Goal: Transaction & Acquisition: Purchase product/service

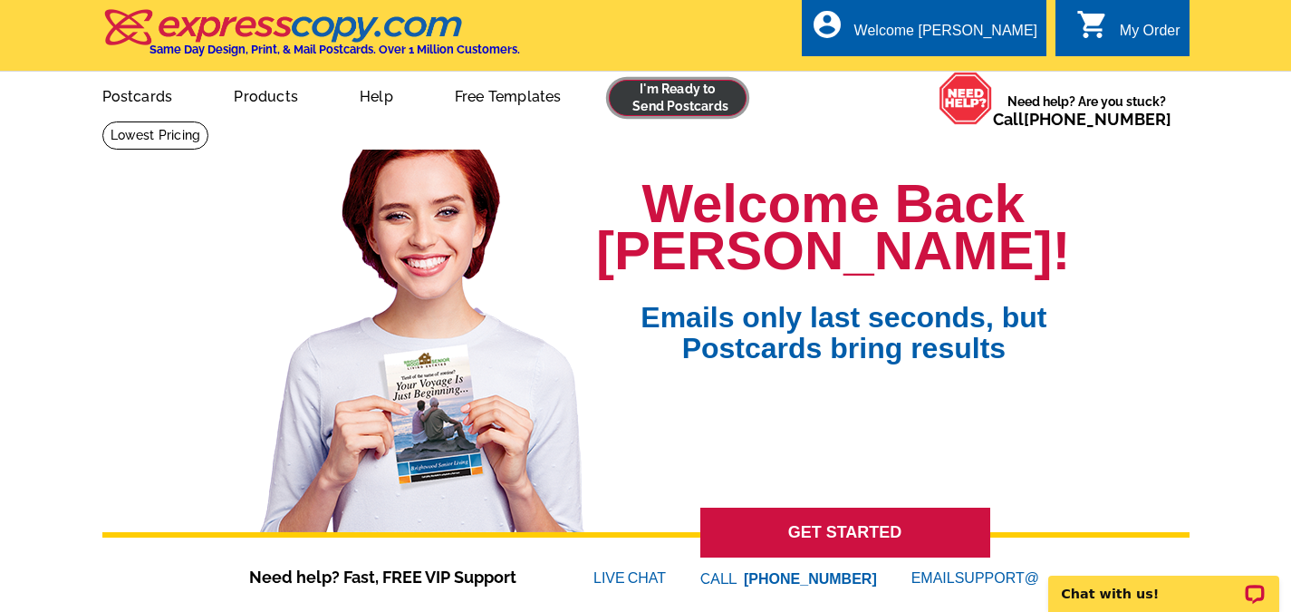
click at [670, 101] on link at bounding box center [678, 98] width 139 height 36
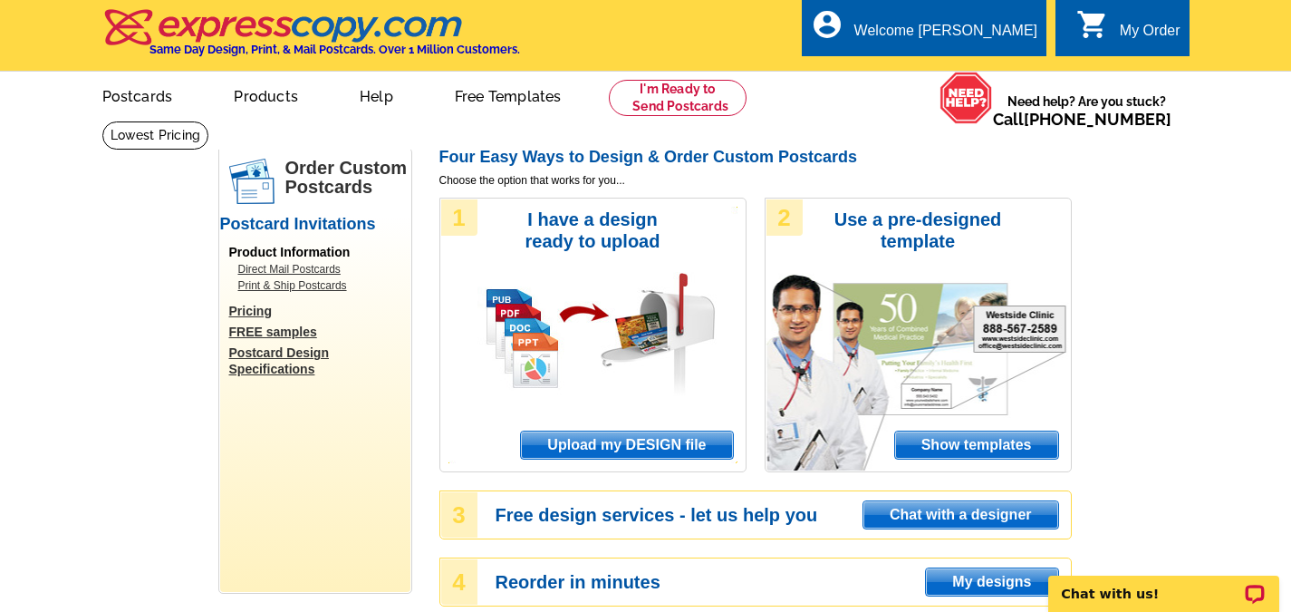
click at [681, 456] on span "Upload my DESIGN file" at bounding box center [626, 444] width 211 height 27
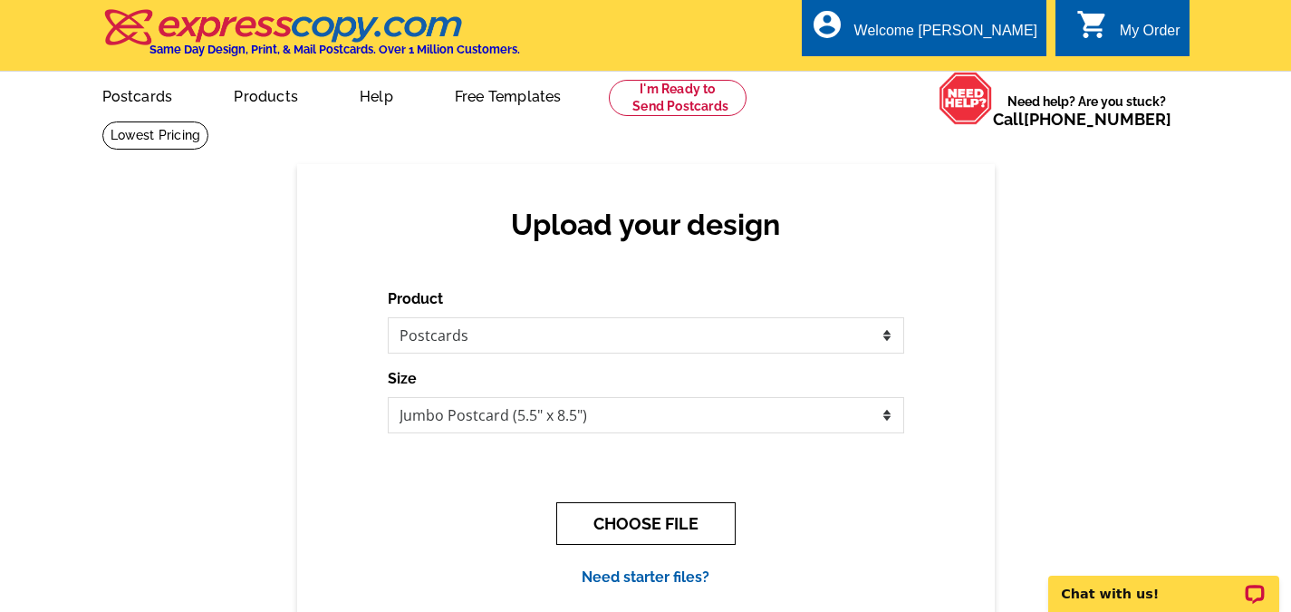
click at [697, 532] on button "CHOOSE FILE" at bounding box center [645, 523] width 179 height 43
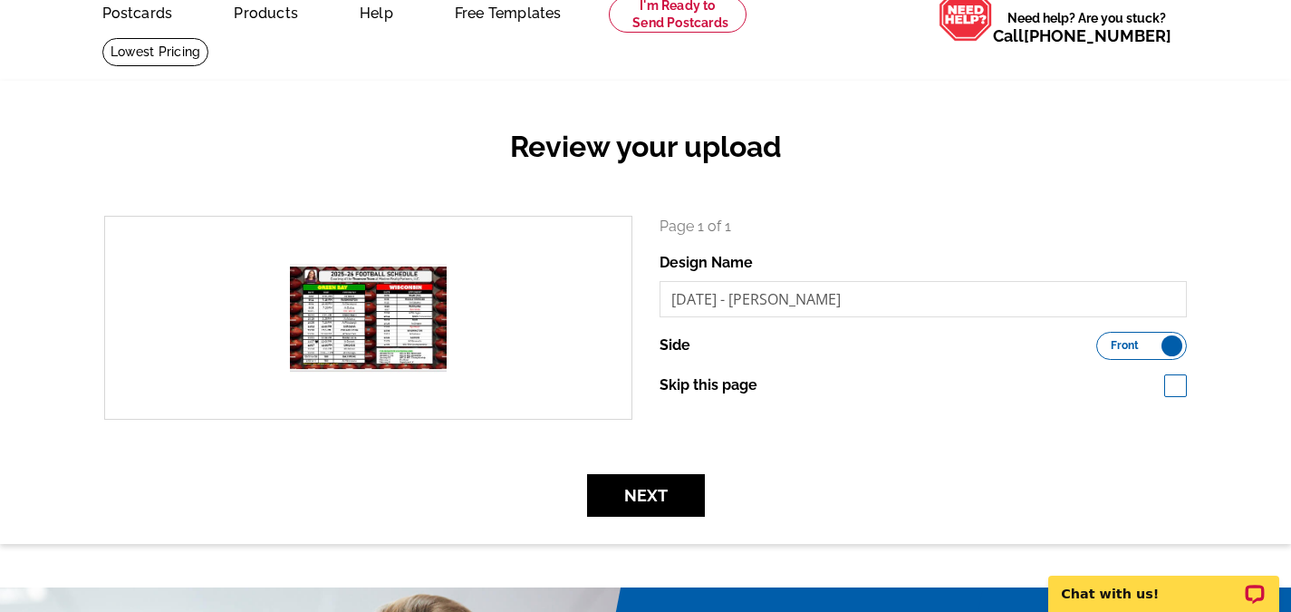
scroll to position [91, 0]
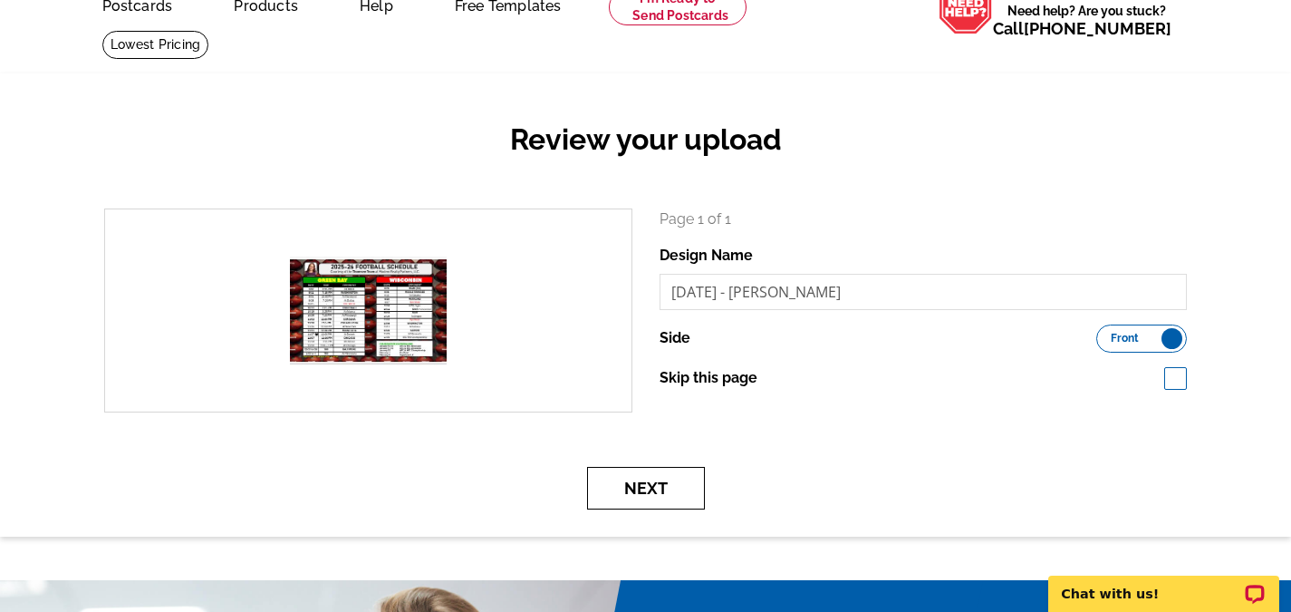
click at [637, 490] on button "Next" at bounding box center [646, 488] width 118 height 43
click at [649, 487] on button "Next" at bounding box center [646, 488] width 118 height 43
click at [1055, 433] on div "search Page 1 of 1 Design Name Aug 2025 - Tonya Side Front Back Skip this page" at bounding box center [646, 323] width 1110 height 231
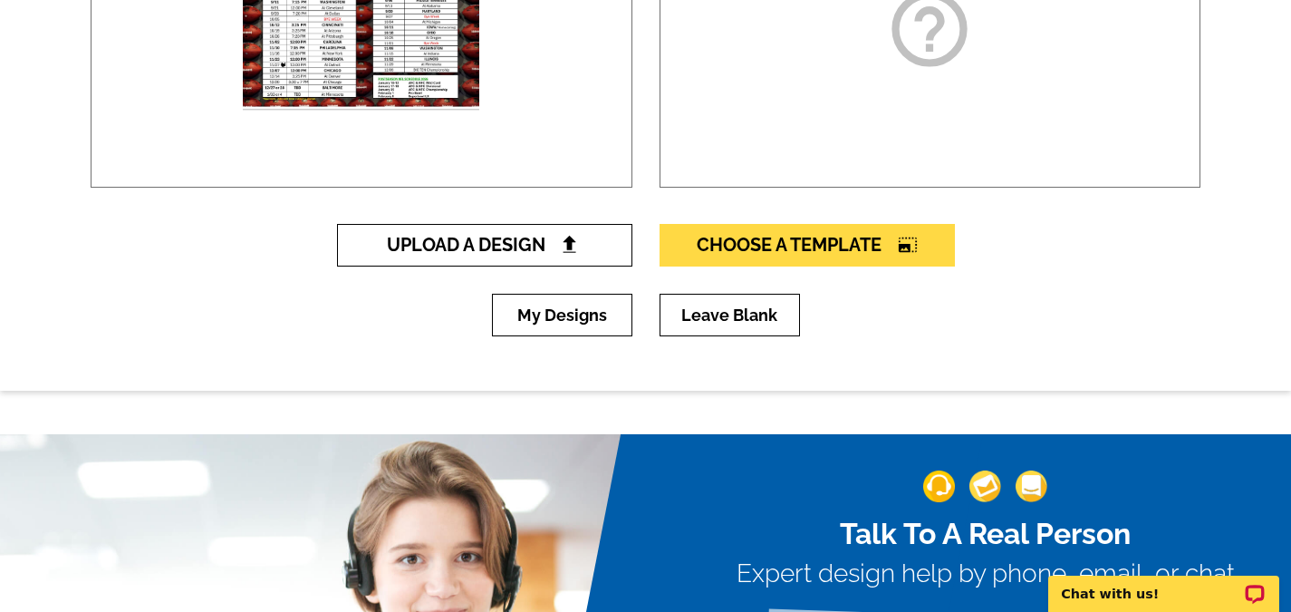
click at [555, 251] on span "Upload A Design" at bounding box center [484, 245] width 195 height 22
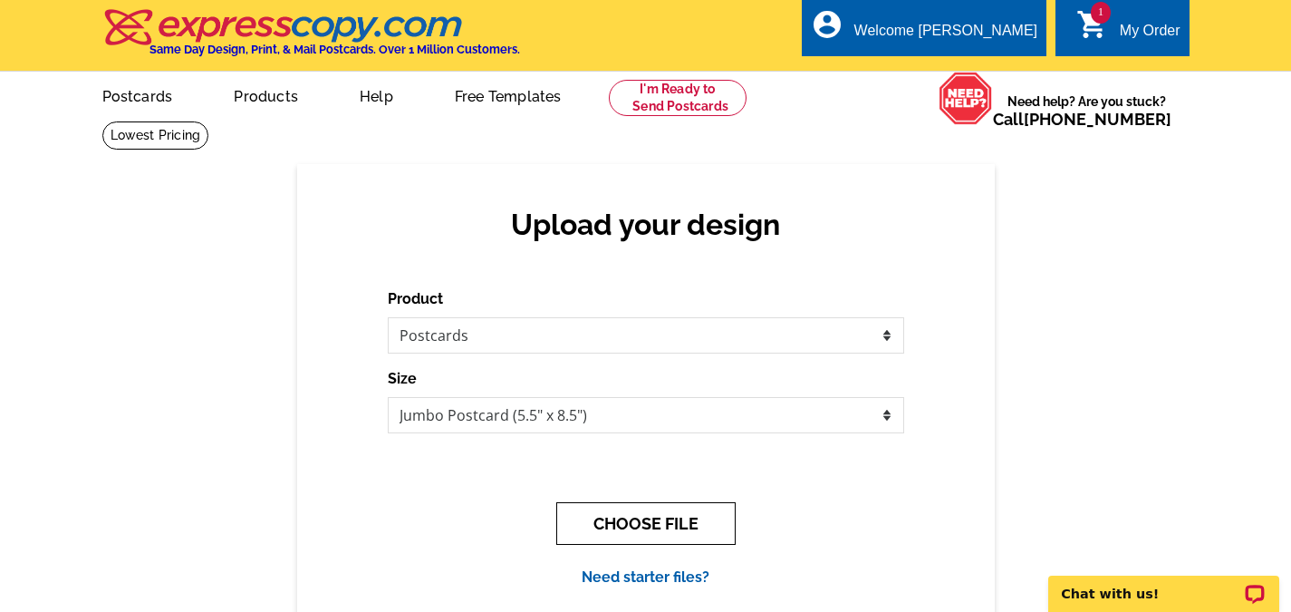
click at [672, 530] on button "CHOOSE FILE" at bounding box center [645, 523] width 179 height 43
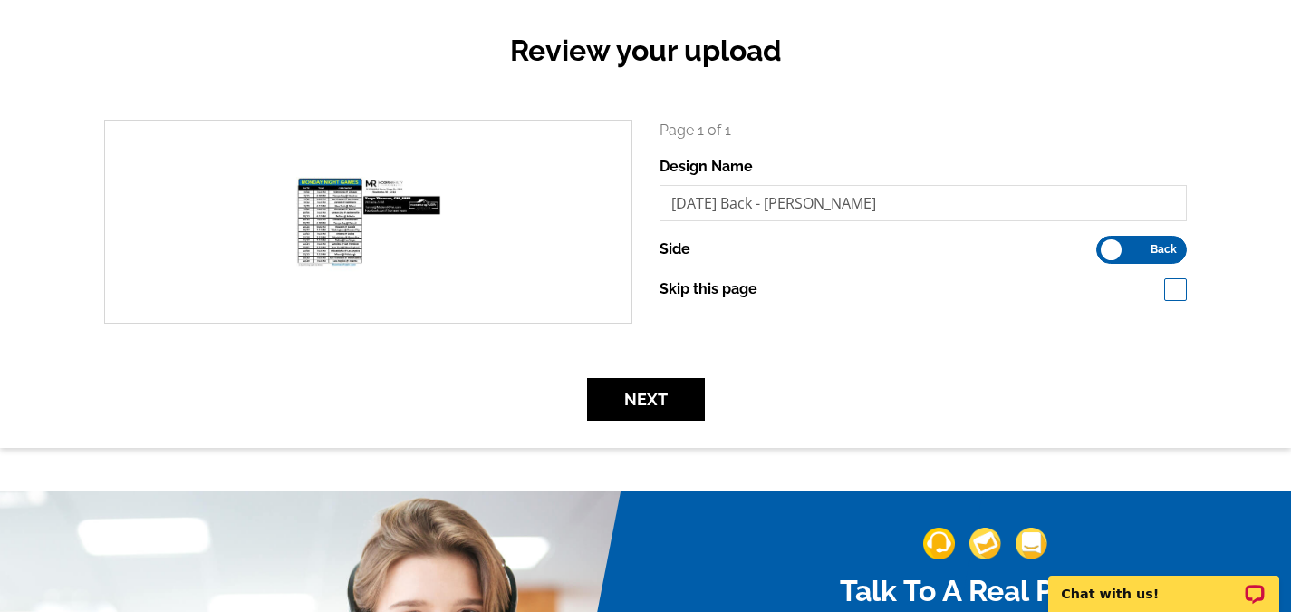
scroll to position [181, 0]
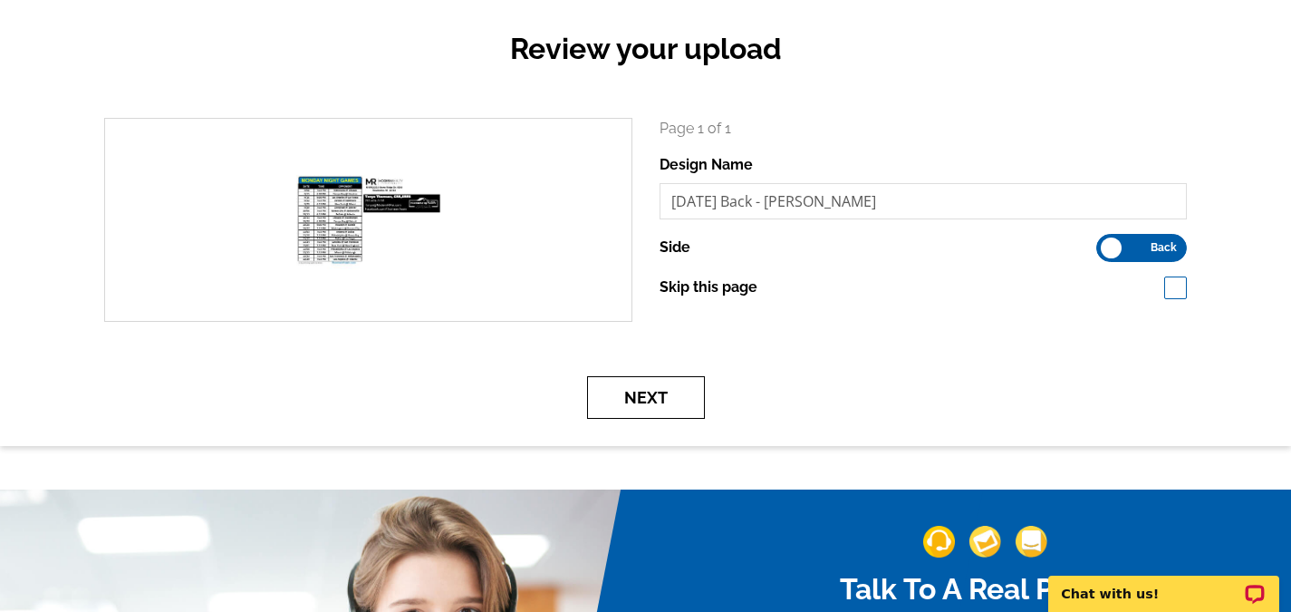
click at [664, 400] on button "Next" at bounding box center [646, 397] width 118 height 43
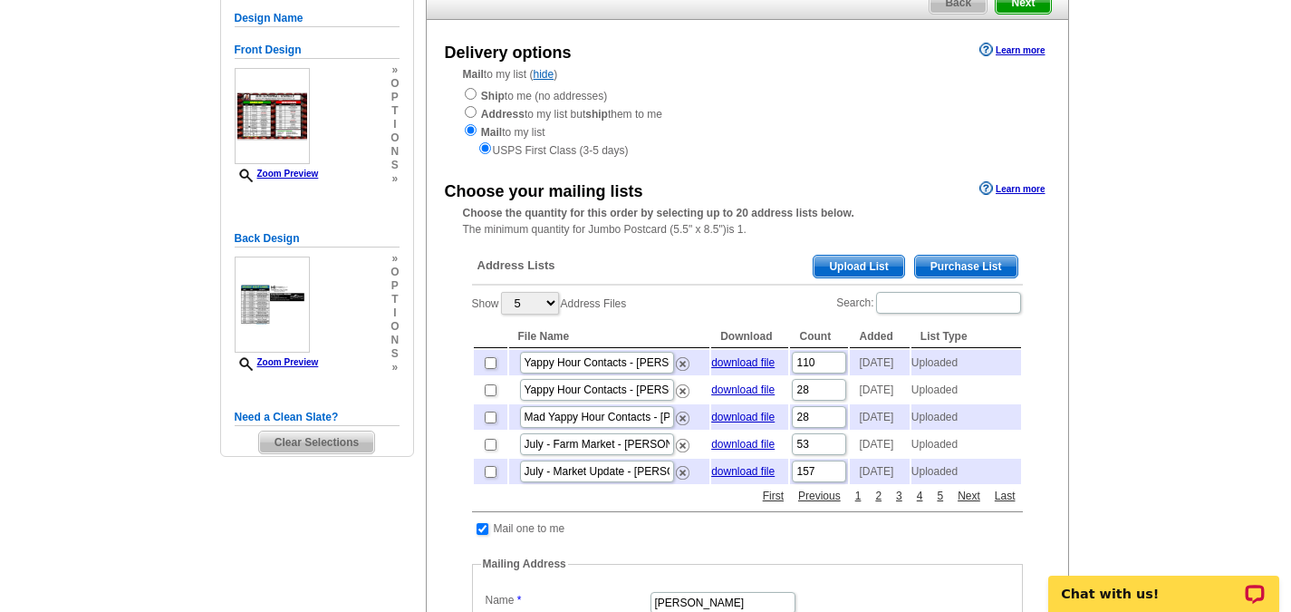
scroll to position [181, 0]
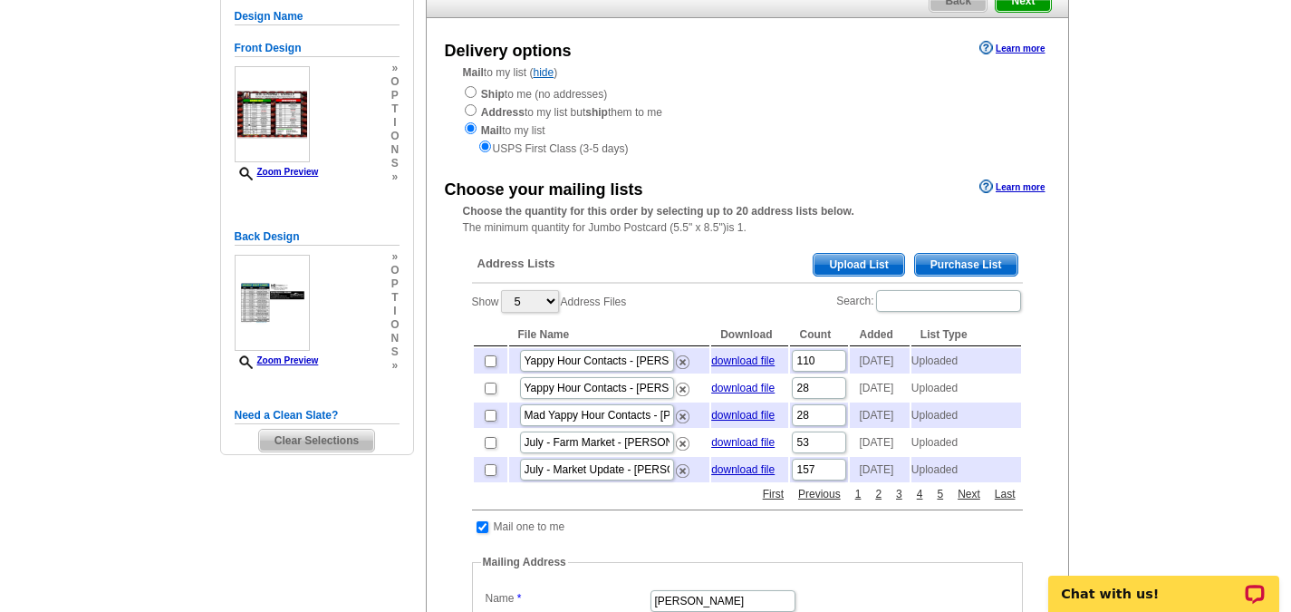
click at [858, 273] on span "Upload List" at bounding box center [859, 265] width 90 height 22
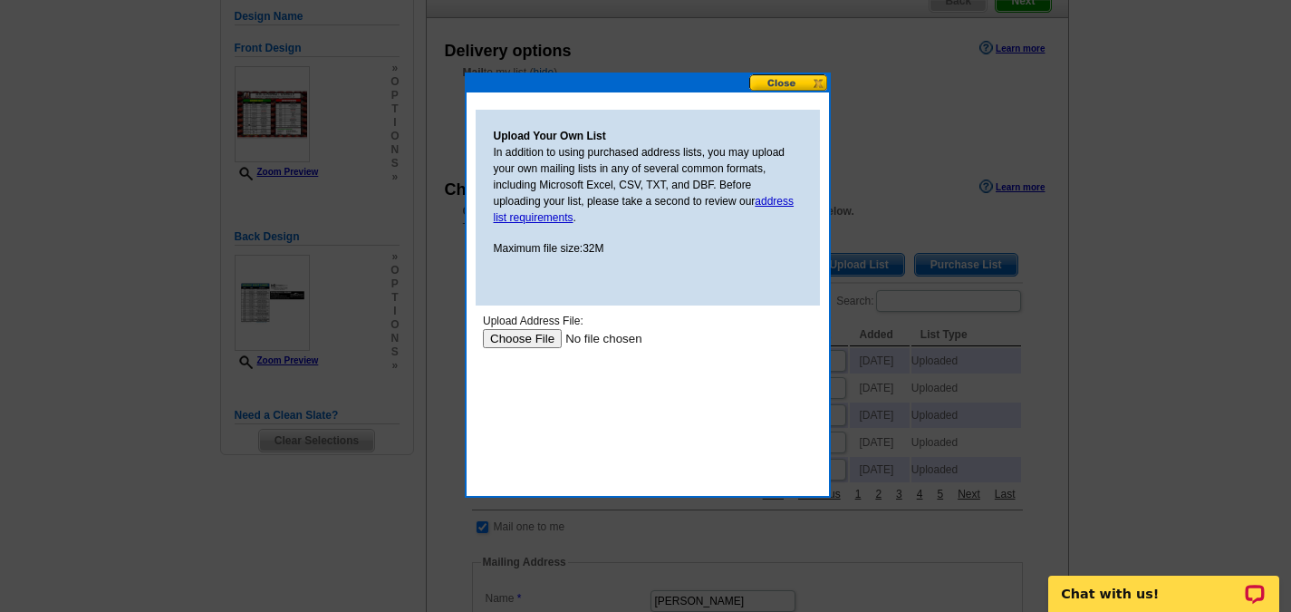
scroll to position [0, 0]
click at [519, 343] on input "file" at bounding box center [596, 338] width 229 height 19
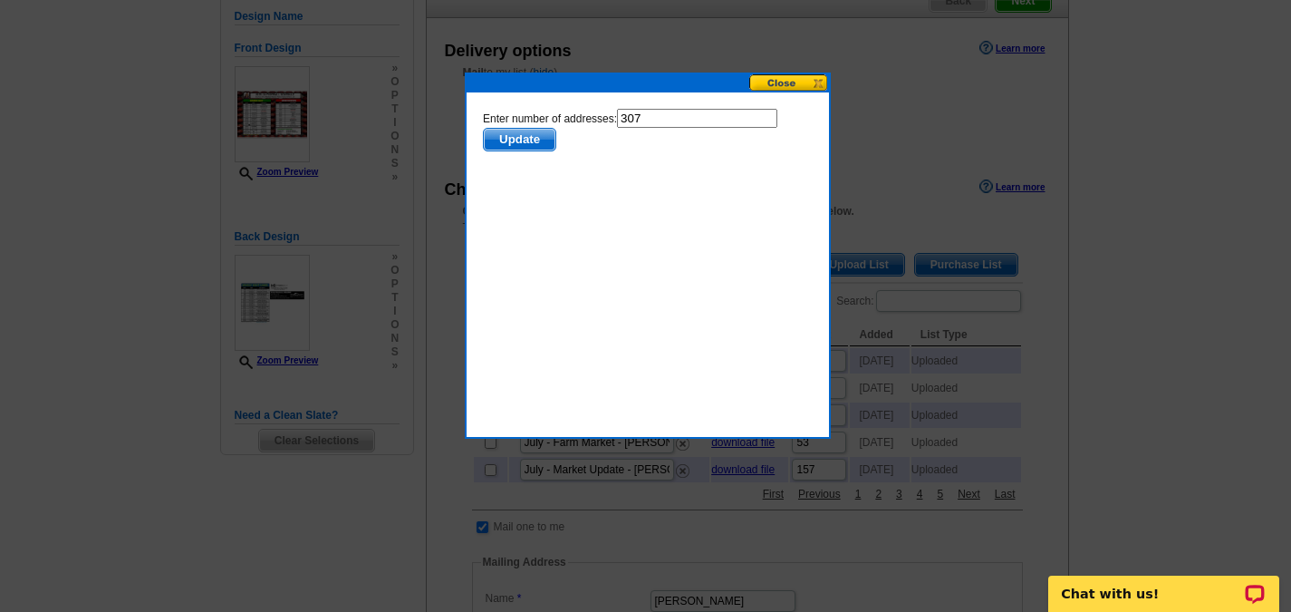
click at [532, 138] on span "Update" at bounding box center [519, 140] width 72 height 22
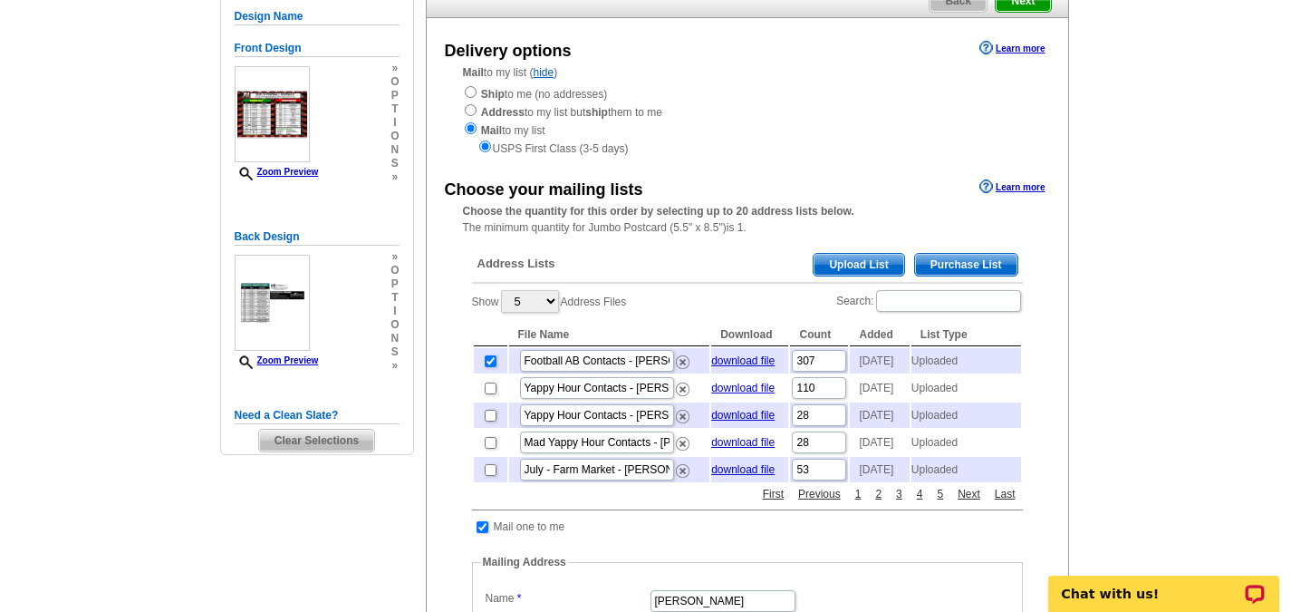
click at [856, 265] on span "Upload List" at bounding box center [859, 265] width 90 height 22
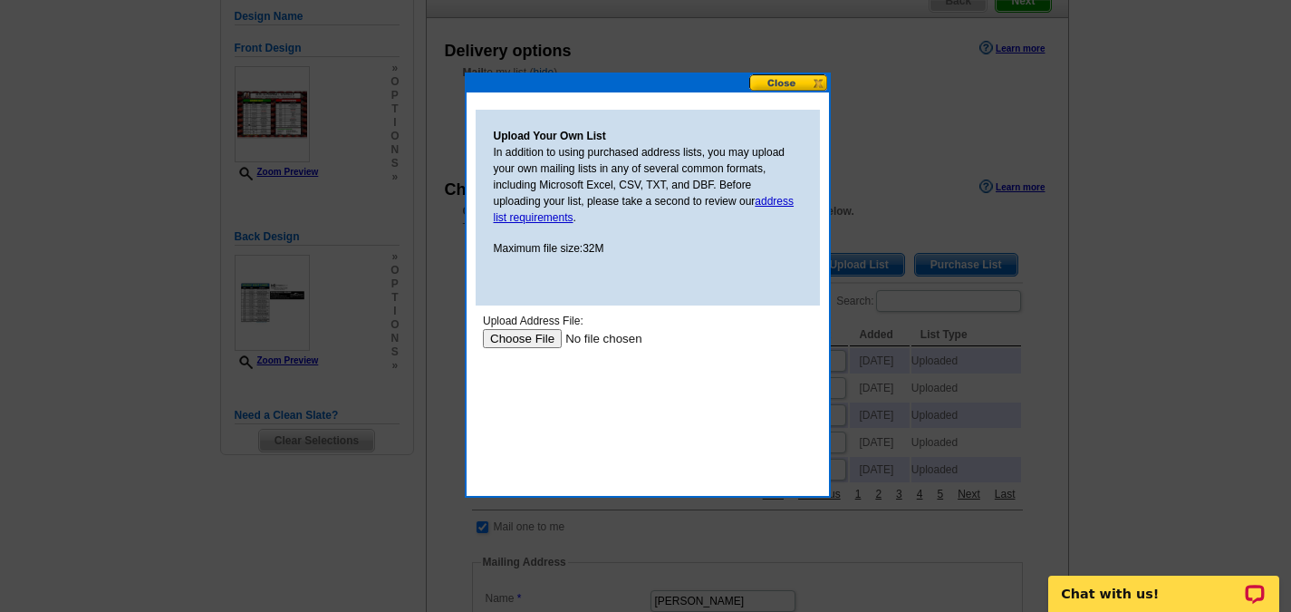
click at [511, 338] on input "file" at bounding box center [596, 338] width 229 height 19
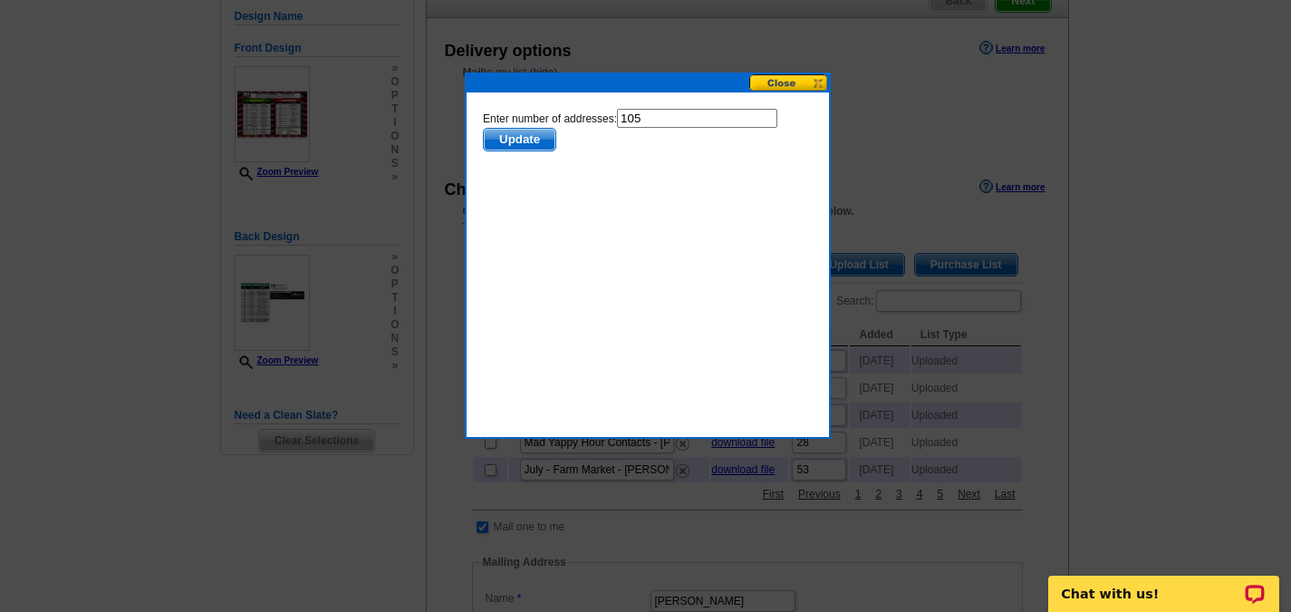
click at [678, 116] on input "105" at bounding box center [696, 118] width 160 height 19
type input "104"
click at [516, 139] on span "Update" at bounding box center [519, 140] width 72 height 22
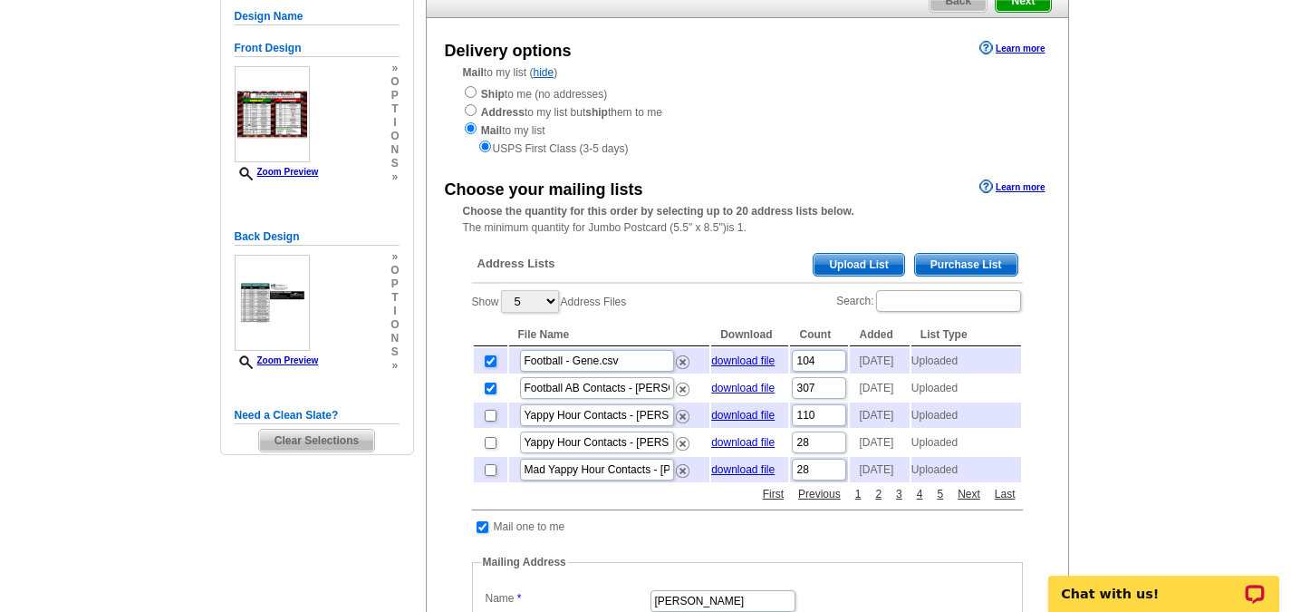
click at [853, 263] on span "Upload List" at bounding box center [859, 265] width 90 height 22
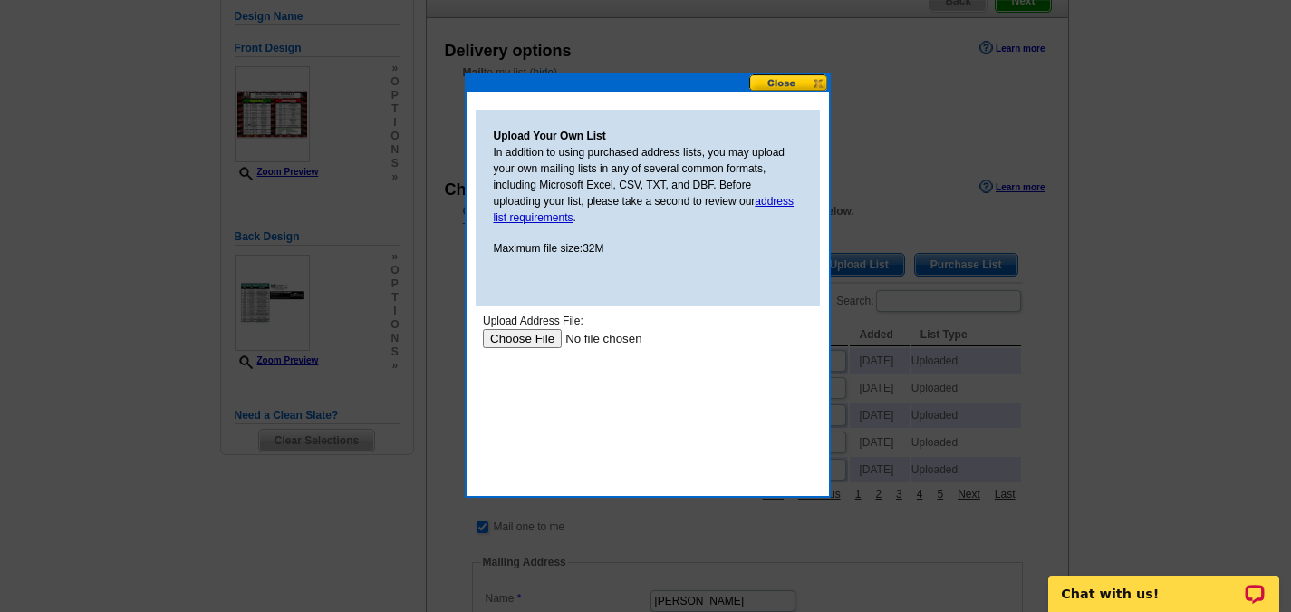
click at [516, 335] on input "file" at bounding box center [596, 338] width 229 height 19
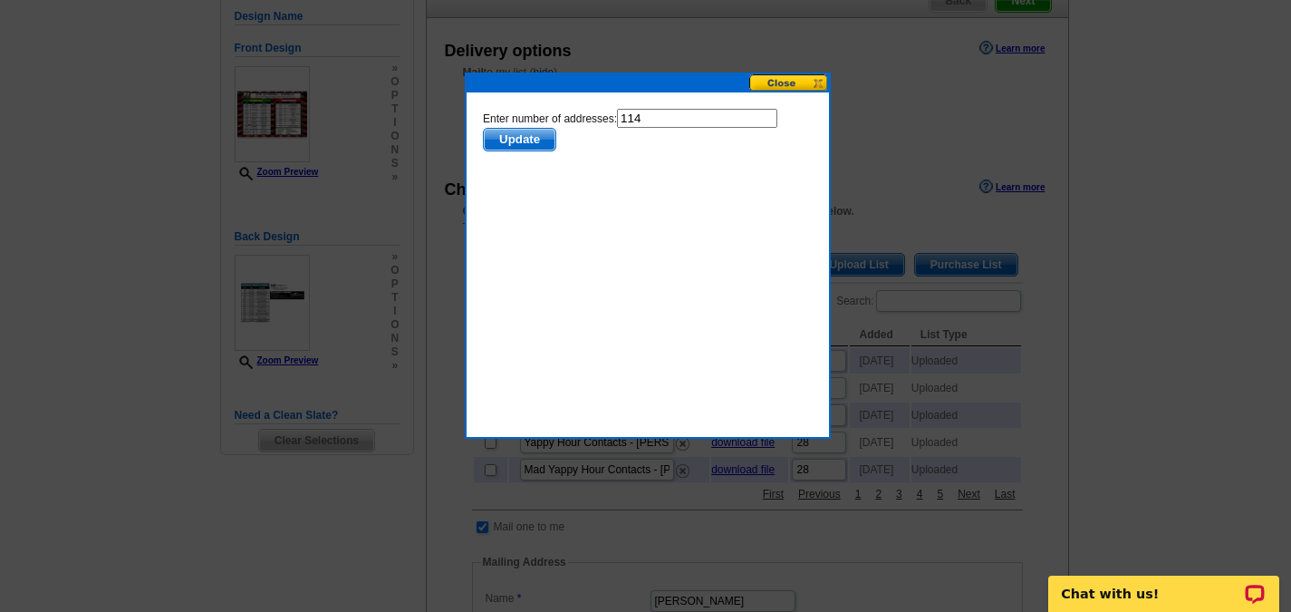
click at [659, 113] on input "114" at bounding box center [696, 118] width 160 height 19
type input "113"
click at [532, 138] on span "Update" at bounding box center [519, 140] width 72 height 22
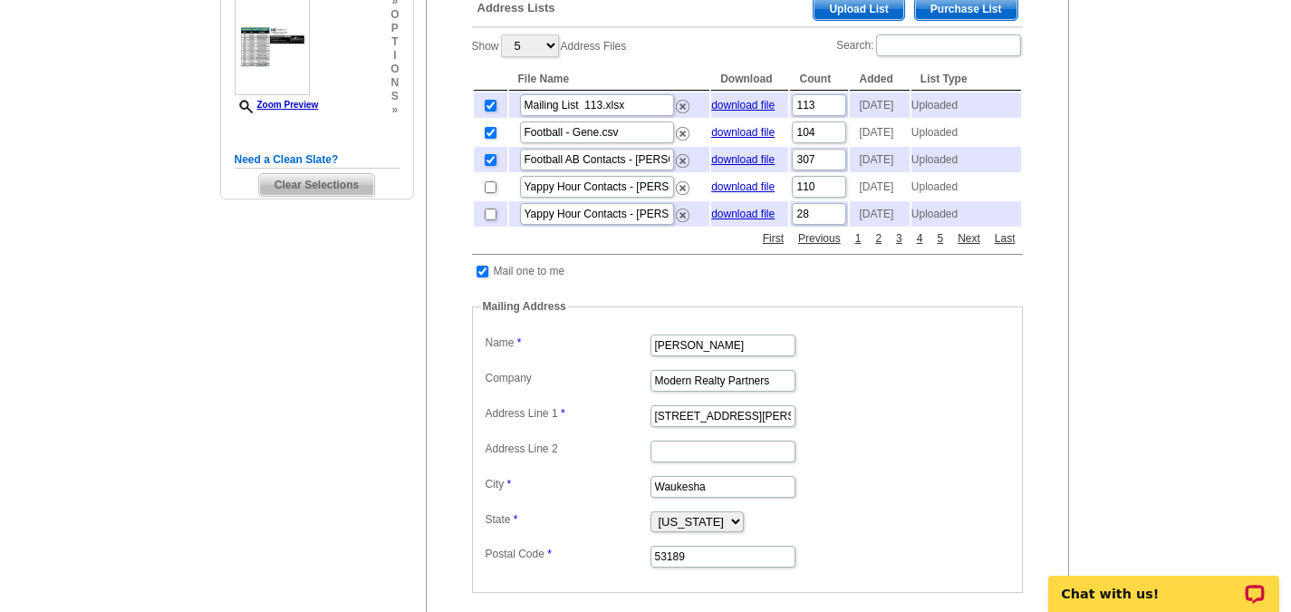
scroll to position [453, 0]
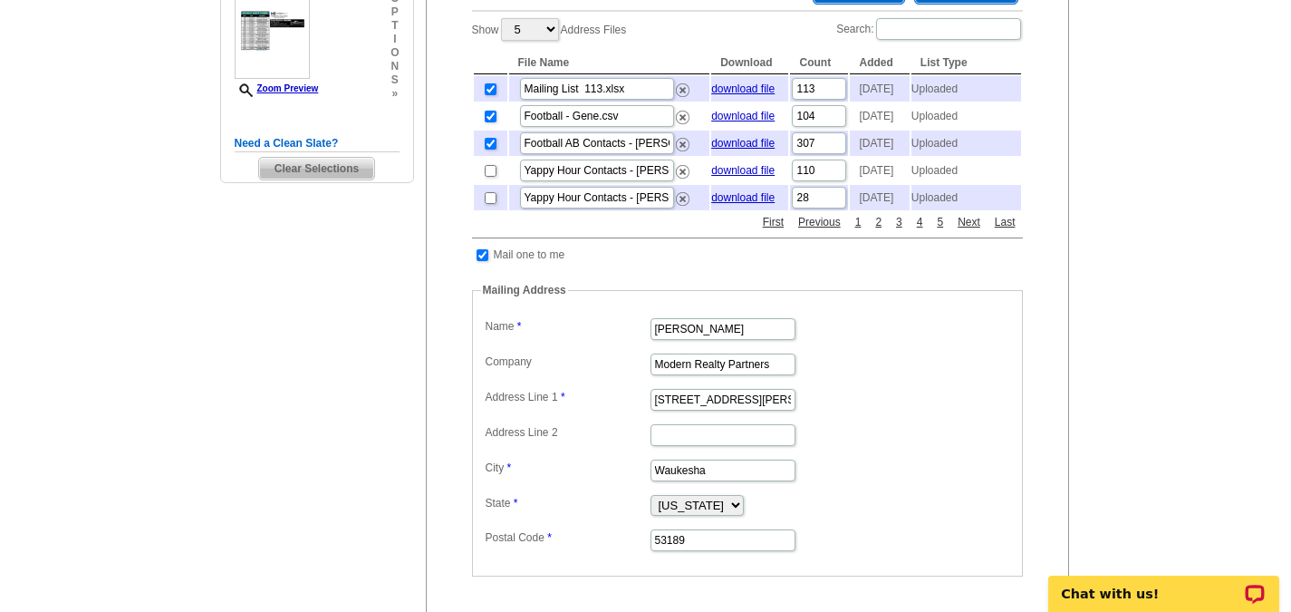
click at [488, 264] on td at bounding box center [482, 255] width 17 height 18
click at [479, 261] on input "checkbox" at bounding box center [483, 255] width 12 height 12
checkbox input "false"
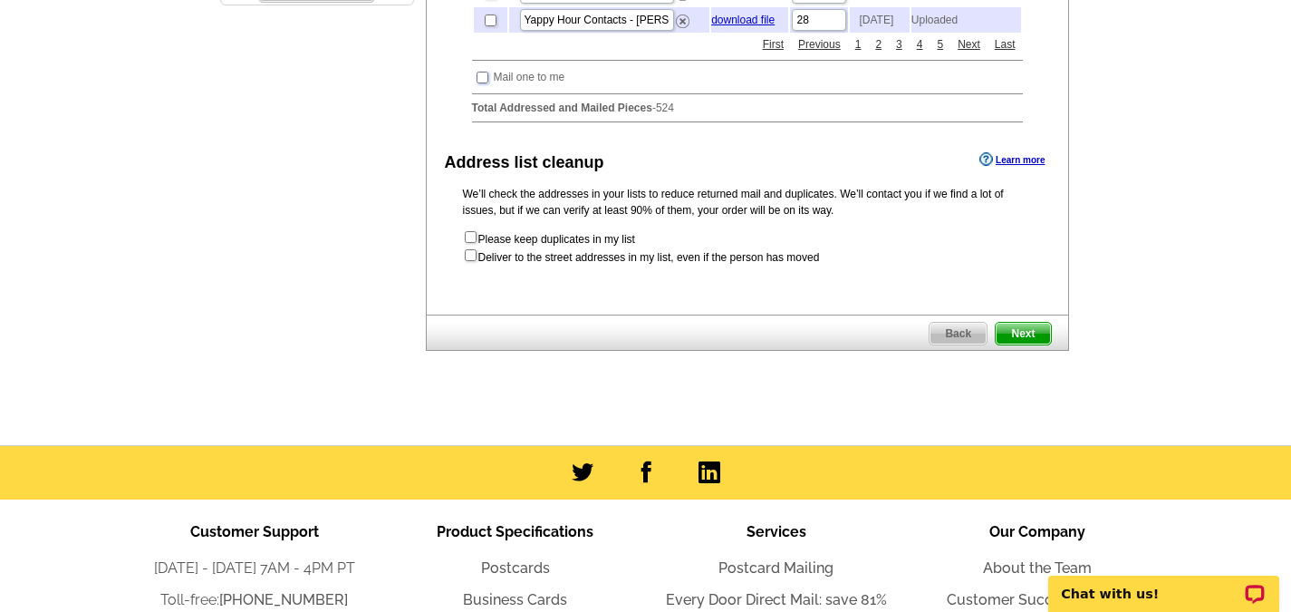
scroll to position [634, 0]
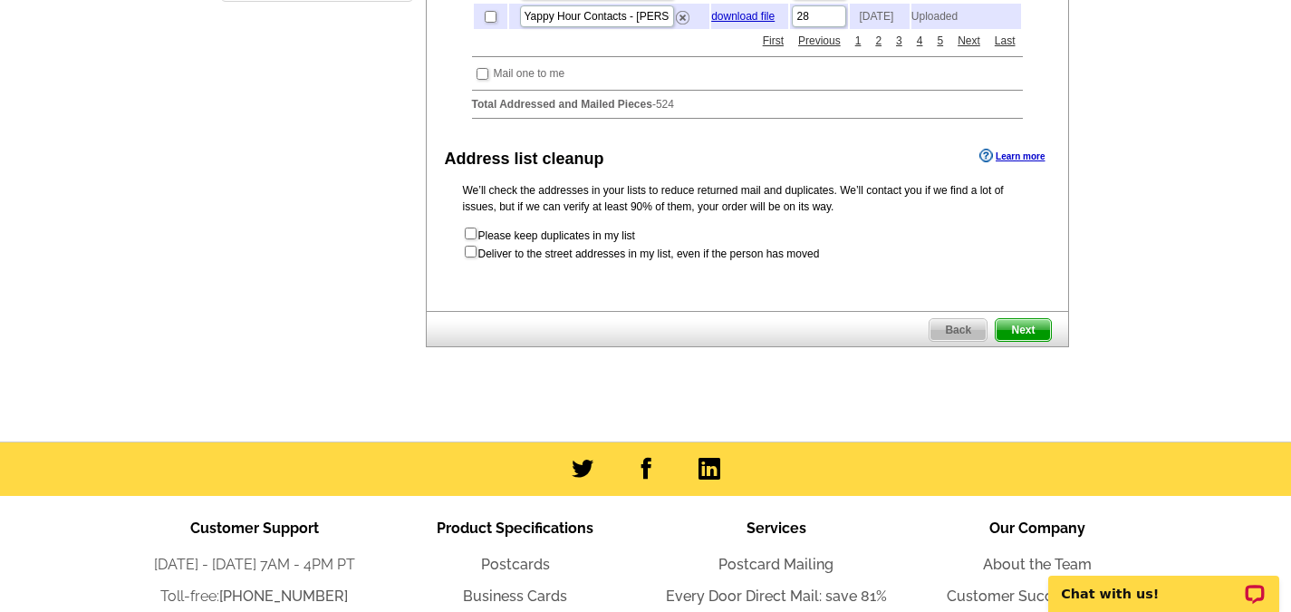
click at [1032, 341] on span "Next" at bounding box center [1023, 330] width 54 height 22
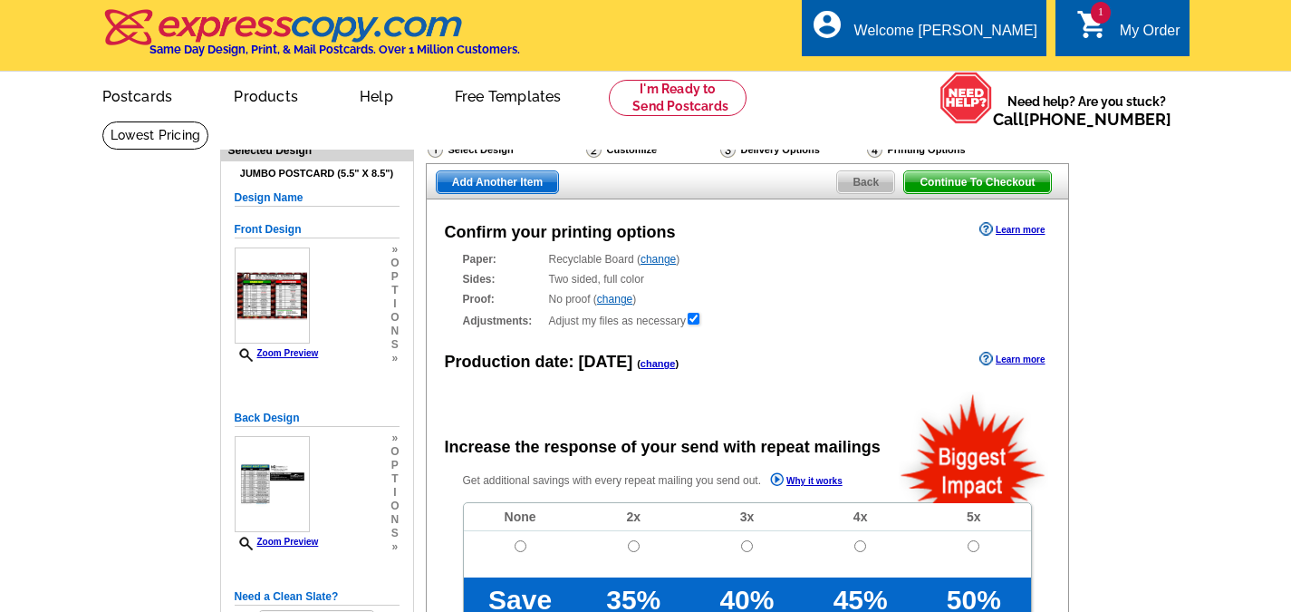
radio input "false"
click at [642, 368] on link "change" at bounding box center [658, 363] width 35 height 11
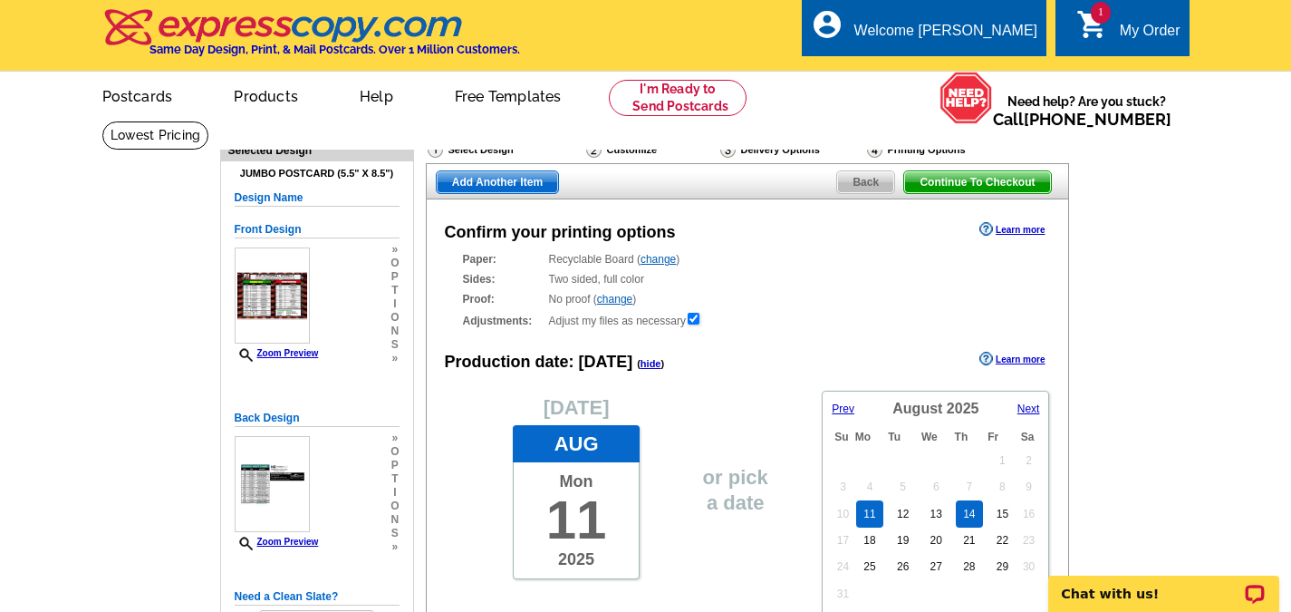
click at [973, 516] on link "14" at bounding box center [969, 513] width 26 height 27
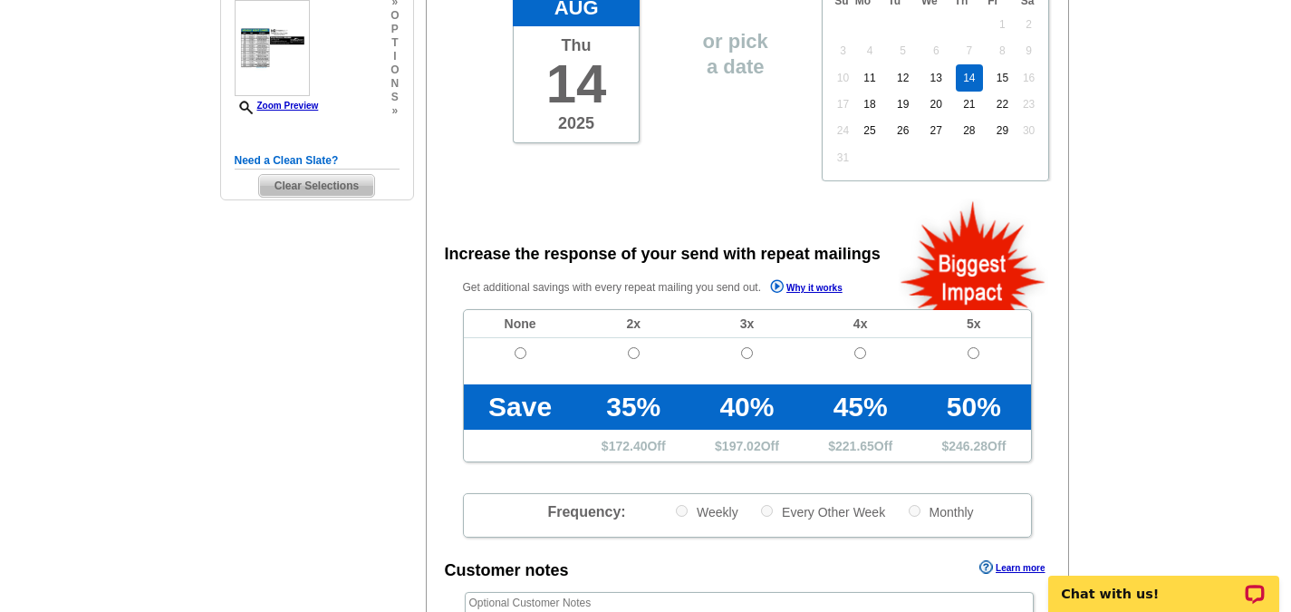
scroll to position [453, 0]
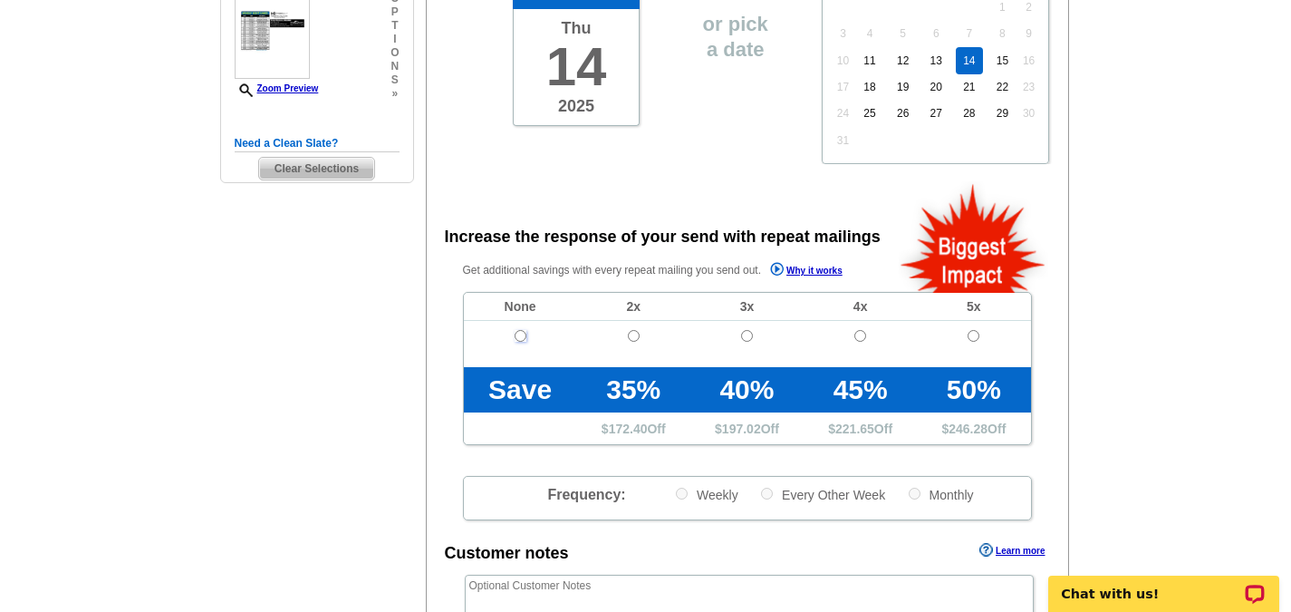
click at [515, 335] on input "radio" at bounding box center [521, 336] width 12 height 12
radio input "true"
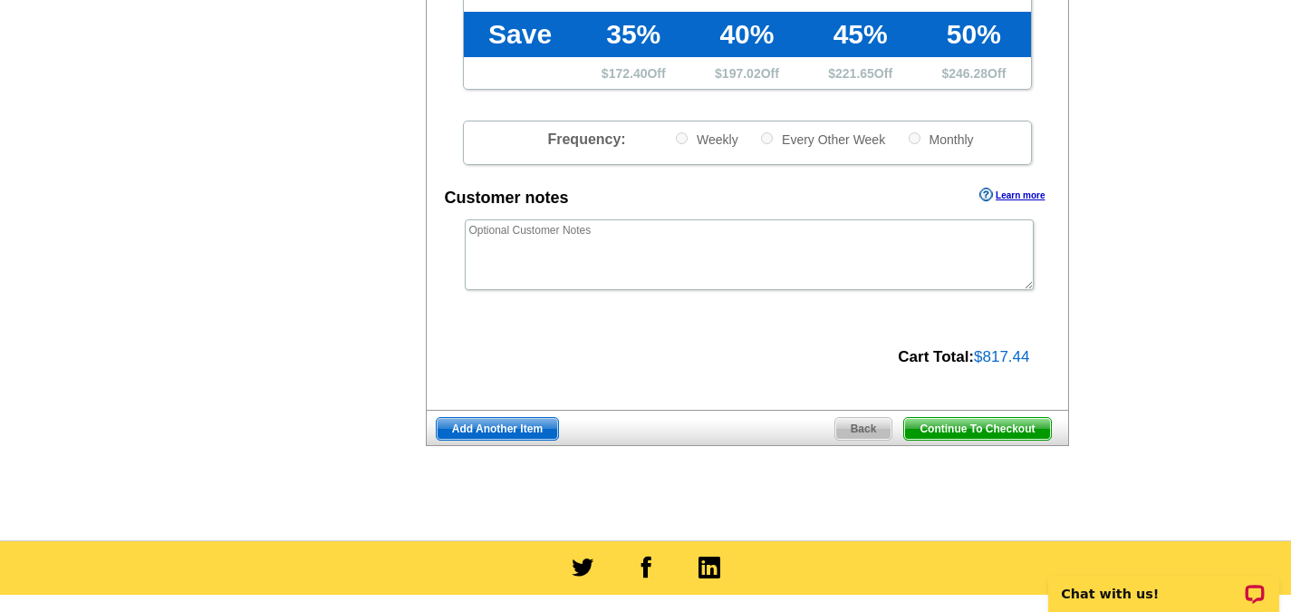
scroll to position [815, 0]
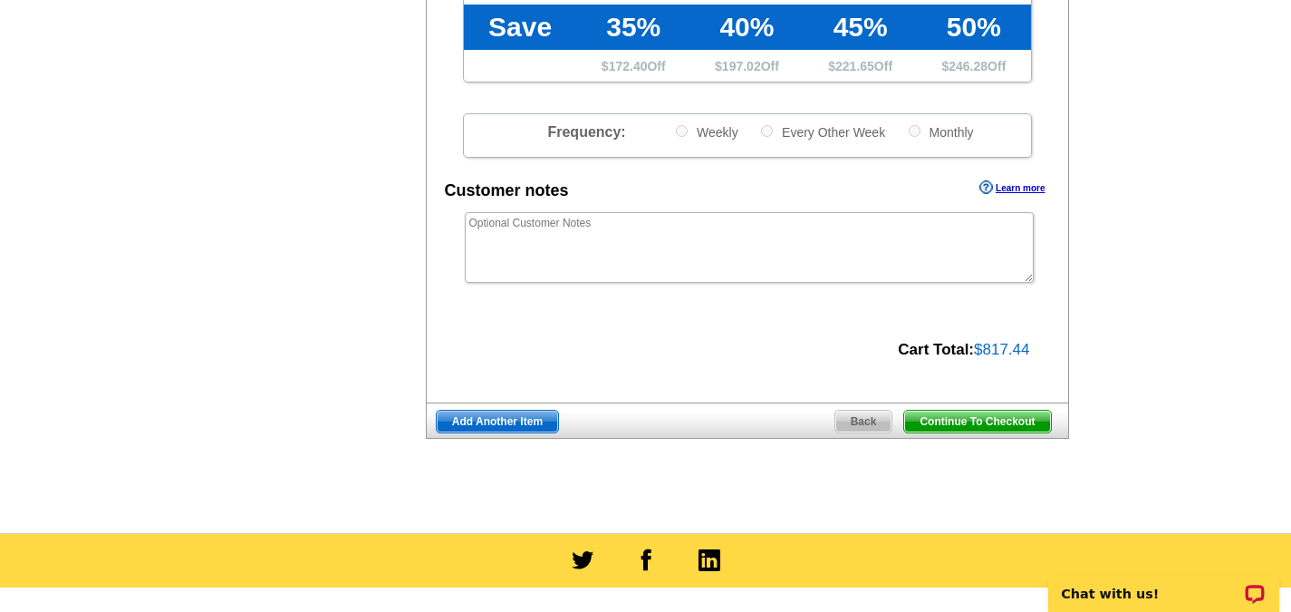
click at [494, 424] on span "Add Another Item" at bounding box center [497, 421] width 121 height 22
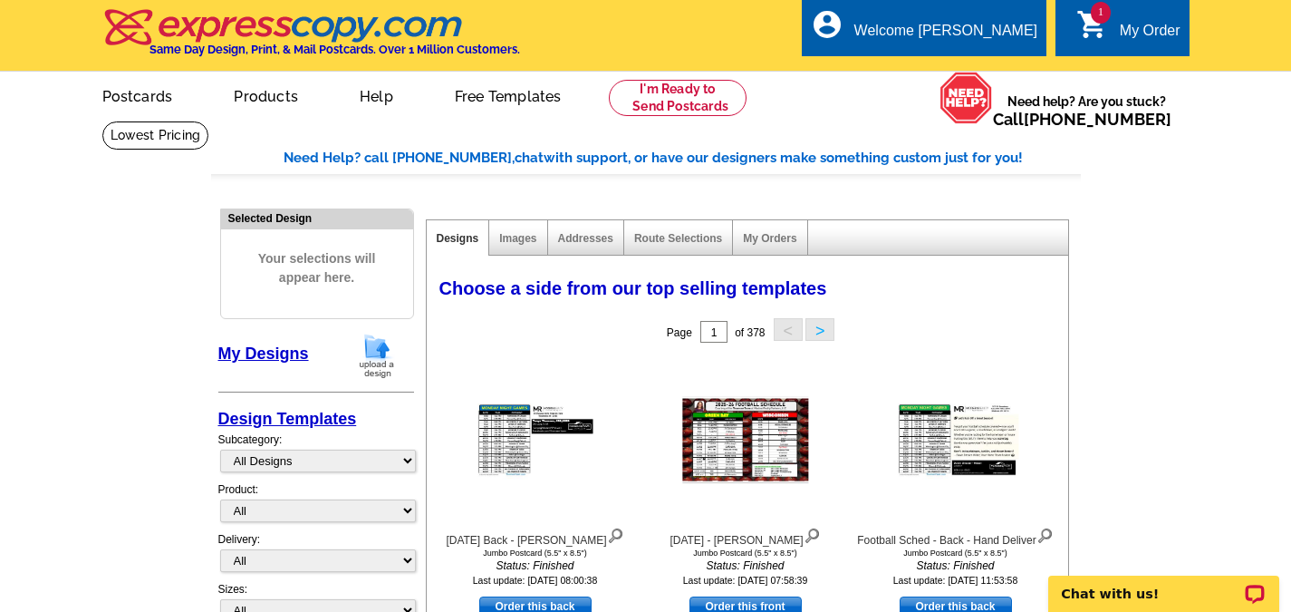
click at [375, 353] on img at bounding box center [376, 356] width 47 height 46
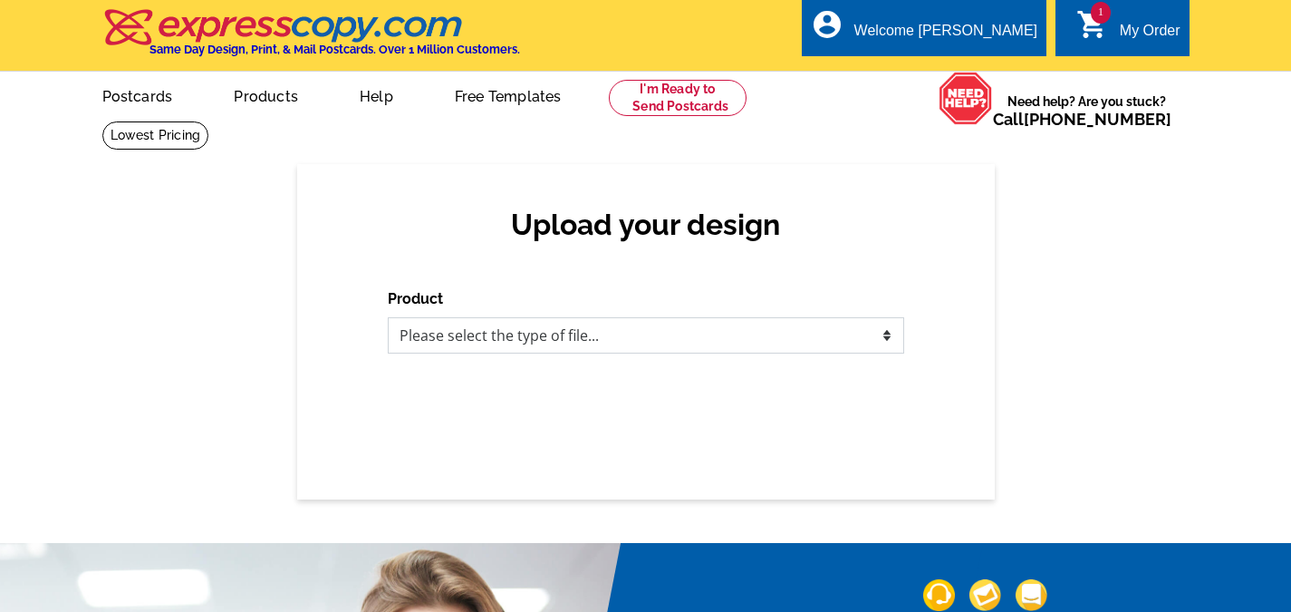
click at [730, 336] on select "Please select the type of file... Postcards Business Cards Letters and flyers G…" at bounding box center [646, 335] width 516 height 36
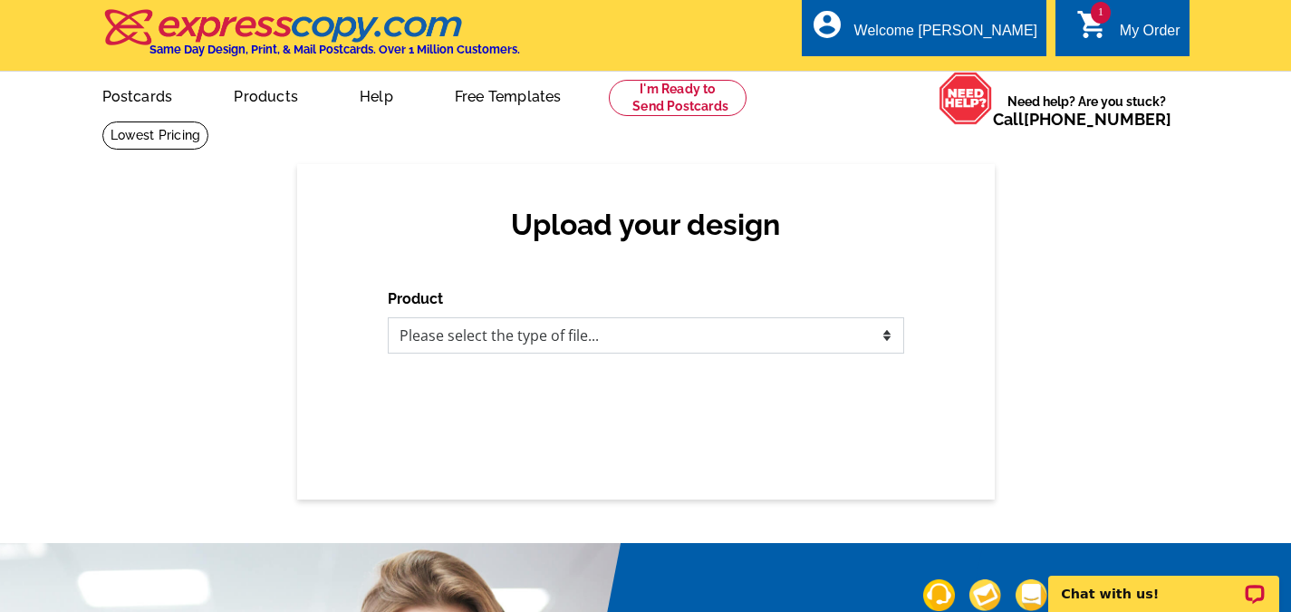
select select "1"
click at [388, 318] on select "Please select the type of file... Postcards Business Cards Letters and flyers G…" at bounding box center [646, 335] width 516 height 36
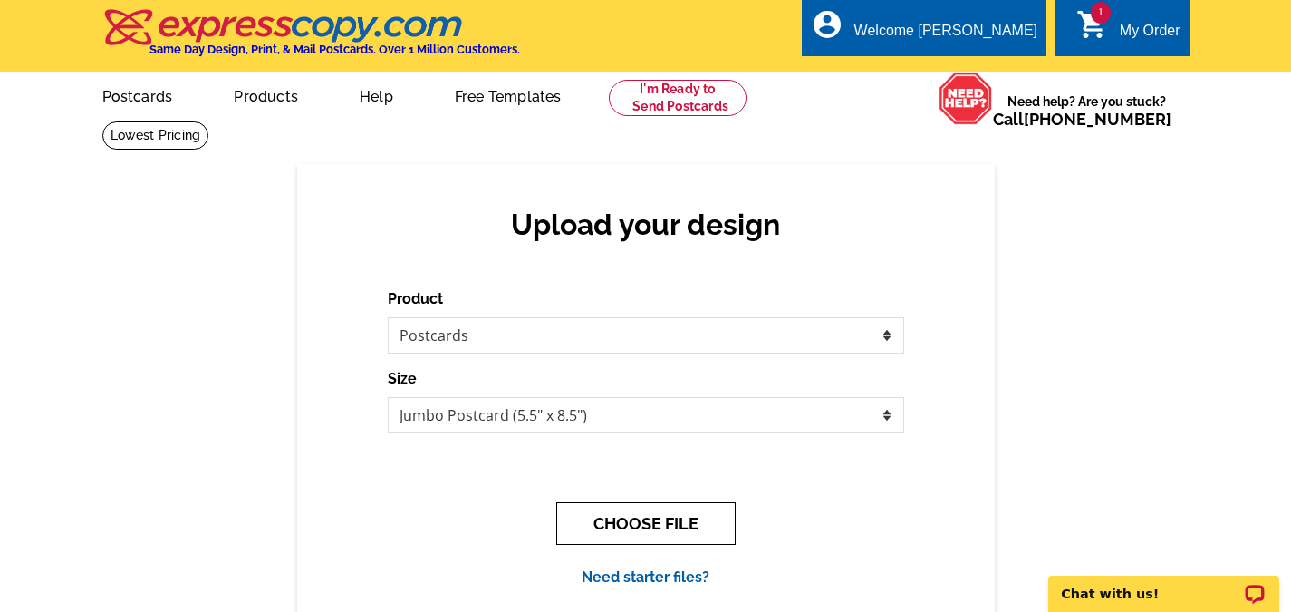
click at [642, 522] on button "CHOOSE FILE" at bounding box center [645, 523] width 179 height 43
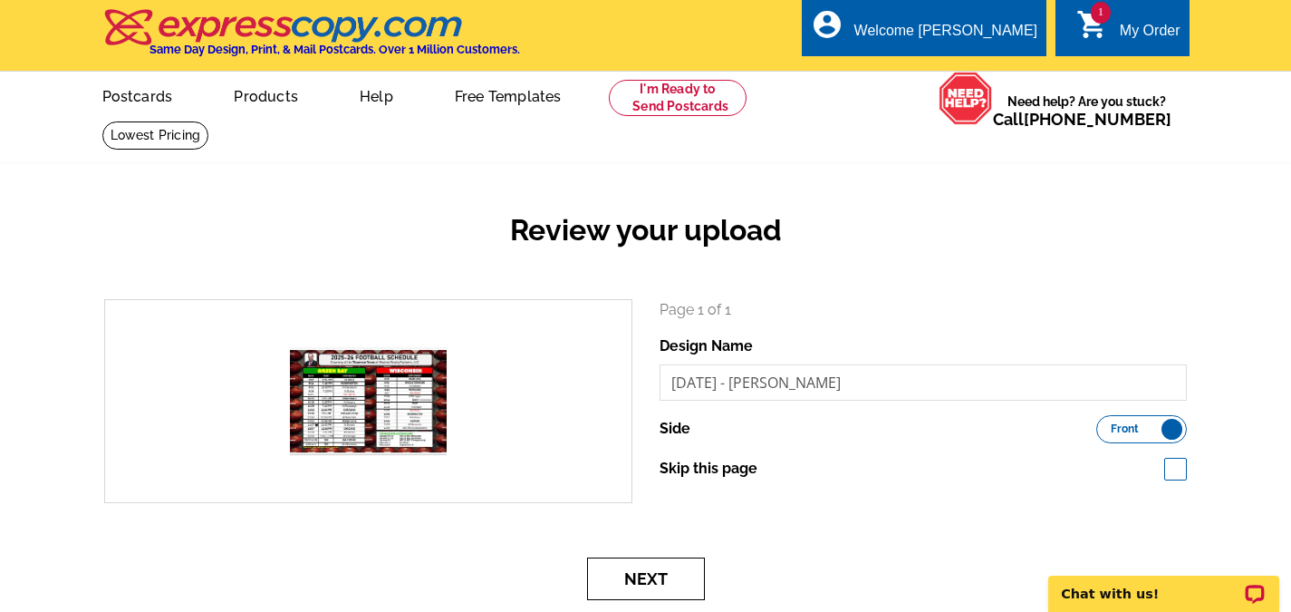
click at [674, 576] on button "Next" at bounding box center [646, 578] width 118 height 43
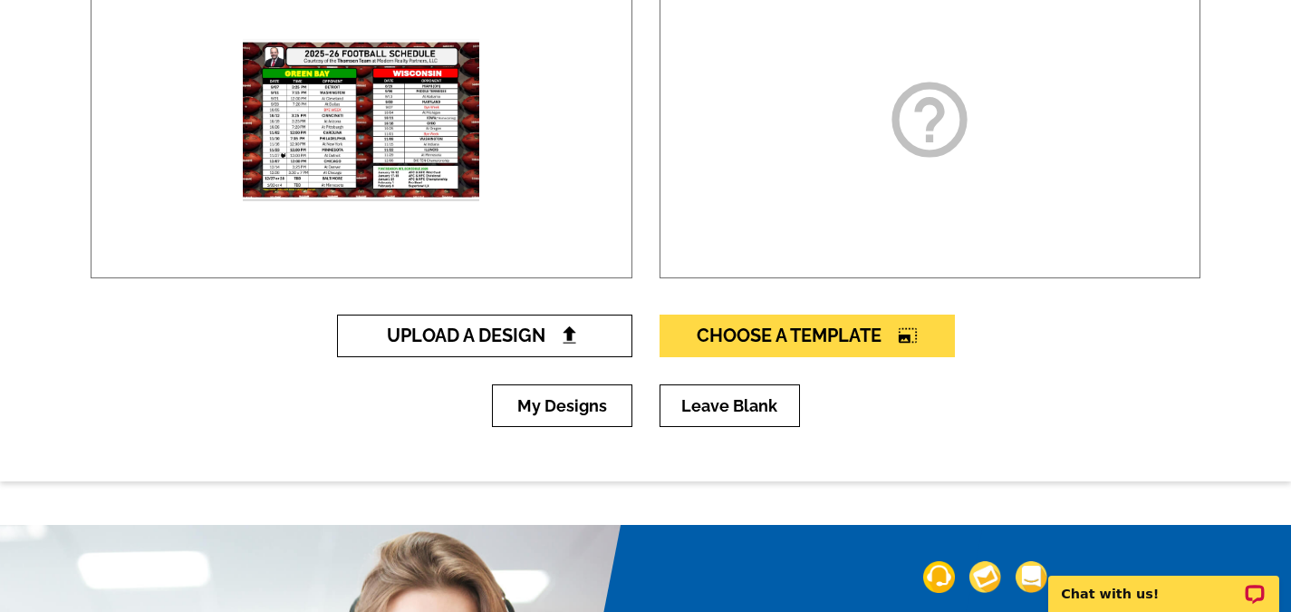
click at [546, 343] on span "Upload A Design" at bounding box center [484, 335] width 195 height 22
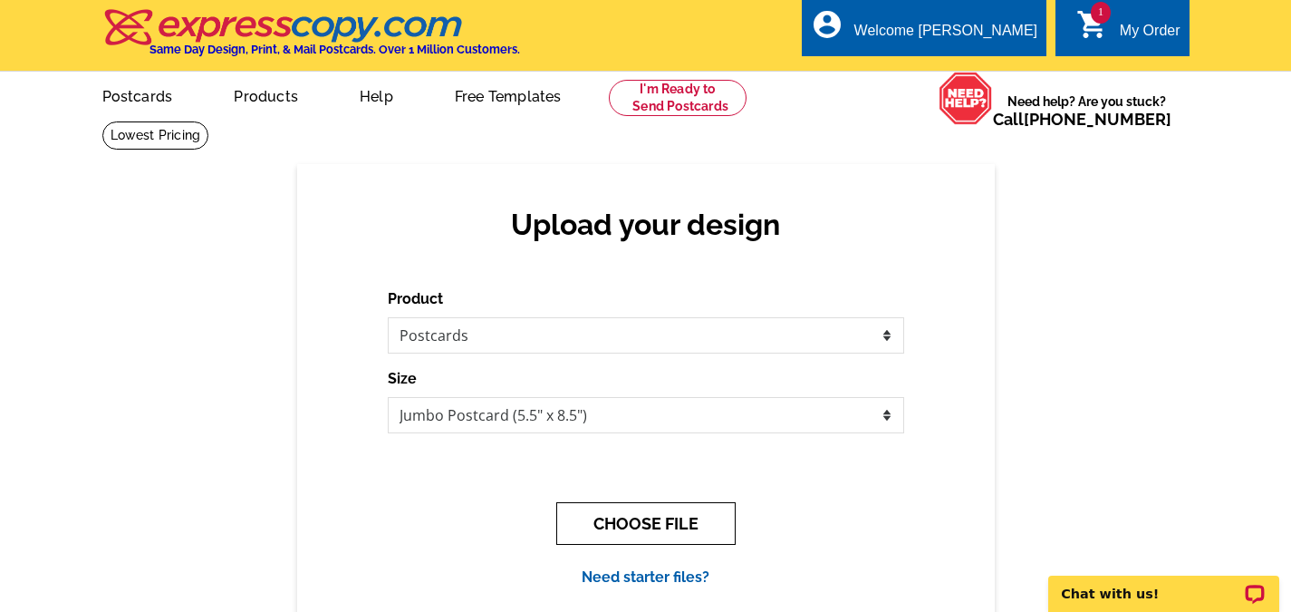
click at [651, 534] on button "CHOOSE FILE" at bounding box center [645, 523] width 179 height 43
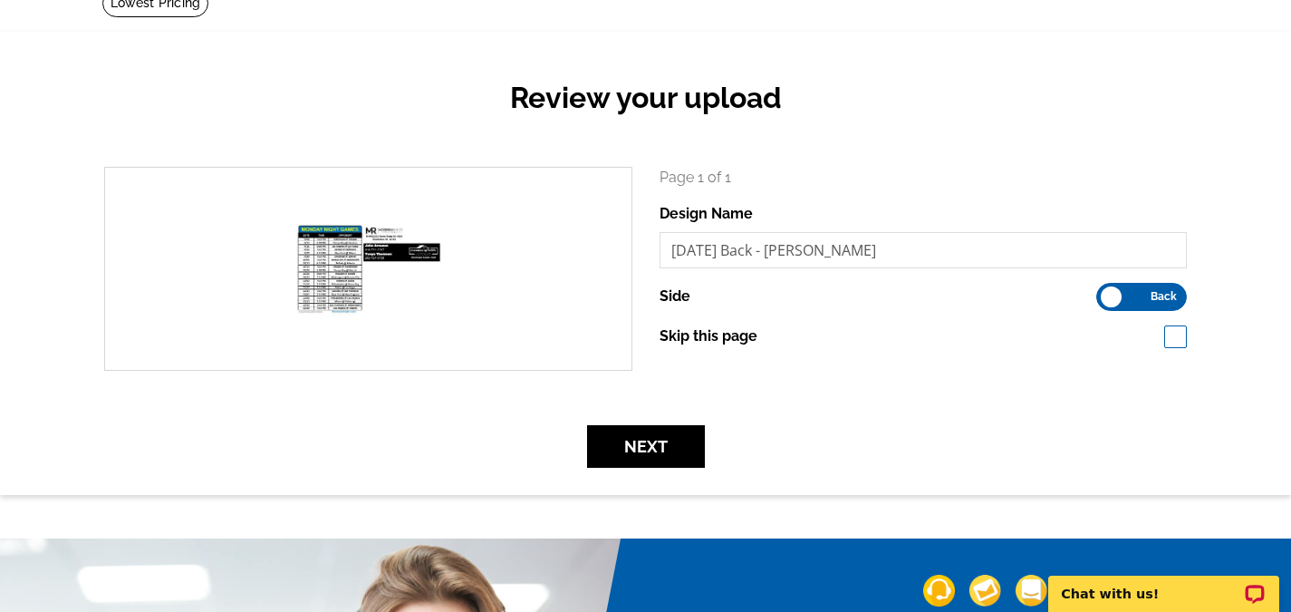
scroll to position [181, 0]
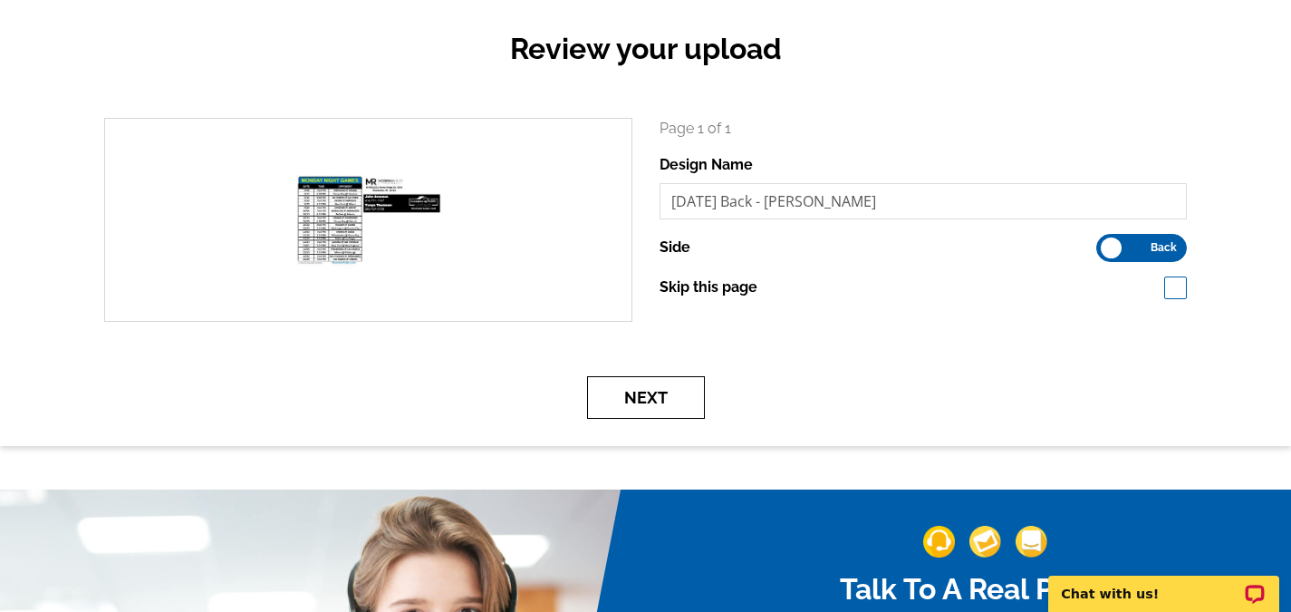
click at [659, 408] on button "Next" at bounding box center [646, 397] width 118 height 43
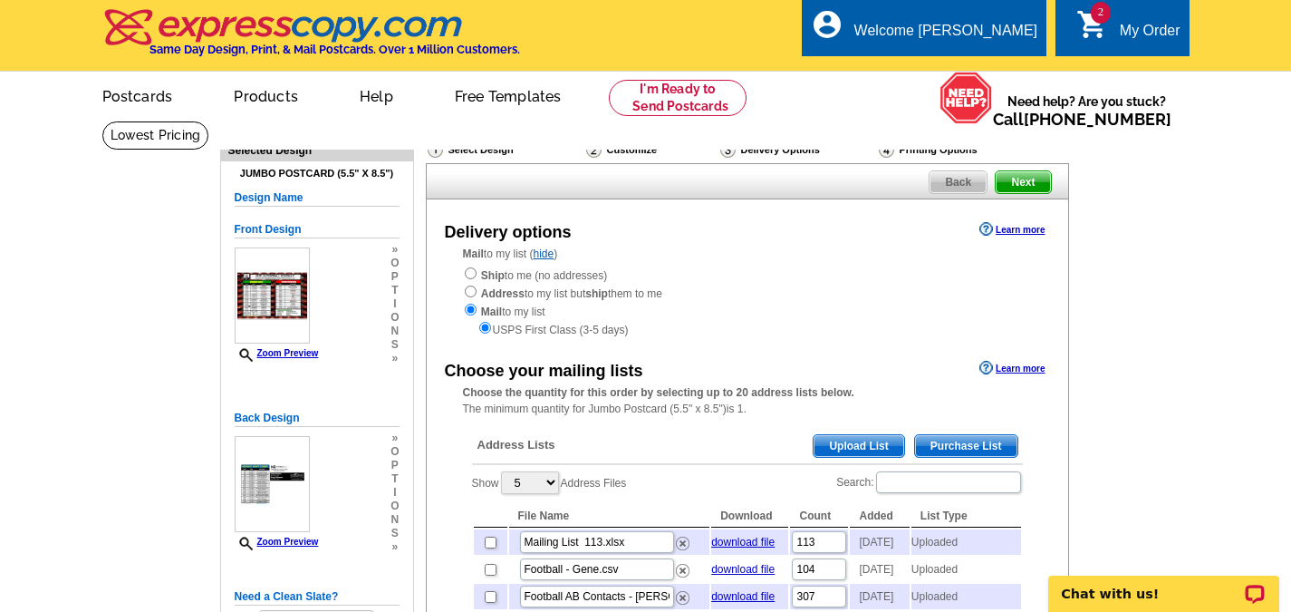
click at [852, 444] on span "Upload List" at bounding box center [859, 446] width 90 height 22
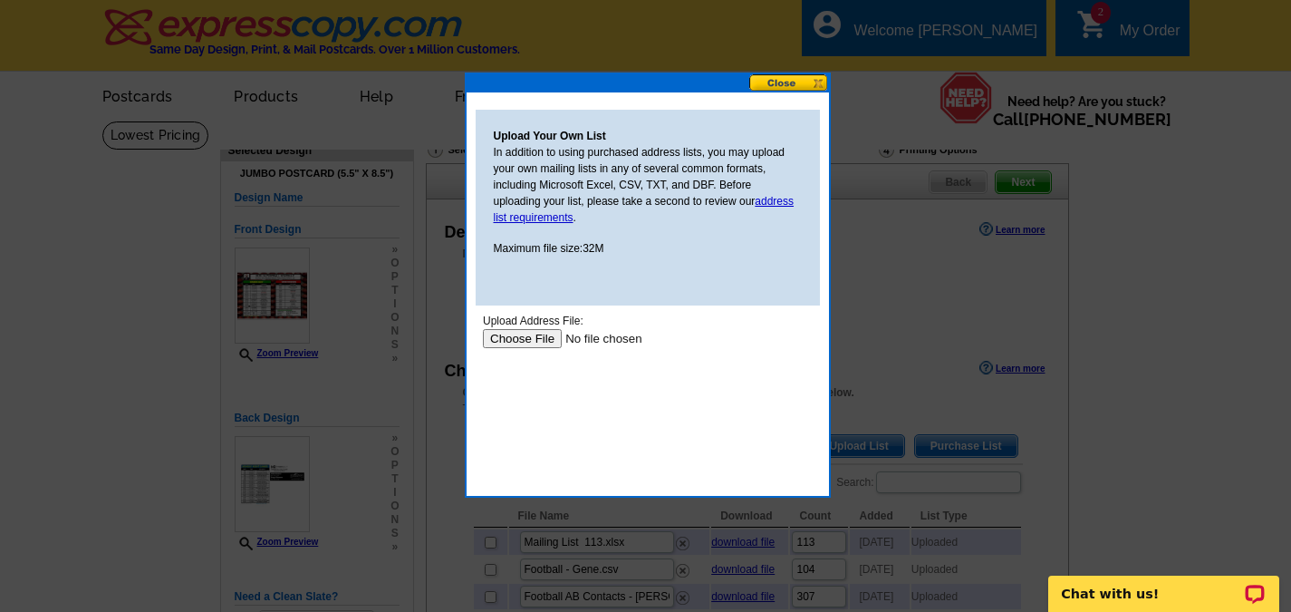
click at [515, 335] on input "file" at bounding box center [596, 338] width 229 height 19
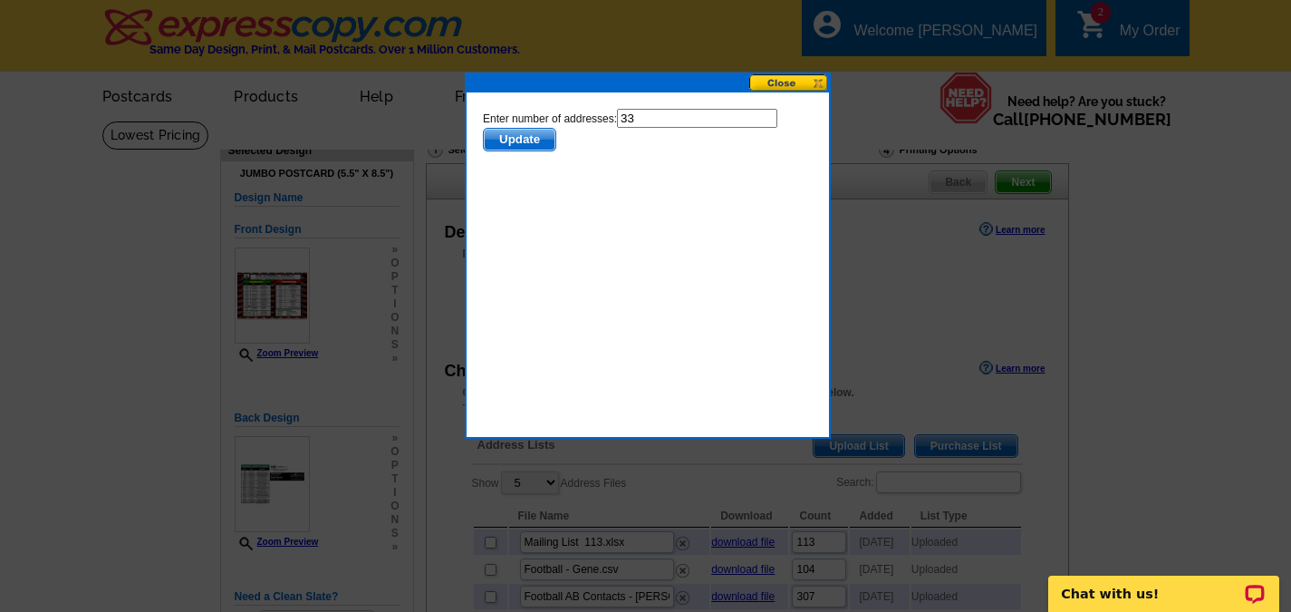
click at [651, 124] on input "33" at bounding box center [696, 118] width 160 height 19
type input "32"
click at [530, 139] on span "Update" at bounding box center [519, 140] width 72 height 22
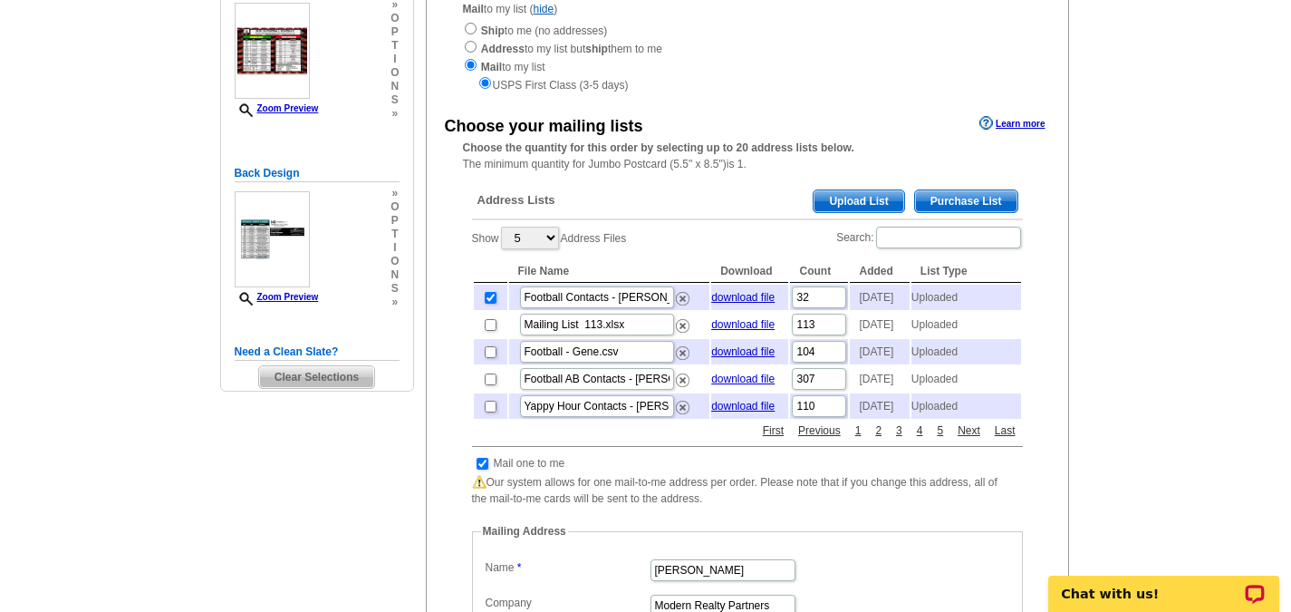
scroll to position [314, 0]
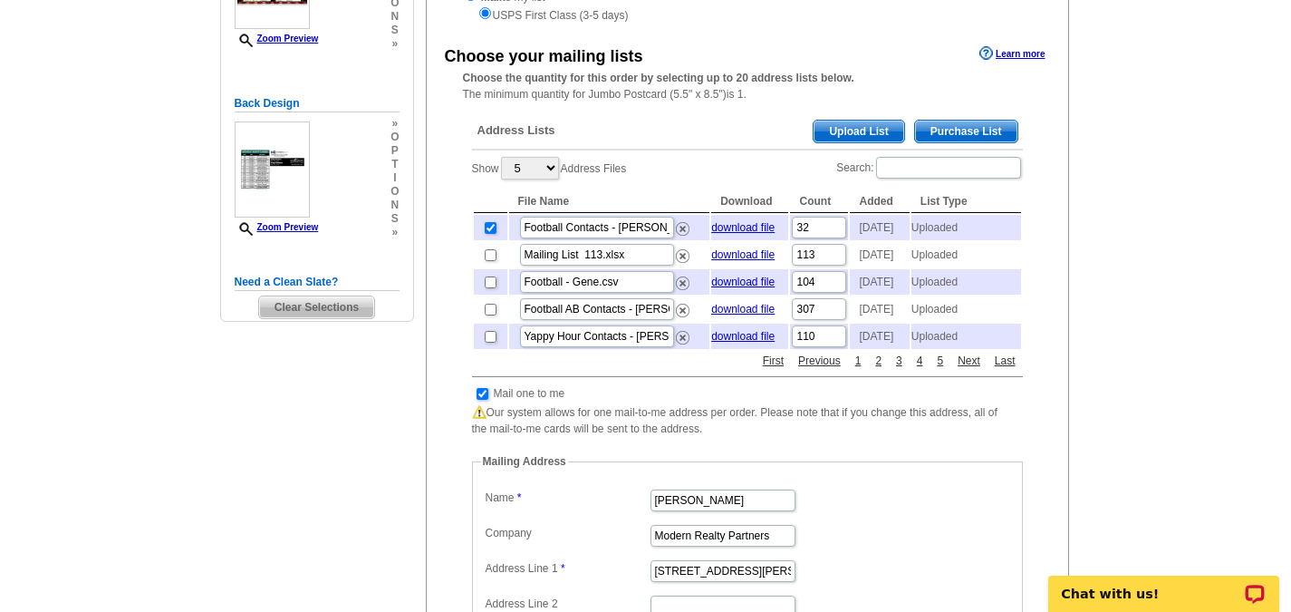
click at [477, 400] on input "checkbox" at bounding box center [483, 394] width 12 height 12
checkbox input "false"
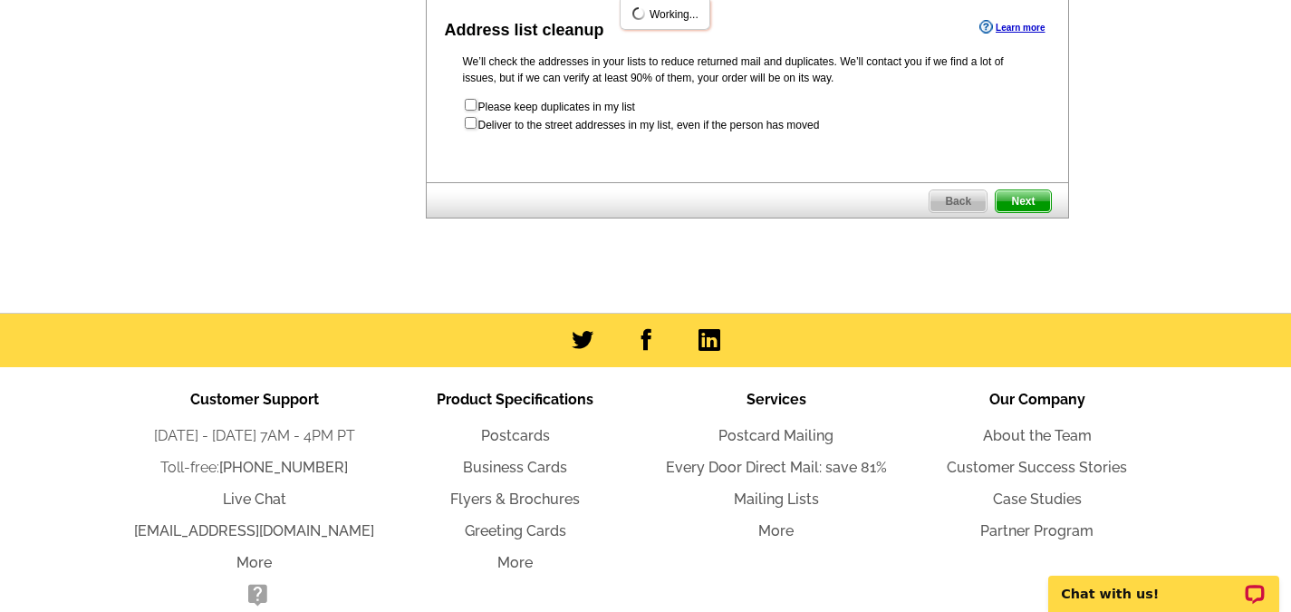
scroll to position [767, 0]
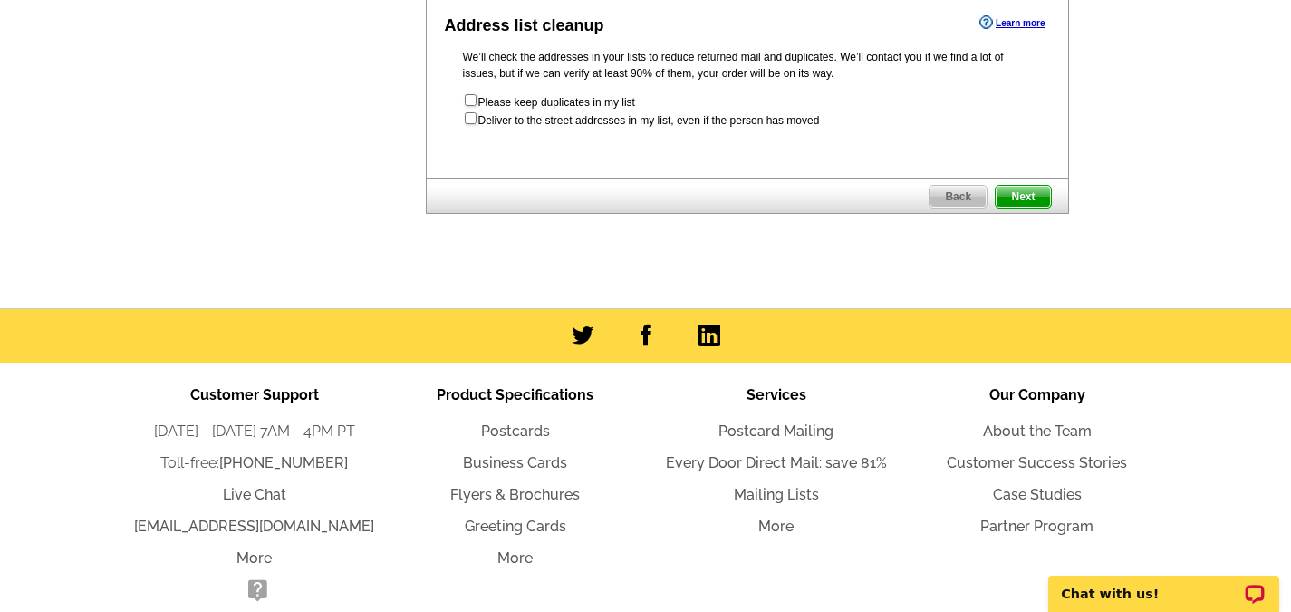
click at [1023, 207] on span "Next" at bounding box center [1023, 197] width 54 height 22
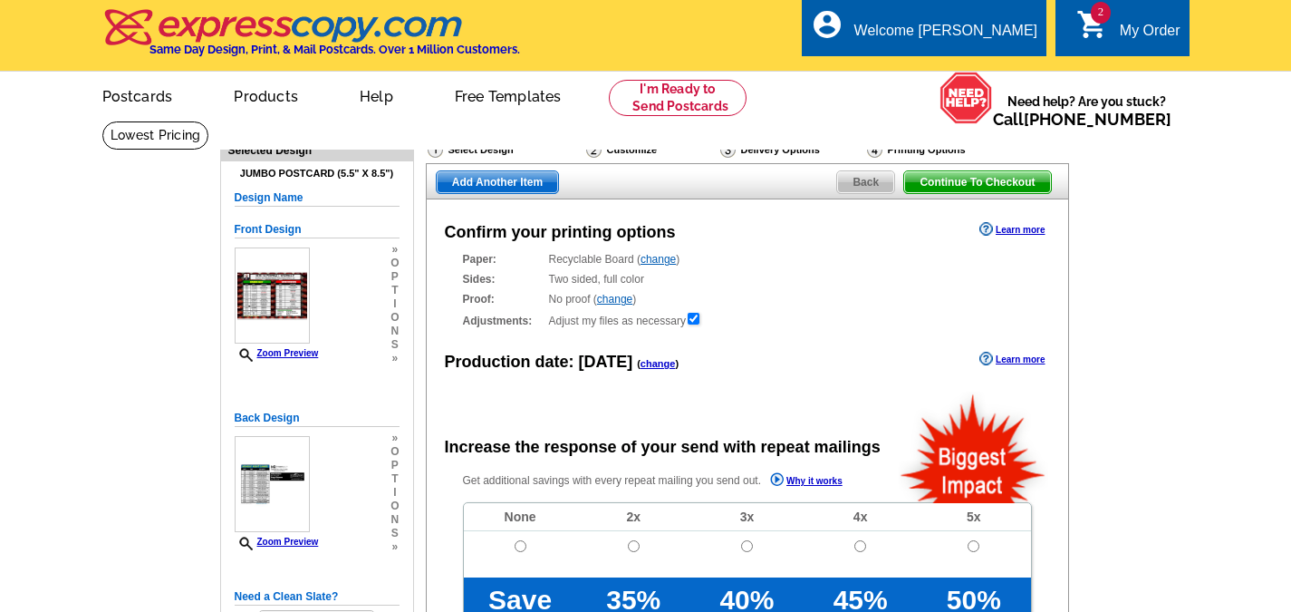
radio input "false"
click at [652, 366] on link "change" at bounding box center [658, 363] width 35 height 11
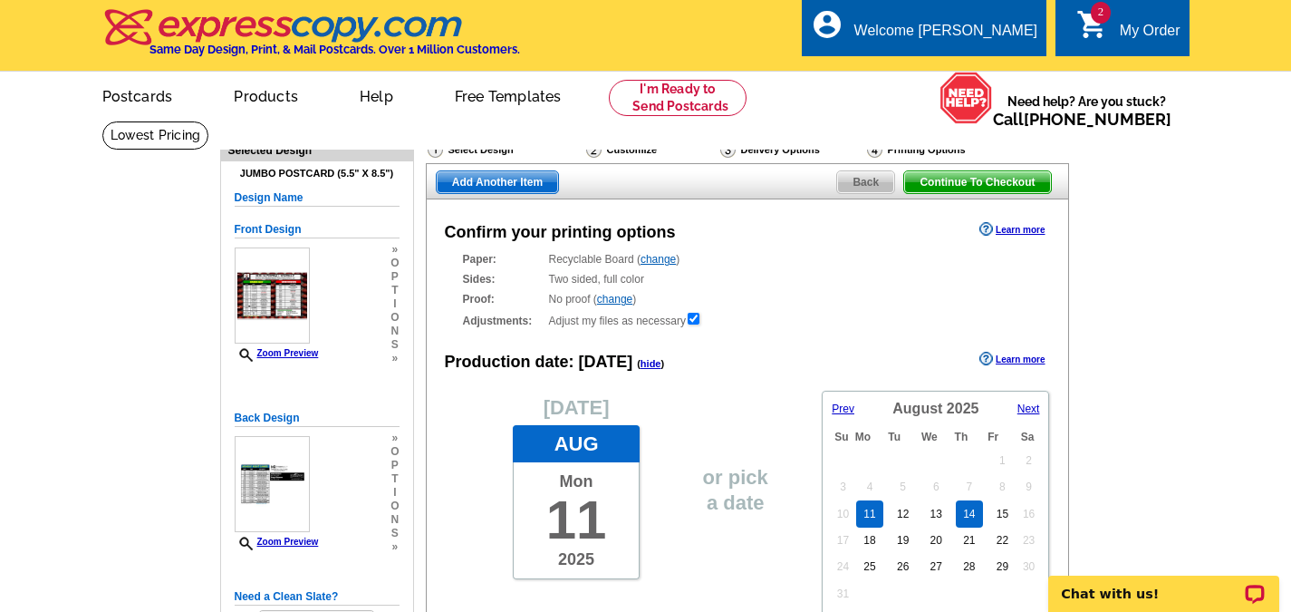
click at [975, 516] on link "14" at bounding box center [969, 513] width 26 height 27
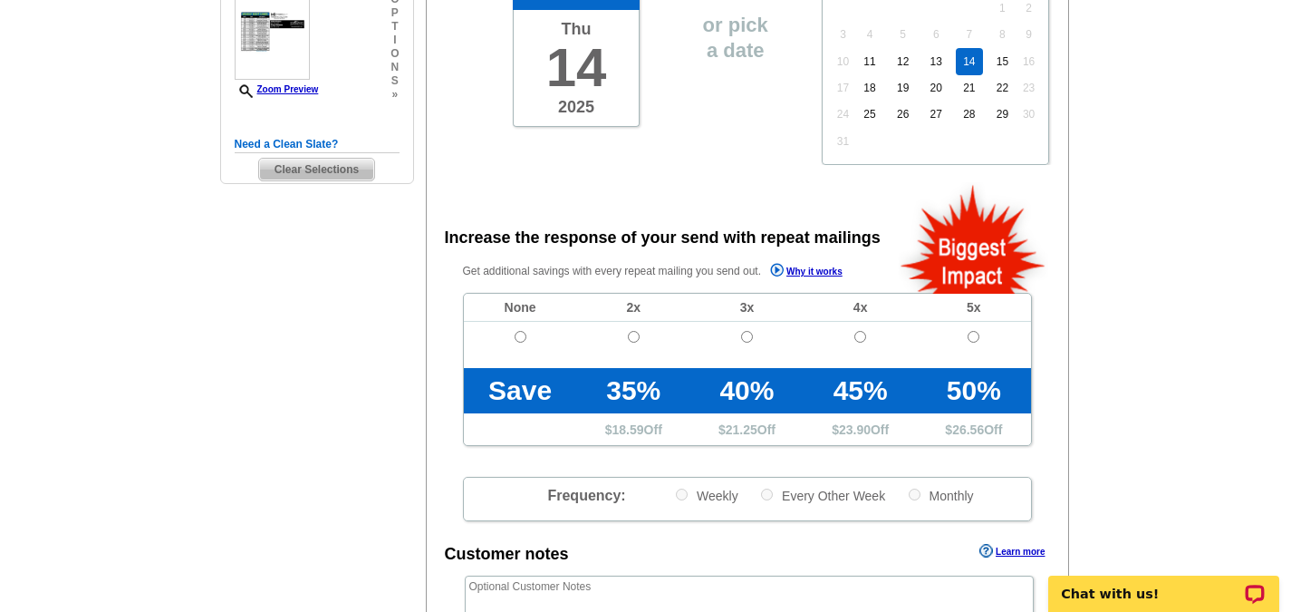
scroll to position [453, 0]
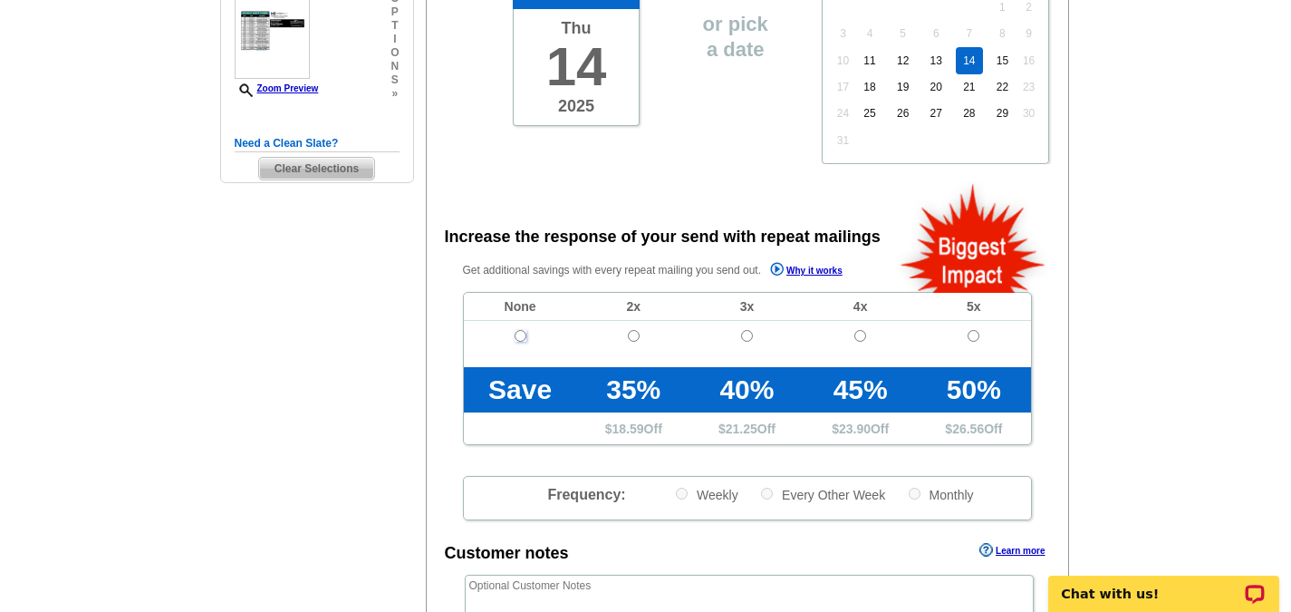
click at [519, 337] on input "radio" at bounding box center [521, 336] width 12 height 12
radio input "true"
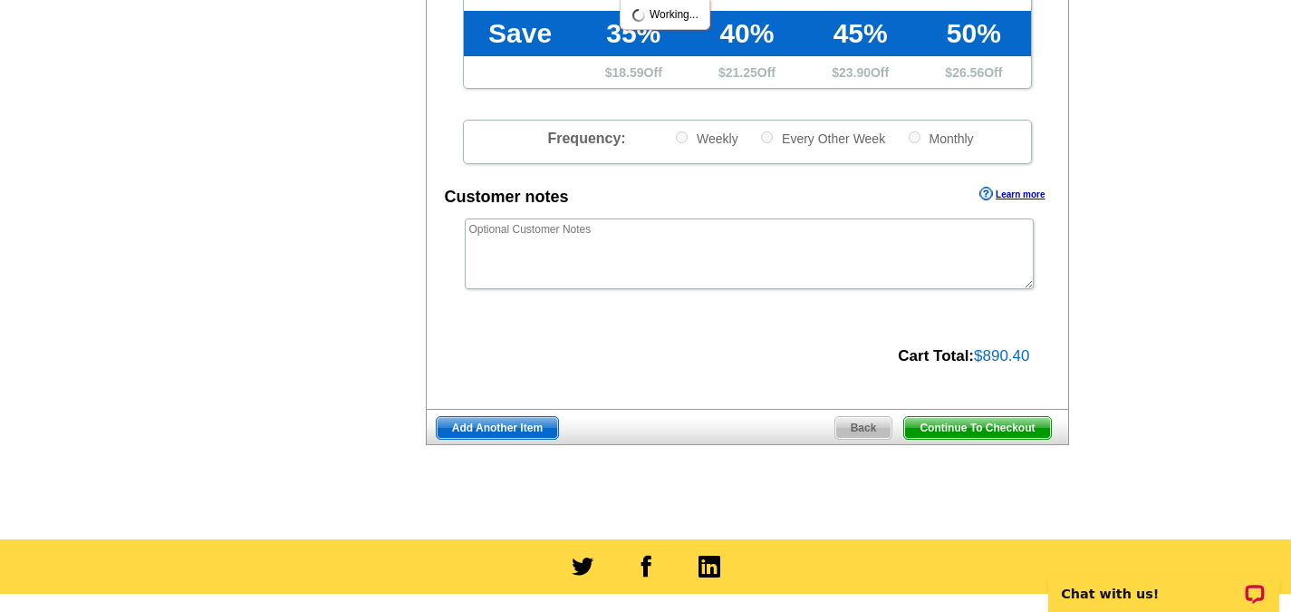
scroll to position [815, 0]
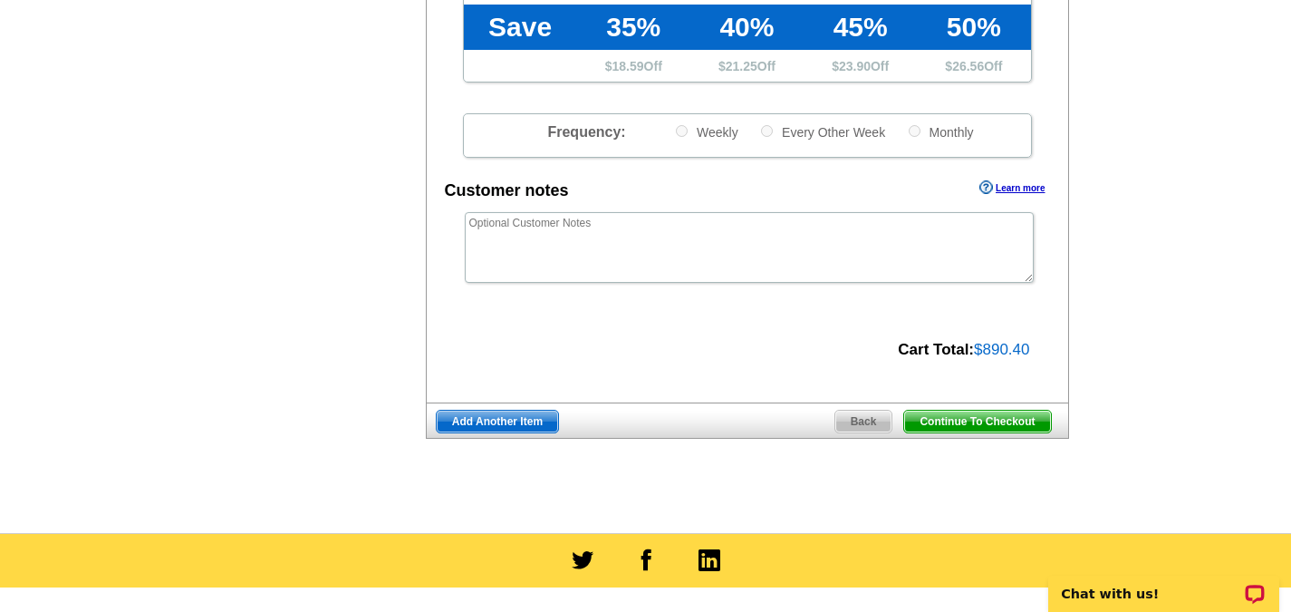
click at [489, 425] on span "Add Another Item" at bounding box center [497, 421] width 121 height 22
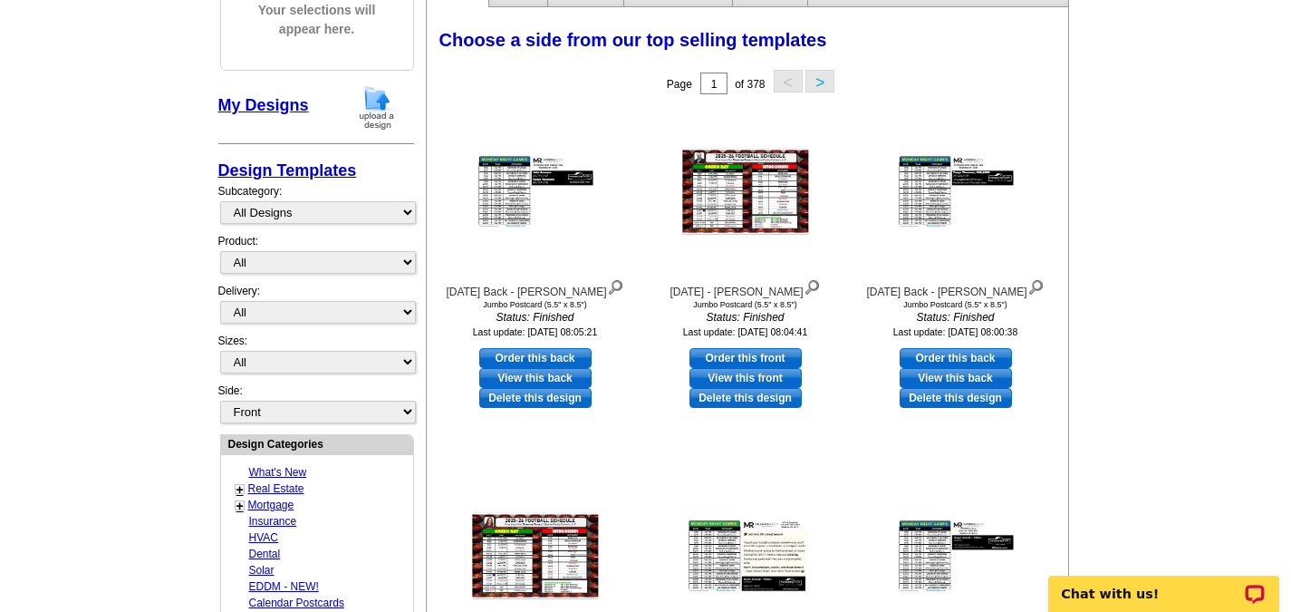
scroll to position [91, 0]
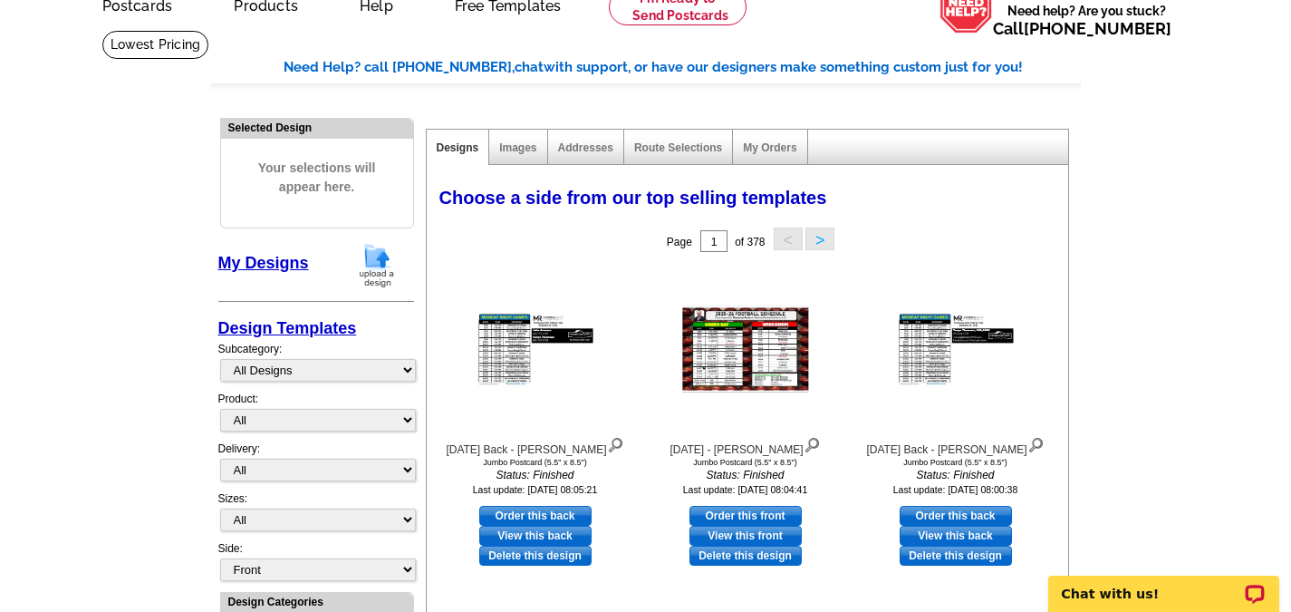
click at [384, 253] on img at bounding box center [376, 265] width 47 height 46
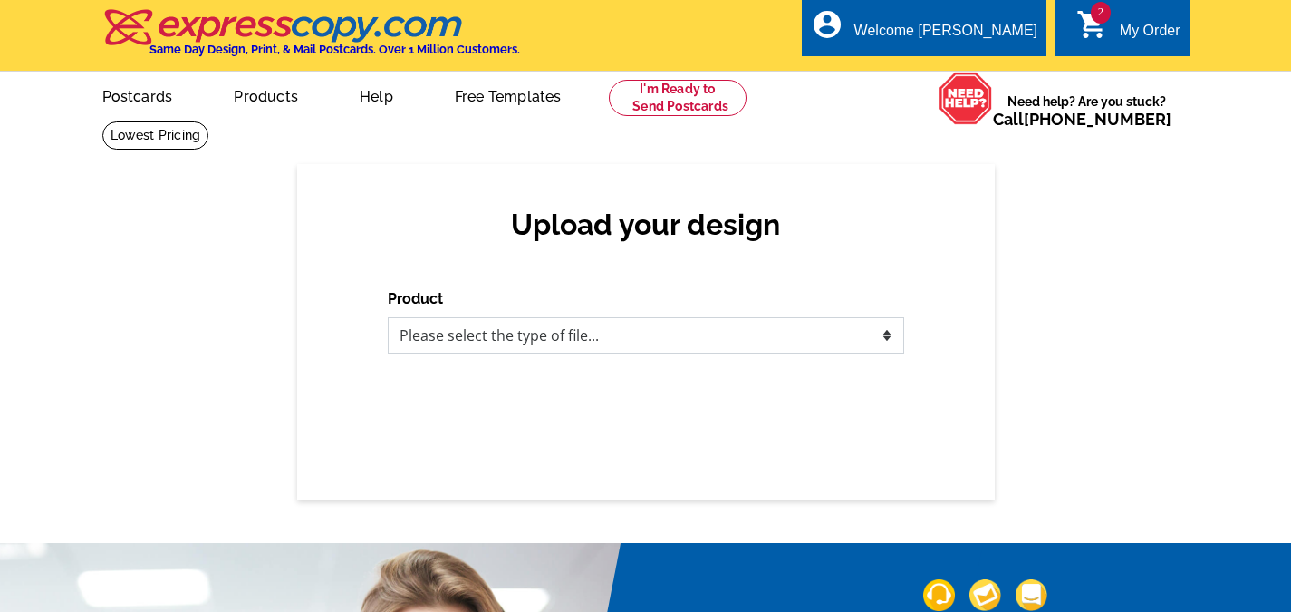
click at [885, 336] on select "Please select the type of file... Postcards Business Cards Letters and flyers G…" at bounding box center [646, 335] width 516 height 36
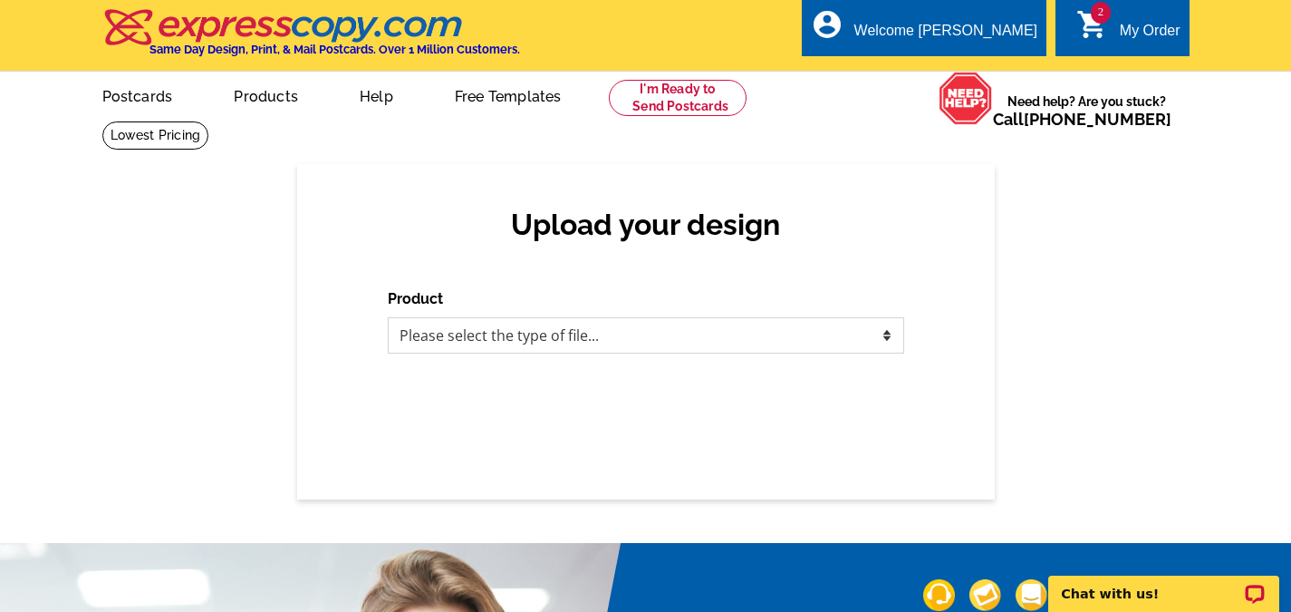
select select "1"
click at [388, 318] on select "Please select the type of file... Postcards Business Cards Letters and flyers G…" at bounding box center [646, 335] width 516 height 36
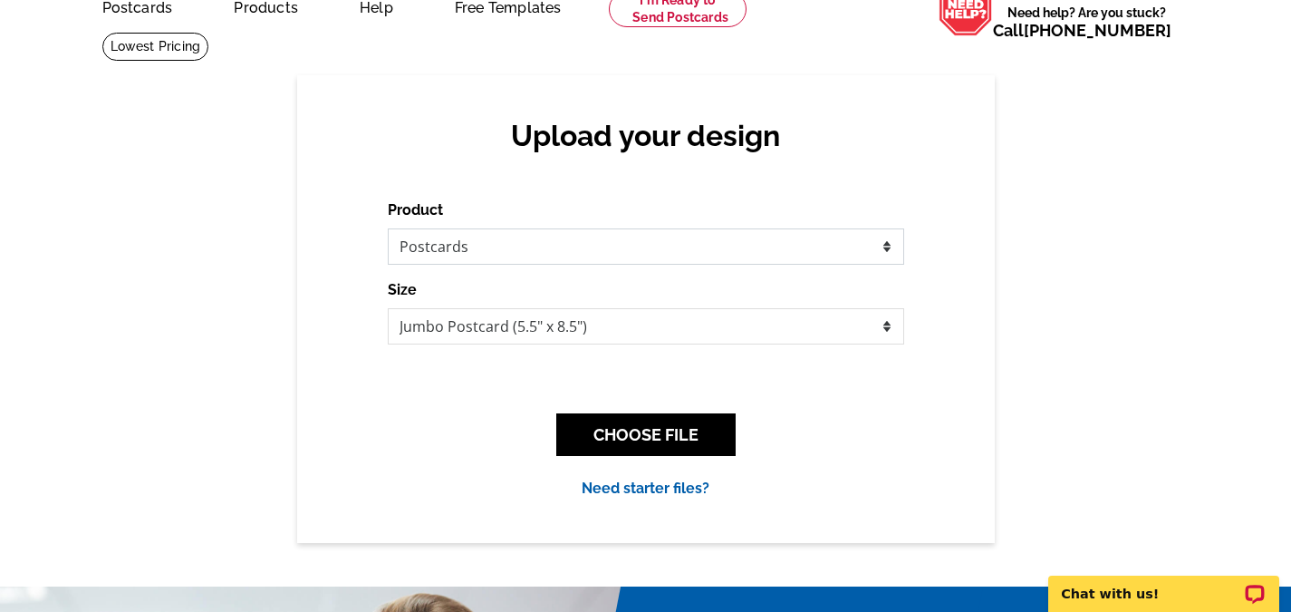
scroll to position [91, 0]
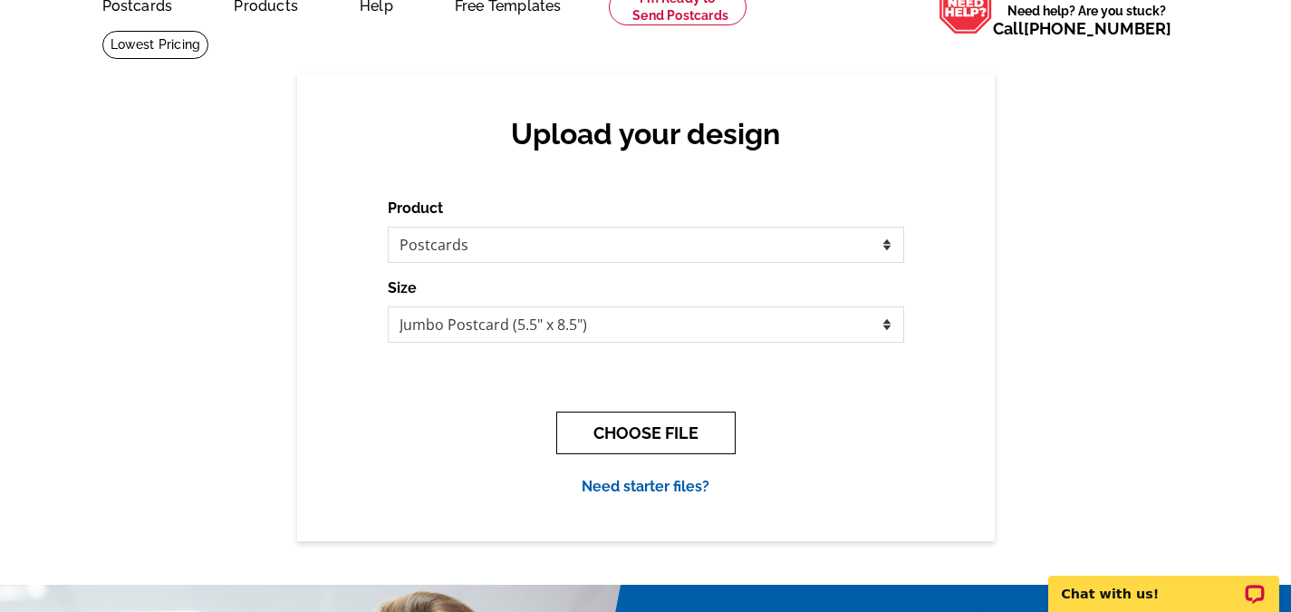
click at [663, 439] on button "CHOOSE FILE" at bounding box center [645, 432] width 179 height 43
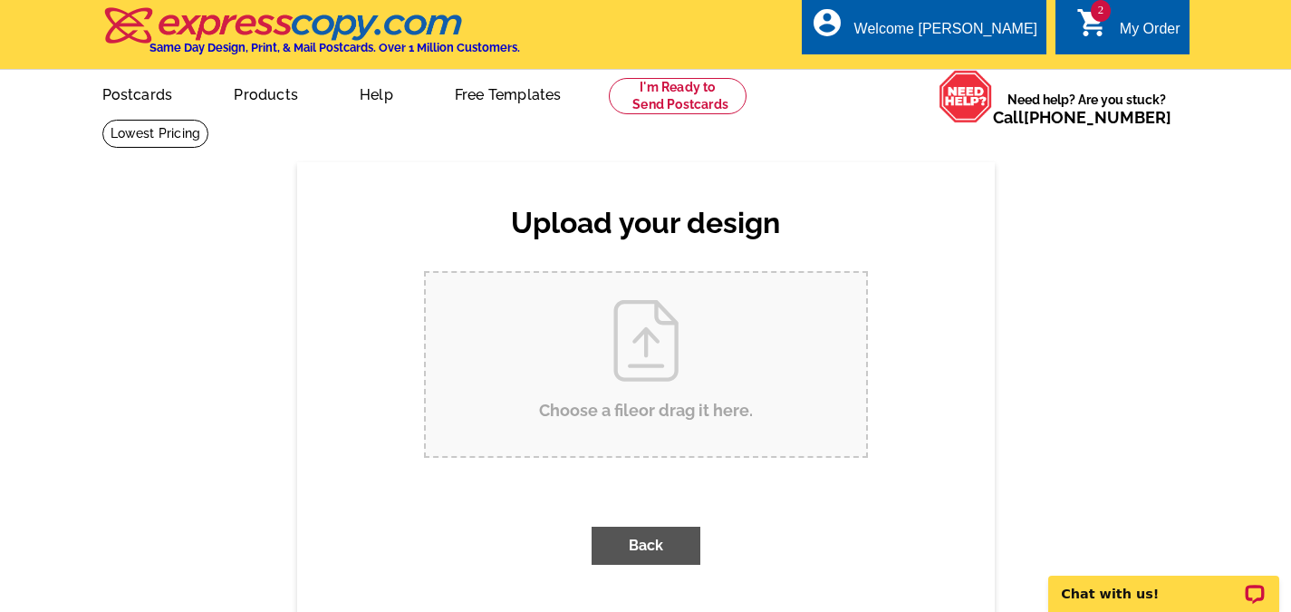
scroll to position [0, 0]
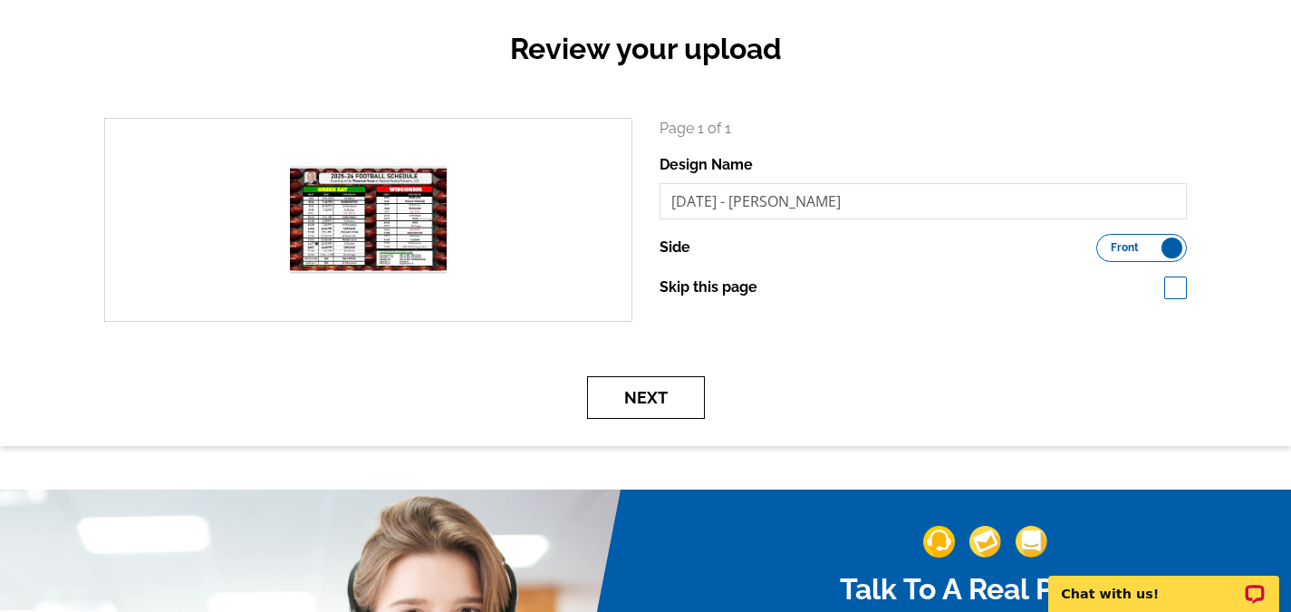
click at [671, 408] on button "Next" at bounding box center [646, 397] width 118 height 43
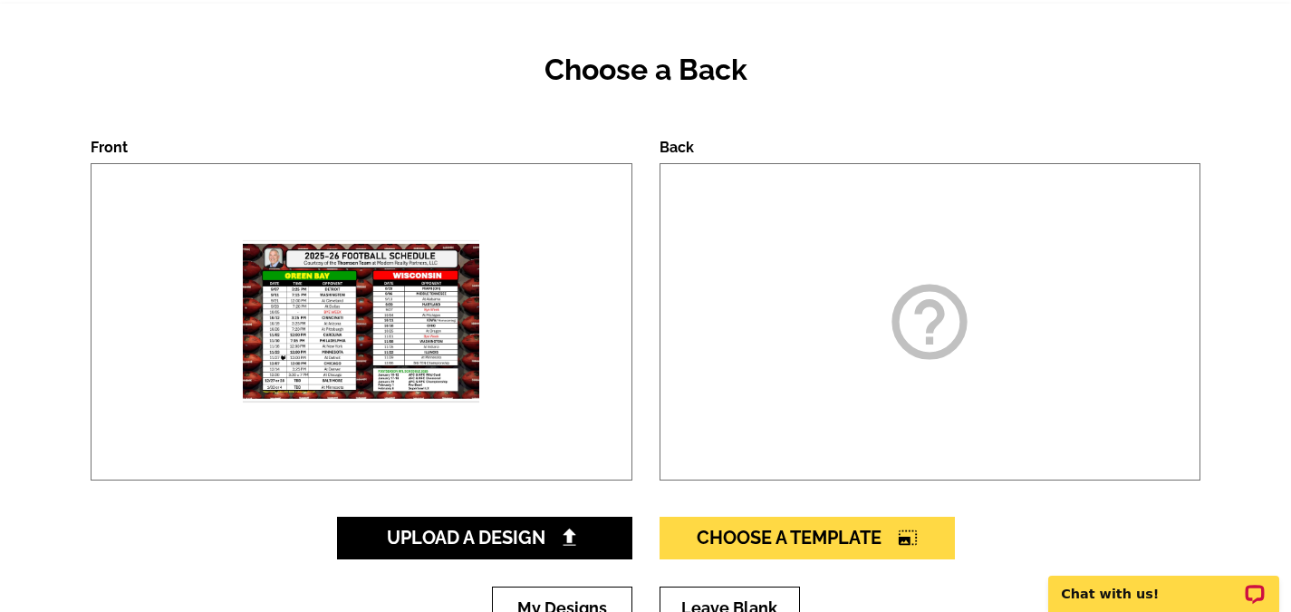
scroll to position [272, 0]
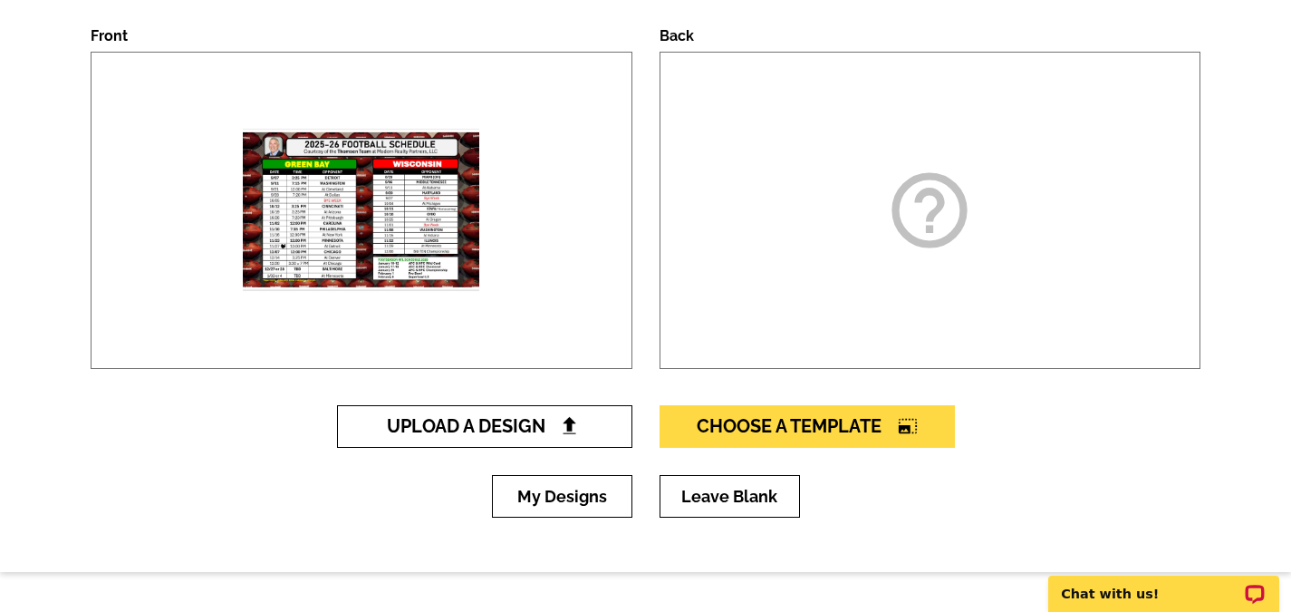
click at [571, 440] on link "Upload A Design" at bounding box center [484, 426] width 295 height 43
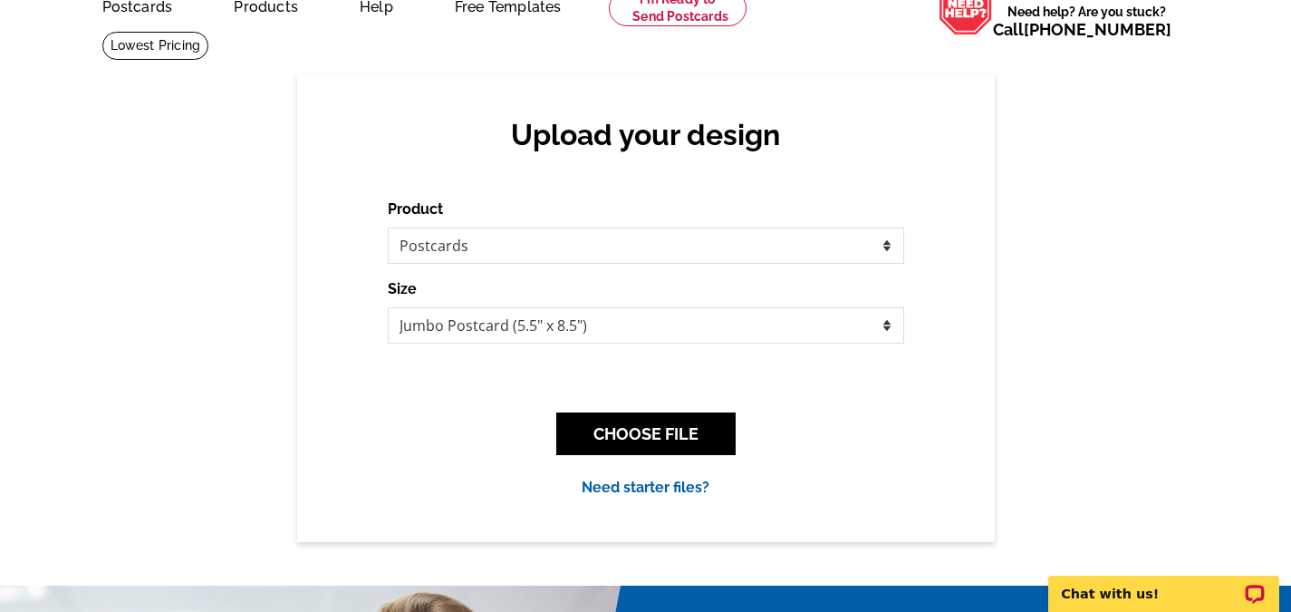
scroll to position [91, 0]
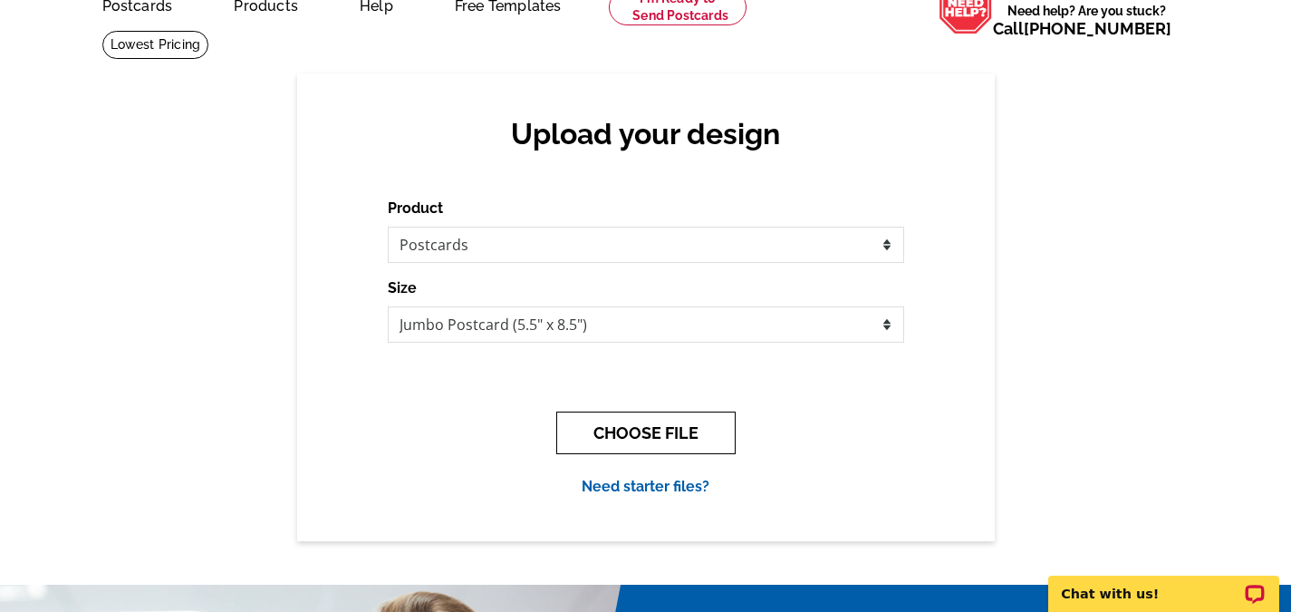
click at [659, 424] on button "CHOOSE FILE" at bounding box center [645, 432] width 179 height 43
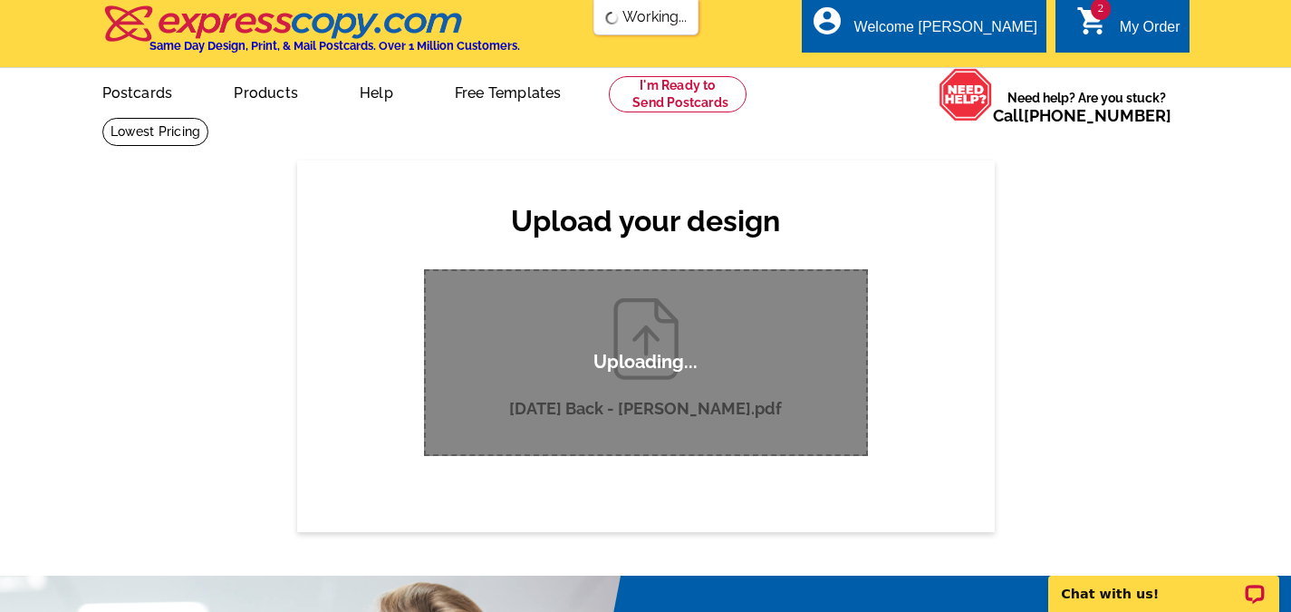
scroll to position [0, 0]
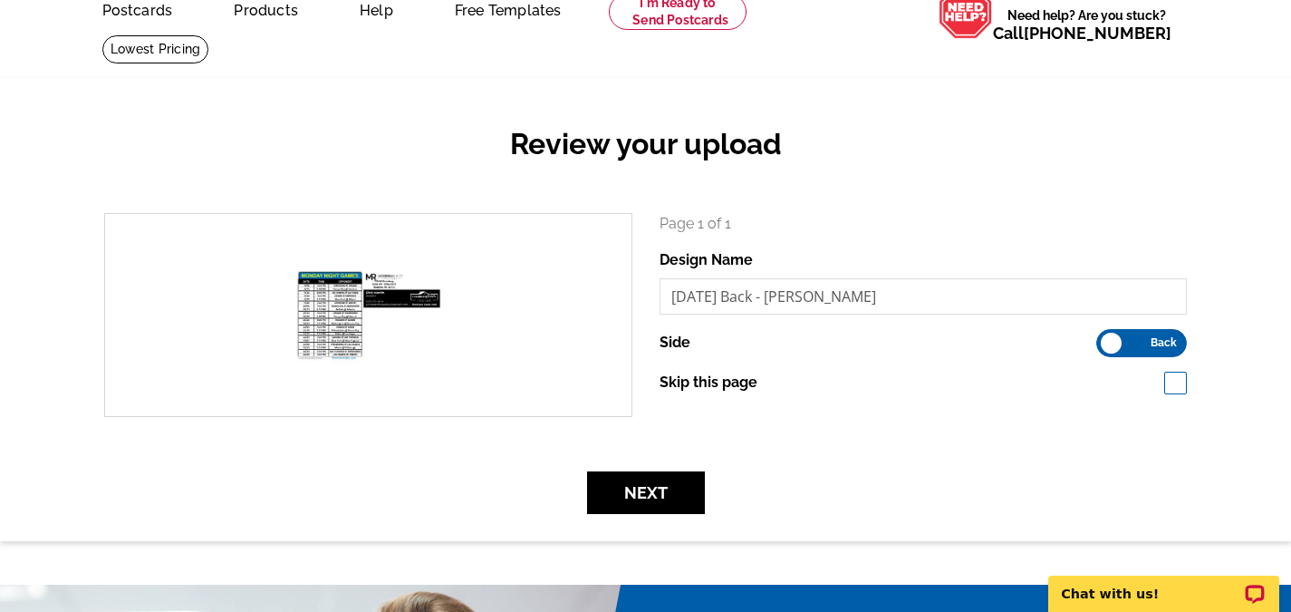
scroll to position [91, 0]
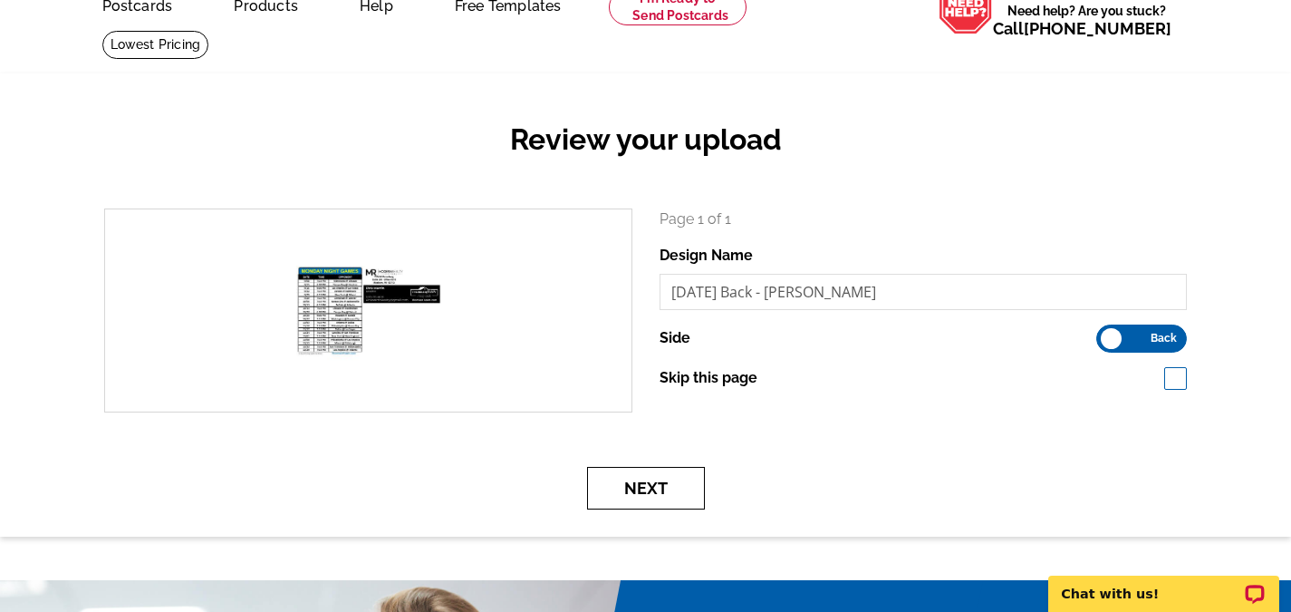
click at [638, 490] on button "Next" at bounding box center [646, 488] width 118 height 43
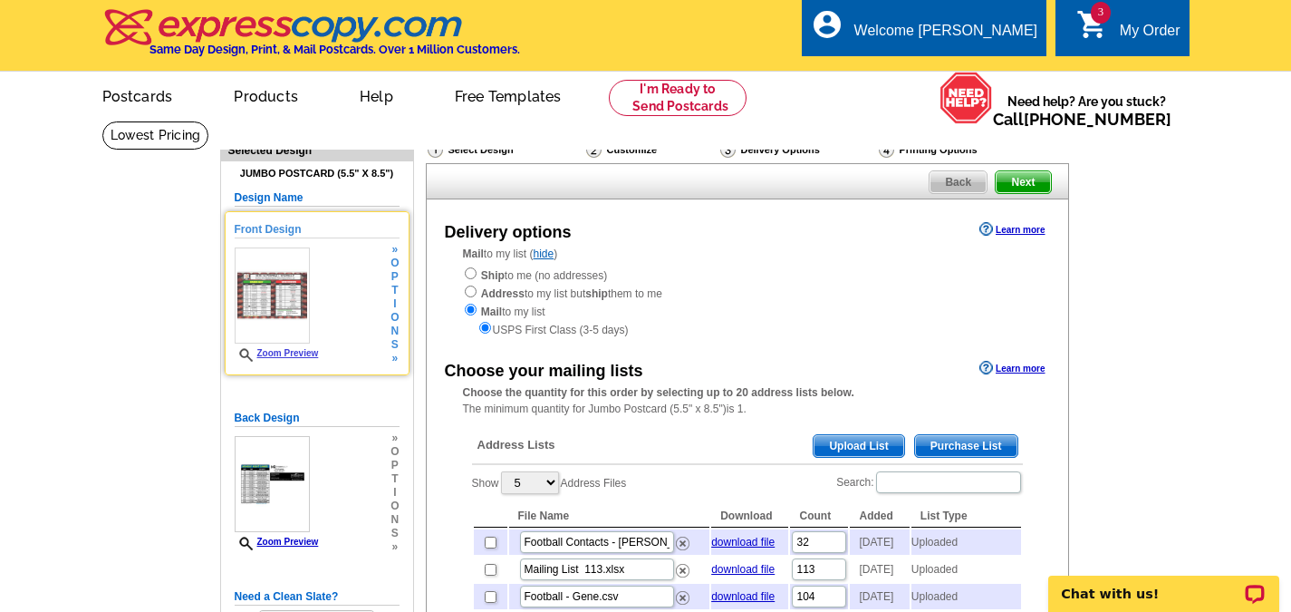
click at [270, 354] on link "Zoom Preview" at bounding box center [277, 353] width 84 height 10
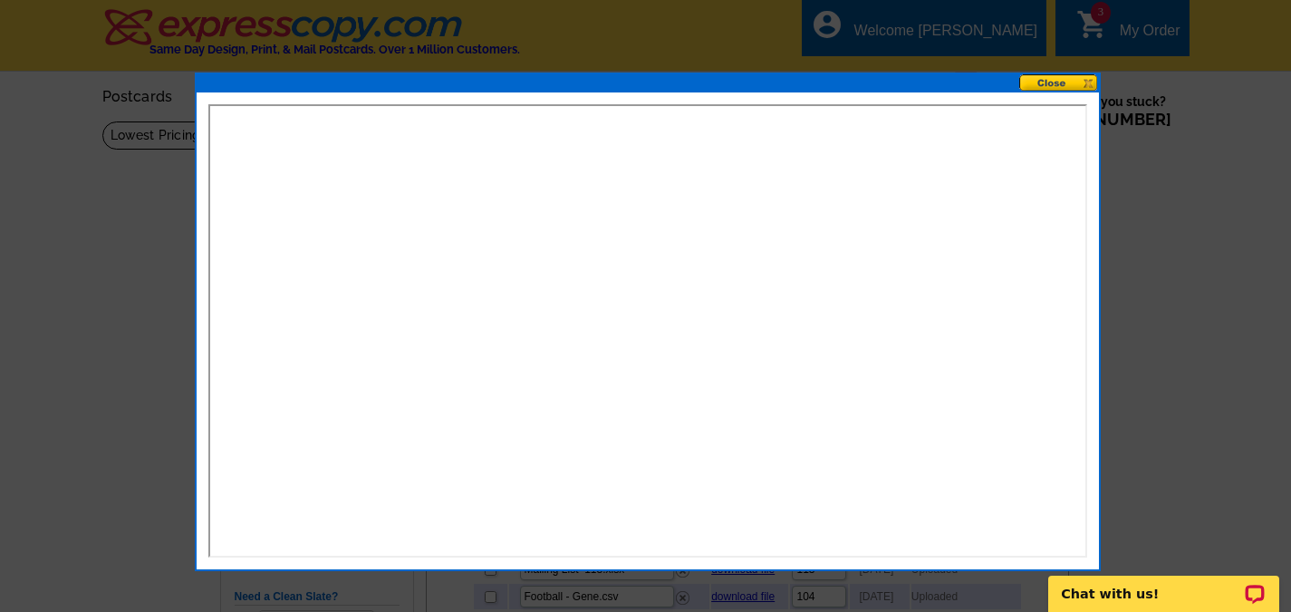
click at [1038, 87] on button at bounding box center [1059, 82] width 80 height 17
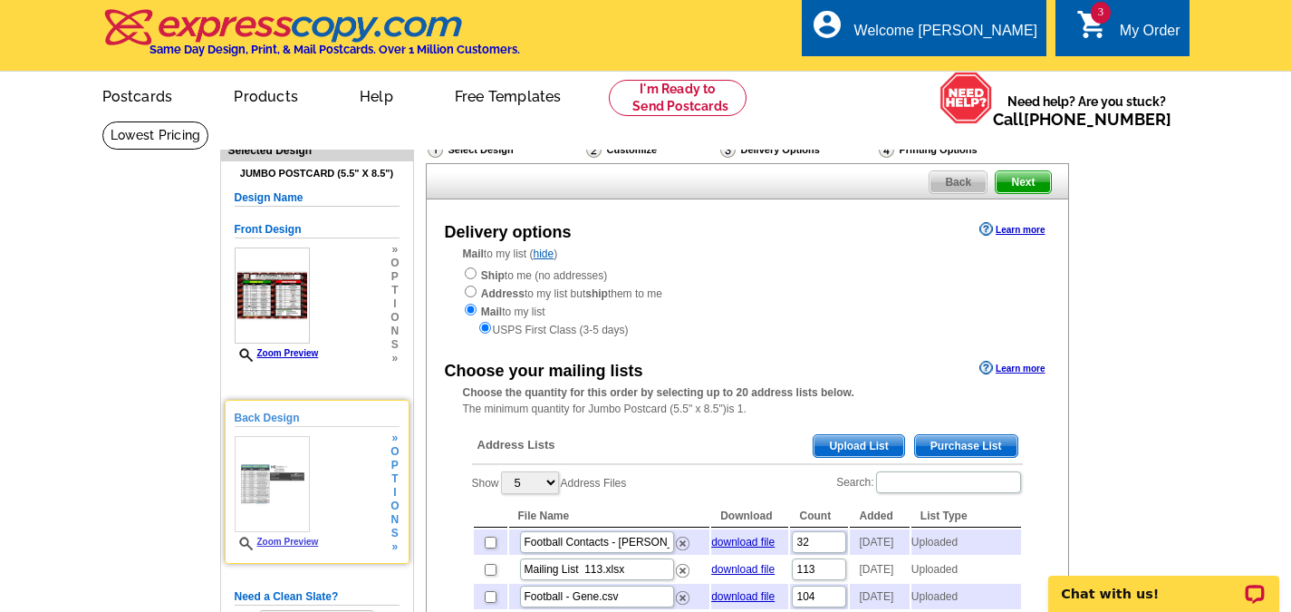
click at [305, 511] on img at bounding box center [272, 484] width 75 height 96
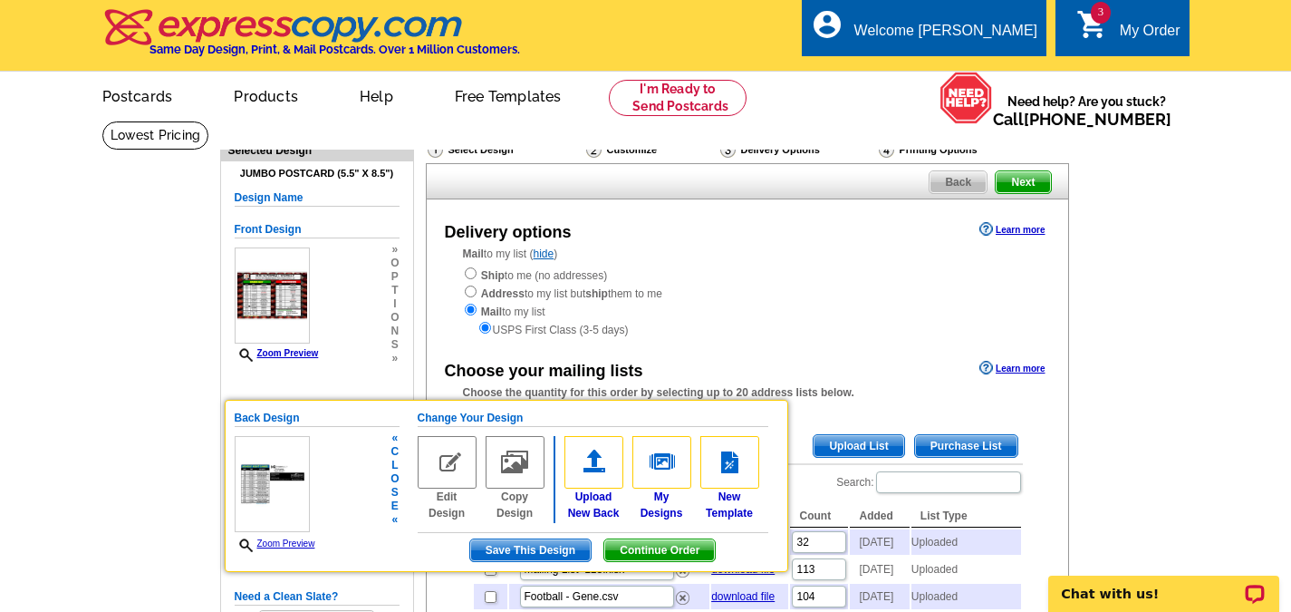
click at [338, 505] on div "Back Design Zoom Preview « c l o s e «" at bounding box center [317, 481] width 165 height 142
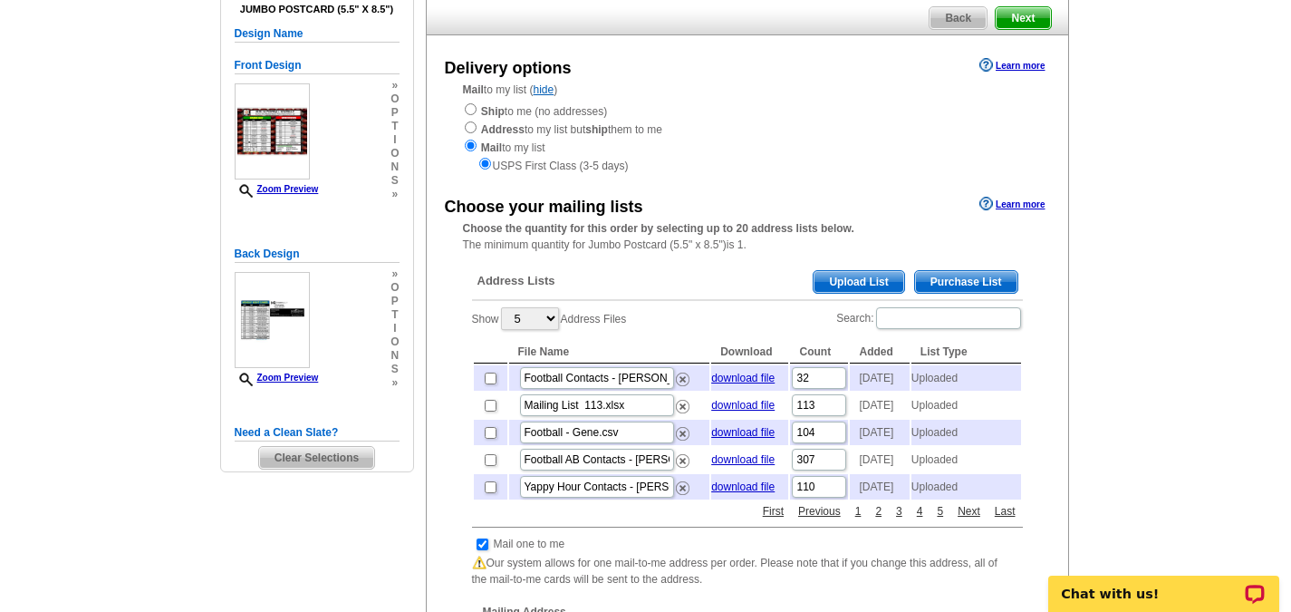
scroll to position [181, 0]
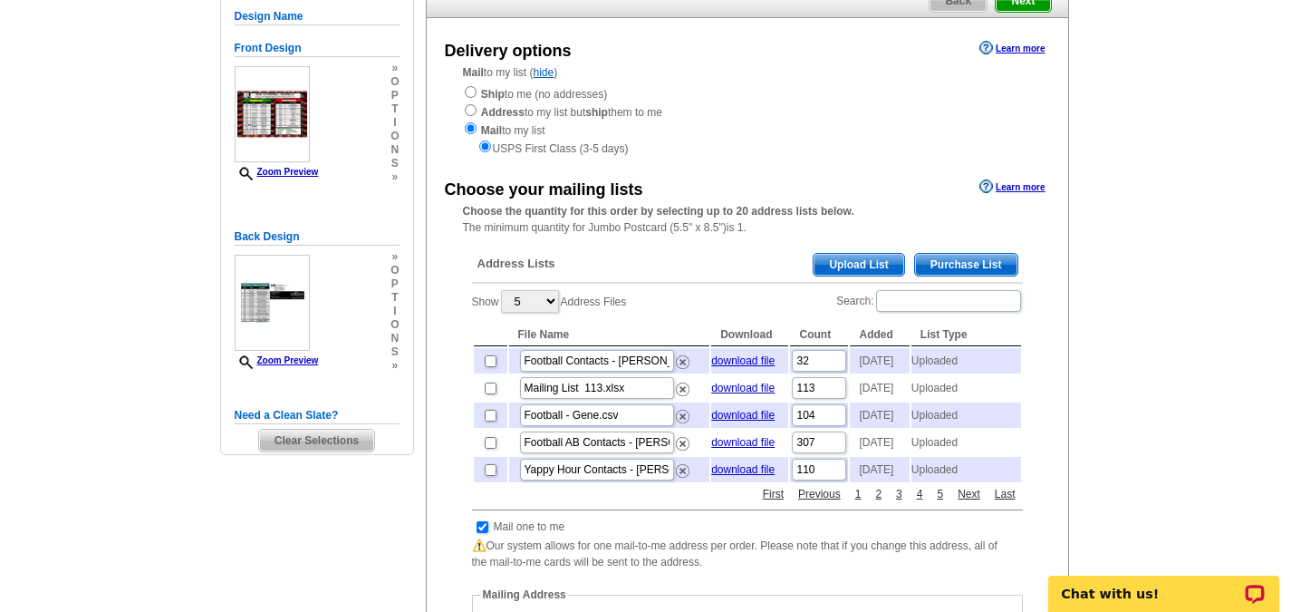
click at [871, 269] on span "Upload List" at bounding box center [859, 265] width 90 height 22
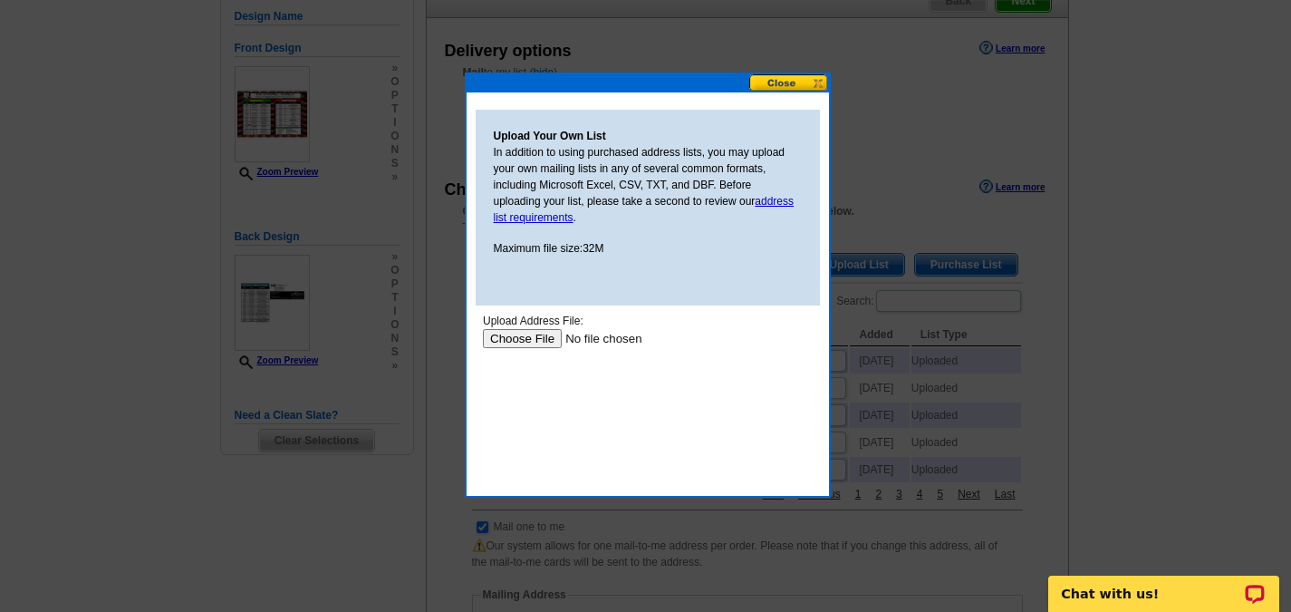
scroll to position [0, 0]
click at [524, 336] on input "file" at bounding box center [596, 338] width 229 height 19
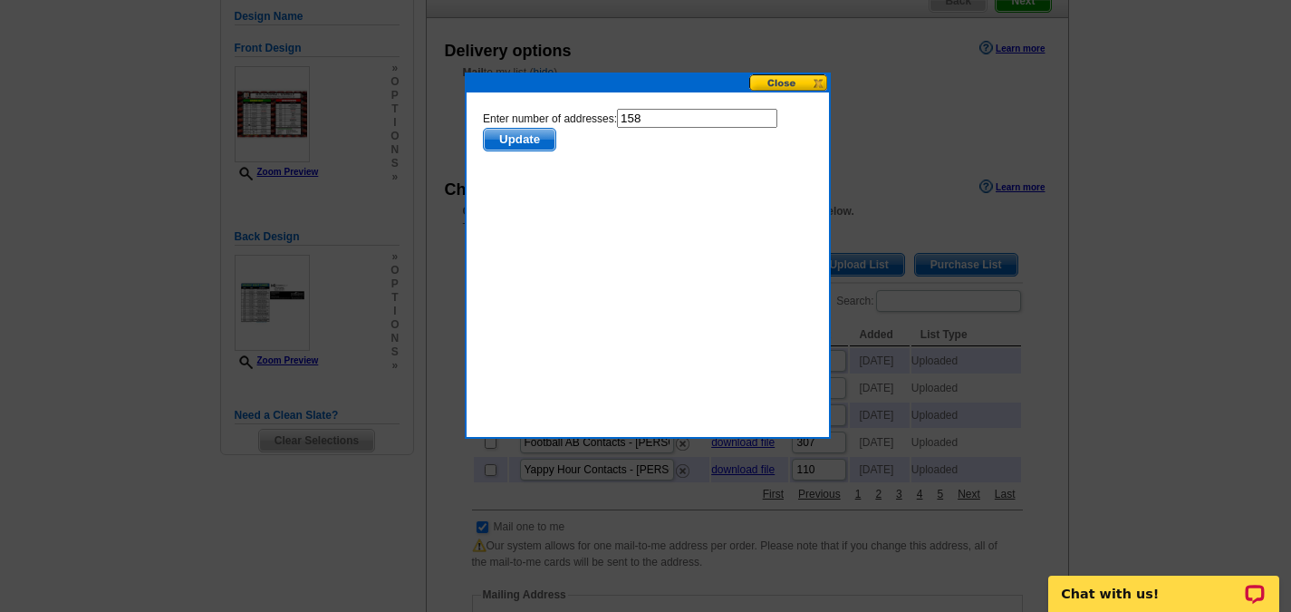
click at [655, 117] on input "158" at bounding box center [696, 118] width 160 height 19
type input "157"
click at [507, 138] on span "Update" at bounding box center [519, 140] width 72 height 22
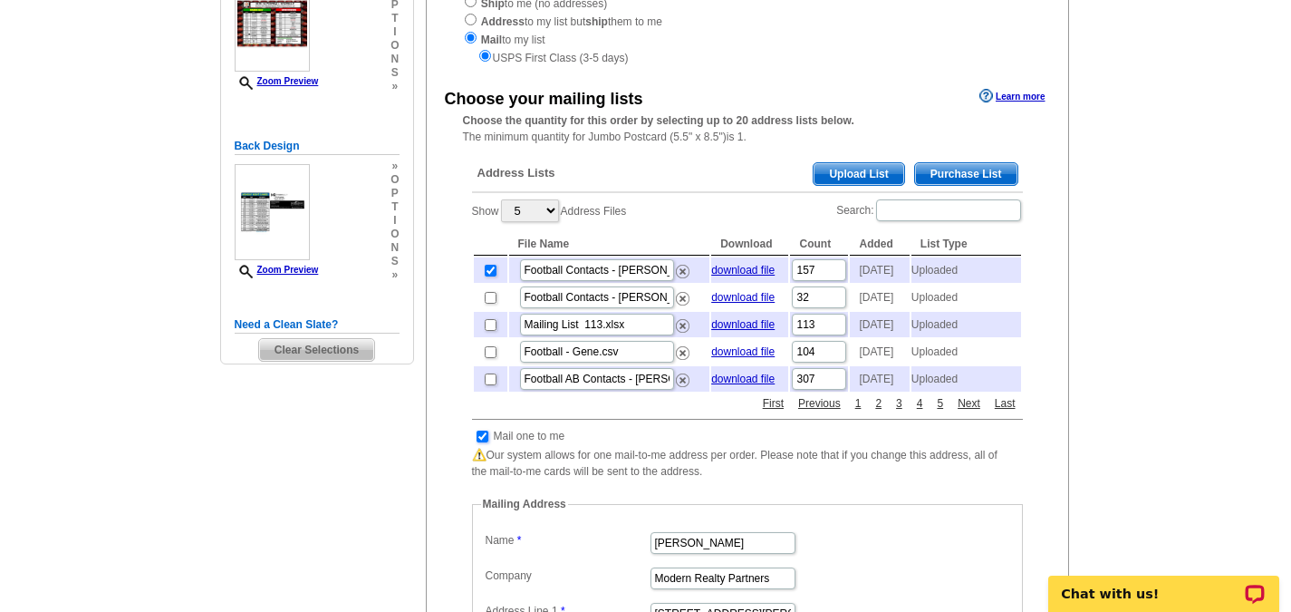
click at [485, 442] on input "checkbox" at bounding box center [483, 436] width 12 height 12
checkbox input "false"
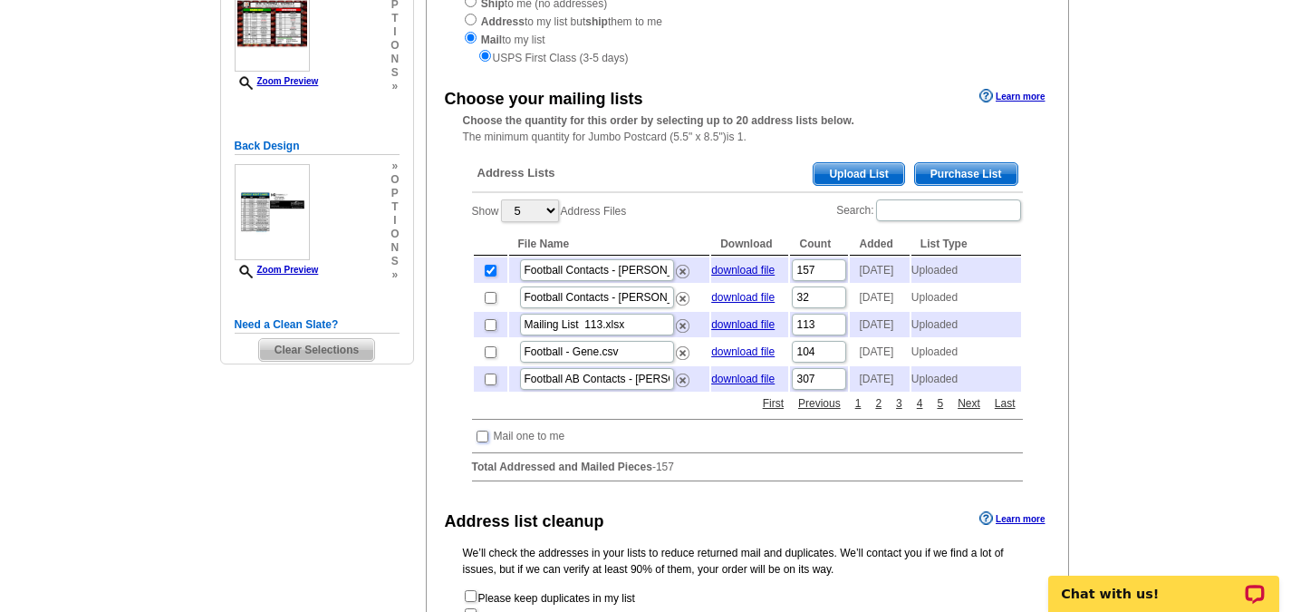
scroll to position [544, 0]
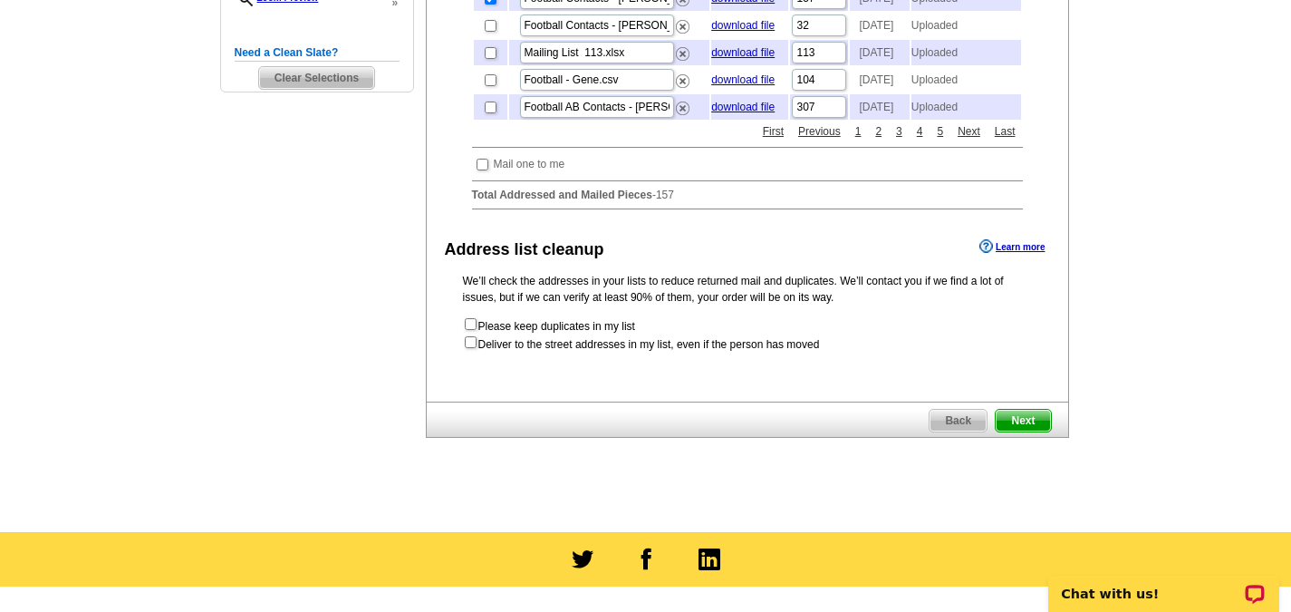
click at [1030, 431] on span "Next" at bounding box center [1023, 421] width 54 height 22
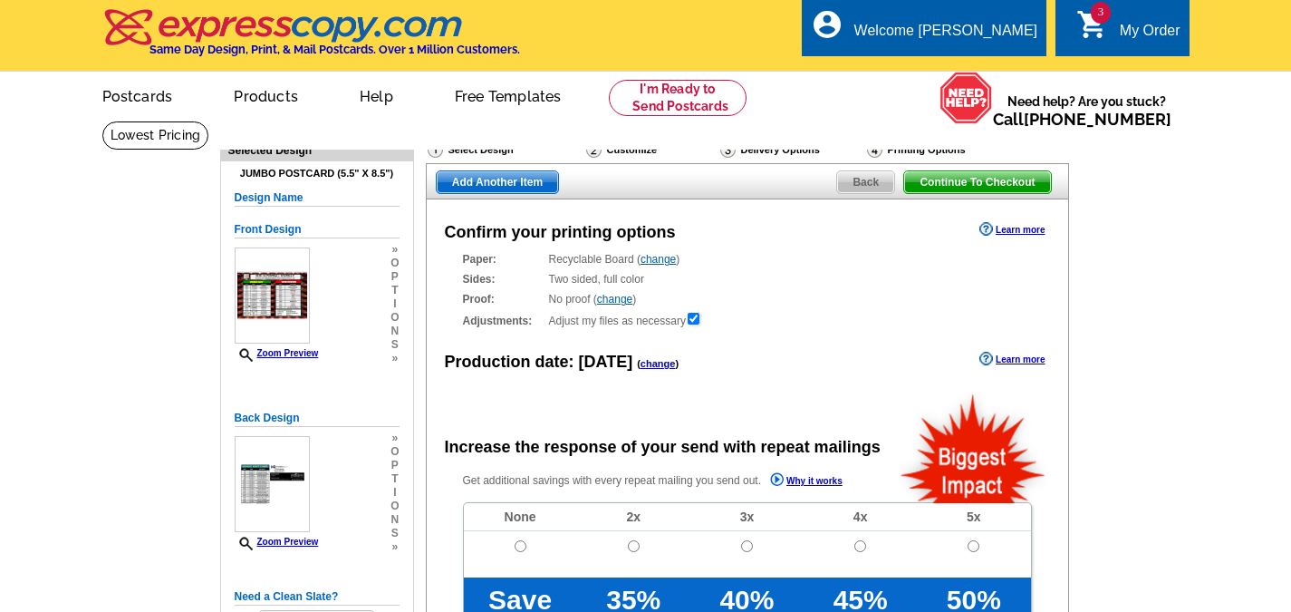
radio input "false"
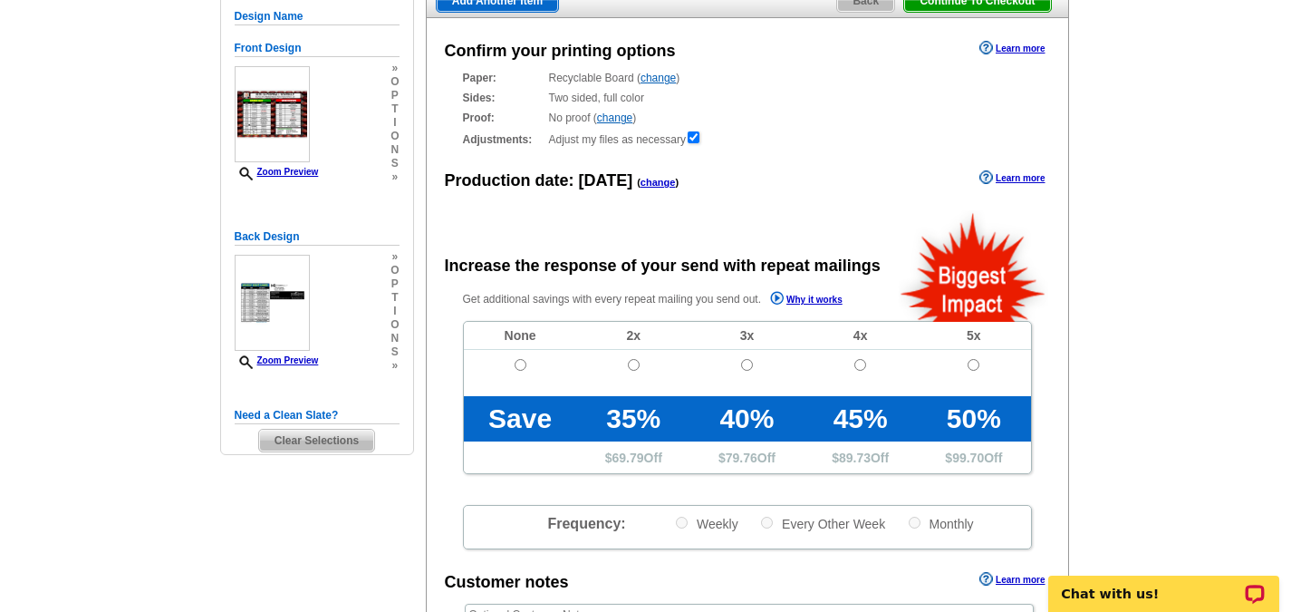
click at [664, 188] on link "change" at bounding box center [658, 182] width 35 height 11
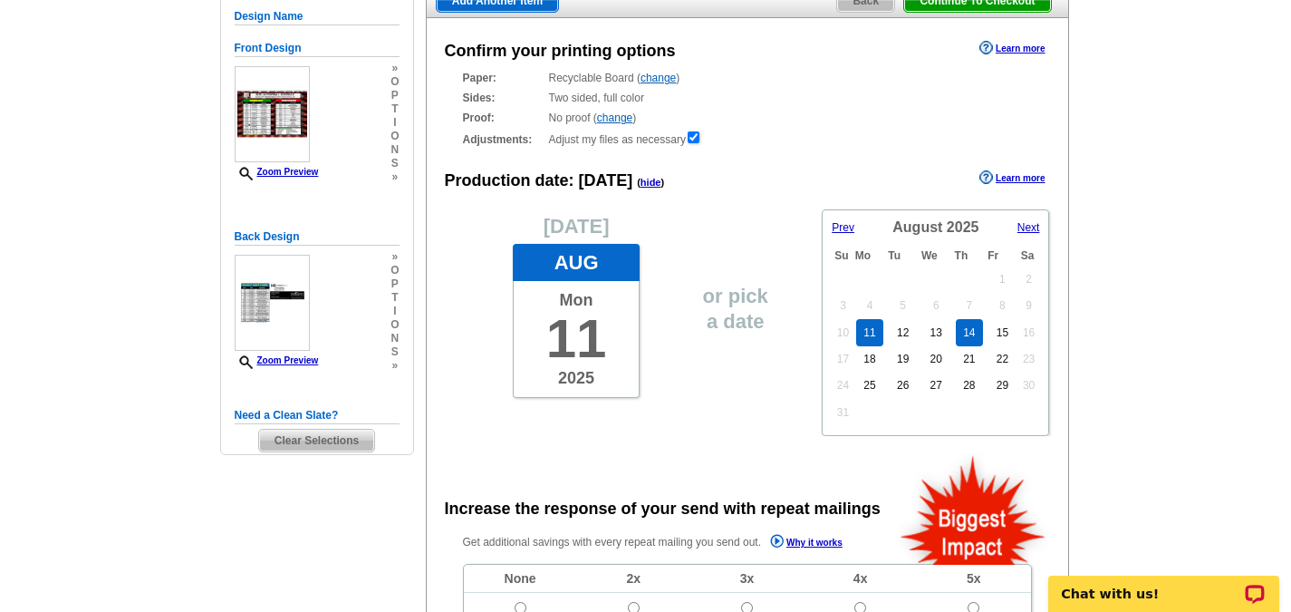
click at [969, 335] on link "14" at bounding box center [969, 332] width 26 height 27
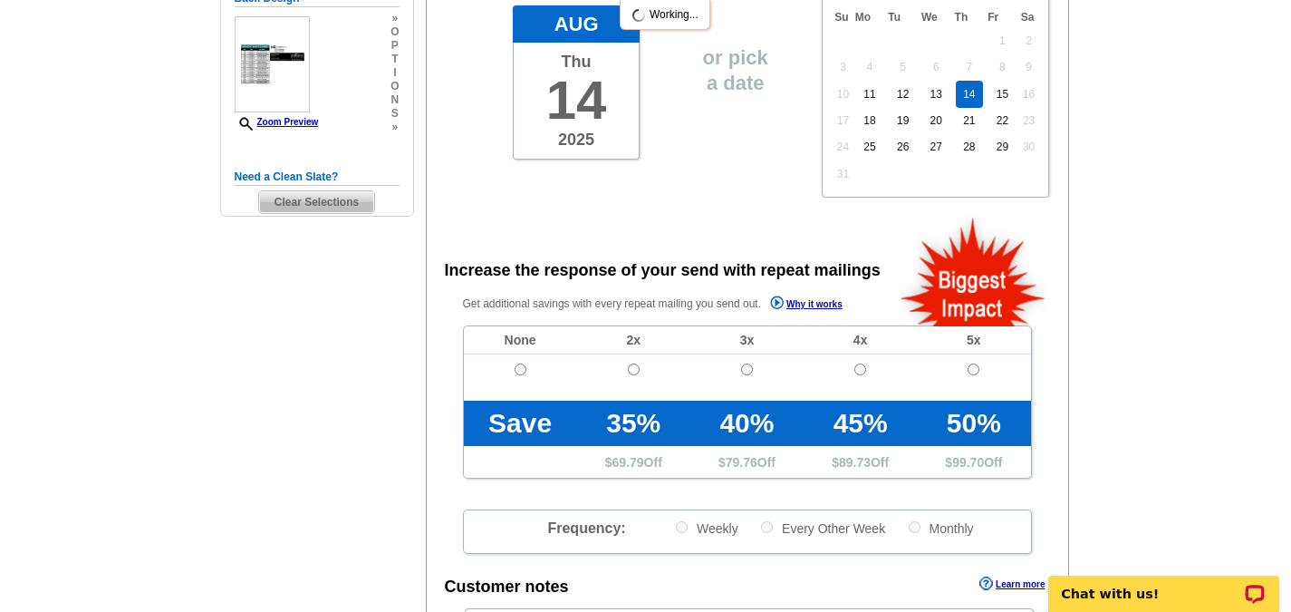
scroll to position [453, 0]
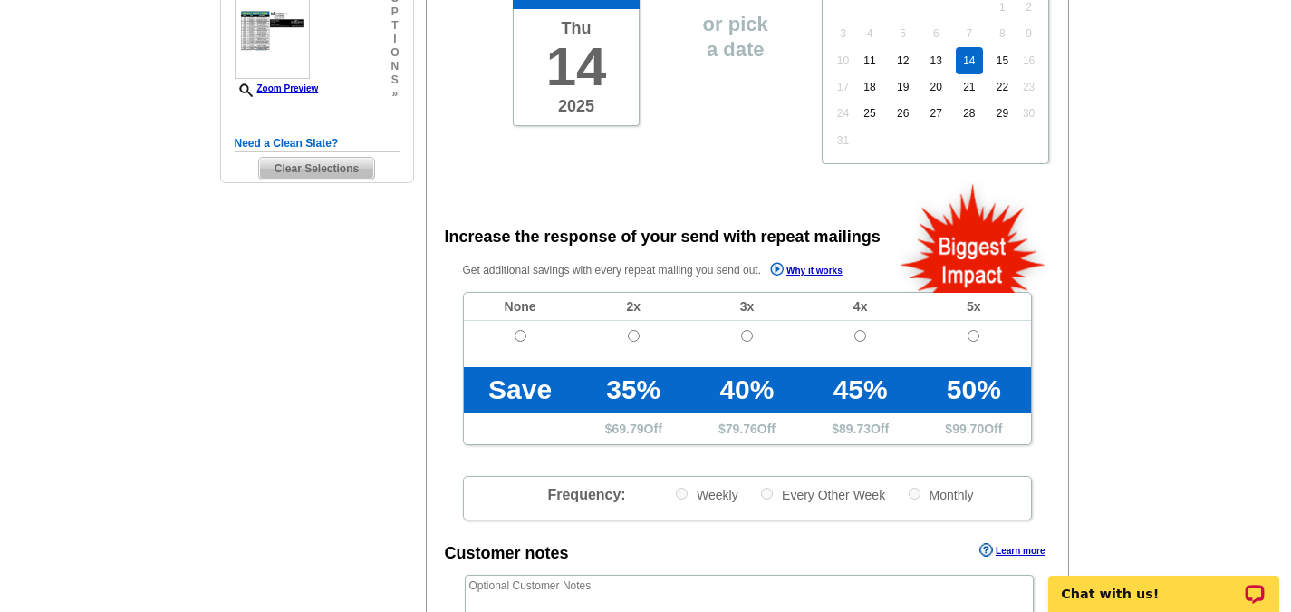
click at [520, 331] on td at bounding box center [520, 344] width 113 height 46
click at [524, 338] on input "radio" at bounding box center [521, 336] width 12 height 12
radio input "true"
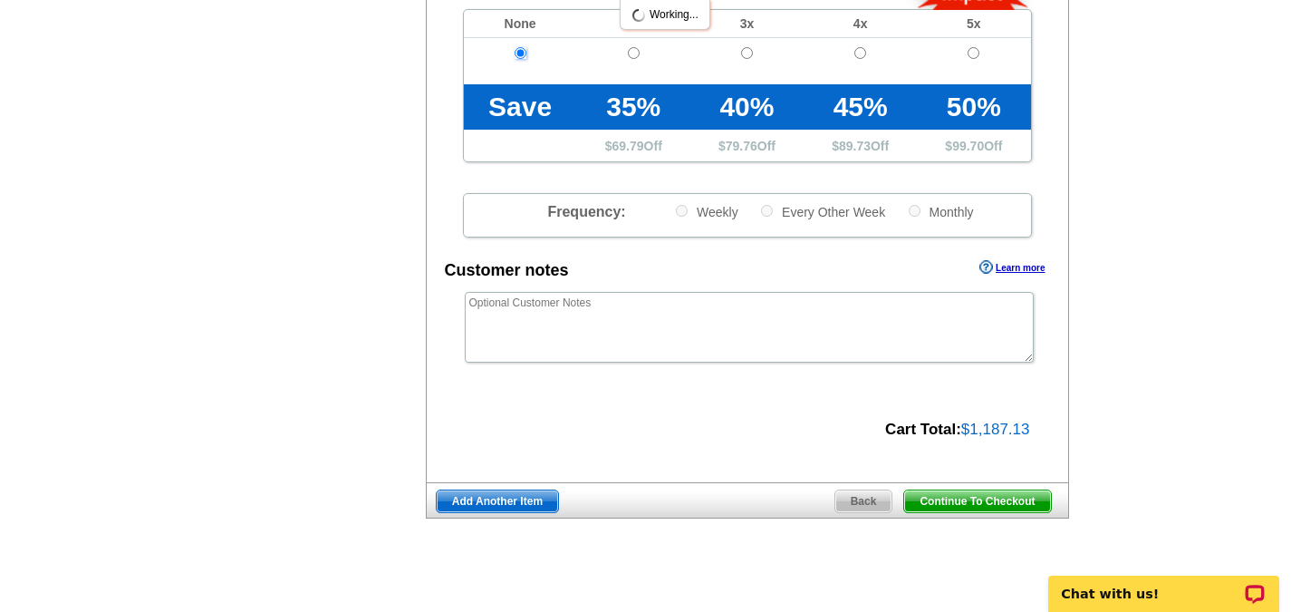
scroll to position [815, 0]
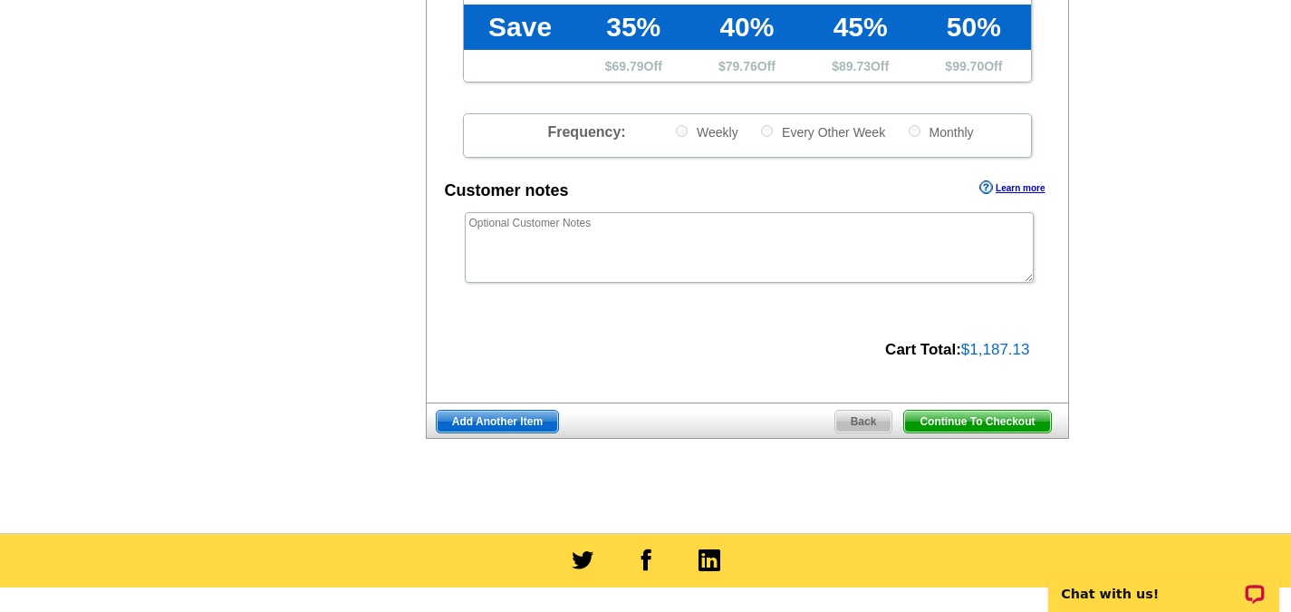
click at [507, 421] on span "Add Another Item" at bounding box center [497, 421] width 121 height 22
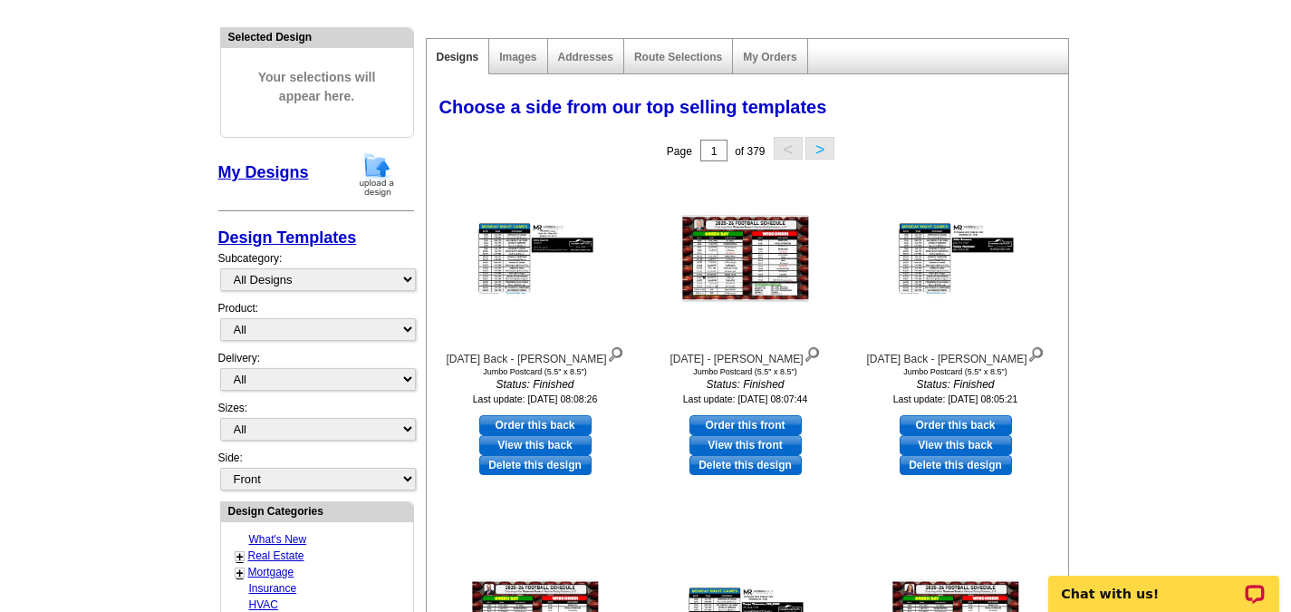
scroll to position [181, 0]
click at [367, 179] on img at bounding box center [376, 174] width 47 height 46
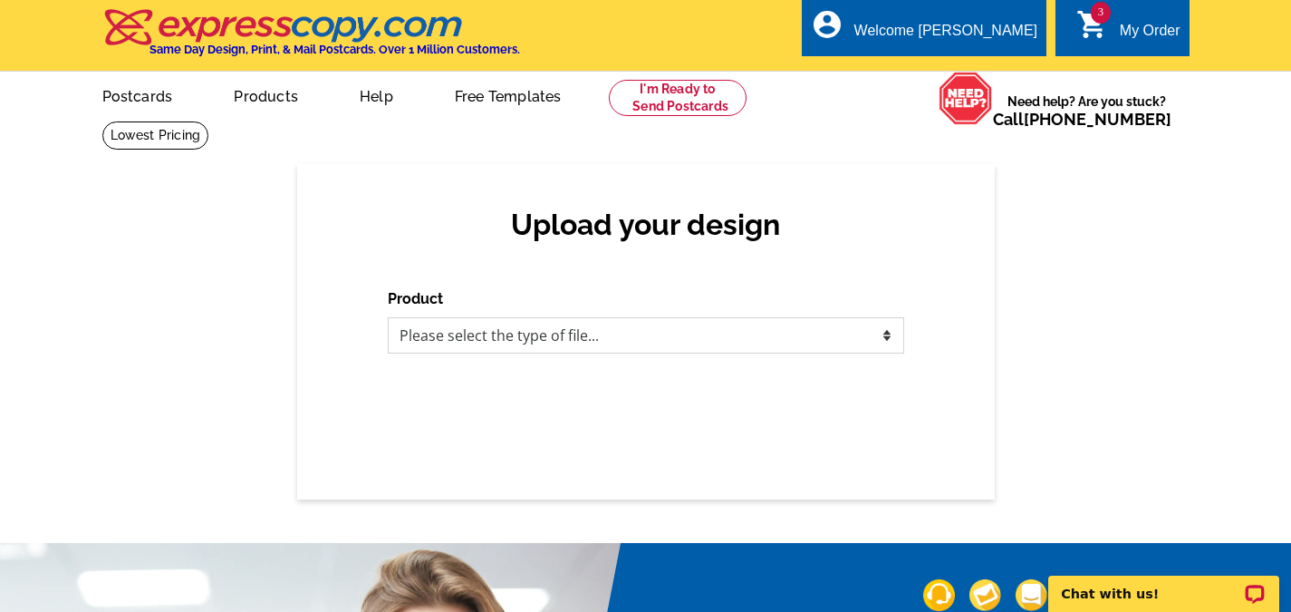
click at [887, 339] on select "Please select the type of file... Postcards Business Cards Letters and flyers G…" at bounding box center [646, 335] width 516 height 36
select select "1"
click at [388, 318] on select "Please select the type of file... Postcards Business Cards Letters and flyers G…" at bounding box center [646, 335] width 516 height 36
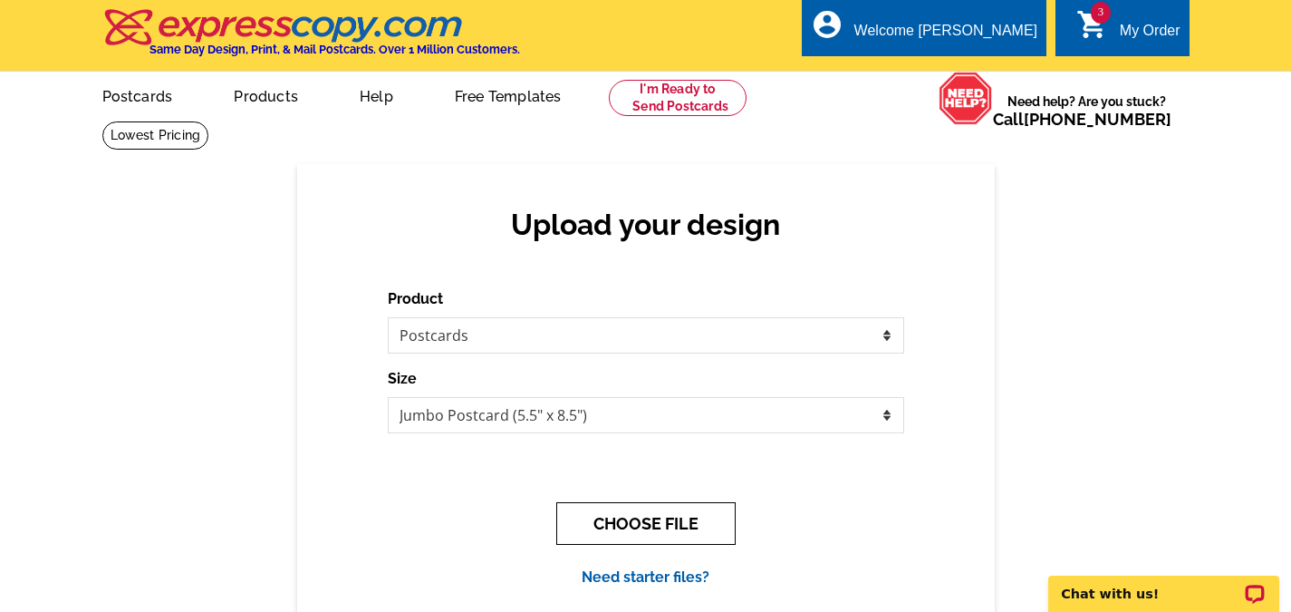
click at [675, 530] on button "CHOOSE FILE" at bounding box center [645, 523] width 179 height 43
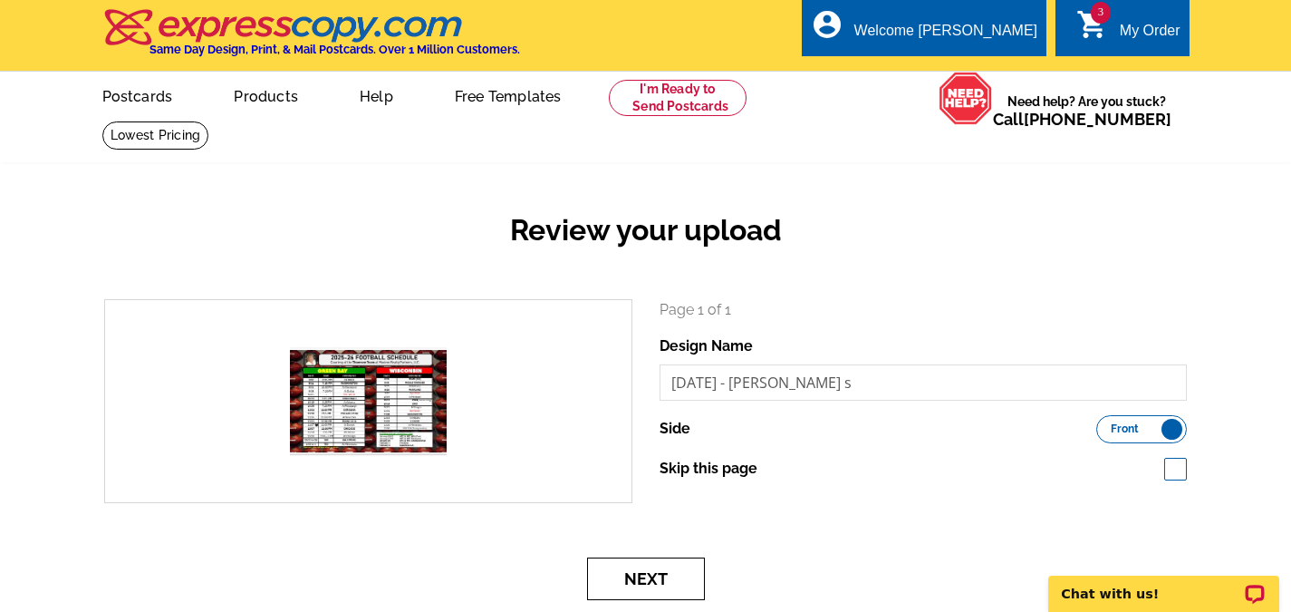
click at [661, 584] on button "Next" at bounding box center [646, 578] width 118 height 43
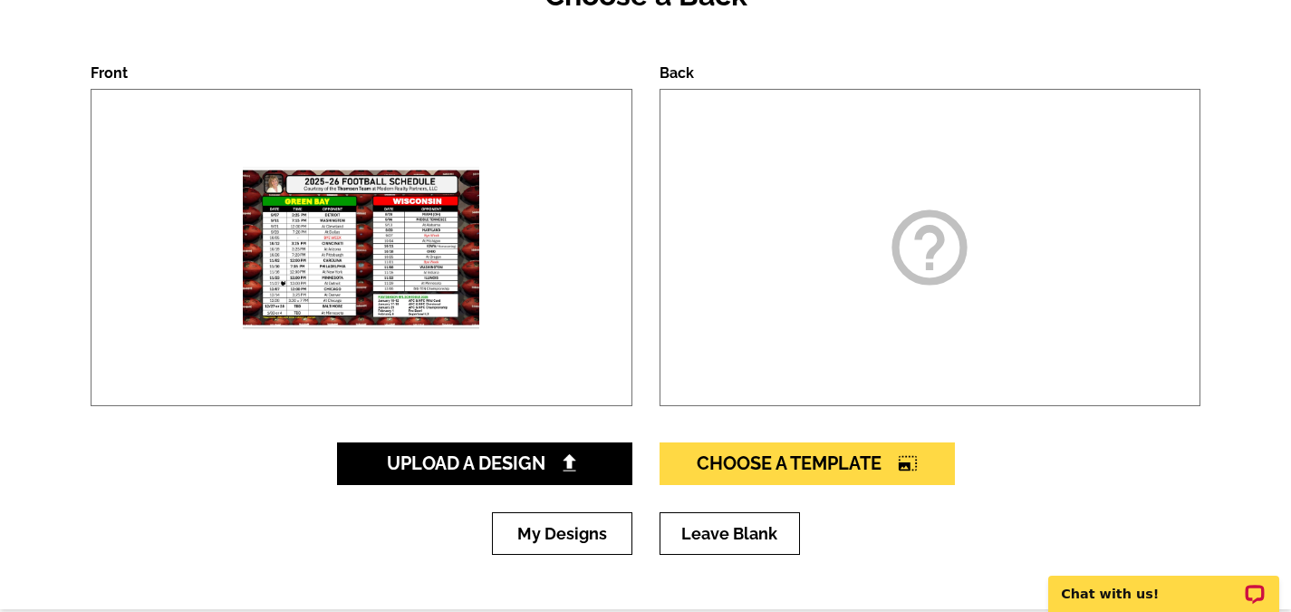
scroll to position [272, 0]
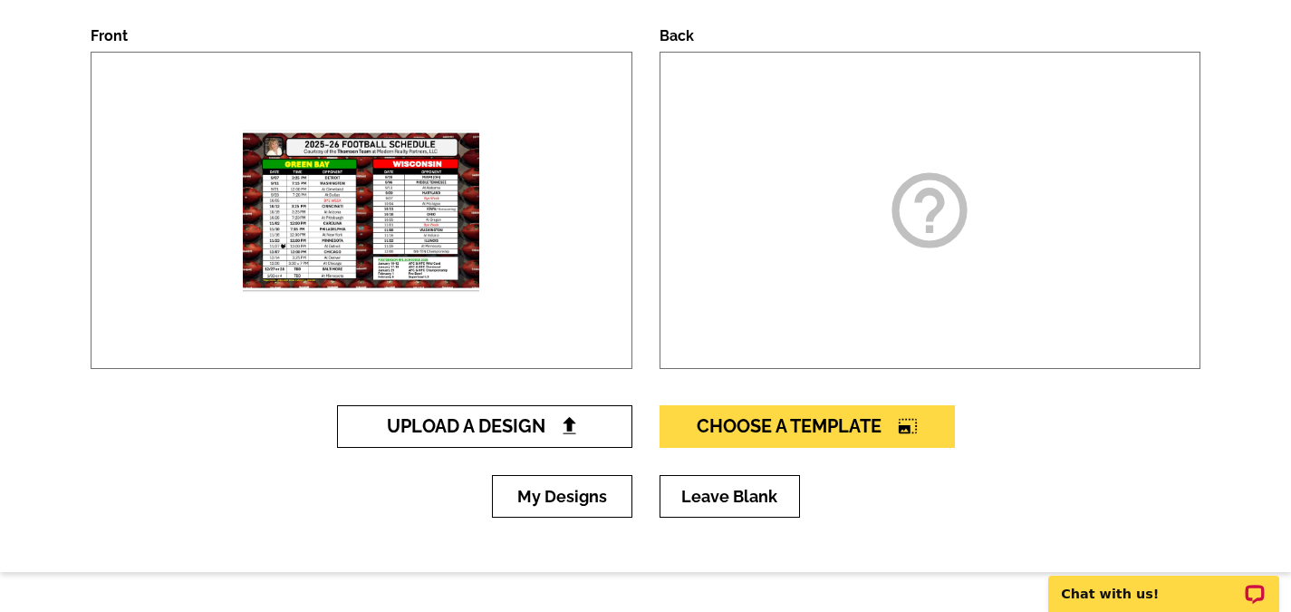
click at [509, 439] on link "Upload A Design" at bounding box center [484, 426] width 295 height 43
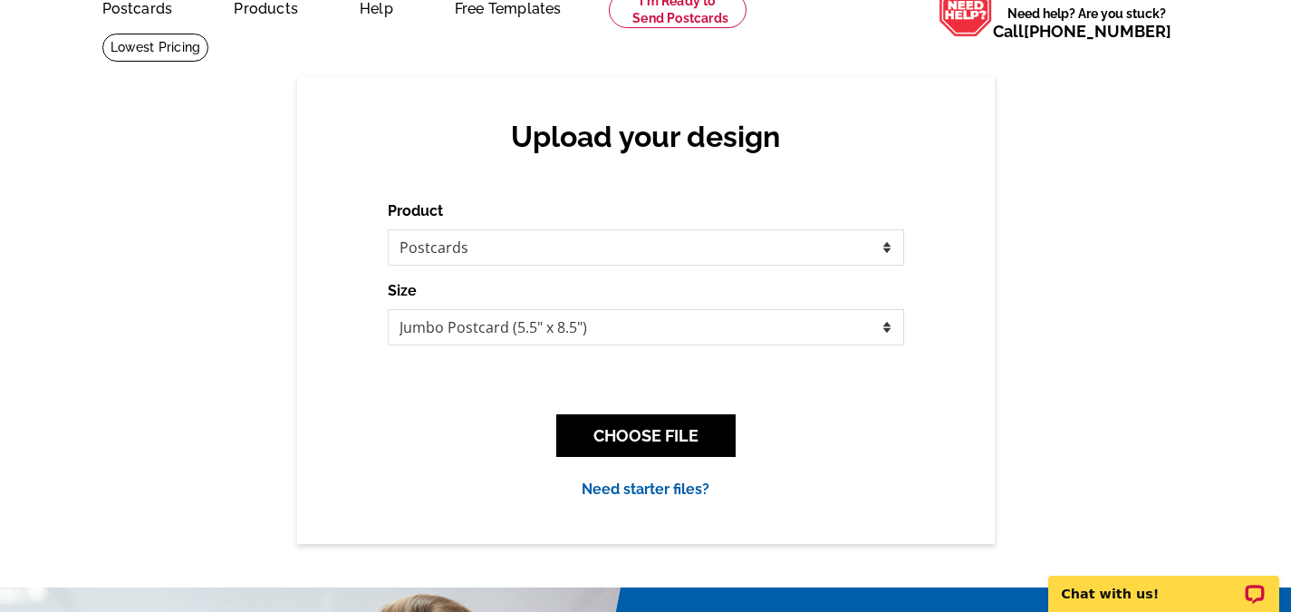
scroll to position [91, 0]
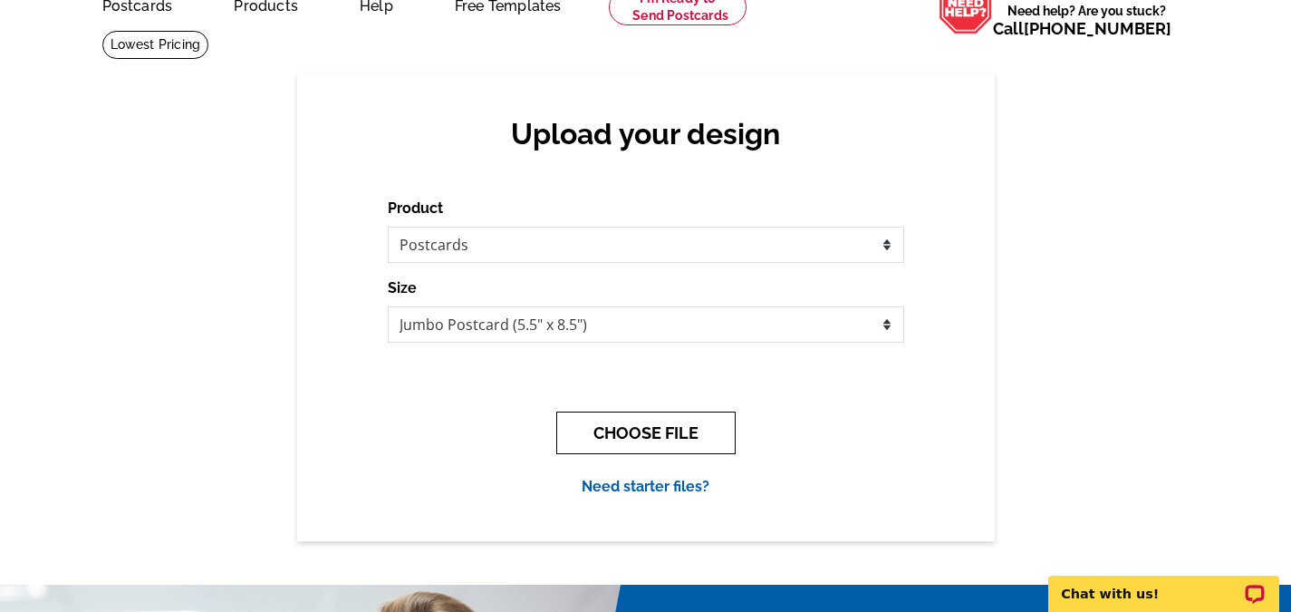
click at [656, 431] on button "CHOOSE FILE" at bounding box center [645, 432] width 179 height 43
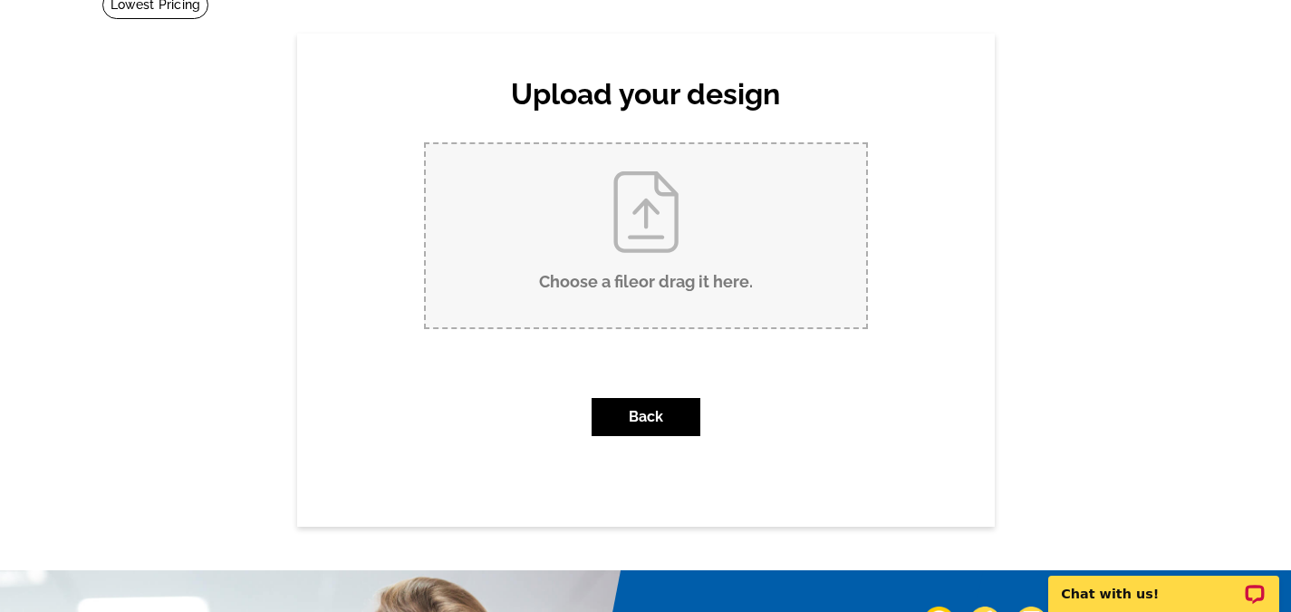
scroll to position [181, 0]
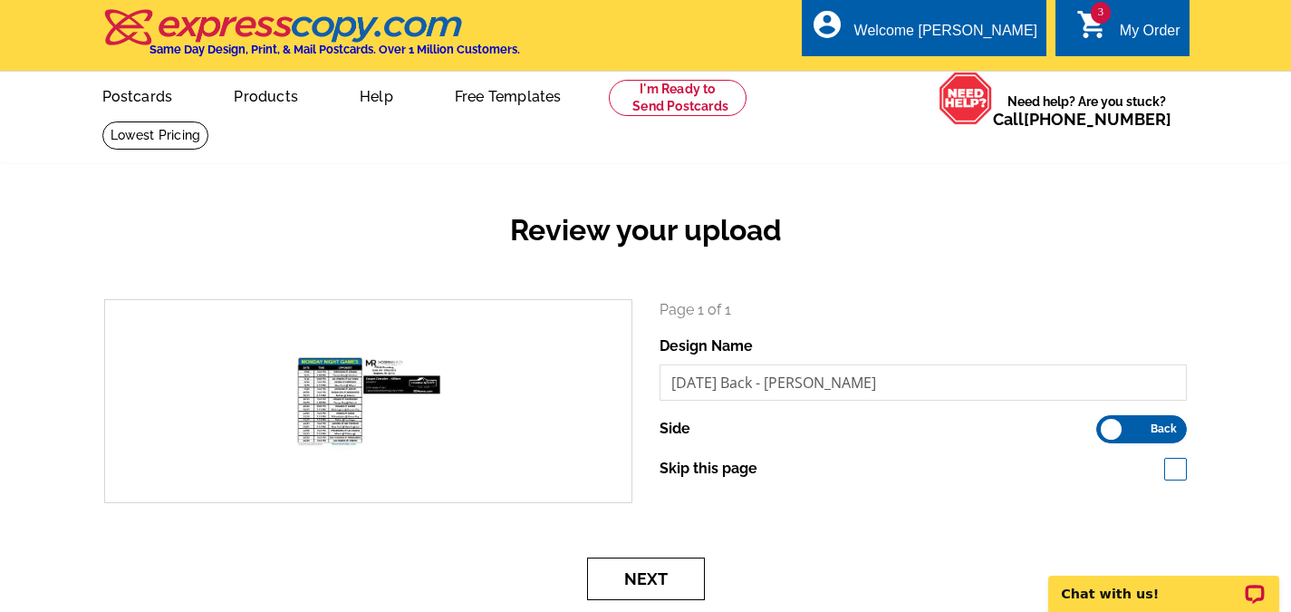
click at [671, 580] on button "Next" at bounding box center [646, 578] width 118 height 43
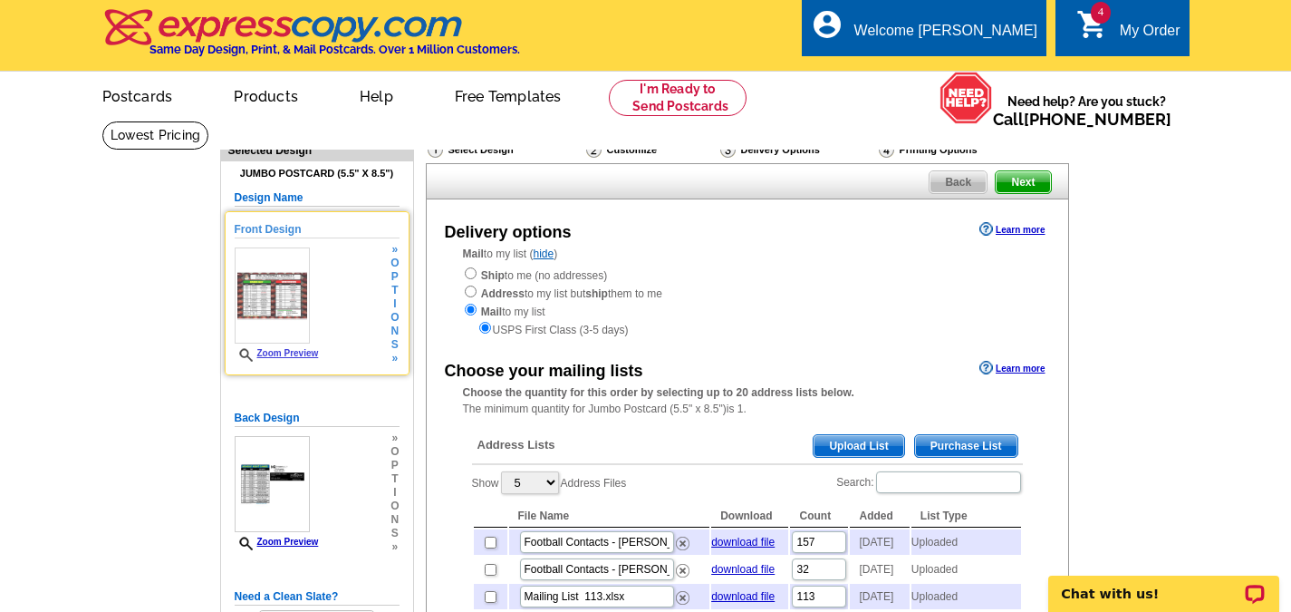
click at [276, 357] on link "Zoom Preview" at bounding box center [277, 353] width 84 height 10
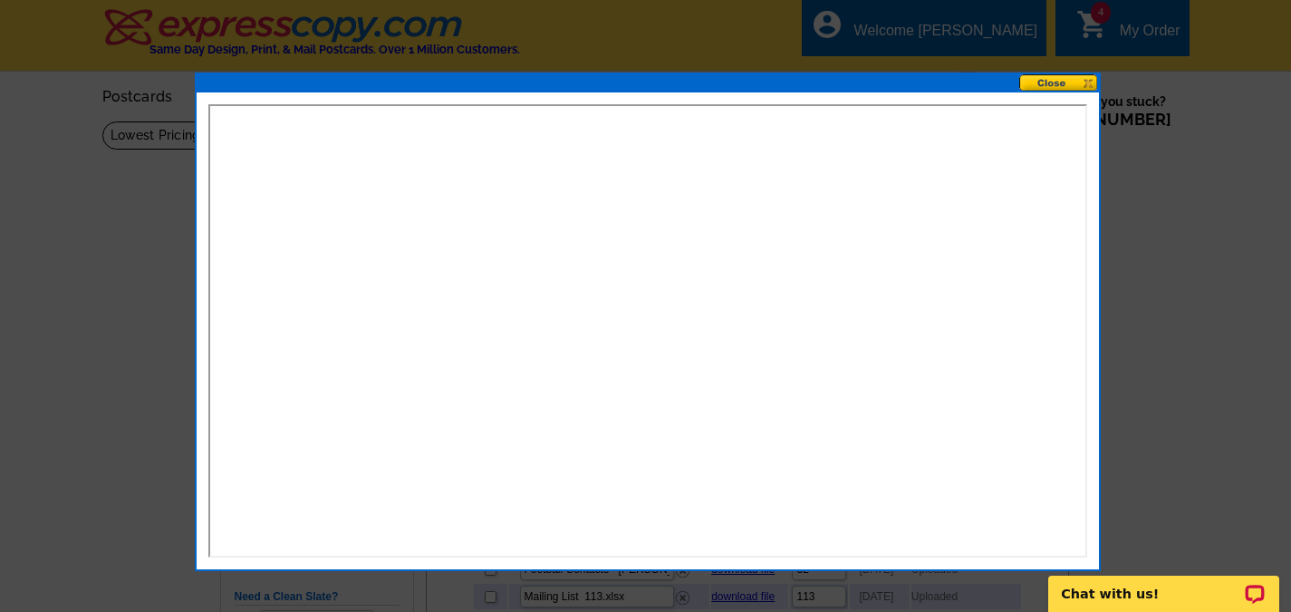
click at [1066, 82] on button at bounding box center [1059, 82] width 80 height 17
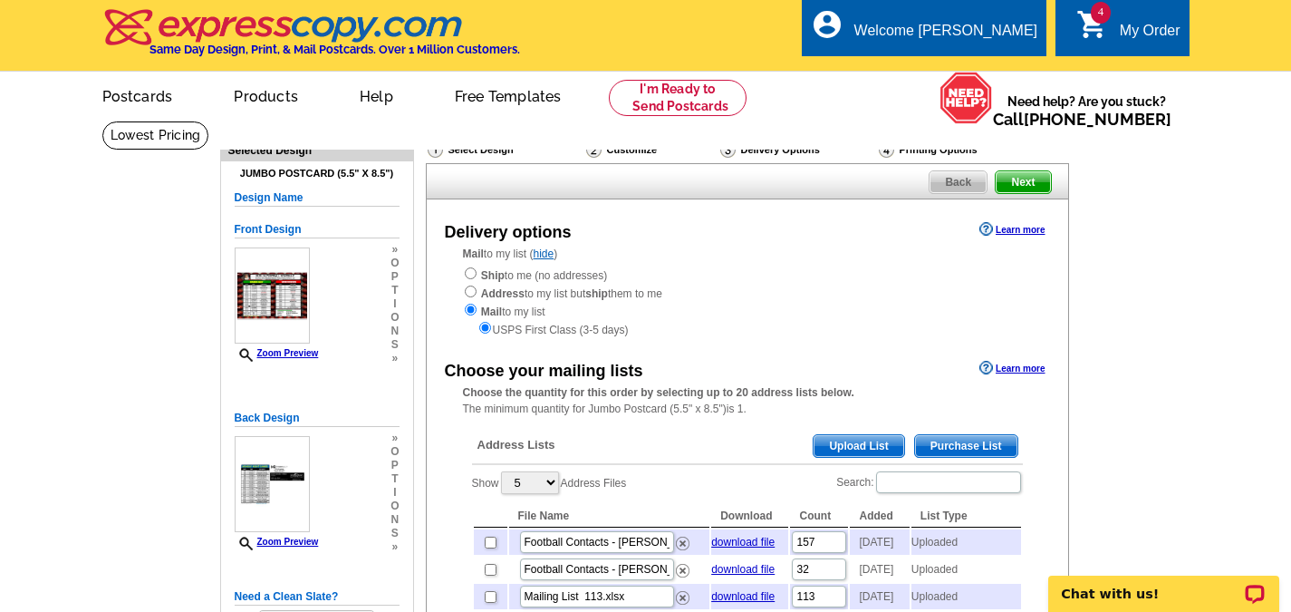
click at [871, 452] on span "Upload List" at bounding box center [859, 446] width 90 height 22
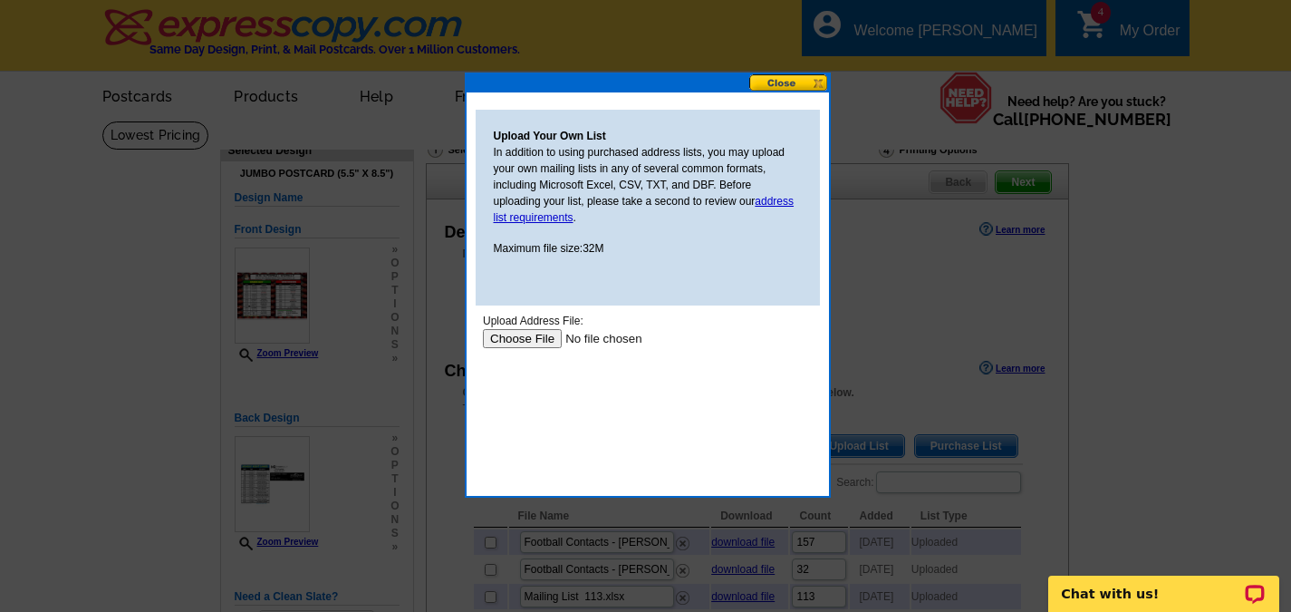
click at [497, 346] on input "file" at bounding box center [596, 338] width 229 height 19
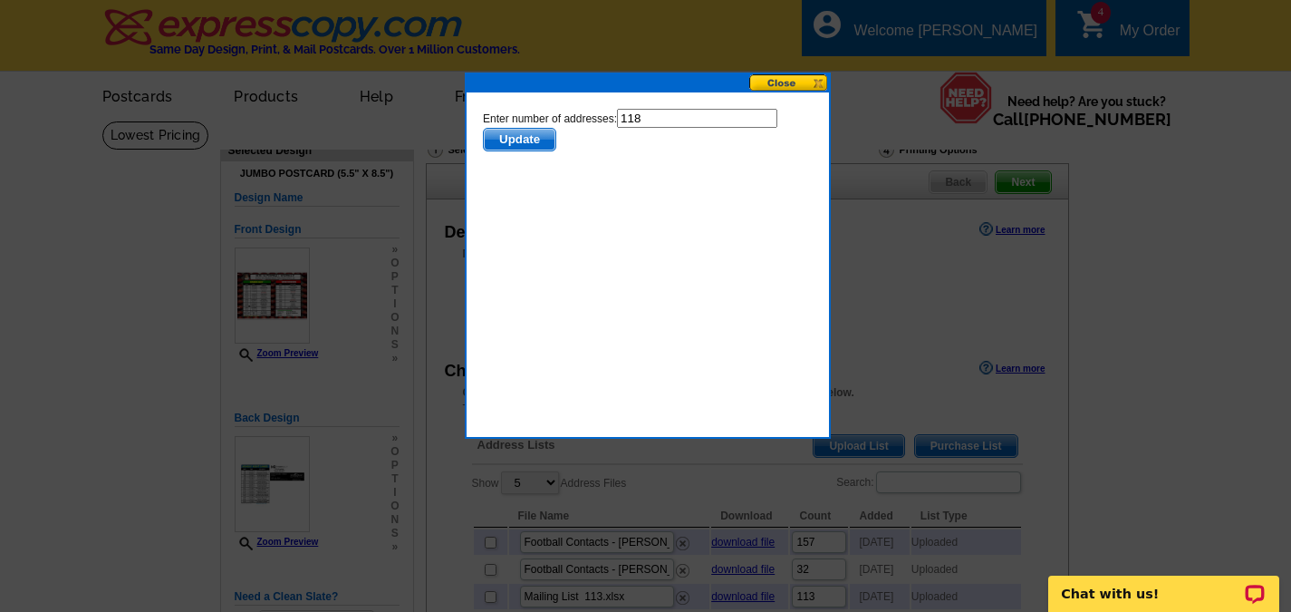
click at [678, 115] on input "118" at bounding box center [696, 118] width 160 height 19
type input "117"
click at [528, 134] on span "Update" at bounding box center [519, 140] width 72 height 22
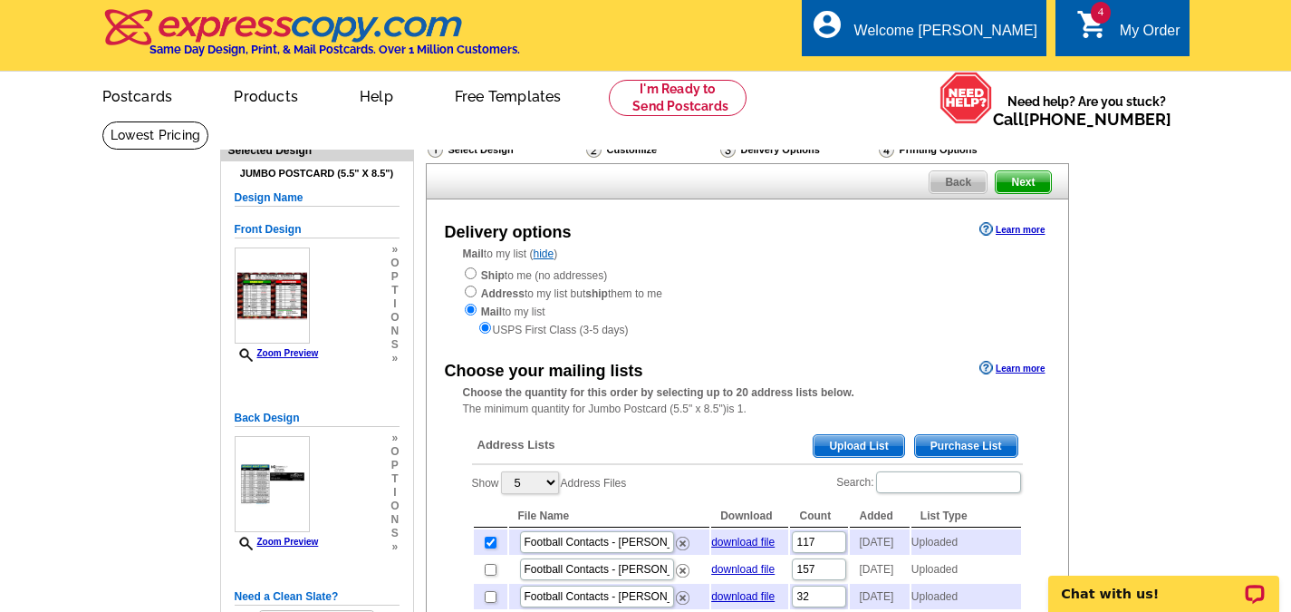
click at [874, 442] on span "Upload List" at bounding box center [859, 446] width 90 height 22
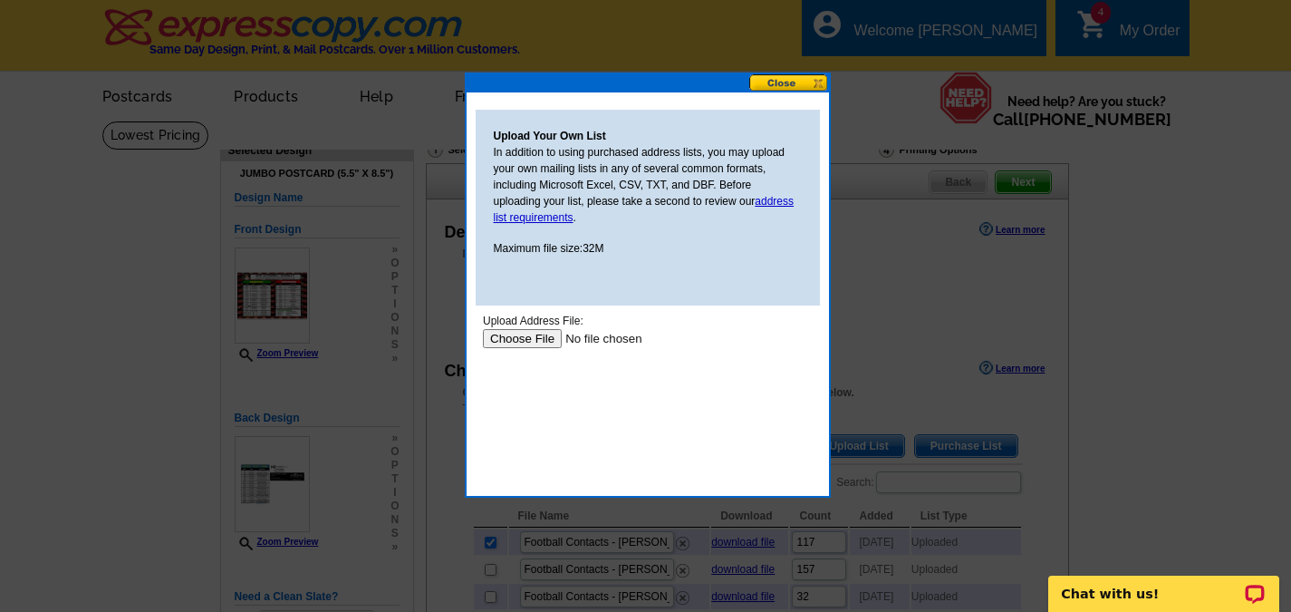
click at [517, 339] on input "file" at bounding box center [596, 338] width 229 height 19
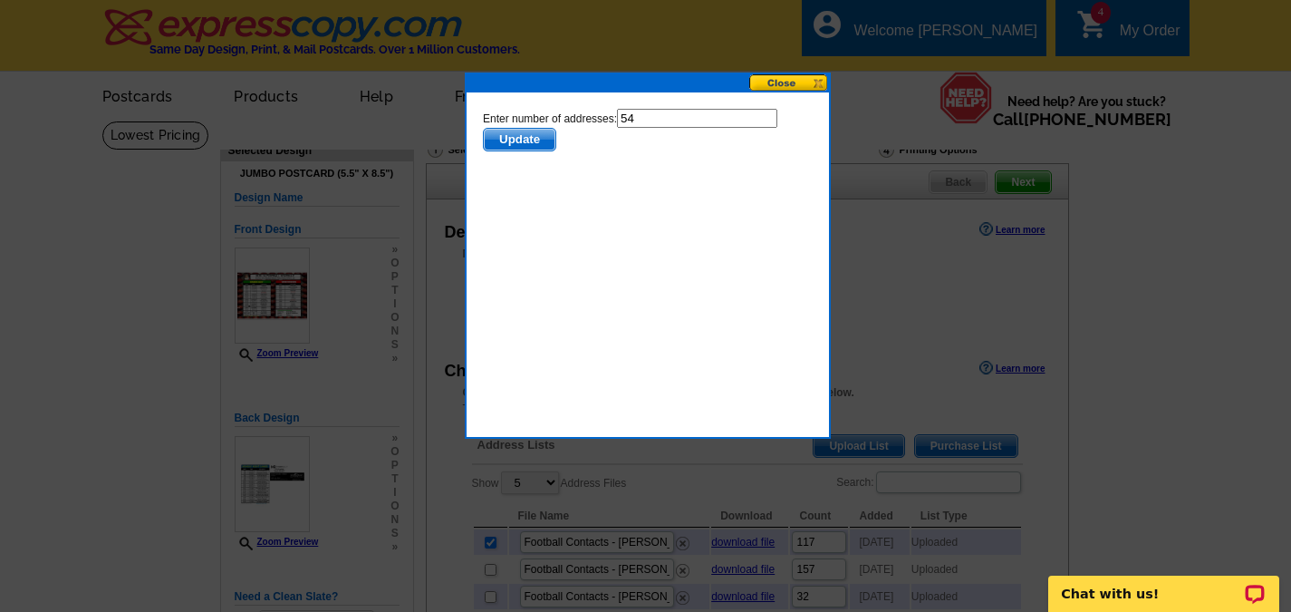
click at [668, 119] on input "54" at bounding box center [696, 118] width 160 height 19
type input "53"
click at [543, 140] on span "Update" at bounding box center [519, 140] width 72 height 22
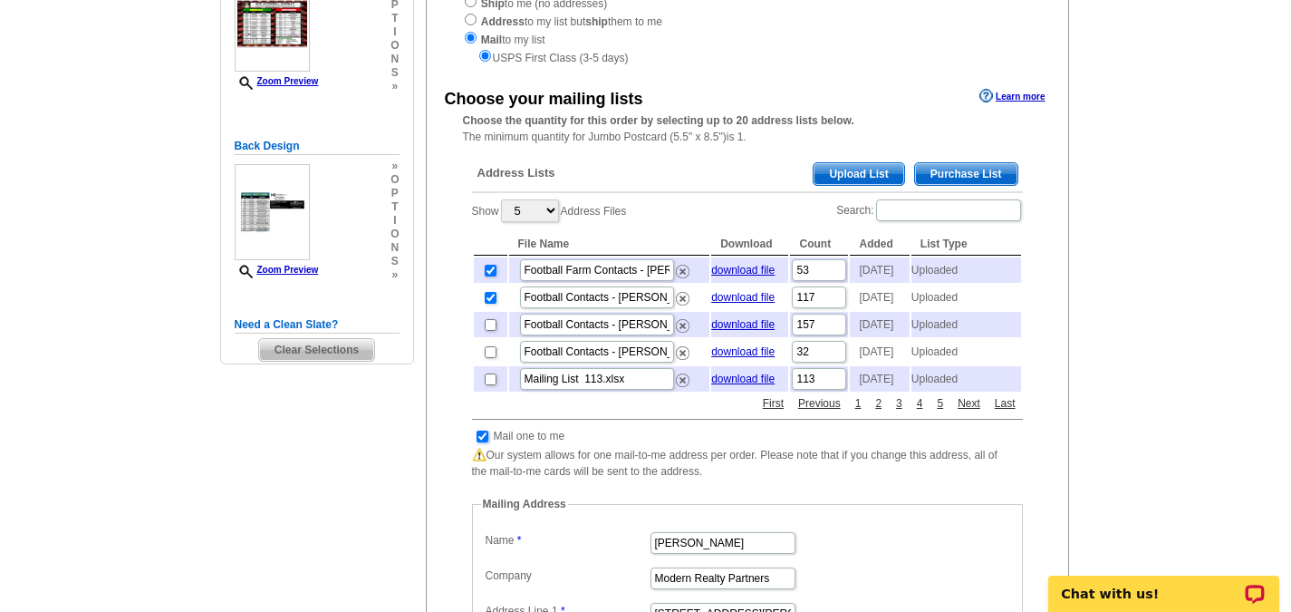
click at [485, 442] on input "checkbox" at bounding box center [483, 436] width 12 height 12
checkbox input "false"
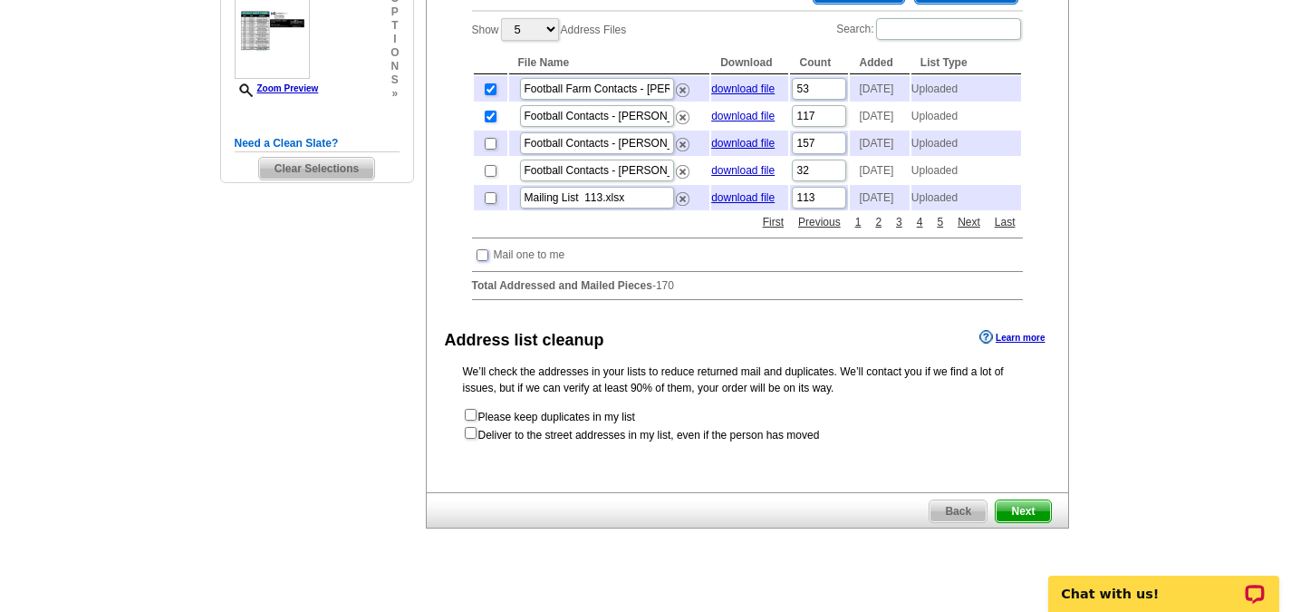
scroll to position [453, 0]
click at [1016, 522] on span "Next" at bounding box center [1023, 511] width 54 height 22
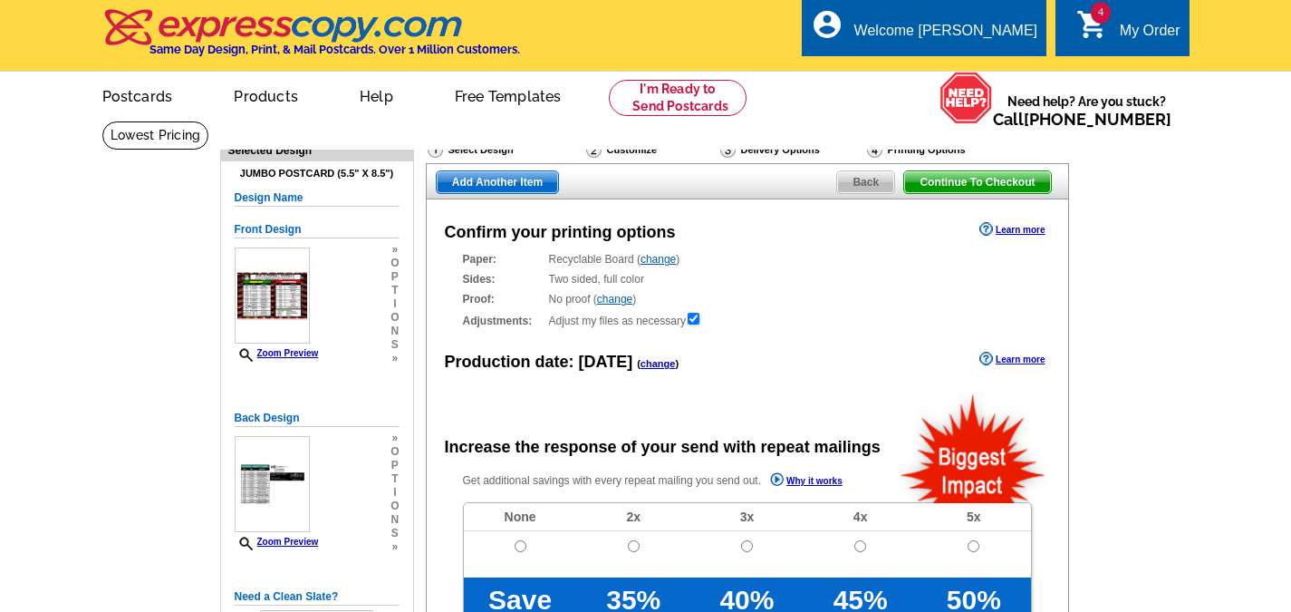
radio input "false"
click at [642, 369] on link "change" at bounding box center [658, 363] width 35 height 11
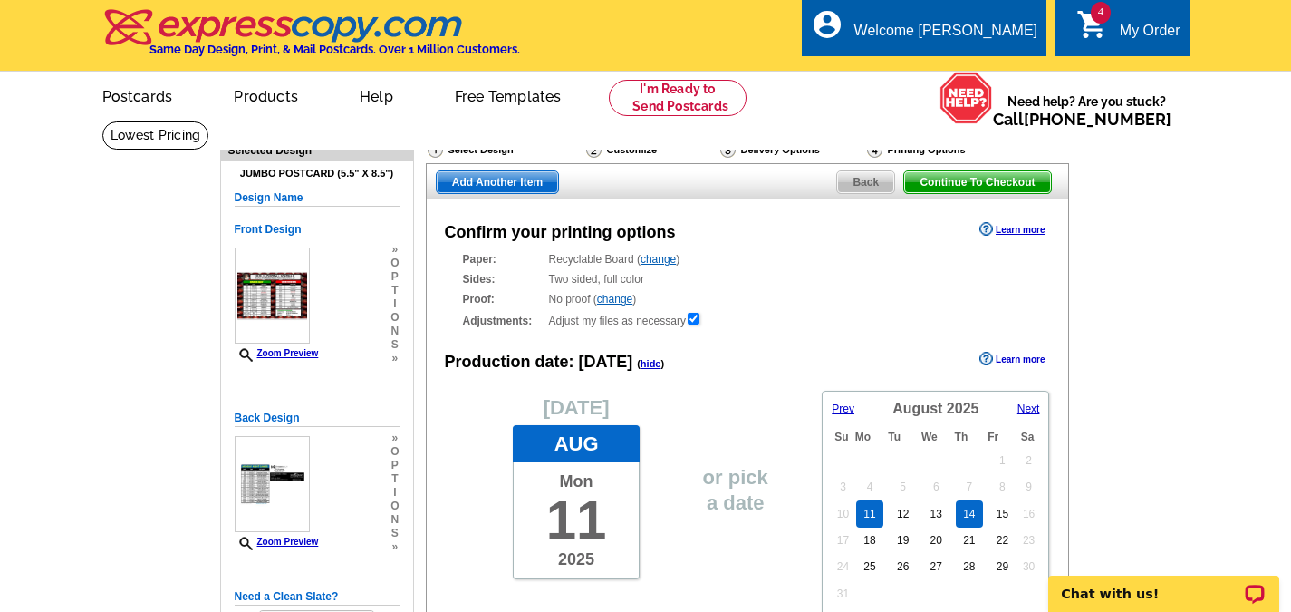
click at [975, 521] on link "14" at bounding box center [969, 513] width 26 height 27
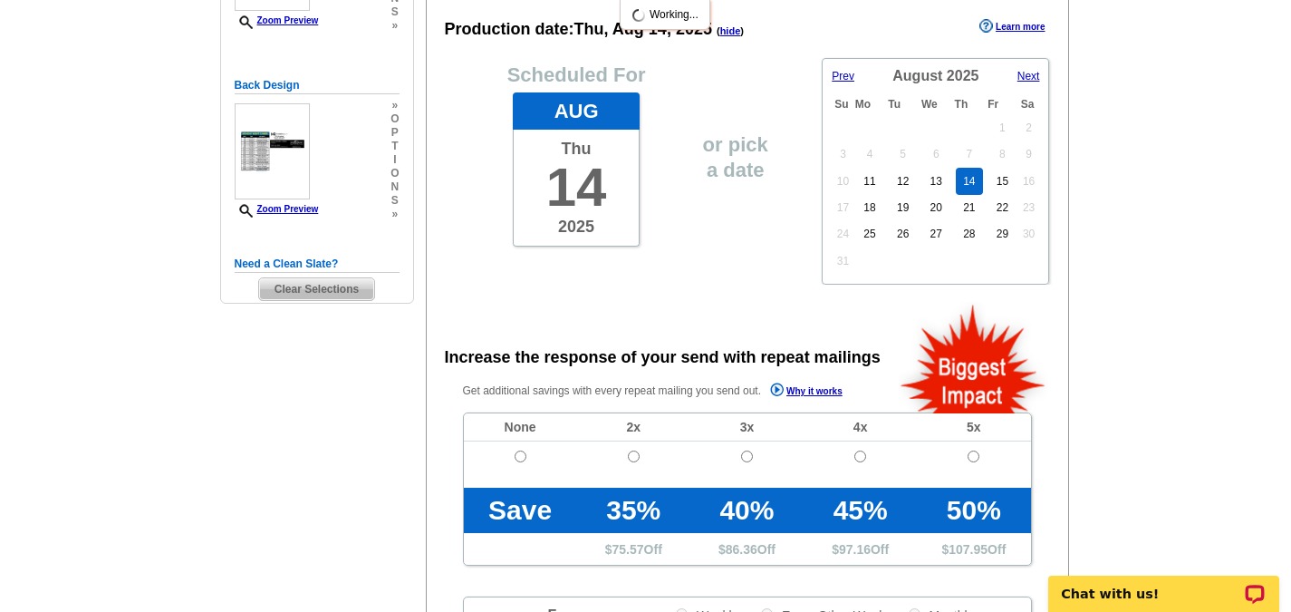
scroll to position [362, 0]
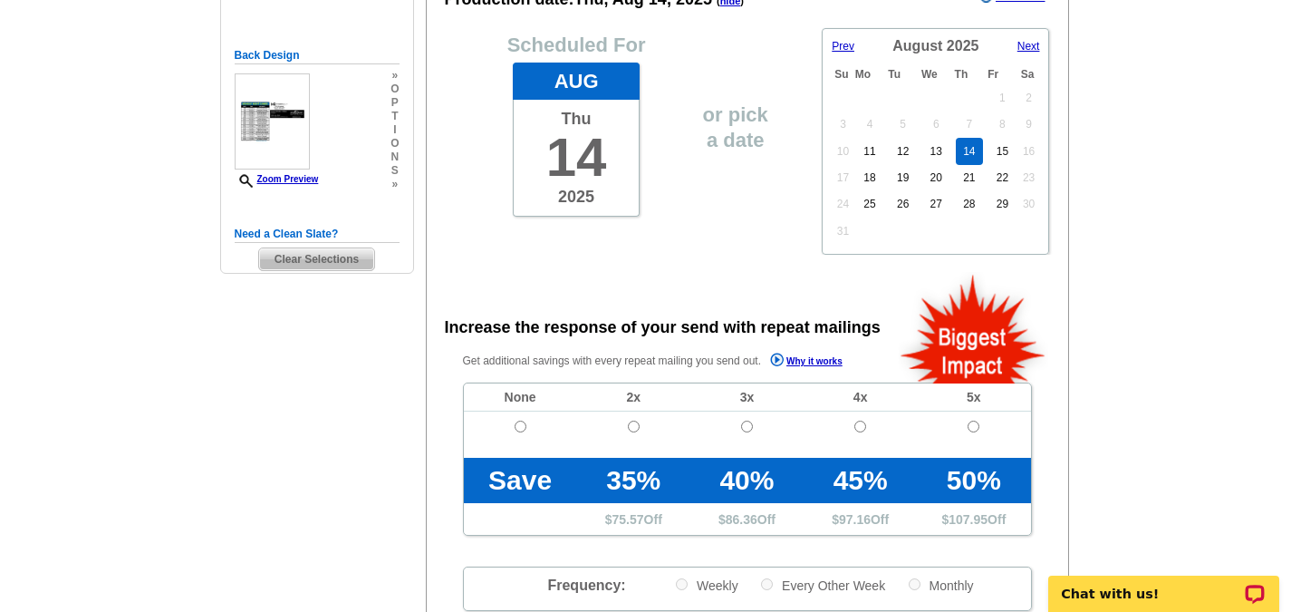
click at [513, 427] on td at bounding box center [520, 434] width 113 height 46
click at [517, 427] on input "radio" at bounding box center [521, 426] width 12 height 12
radio input "true"
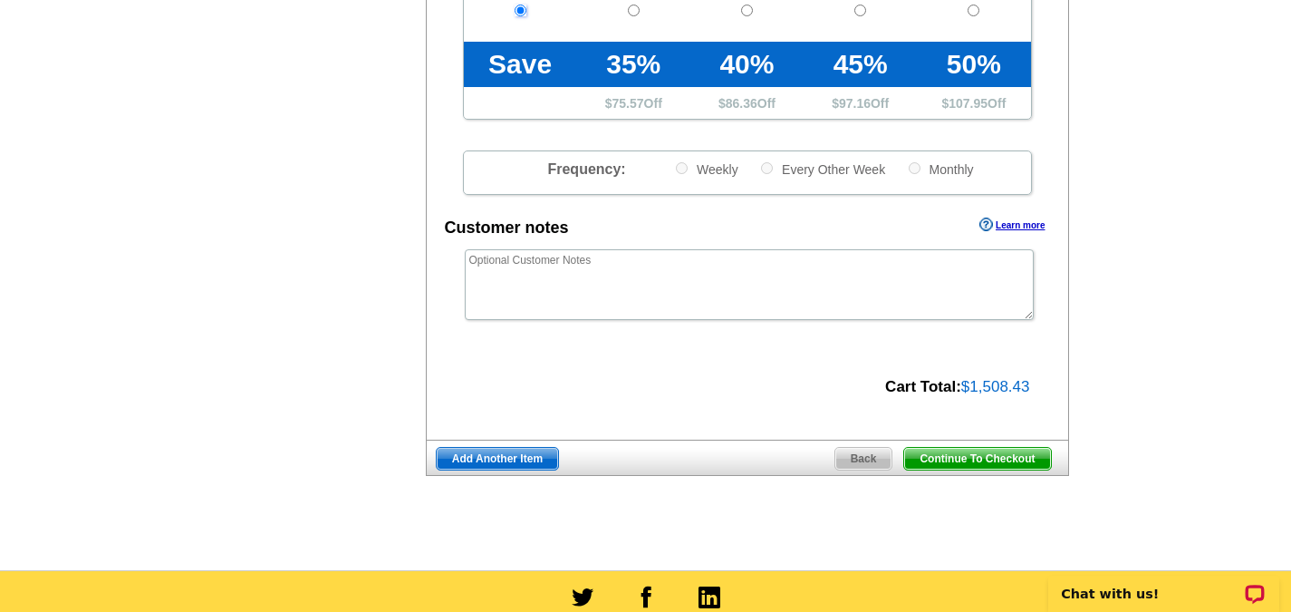
scroll to position [815, 0]
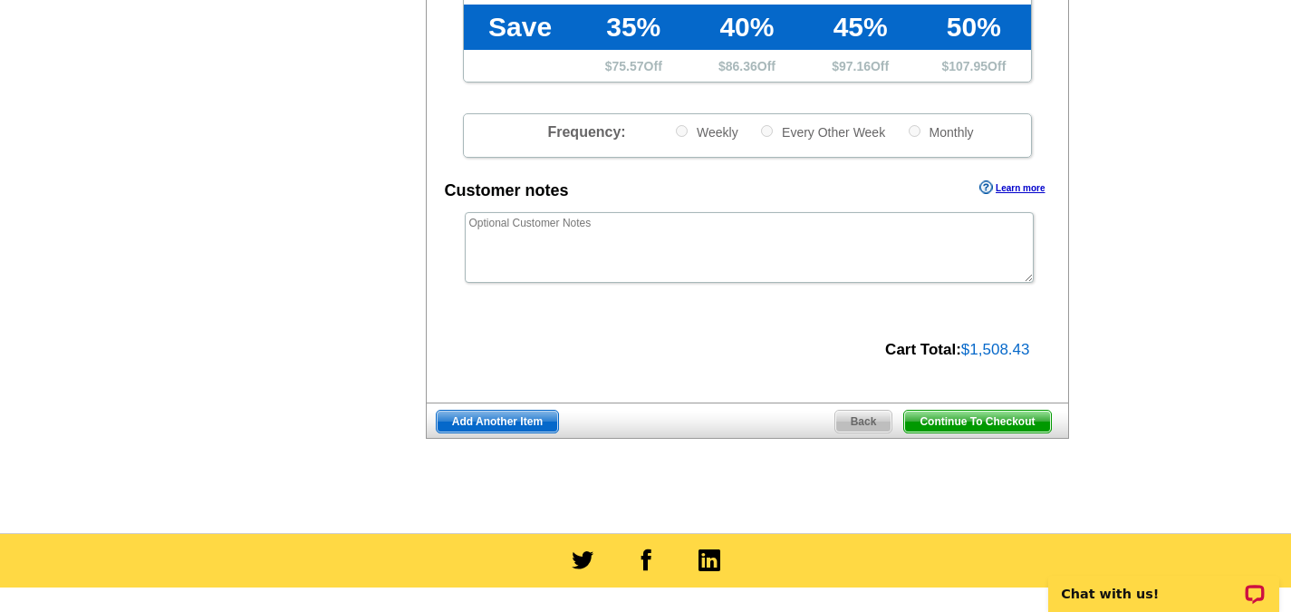
click at [963, 427] on span "Continue To Checkout" at bounding box center [977, 421] width 146 height 22
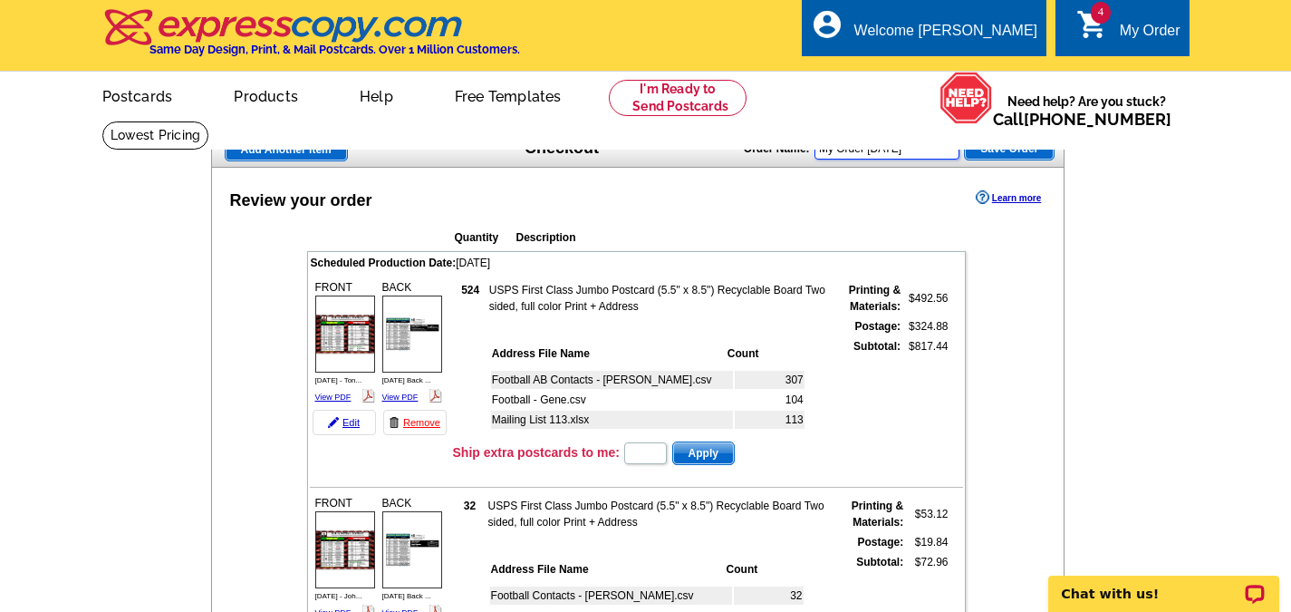
click at [946, 151] on input "My Order 2025-08-11" at bounding box center [887, 149] width 145 height 22
drag, startPoint x: 946, startPoint y: 151, endPoint x: 780, endPoint y: 157, distance: 165.9
click at [780, 155] on div "Order Name: My Order 2025-08-11 Save Order" at bounding box center [899, 146] width 311 height 29
type input "Aug 2025-1"
click at [1036, 153] on span "Save Order" at bounding box center [1009, 149] width 89 height 22
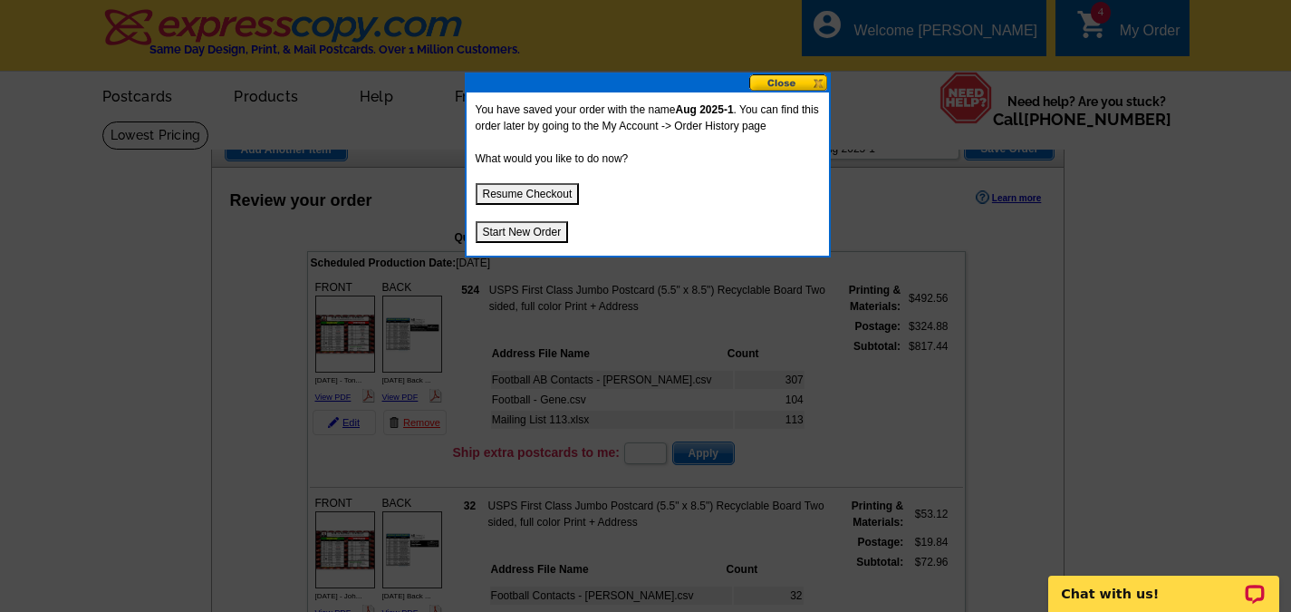
click at [522, 193] on button "Resume Checkout" at bounding box center [528, 194] width 104 height 22
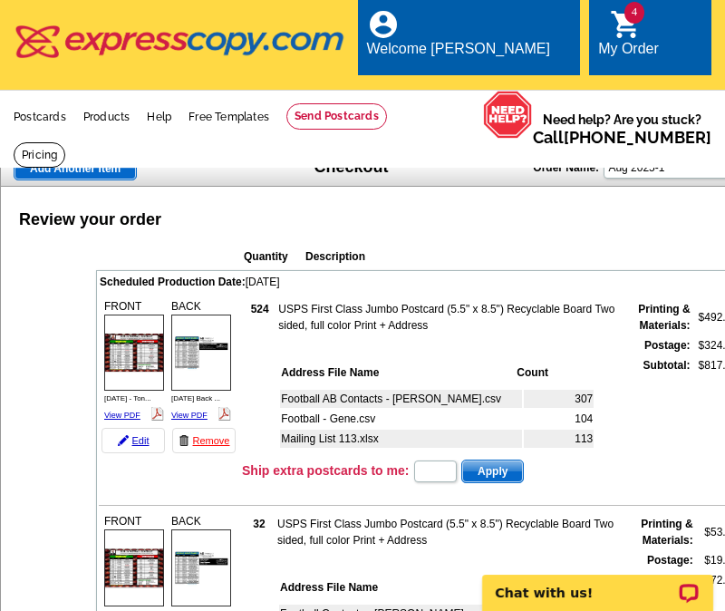
click at [639, 303] on strong "Printing & Materials:" at bounding box center [664, 317] width 52 height 29
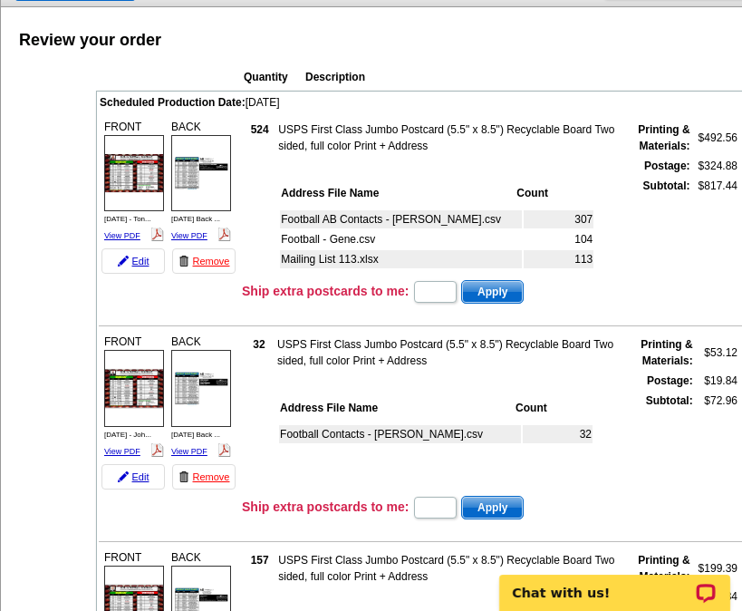
scroll to position [181, 0]
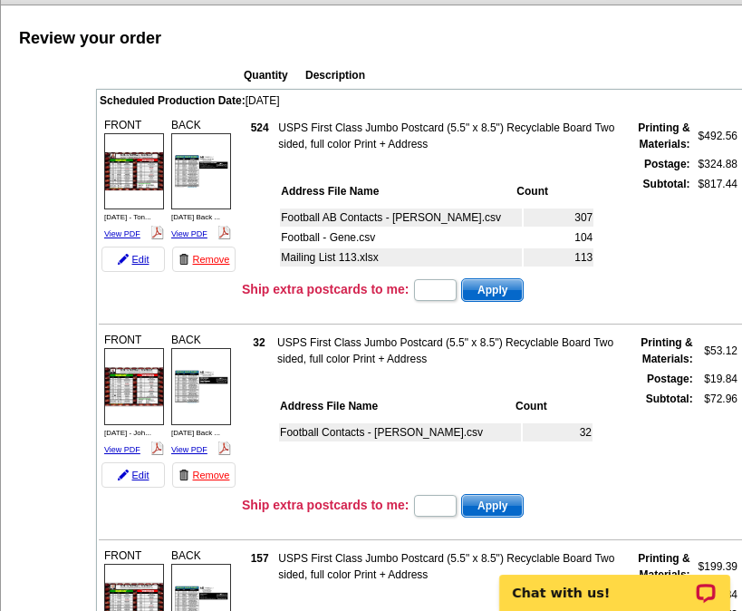
click at [663, 269] on td "Subtotal:" at bounding box center [656, 222] width 70 height 94
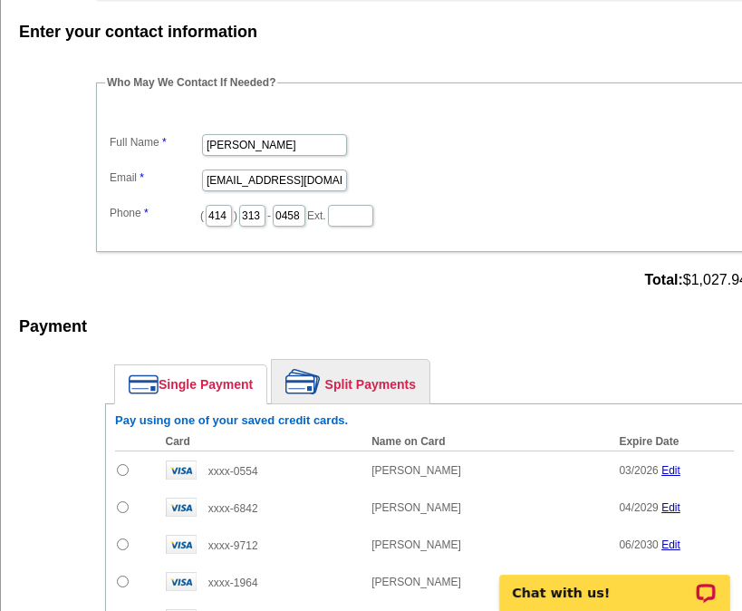
scroll to position [1269, 0]
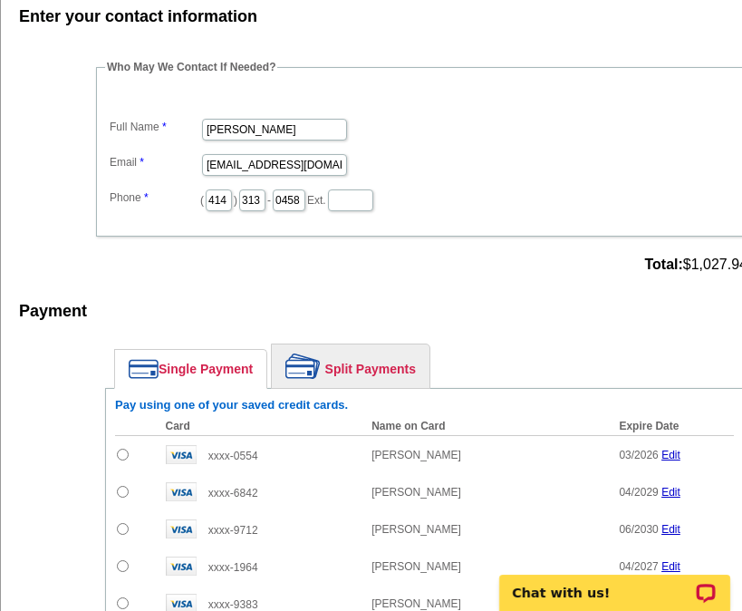
click at [519, 296] on div "Payment Learn more" at bounding box center [427, 315] width 853 height 38
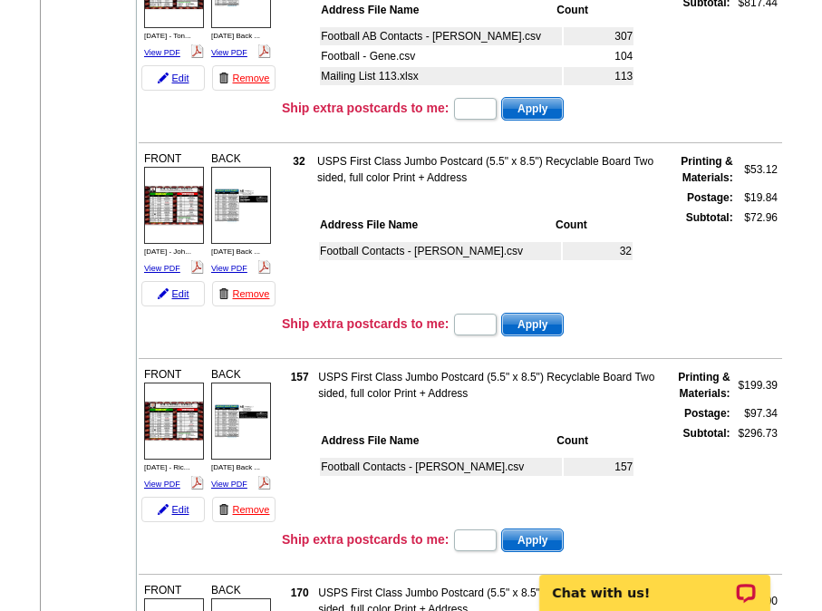
scroll to position [0, 0]
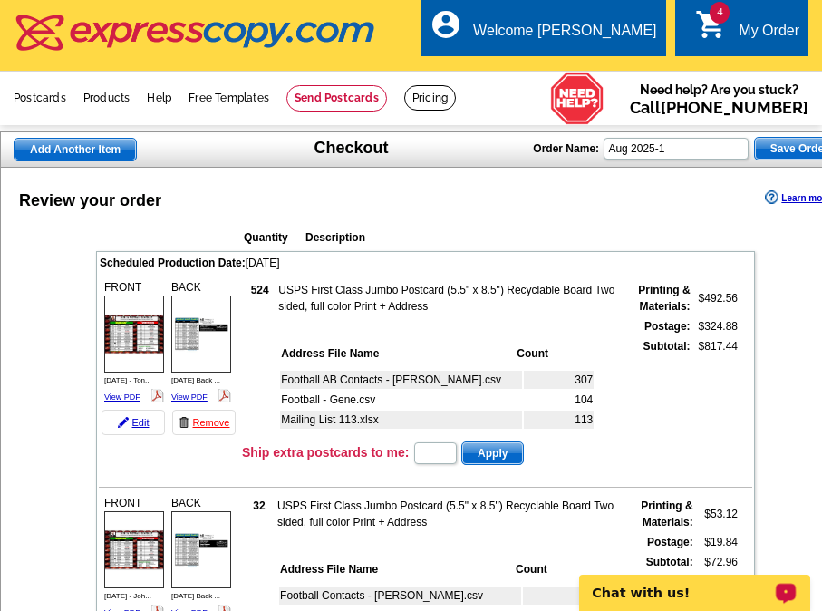
click at [787, 149] on span "Save Order" at bounding box center [799, 149] width 89 height 22
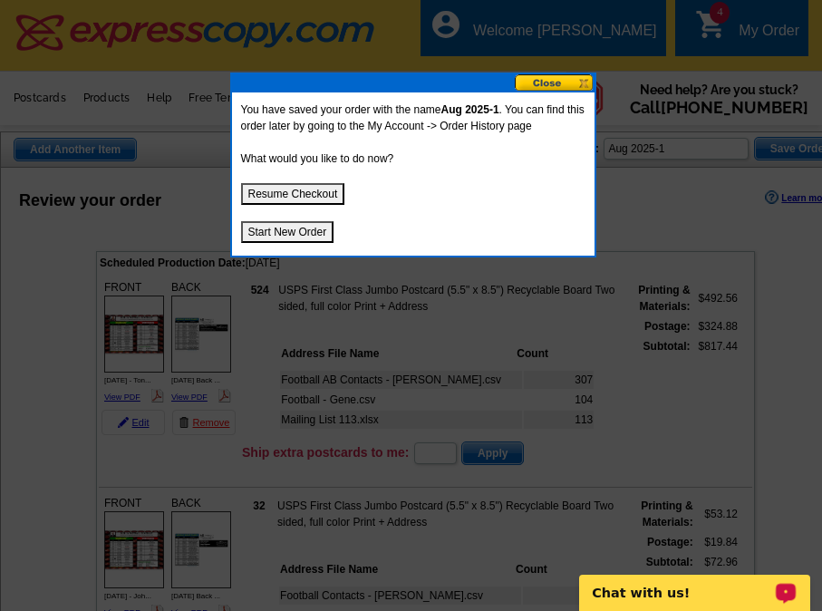
click at [299, 230] on button "Start New Order" at bounding box center [287, 232] width 93 height 22
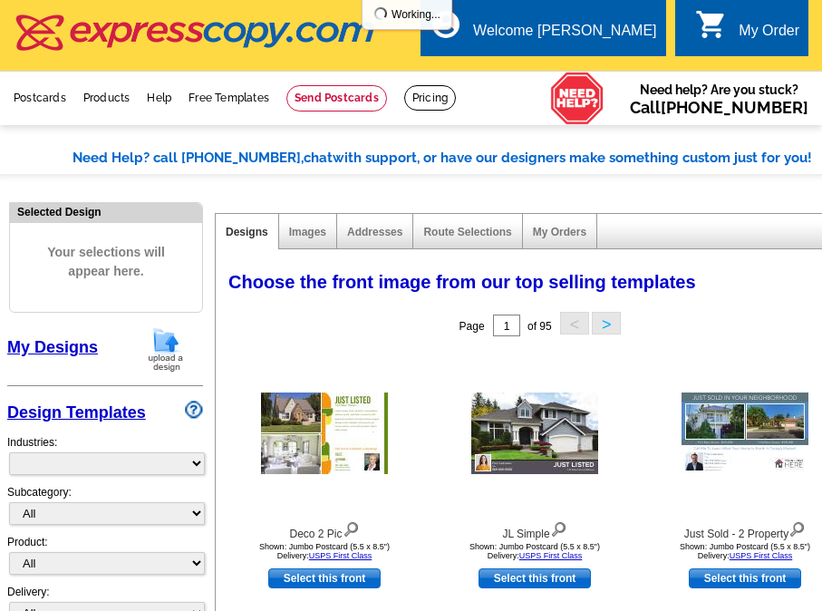
select select "785"
click at [169, 347] on img at bounding box center [165, 349] width 47 height 46
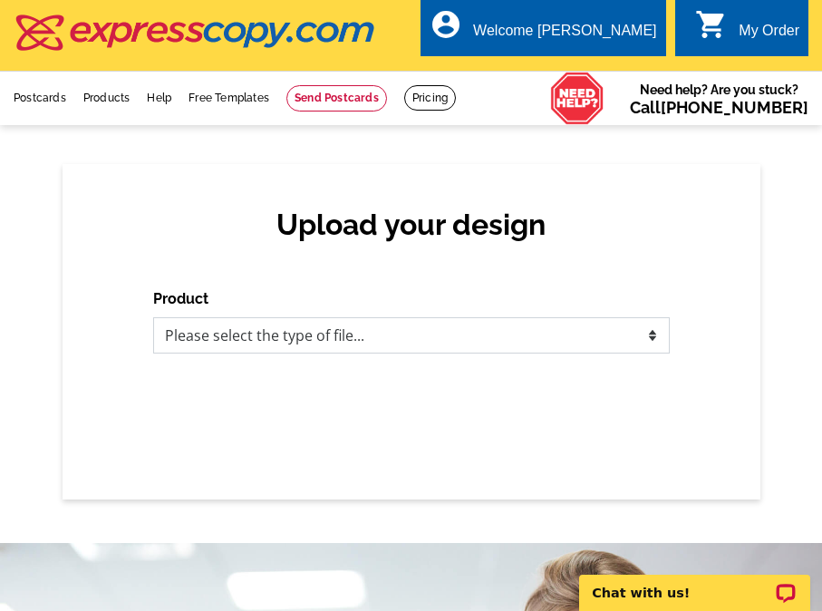
click at [341, 339] on select "Please select the type of file... Postcards Business Cards Letters and flyers G…" at bounding box center [411, 335] width 516 height 36
select select "1"
click at [153, 318] on select "Please select the type of file... Postcards Business Cards Letters and flyers G…" at bounding box center [411, 335] width 516 height 36
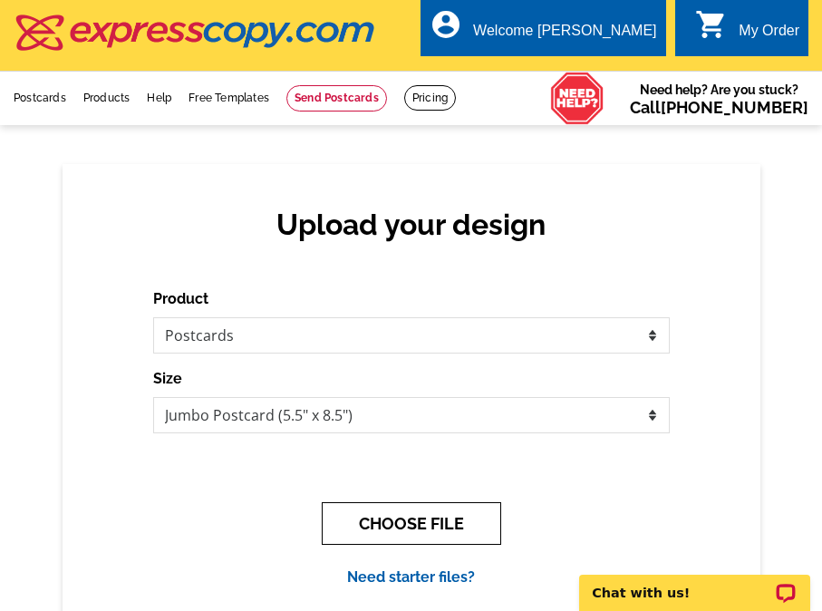
click at [391, 529] on button "CHOOSE FILE" at bounding box center [411, 523] width 179 height 43
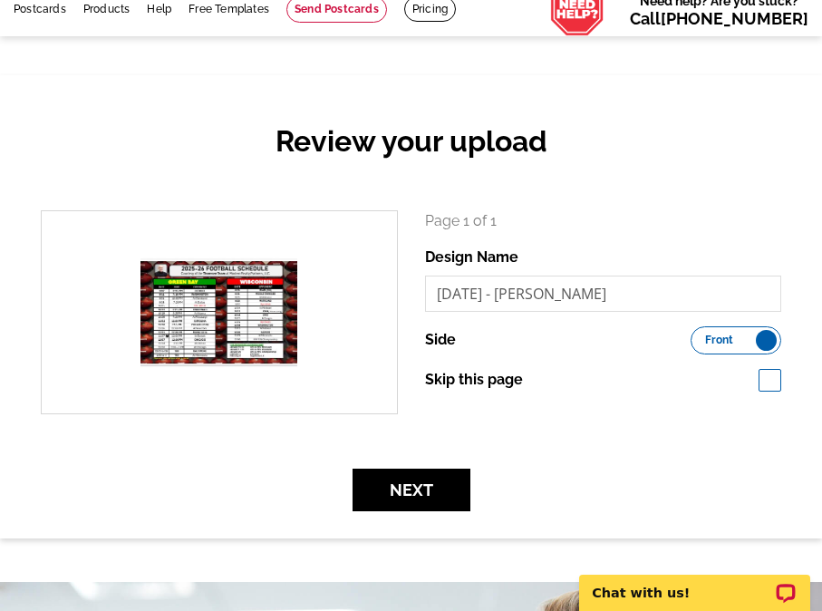
scroll to position [91, 0]
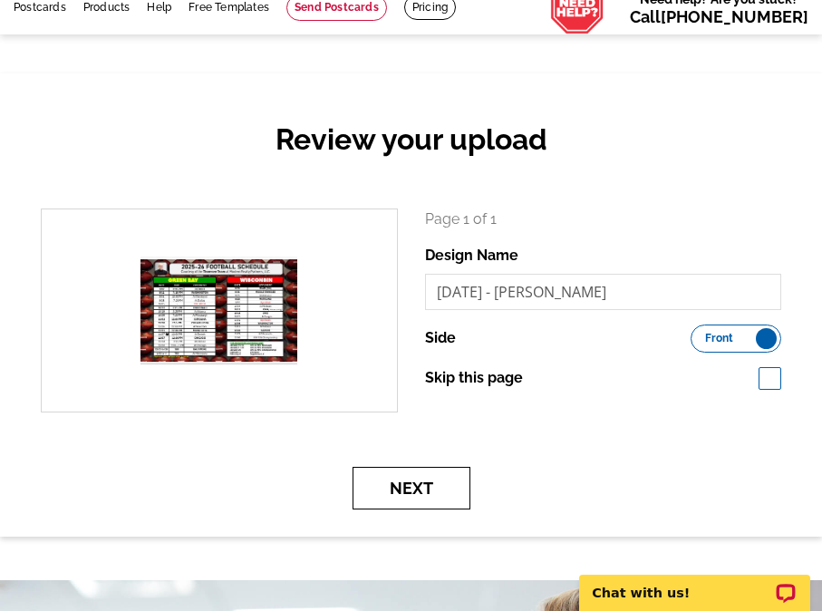
click at [408, 487] on button "Next" at bounding box center [411, 488] width 118 height 43
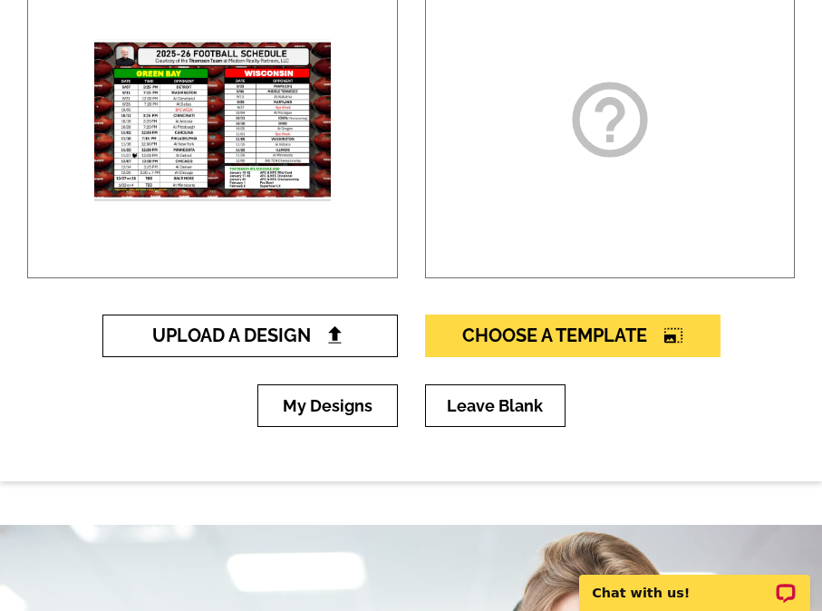
click at [297, 346] on span "Upload A Design" at bounding box center [249, 335] width 195 height 22
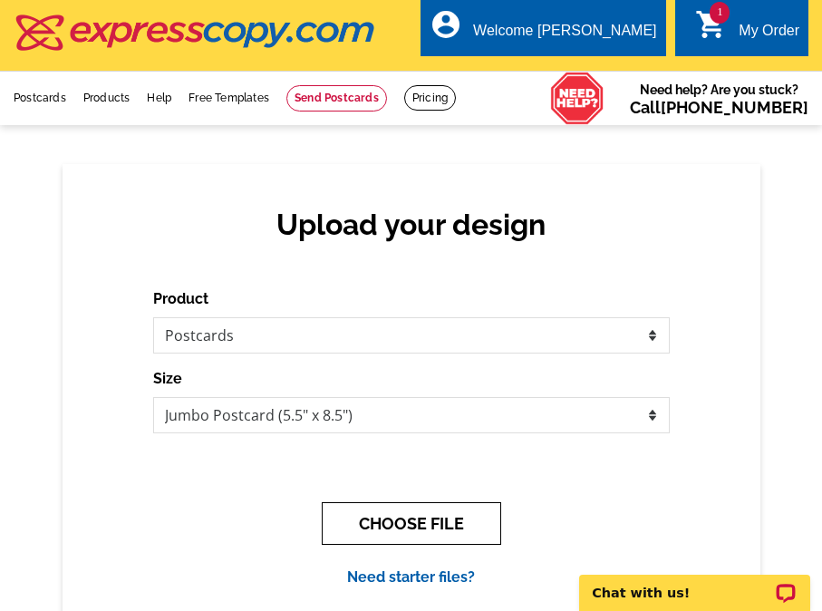
click at [429, 531] on button "CHOOSE FILE" at bounding box center [411, 523] width 179 height 43
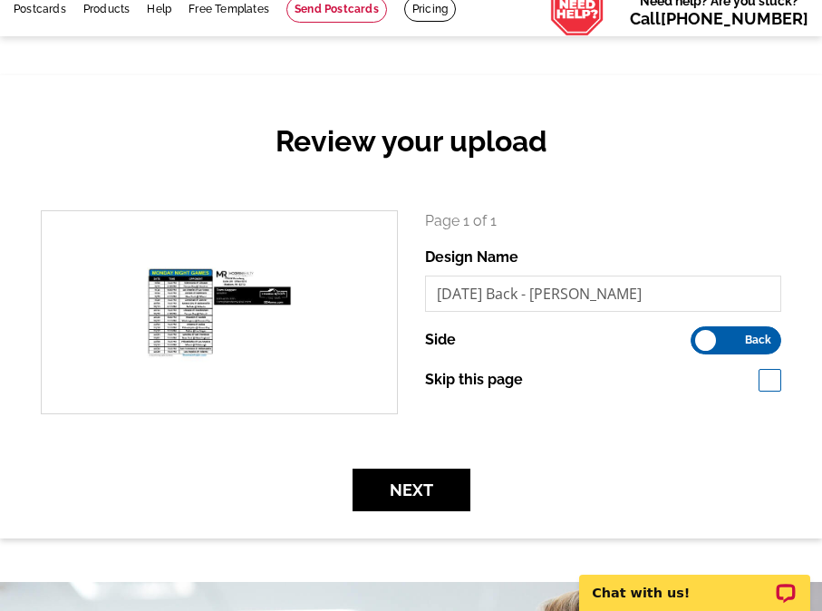
scroll to position [91, 0]
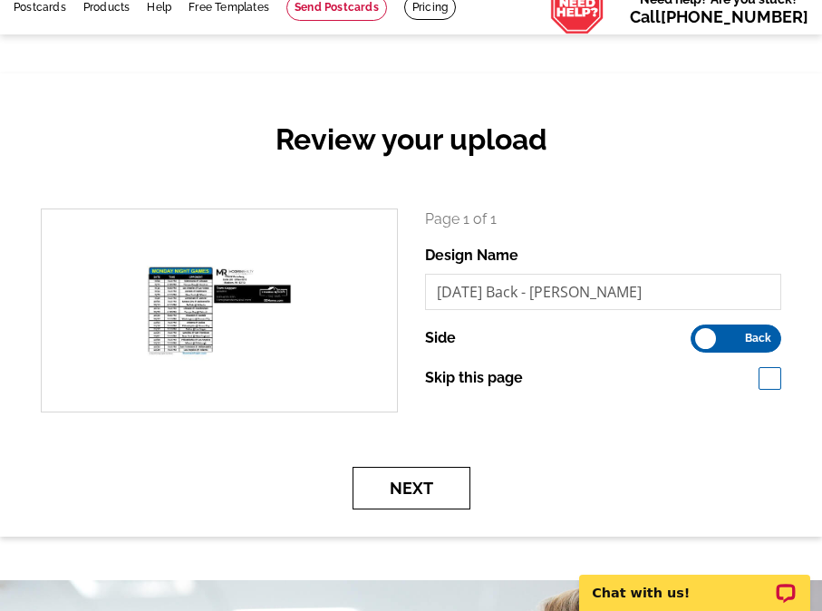
click at [409, 498] on button "Next" at bounding box center [411, 488] width 118 height 43
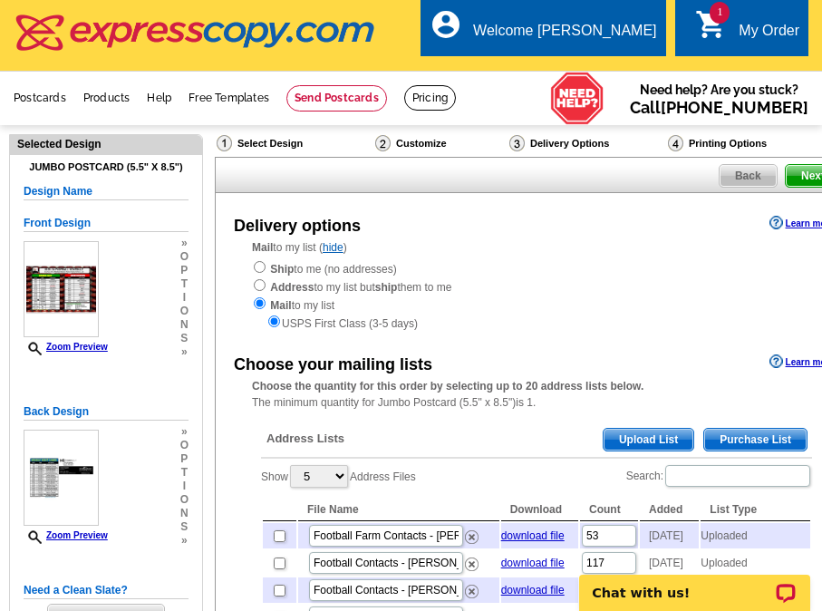
click at [668, 444] on span "Upload List" at bounding box center [648, 440] width 90 height 22
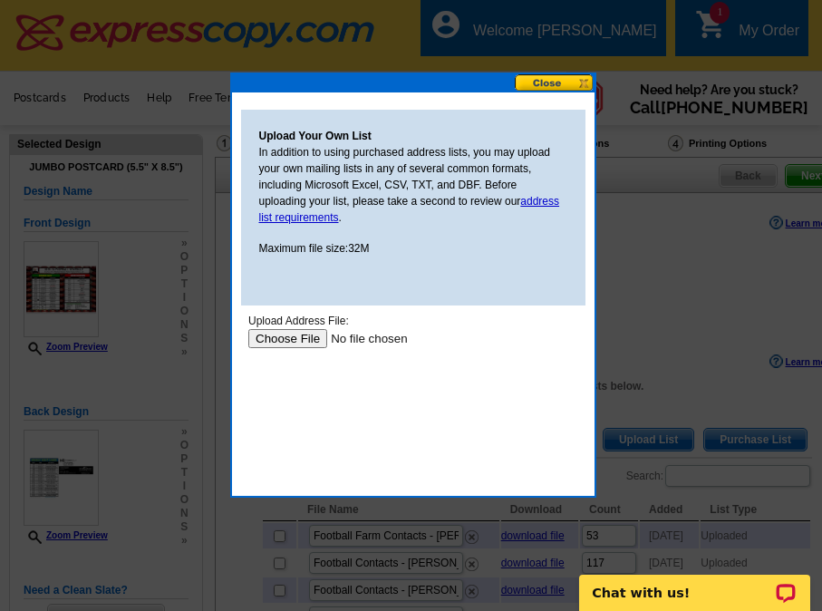
click at [288, 343] on input "file" at bounding box center [361, 338] width 229 height 19
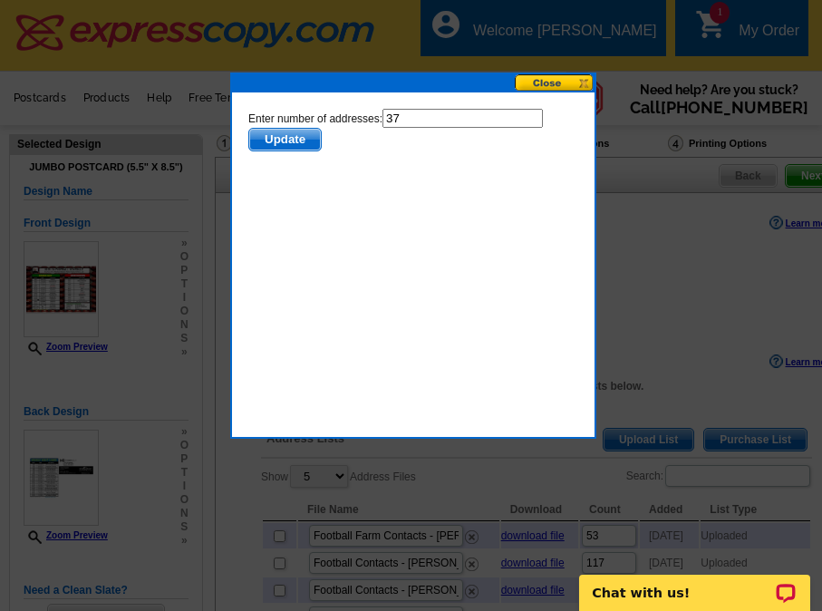
click at [420, 117] on input "37" at bounding box center [461, 118] width 160 height 19
type input "36"
click at [285, 144] on span "Update" at bounding box center [284, 140] width 72 height 22
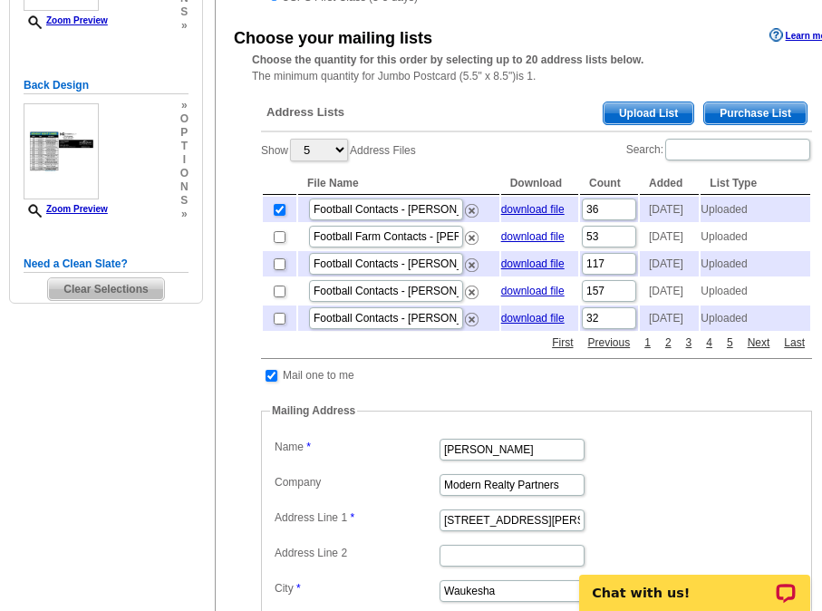
scroll to position [362, 0]
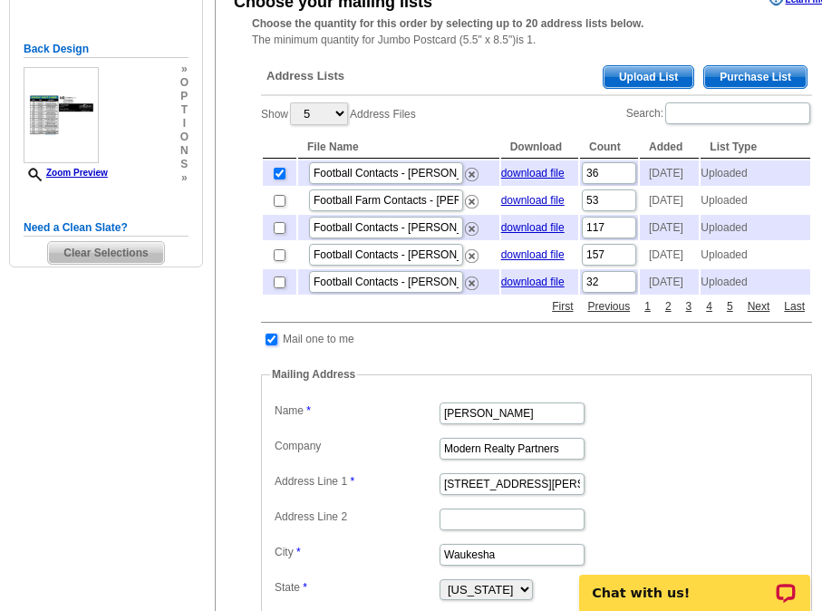
click at [275, 345] on input "checkbox" at bounding box center [271, 339] width 12 height 12
checkbox input "false"
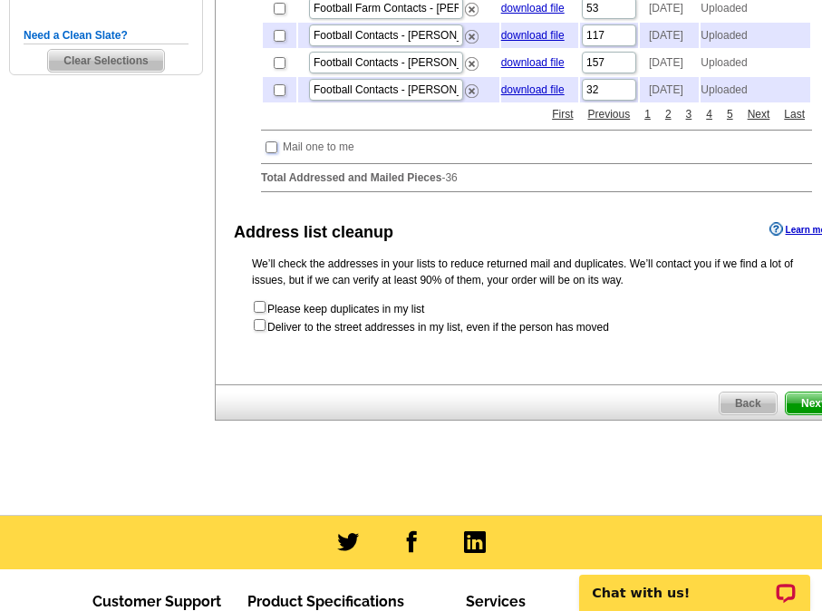
scroll to position [634, 0]
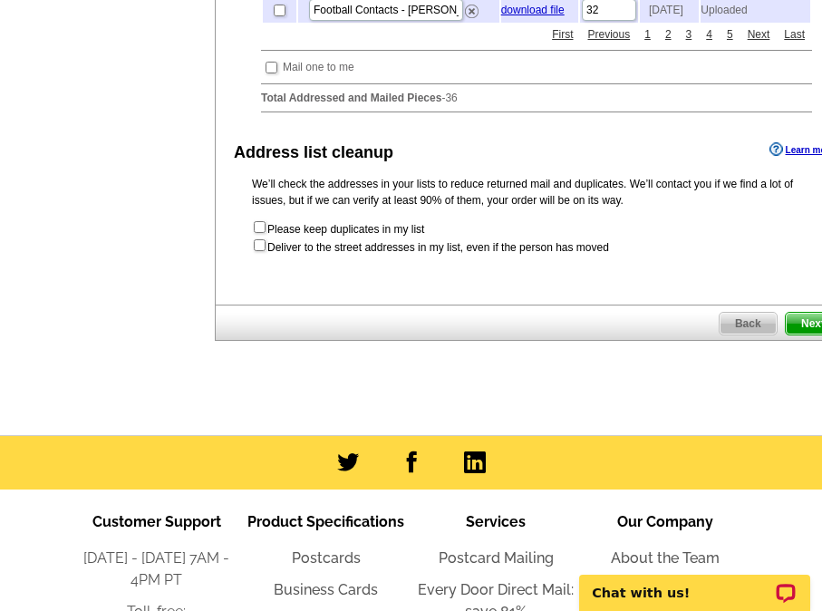
click at [796, 334] on span "Next" at bounding box center [813, 324] width 54 height 22
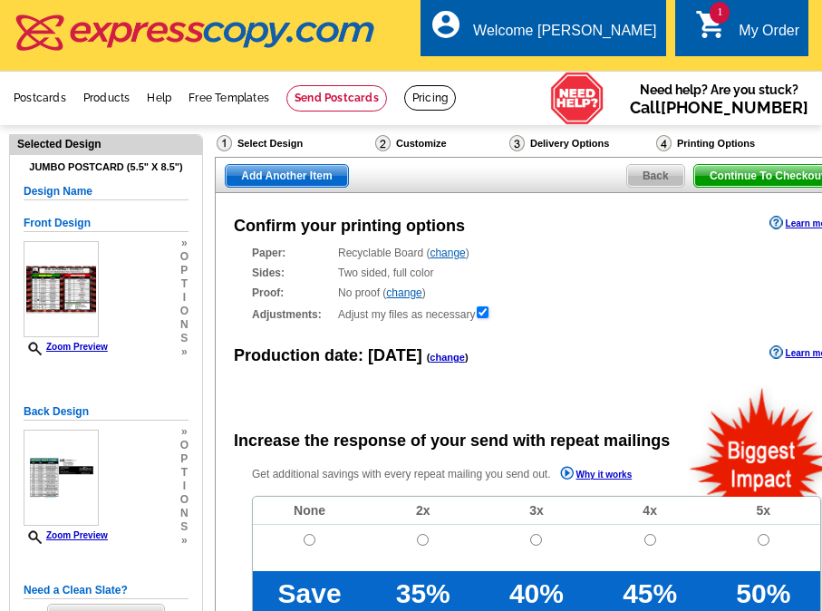
radio input "false"
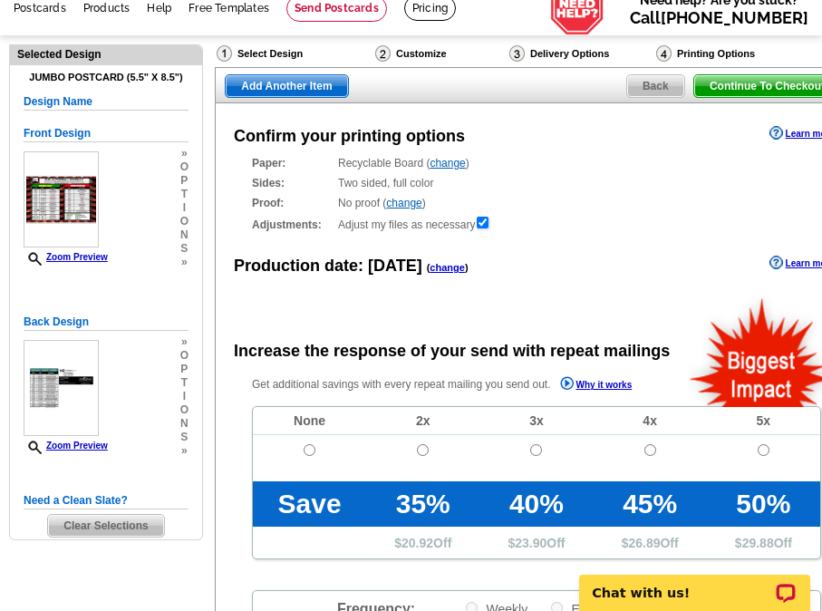
scroll to position [91, 0]
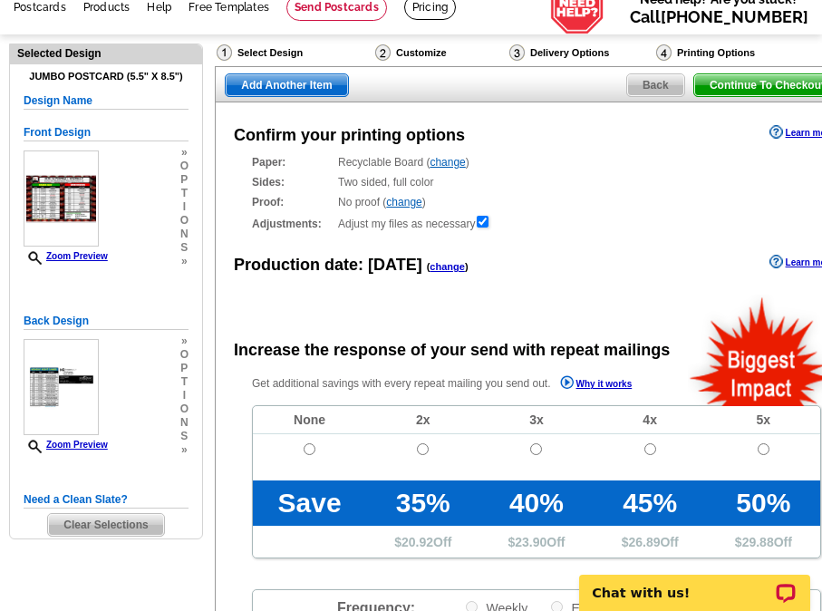
click at [446, 268] on link "change" at bounding box center [446, 266] width 35 height 11
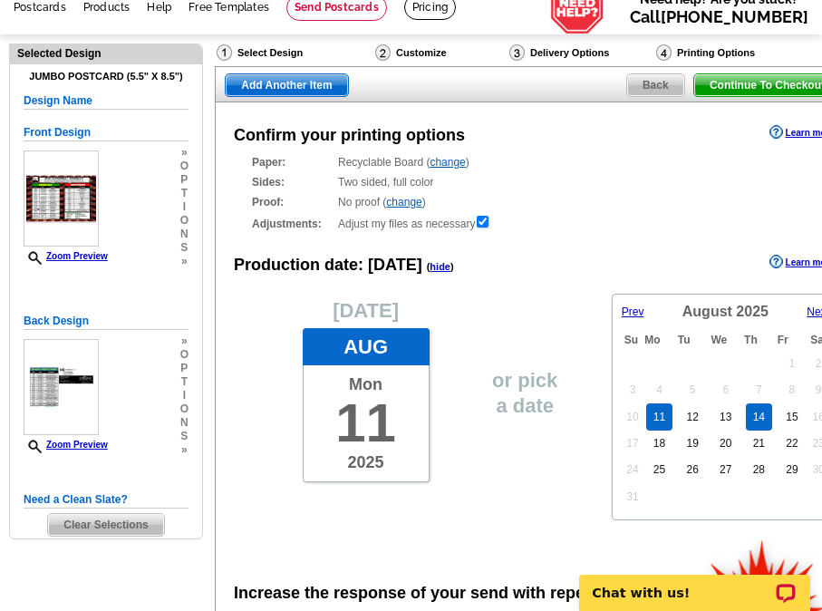
click at [760, 412] on link "14" at bounding box center [759, 416] width 26 height 27
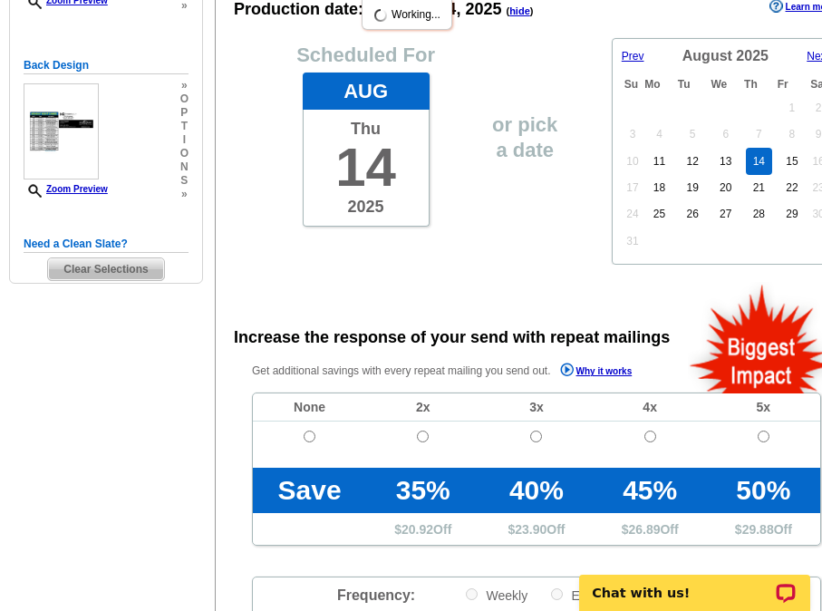
scroll to position [453, 0]
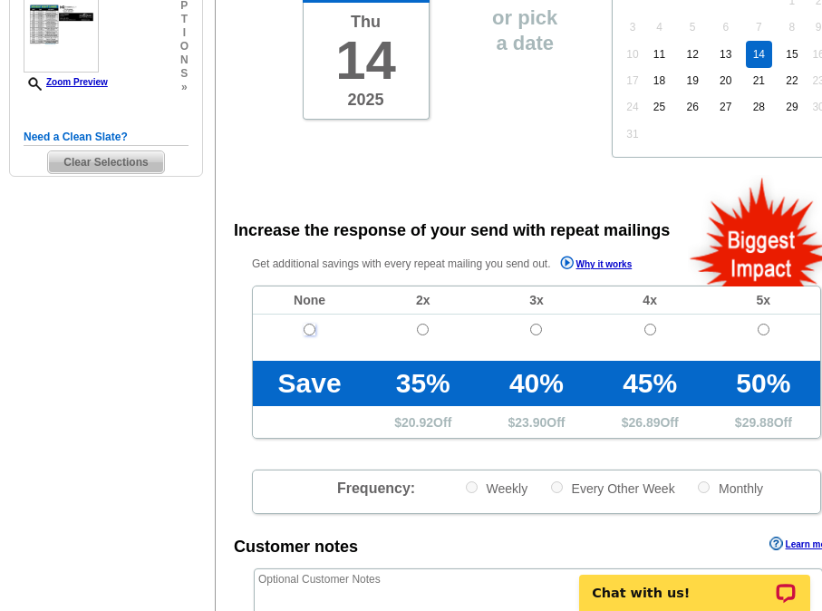
click at [308, 328] on input "radio" at bounding box center [310, 329] width 12 height 12
radio input "true"
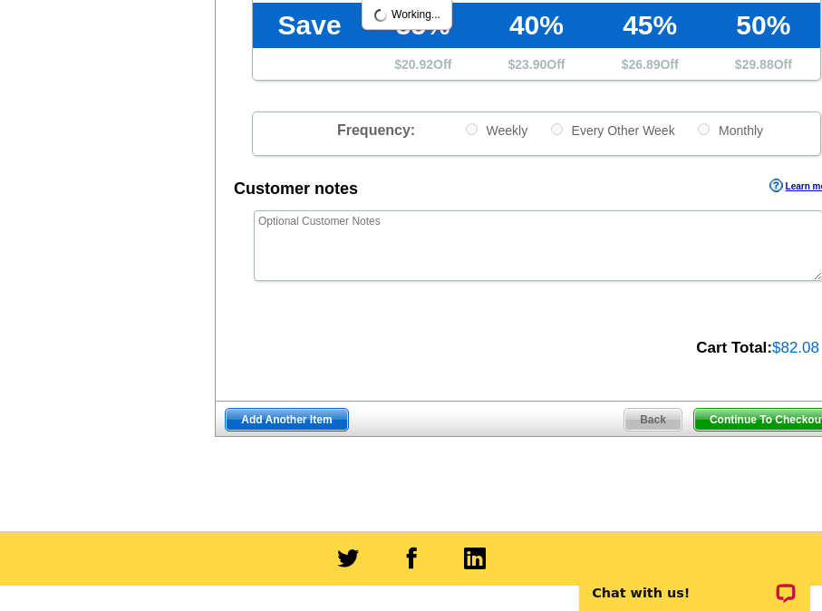
scroll to position [815, 0]
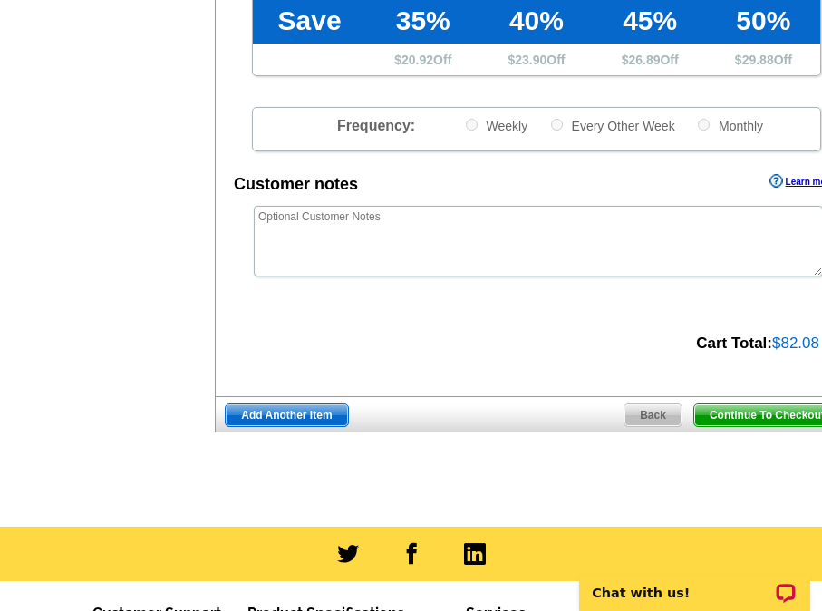
click at [288, 417] on span "Add Another Item" at bounding box center [286, 415] width 121 height 22
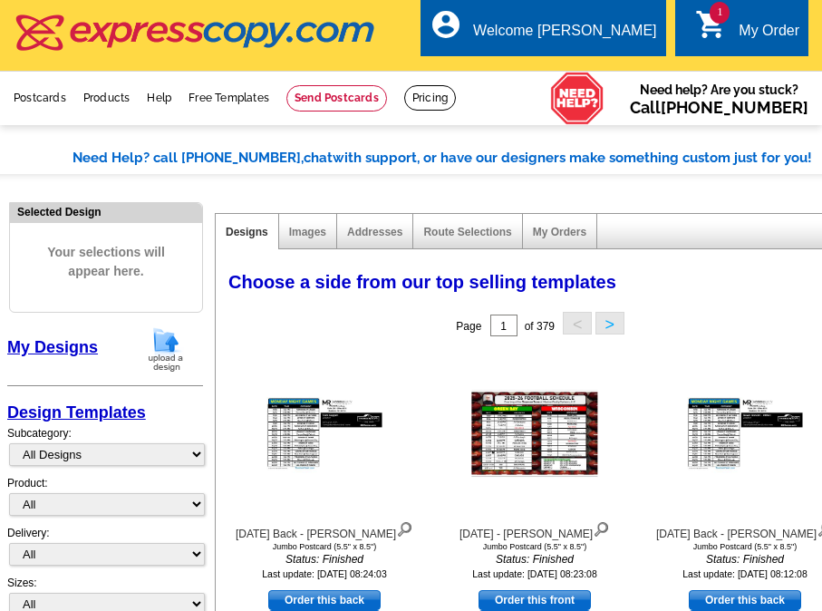
click at [162, 347] on img at bounding box center [165, 349] width 47 height 46
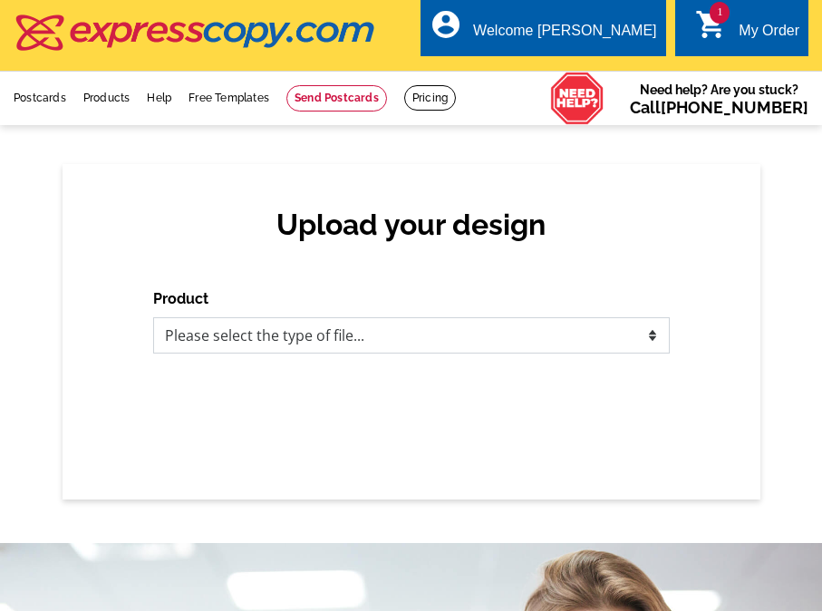
click at [277, 343] on select "Please select the type of file... Postcards Business Cards Letters and flyers G…" at bounding box center [411, 335] width 516 height 36
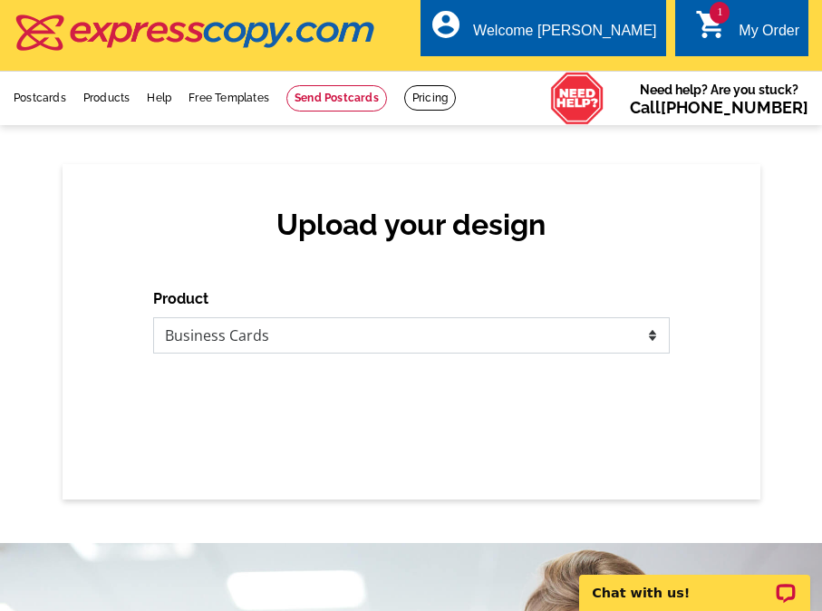
click at [153, 318] on select "Please select the type of file... Postcards Business Cards Letters and flyers G…" at bounding box center [411, 335] width 516 height 36
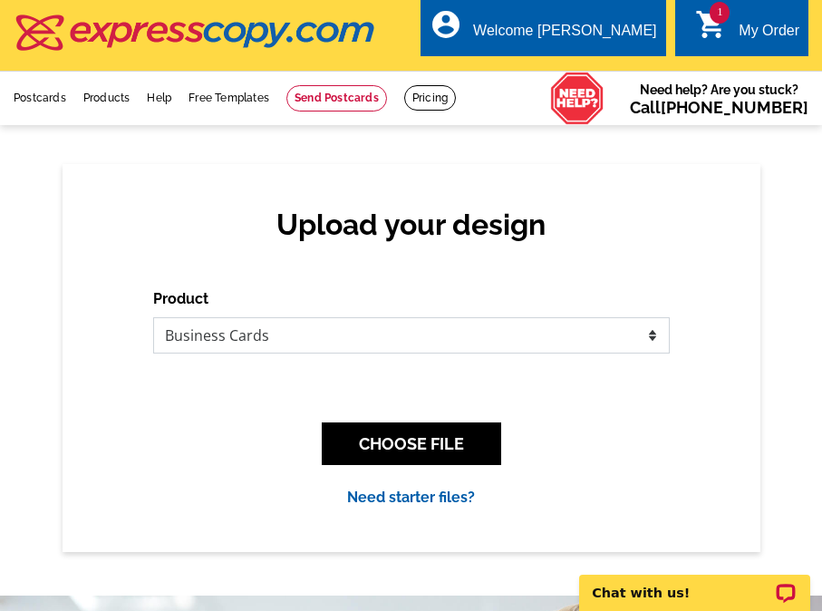
drag, startPoint x: 256, startPoint y: 332, endPoint x: 254, endPoint y: 343, distance: 11.2
click at [256, 332] on select "Please select the type of file... Postcards Business Cards Letters and flyers G…" at bounding box center [411, 335] width 516 height 36
select select "1"
click at [153, 318] on select "Please select the type of file... Postcards Business Cards Letters and flyers G…" at bounding box center [411, 335] width 516 height 36
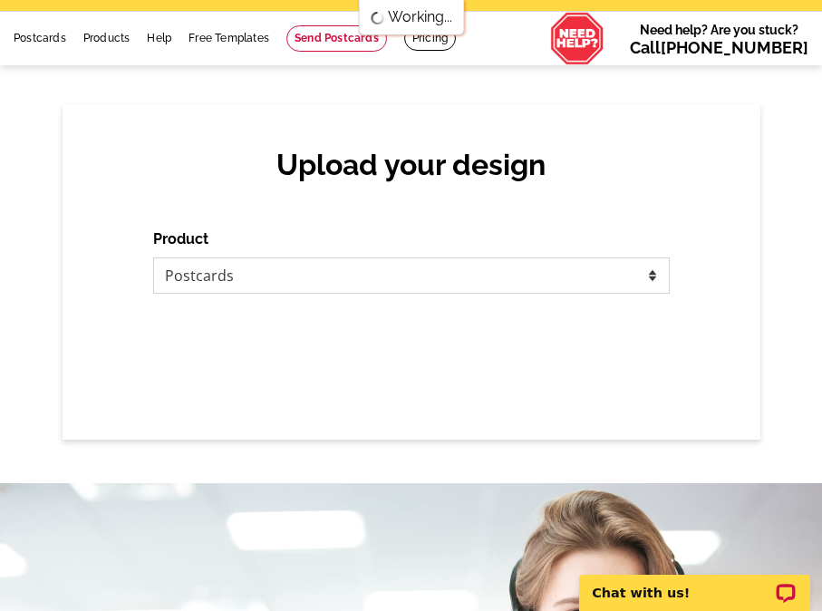
scroll to position [181, 0]
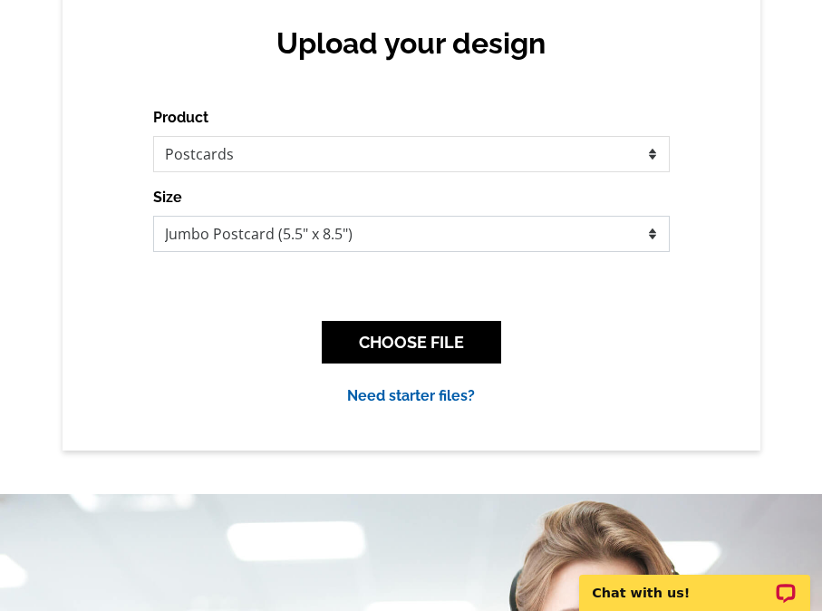
click at [239, 236] on select "Jumbo Postcard (5.5" x 8.5") Regular Postcard (4.25" x 5.6") Panoramic Postcard…" at bounding box center [411, 234] width 516 height 36
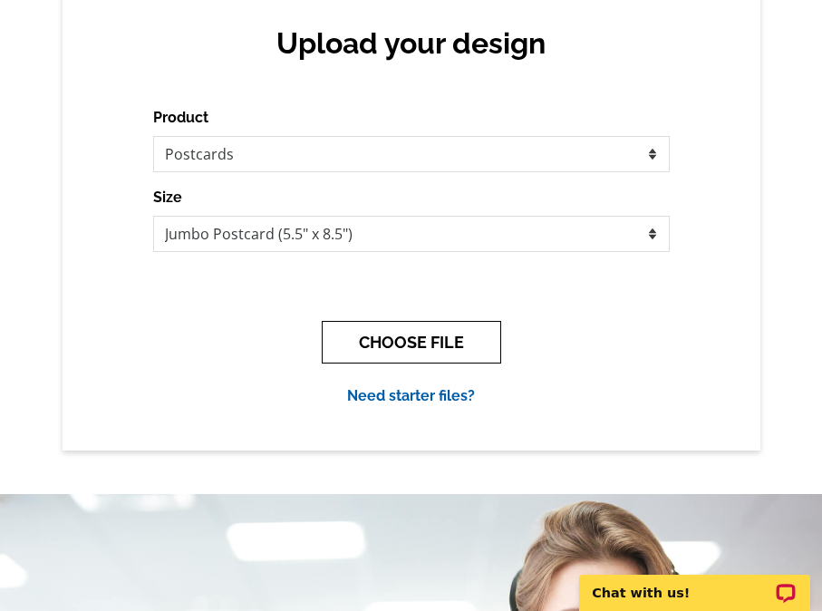
click at [381, 347] on button "CHOOSE FILE" at bounding box center [411, 342] width 179 height 43
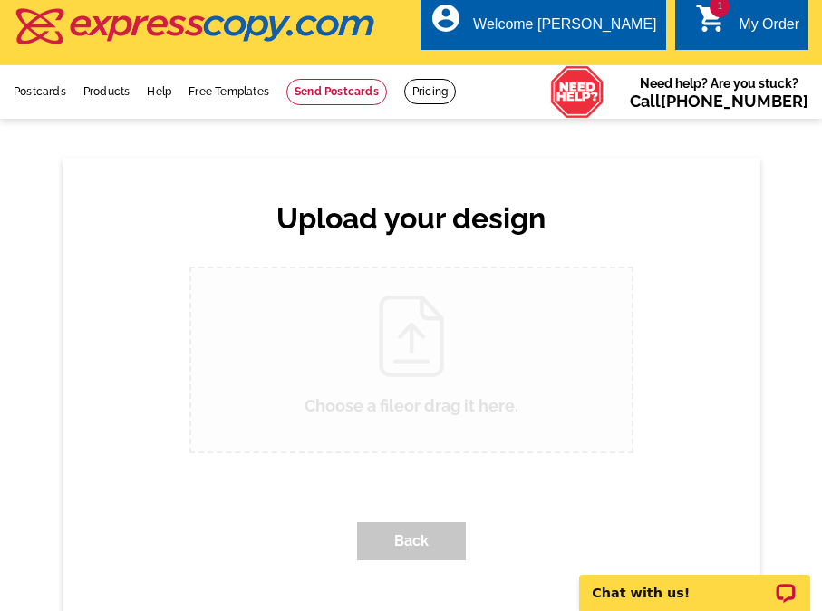
scroll to position [0, 0]
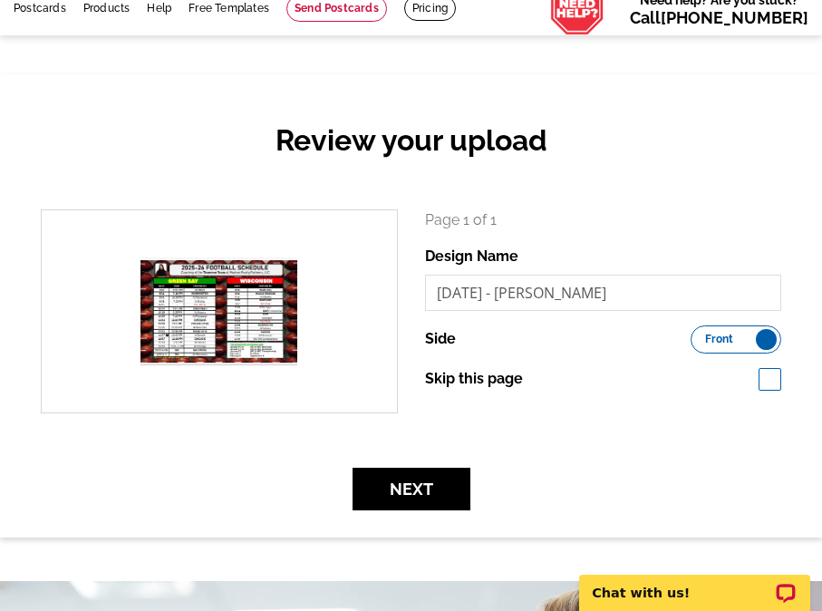
scroll to position [91, 0]
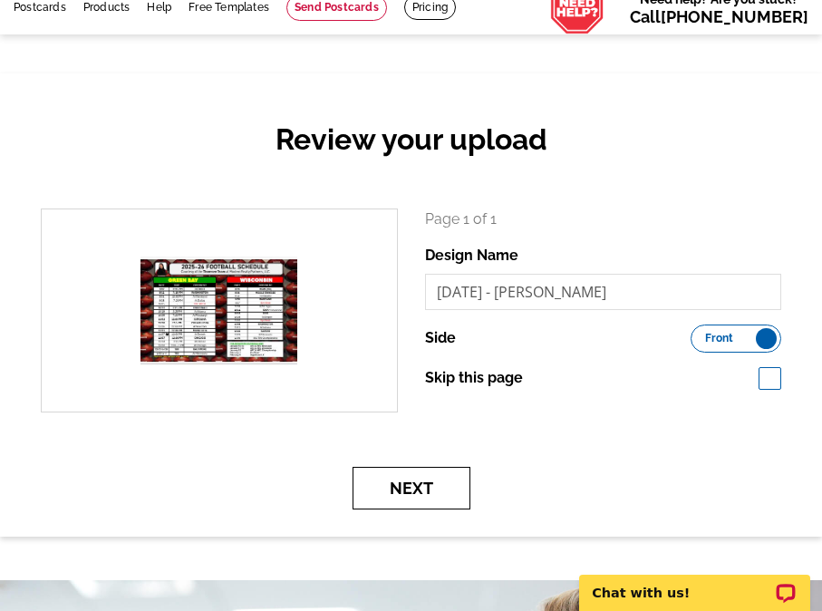
click at [434, 484] on button "Next" at bounding box center [411, 488] width 118 height 43
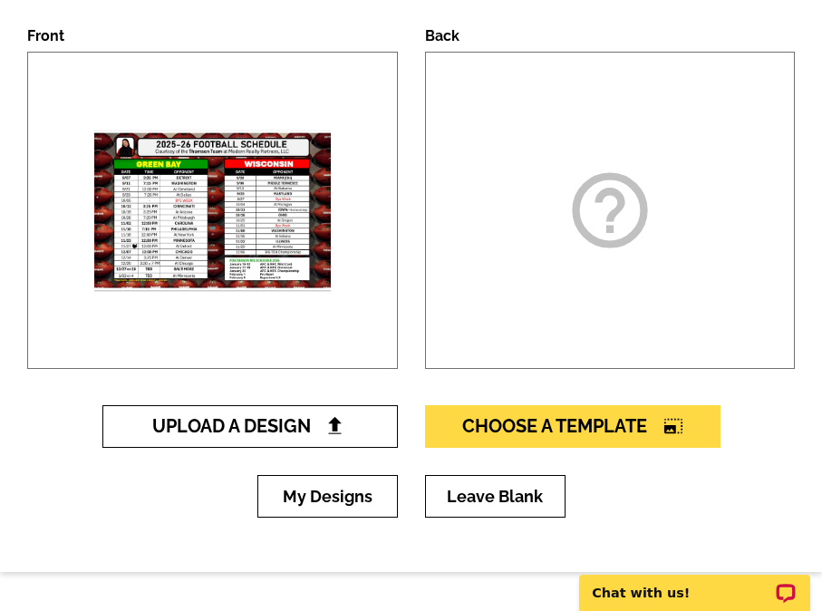
click at [351, 434] on link "Upload A Design" at bounding box center [249, 426] width 295 height 43
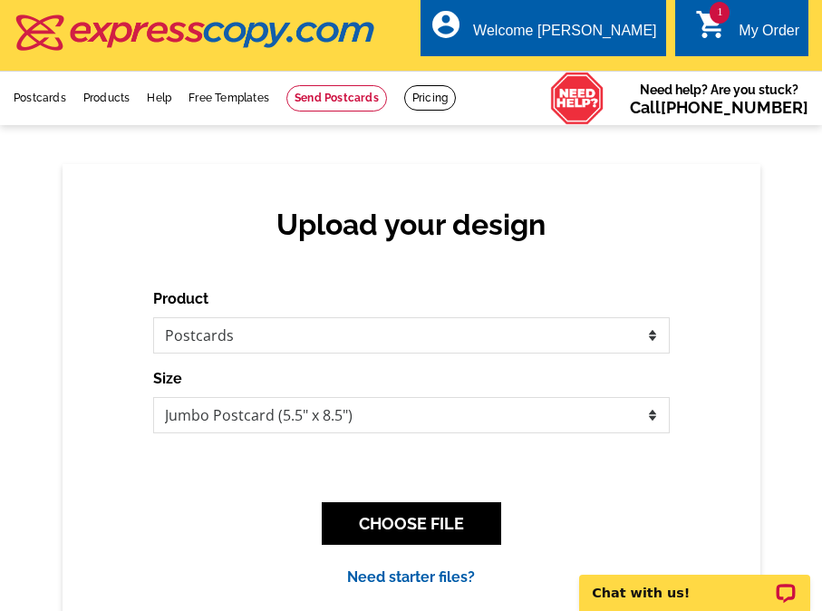
drag, startPoint x: 459, startPoint y: 284, endPoint x: 449, endPoint y: 298, distance: 18.1
click at [459, 284] on div "Upload your design Product Please select the type of file... Postcards Business…" at bounding box center [412, 397] width 698 height 467
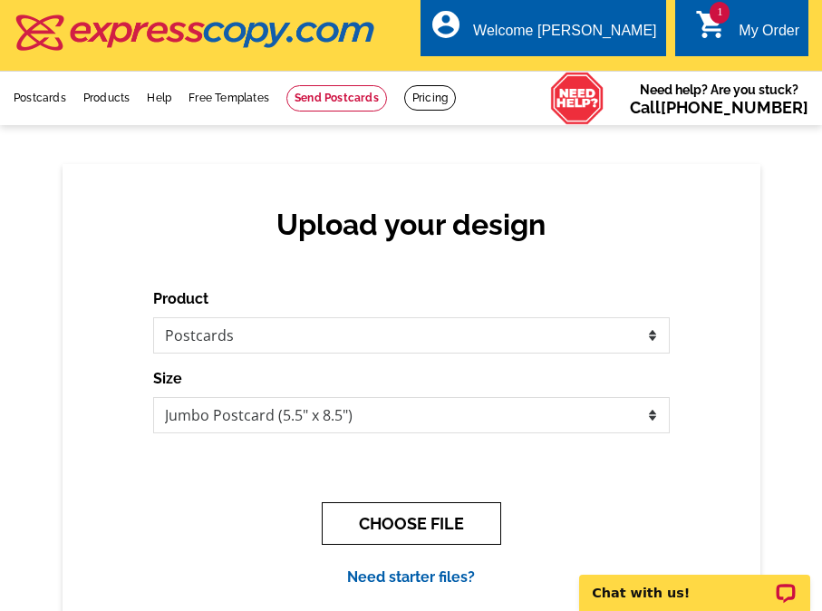
click at [357, 516] on button "CHOOSE FILE" at bounding box center [411, 523] width 179 height 43
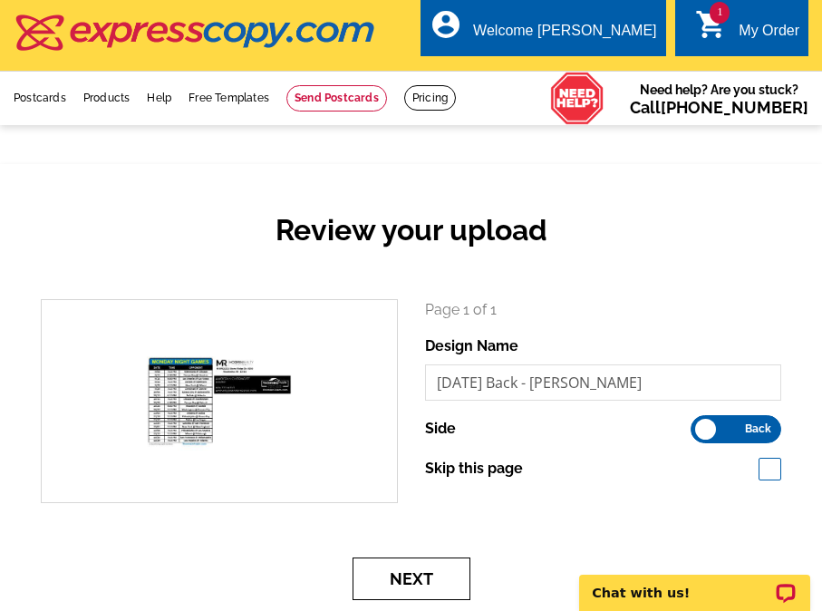
click at [428, 578] on button "Next" at bounding box center [411, 578] width 118 height 43
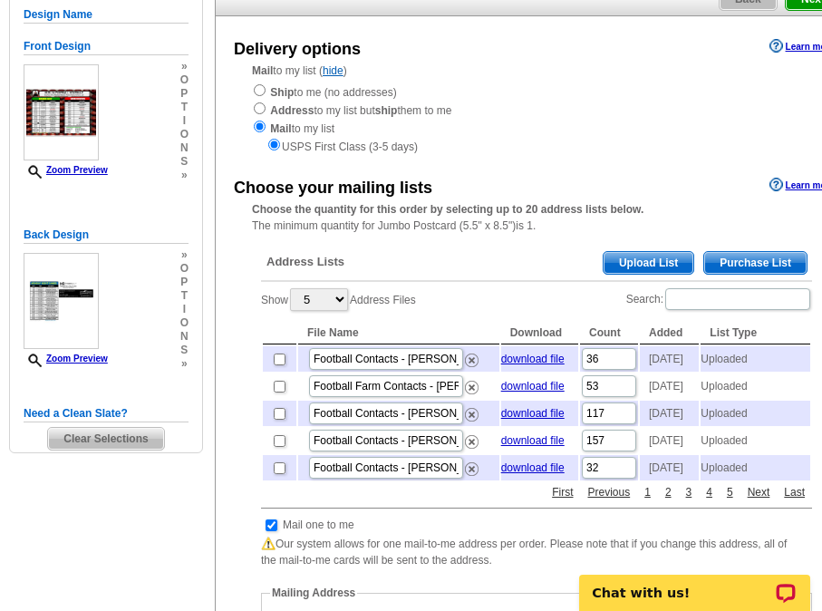
scroll to position [181, 0]
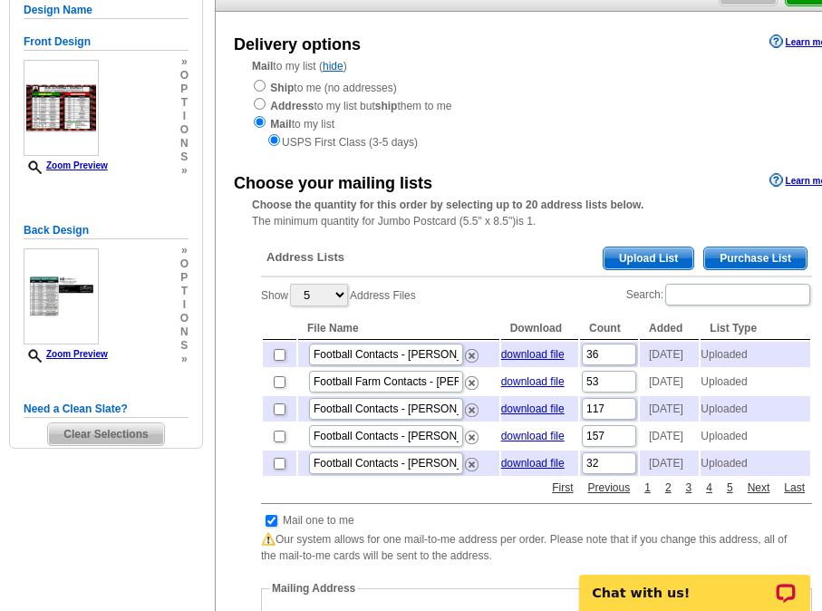
click at [638, 256] on span "Upload List" at bounding box center [648, 258] width 90 height 22
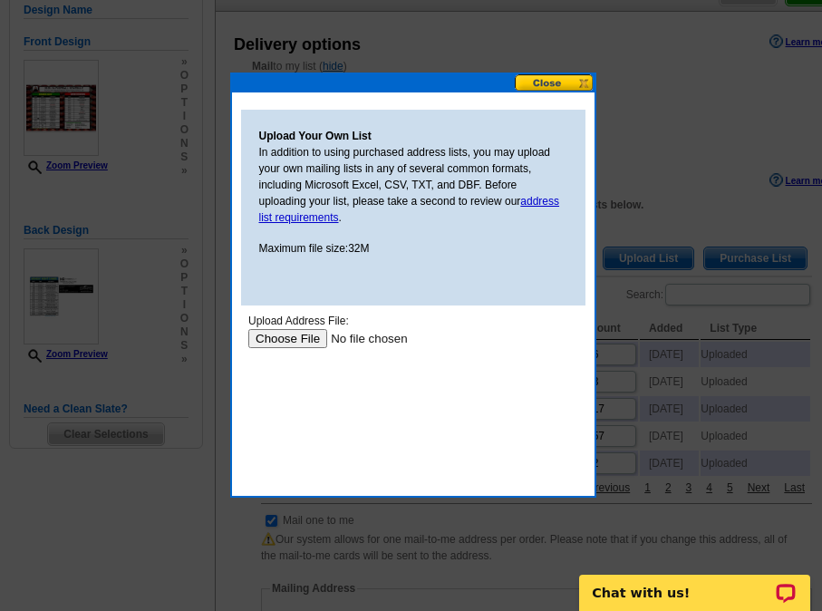
scroll to position [0, 0]
click at [288, 334] on input "file" at bounding box center [361, 338] width 229 height 19
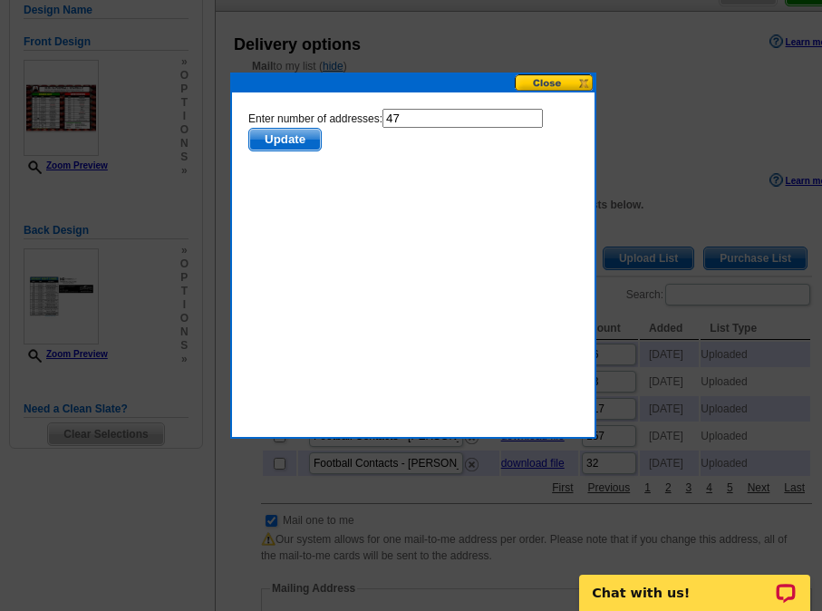
click at [424, 111] on input "47" at bounding box center [461, 118] width 160 height 19
type input "46"
click at [294, 141] on span "Update" at bounding box center [284, 140] width 72 height 22
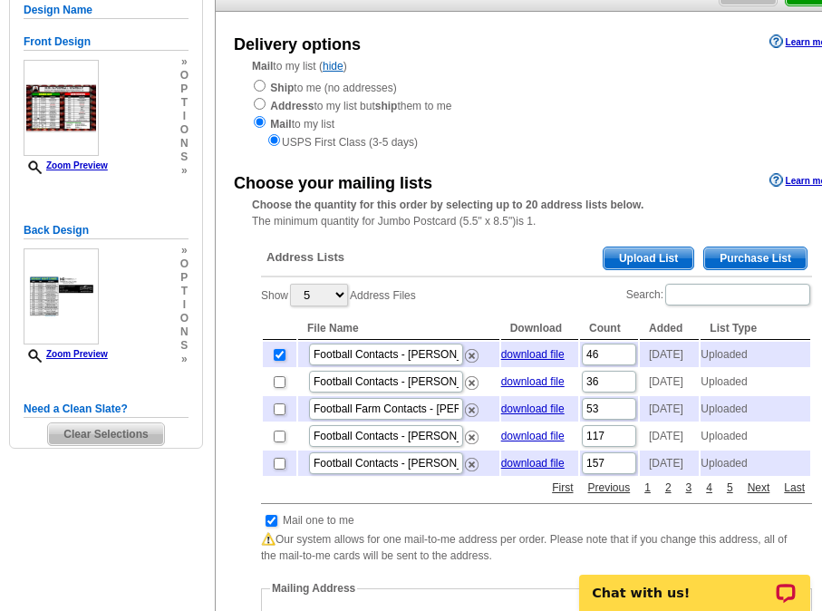
click at [661, 262] on span "Upload List" at bounding box center [648, 258] width 90 height 22
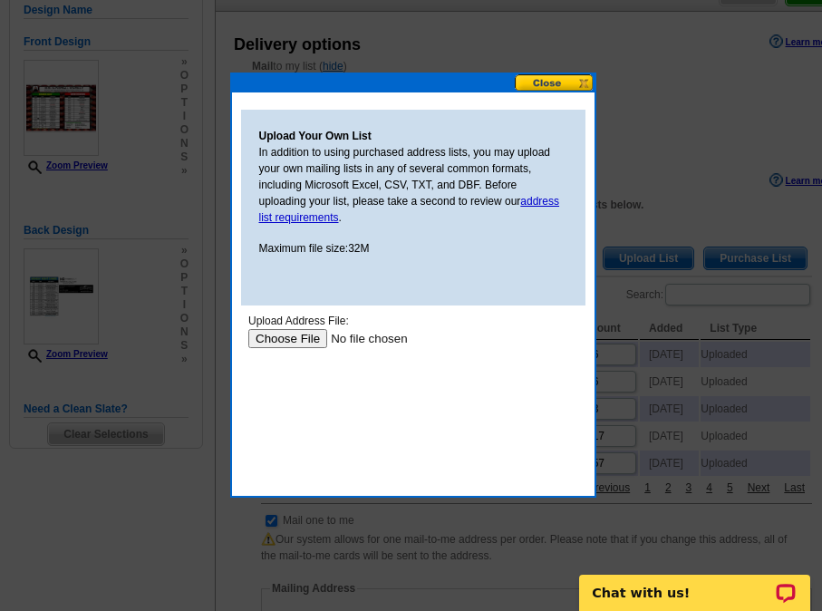
click at [284, 337] on input "file" at bounding box center [361, 338] width 229 height 19
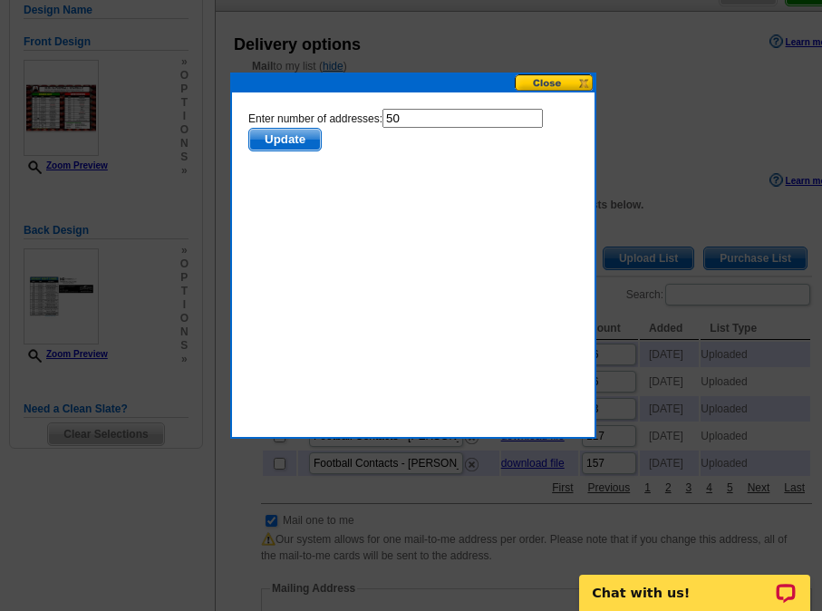
click at [294, 138] on span "Update" at bounding box center [284, 140] width 72 height 22
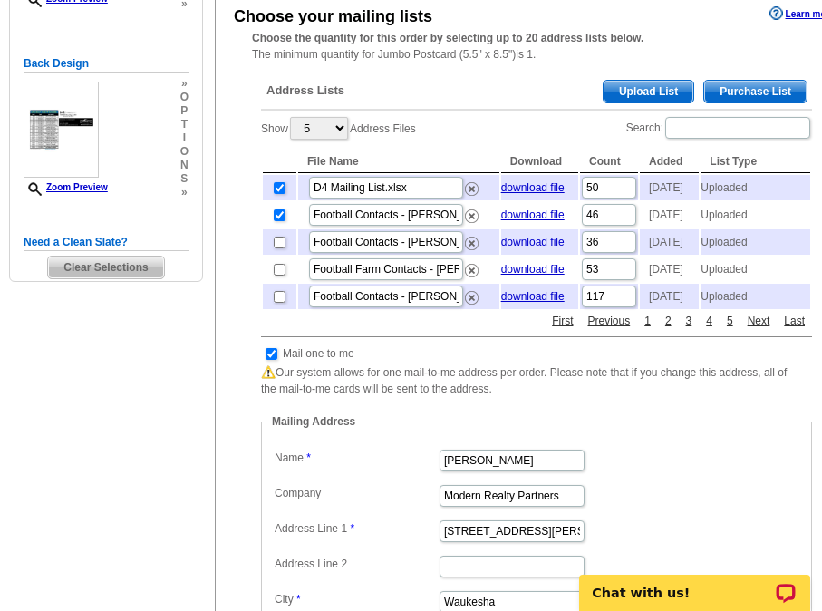
scroll to position [362, 0]
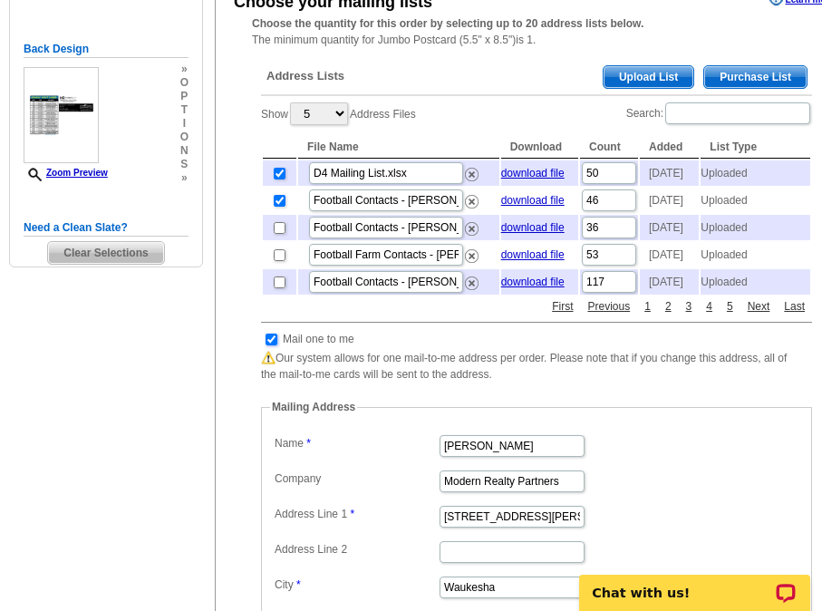
click at [266, 345] on input "checkbox" at bounding box center [271, 339] width 12 height 12
checkbox input "false"
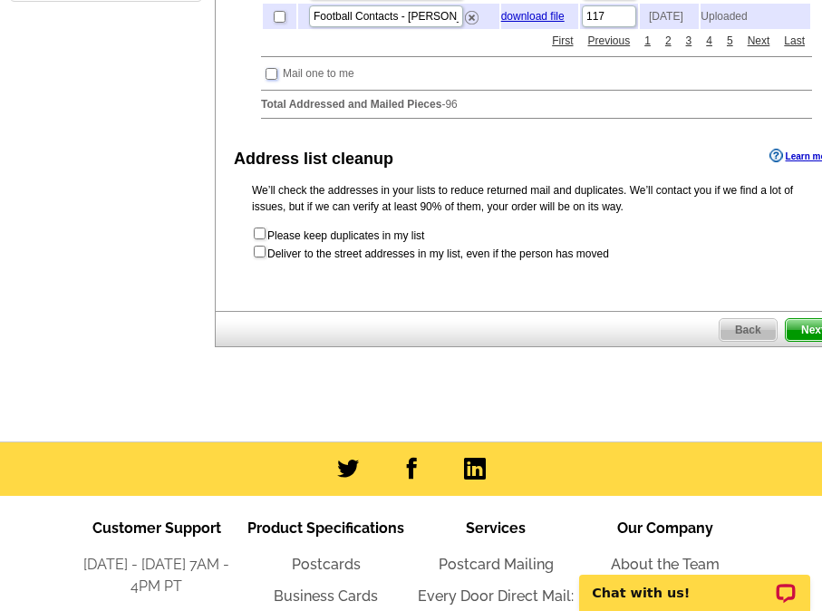
scroll to position [634, 0]
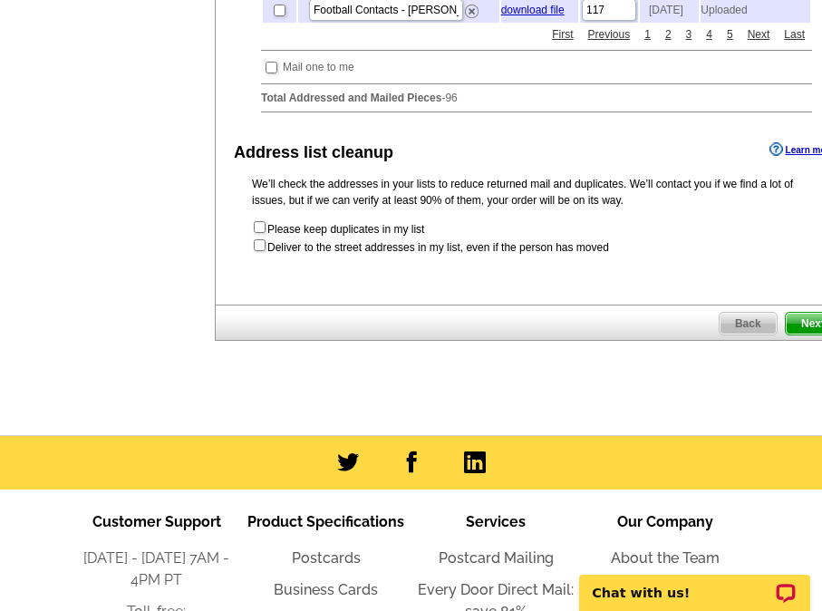
click at [807, 334] on span "Next" at bounding box center [813, 324] width 54 height 22
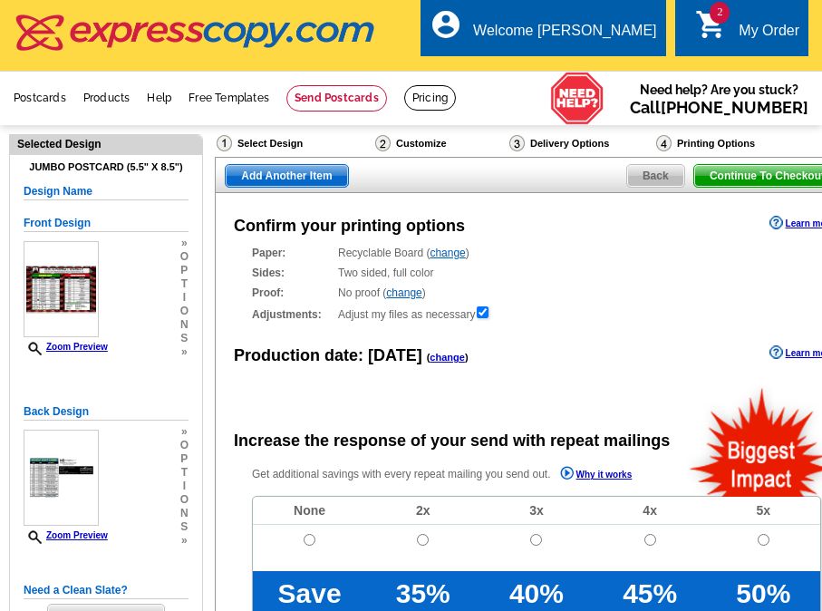
radio input "false"
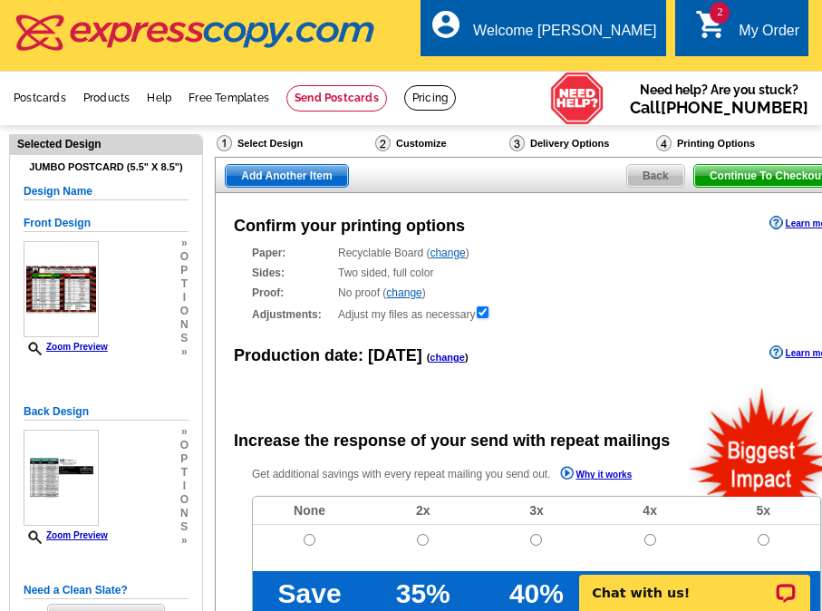
click at [447, 362] on link "change" at bounding box center [446, 357] width 35 height 11
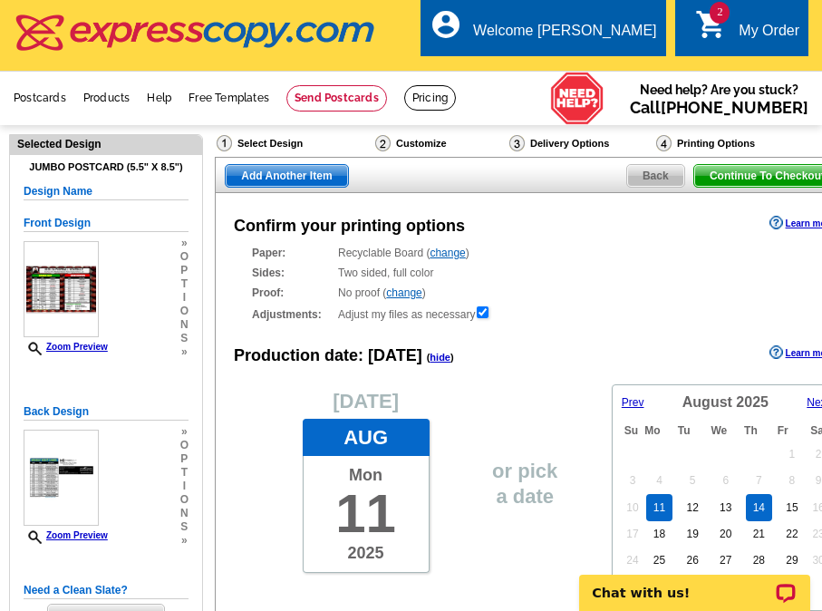
click at [763, 507] on link "14" at bounding box center [759, 507] width 26 height 27
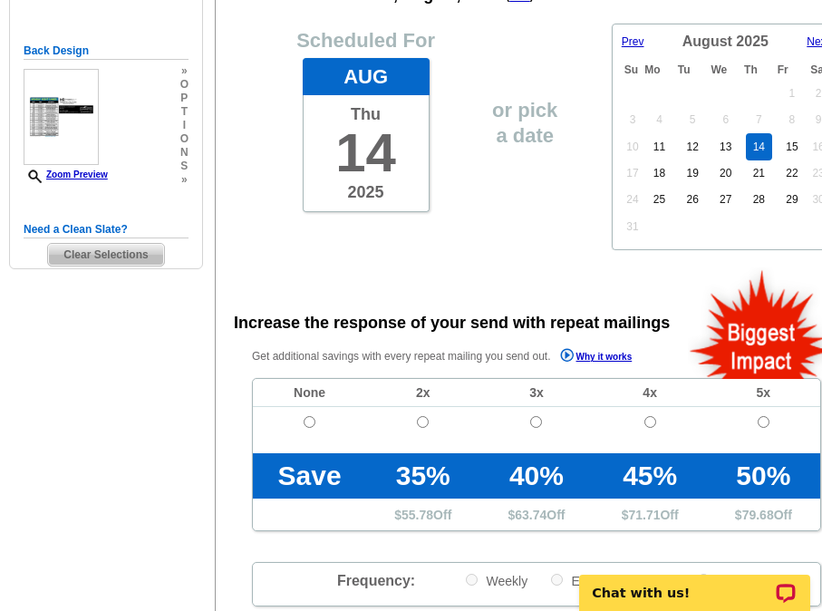
scroll to position [362, 0]
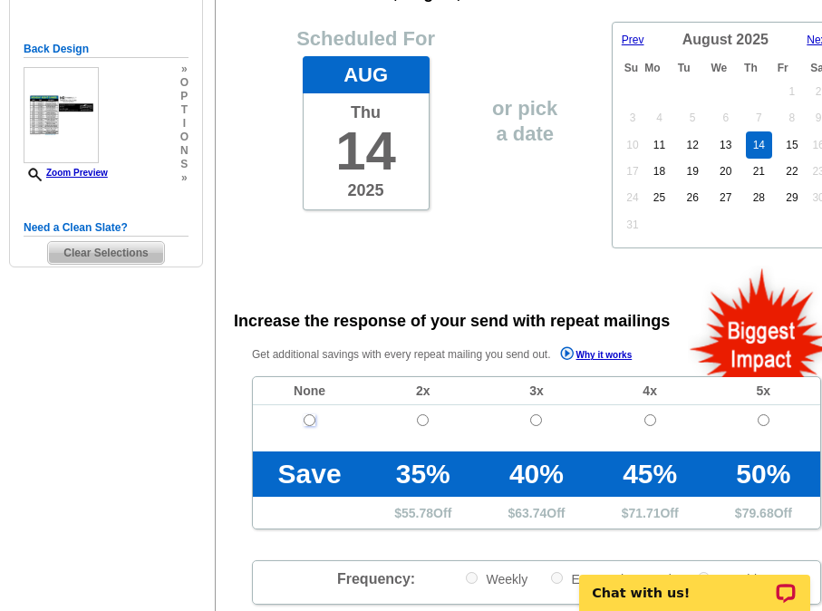
click at [308, 421] on input "radio" at bounding box center [310, 420] width 12 height 12
radio input "true"
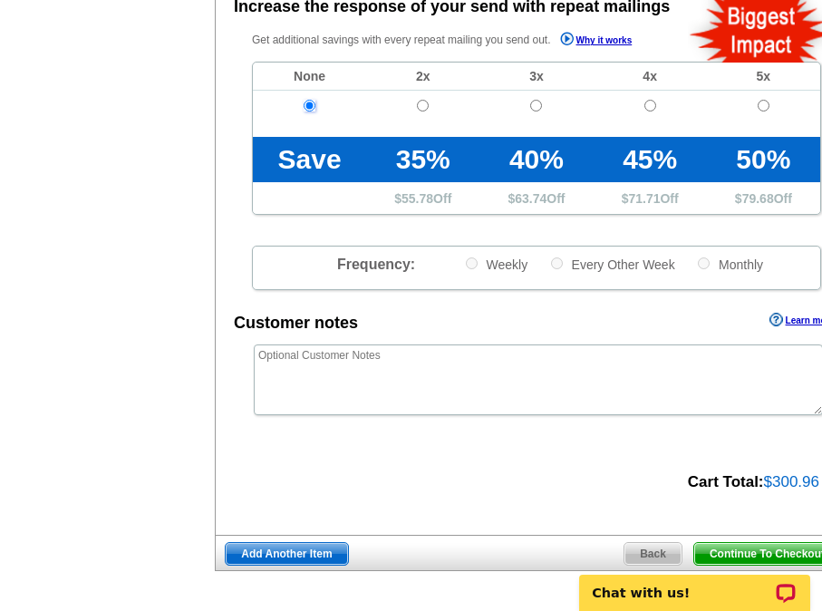
scroll to position [815, 0]
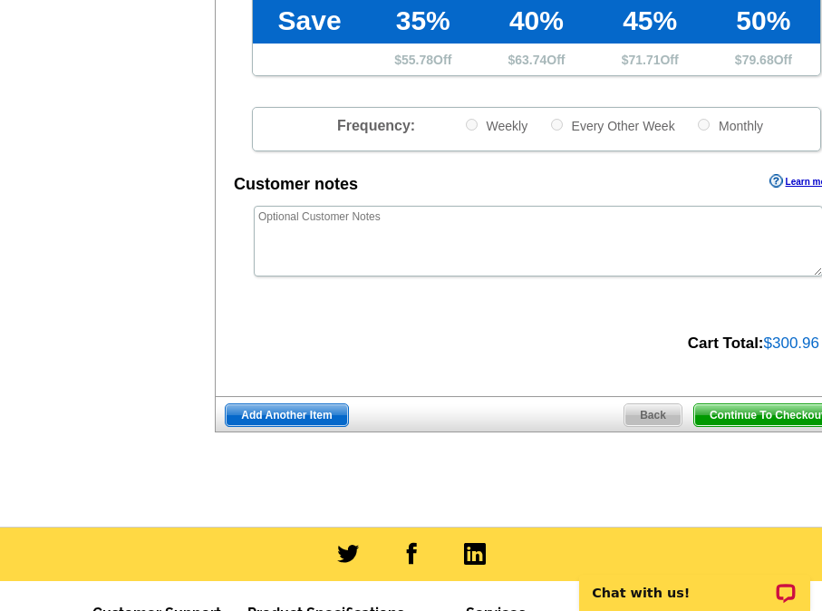
click at [295, 421] on span "Add Another Item" at bounding box center [286, 415] width 121 height 22
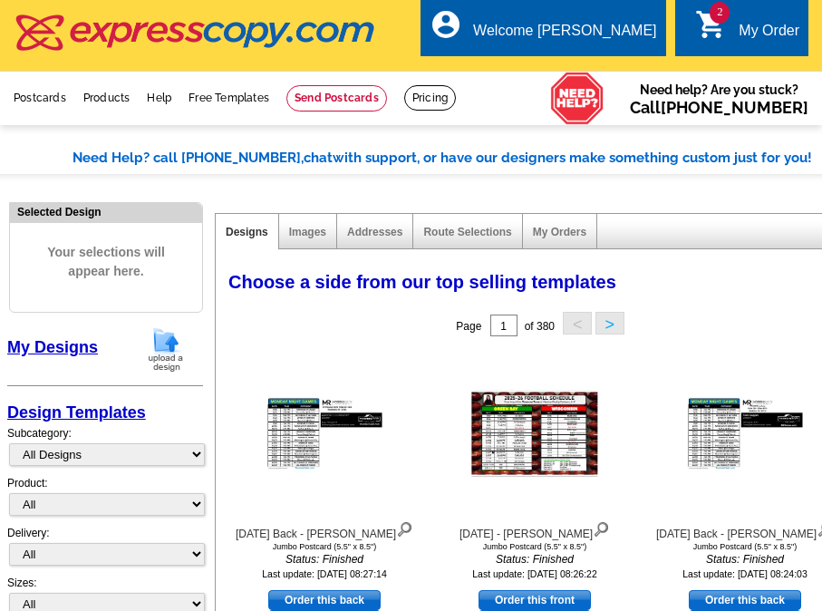
click at [179, 342] on img at bounding box center [165, 349] width 47 height 46
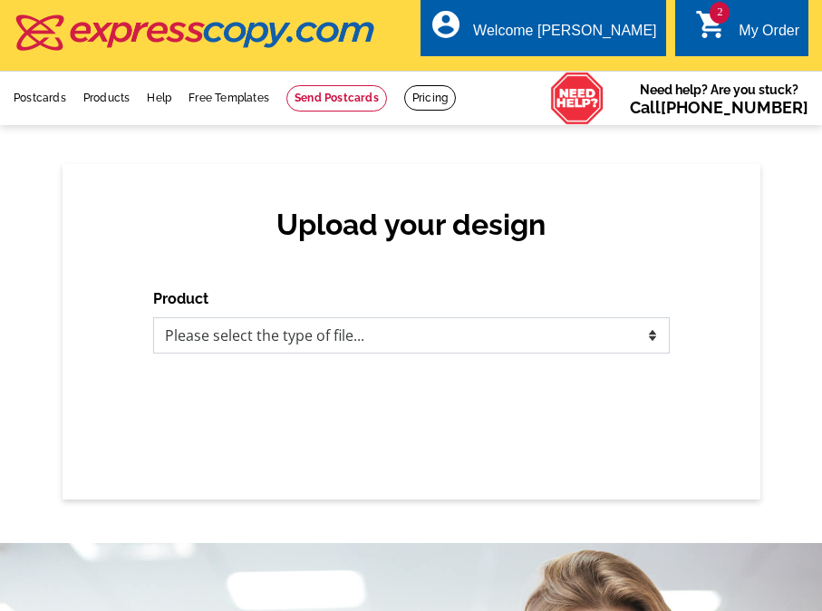
click at [292, 333] on select "Please select the type of file... Postcards Business Cards Letters and flyers G…" at bounding box center [411, 335] width 516 height 36
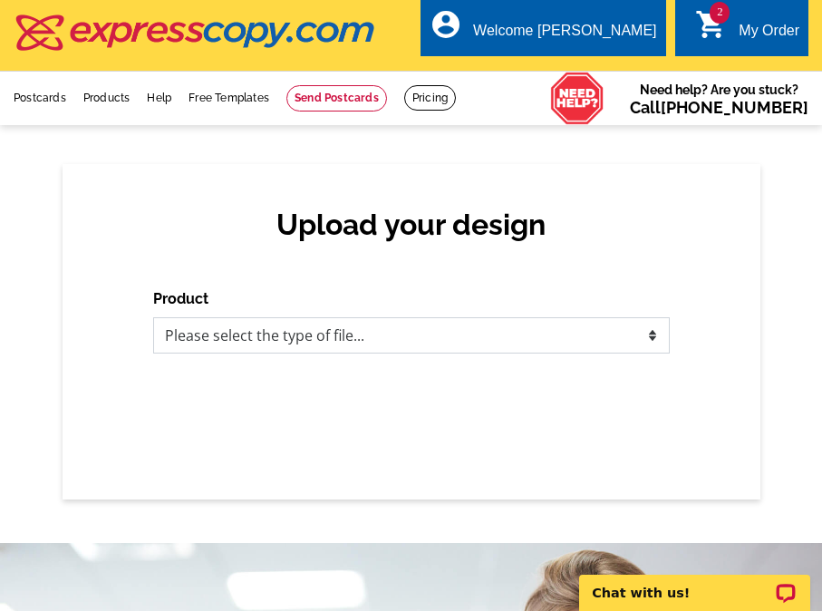
select select "1"
click at [153, 318] on select "Please select the type of file... Postcards Business Cards Letters and flyers G…" at bounding box center [411, 335] width 516 height 36
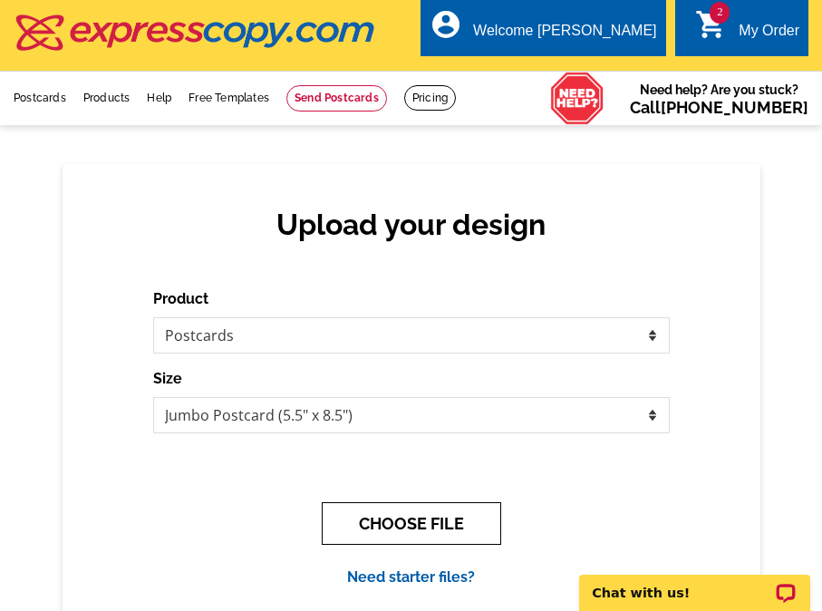
click at [401, 526] on button "CHOOSE FILE" at bounding box center [411, 523] width 179 height 43
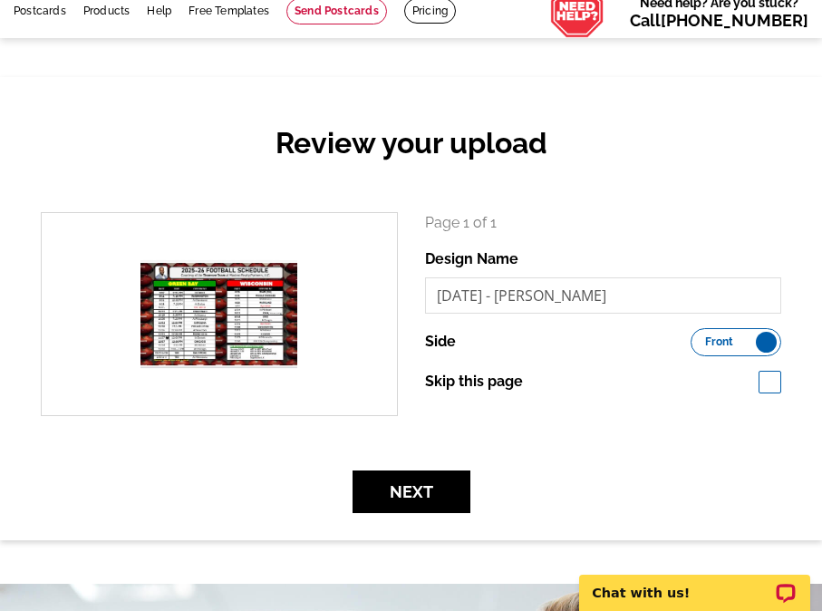
scroll to position [91, 0]
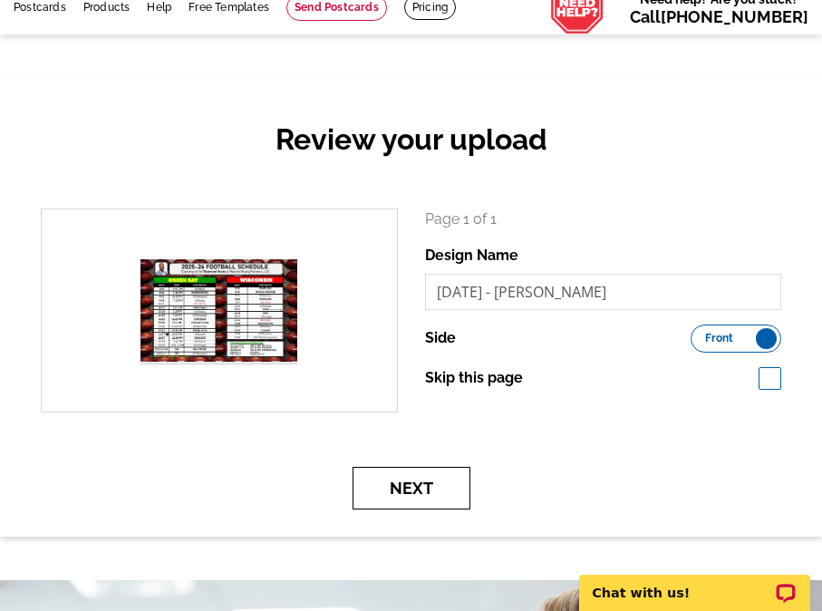
click at [421, 491] on button "Next" at bounding box center [411, 488] width 118 height 43
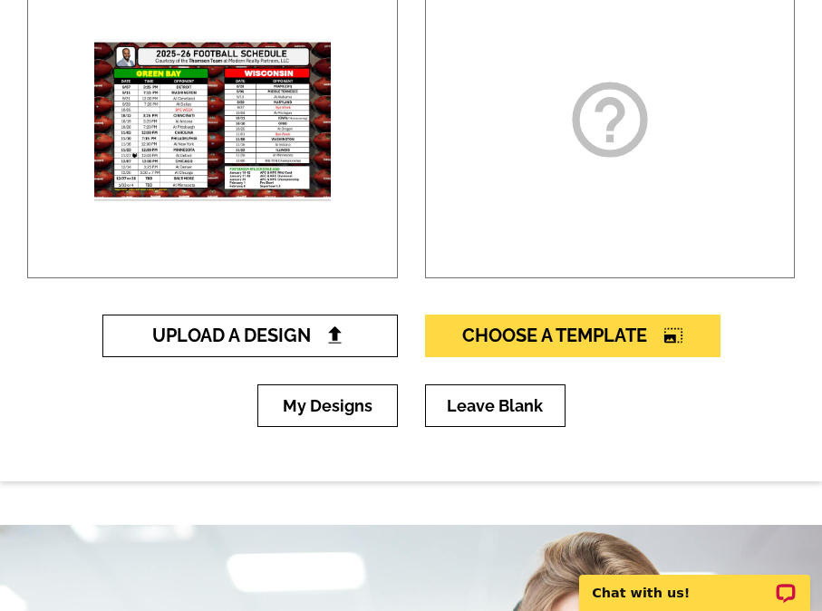
click at [307, 348] on link "Upload A Design" at bounding box center [249, 335] width 295 height 43
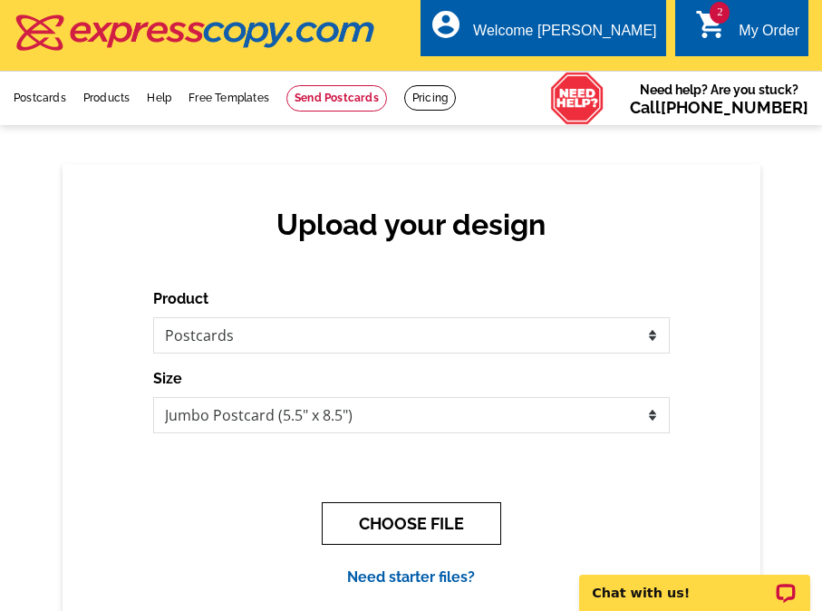
click at [443, 528] on button "CHOOSE FILE" at bounding box center [411, 523] width 179 height 43
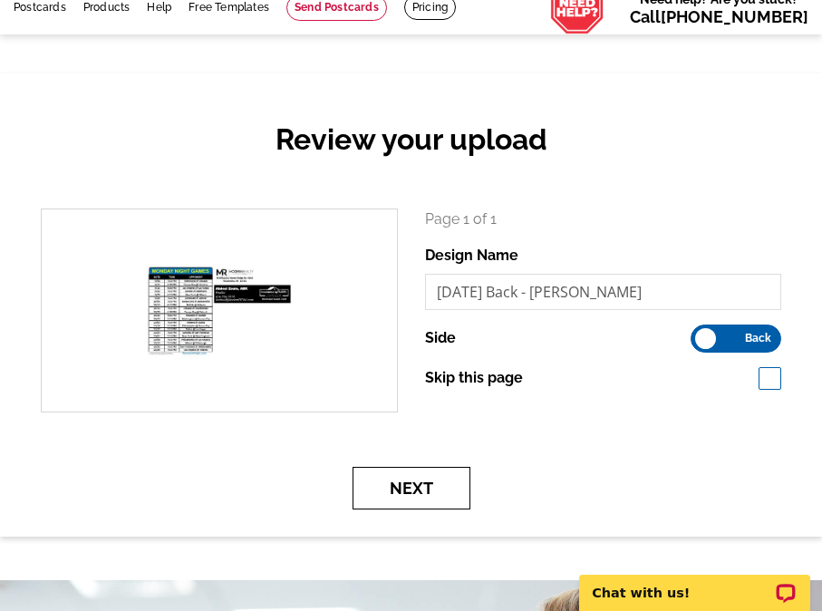
click at [426, 487] on button "Next" at bounding box center [411, 488] width 118 height 43
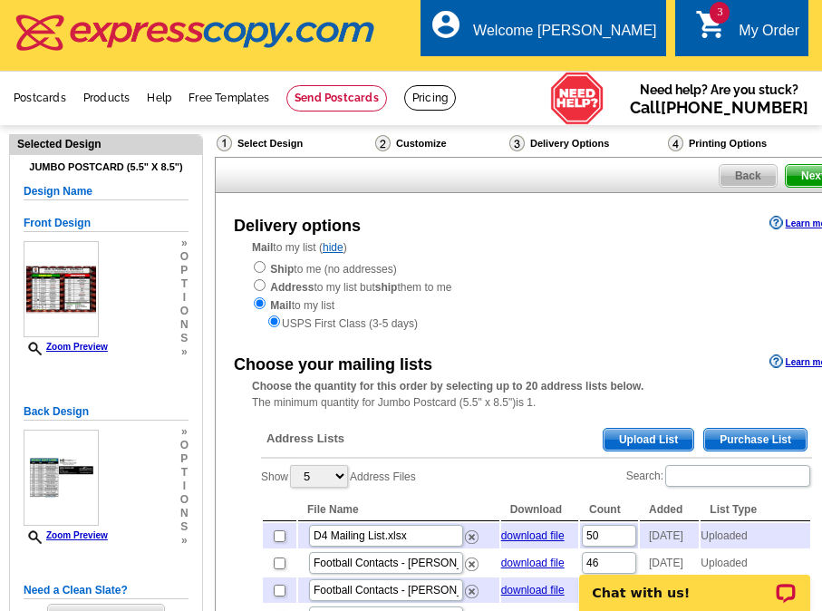
click at [657, 442] on span "Upload List" at bounding box center [648, 440] width 90 height 22
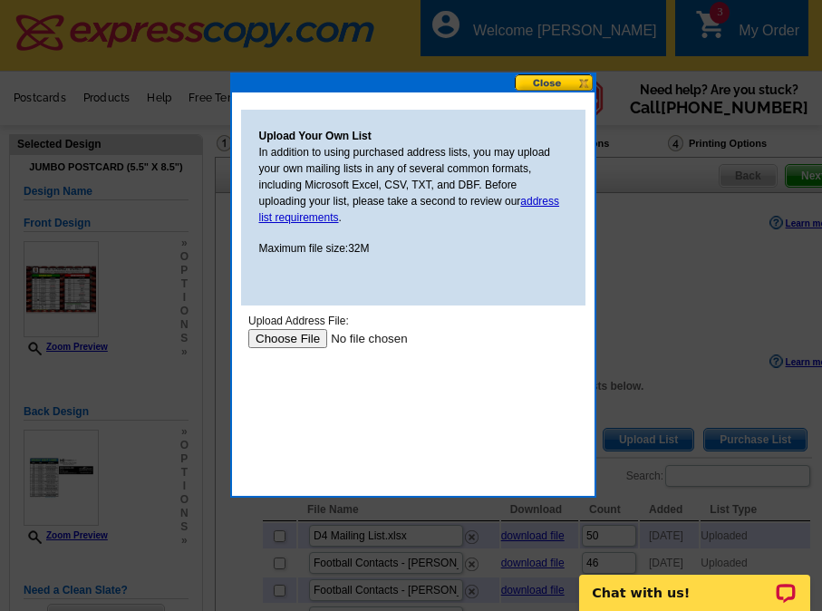
click at [280, 341] on input "file" at bounding box center [361, 338] width 229 height 19
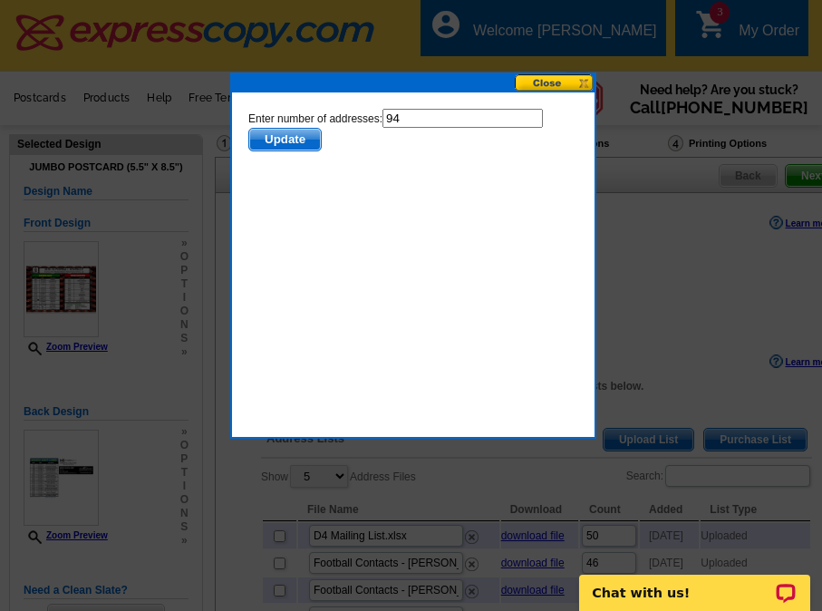
click at [424, 111] on input "94" at bounding box center [461, 118] width 160 height 19
type input "93"
click at [296, 142] on span "Update" at bounding box center [284, 140] width 72 height 22
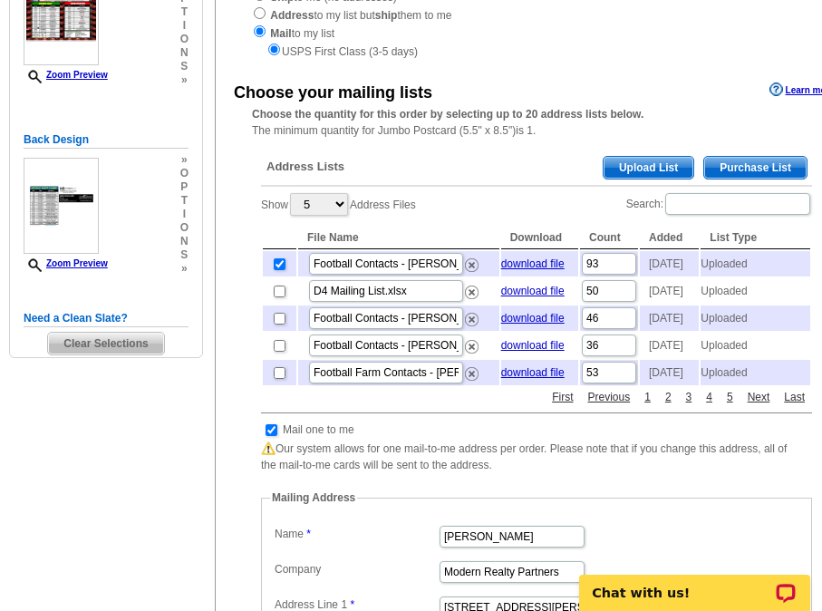
click at [645, 174] on span "Upload List" at bounding box center [648, 168] width 90 height 22
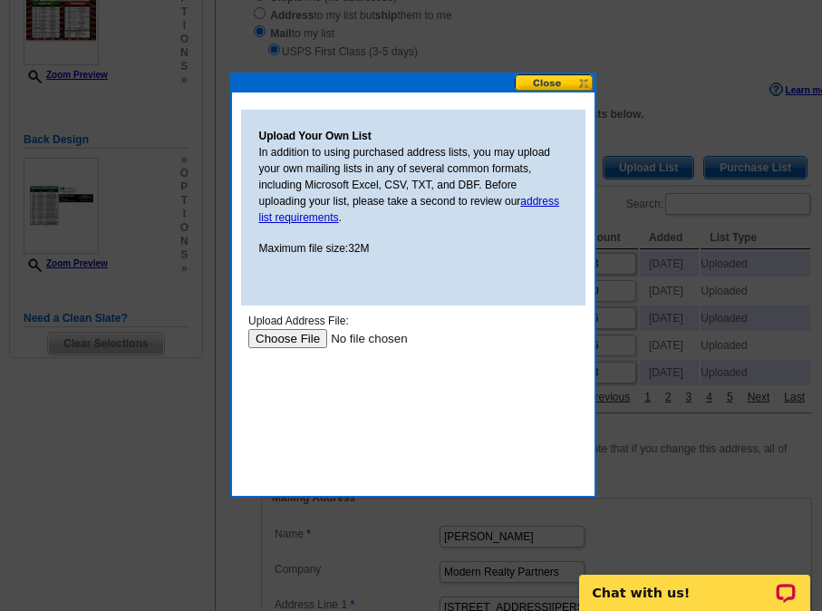
click at [290, 336] on input "file" at bounding box center [361, 338] width 229 height 19
type input "C:\fakepath\[DATE] Back - [PERSON_NAME].pdf"
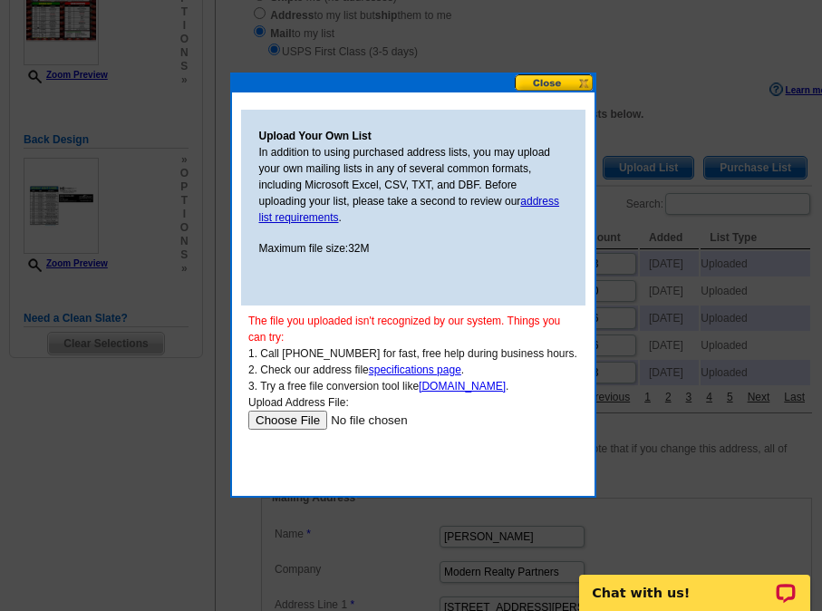
click at [558, 81] on button at bounding box center [555, 82] width 80 height 17
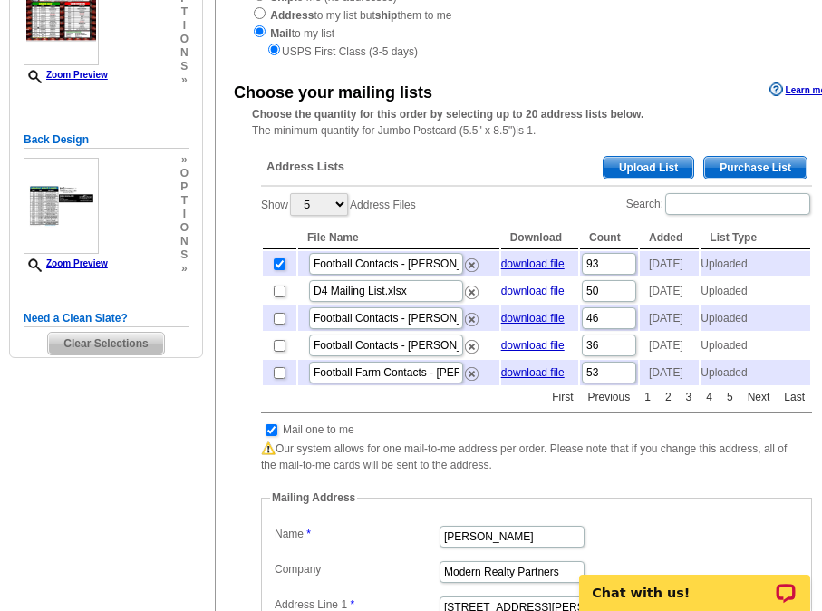
click at [622, 164] on span "Upload List" at bounding box center [648, 168] width 90 height 22
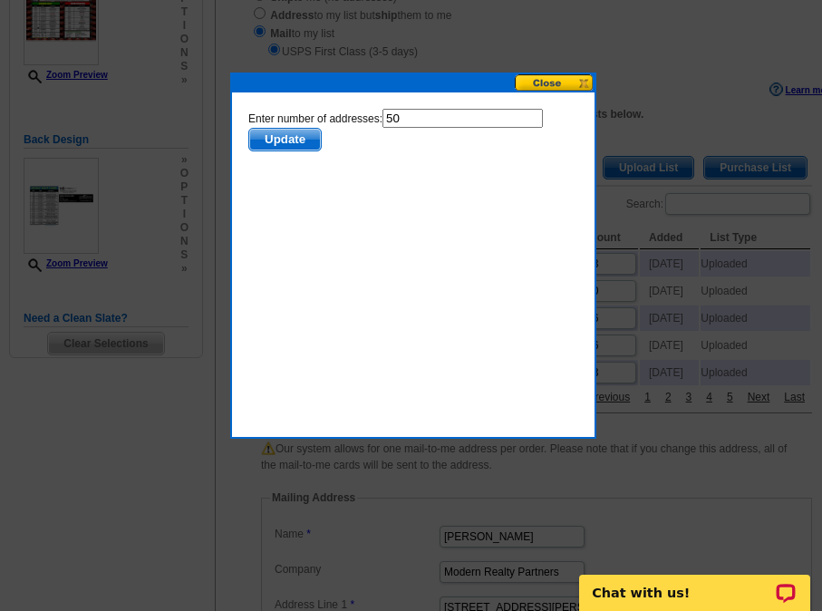
drag, startPoint x: 408, startPoint y: 121, endPoint x: 372, endPoint y: 117, distance: 35.6
click at [372, 117] on form "Enter number of addresses: 50 Update" at bounding box center [412, 130] width 330 height 43
type input "49"
click at [269, 143] on span "Update" at bounding box center [284, 140] width 72 height 22
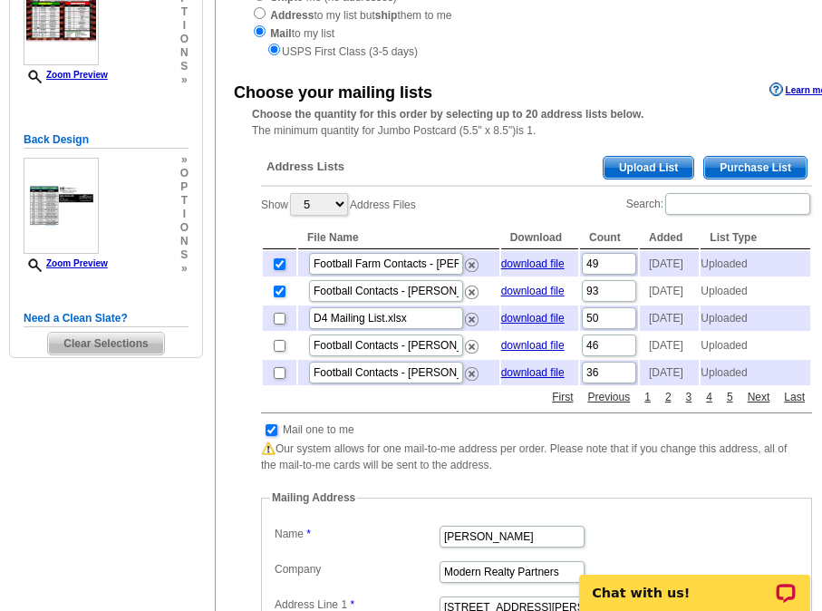
click at [269, 436] on input "checkbox" at bounding box center [271, 430] width 12 height 12
checkbox input "false"
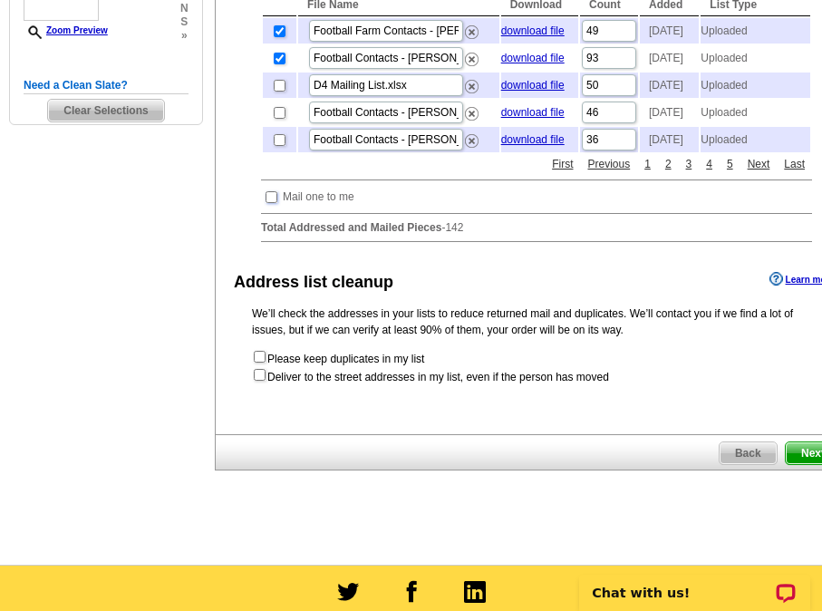
scroll to position [544, 0]
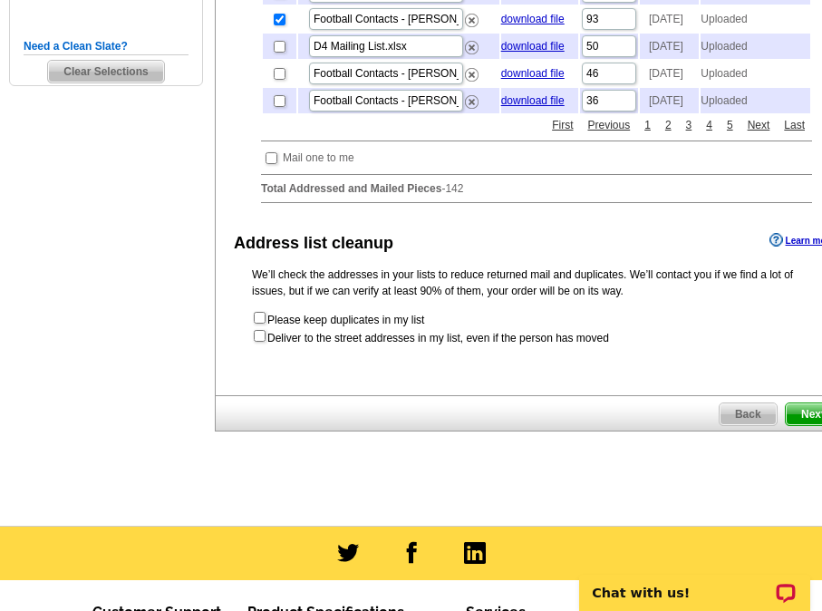
click at [803, 425] on span "Next" at bounding box center [813, 414] width 54 height 22
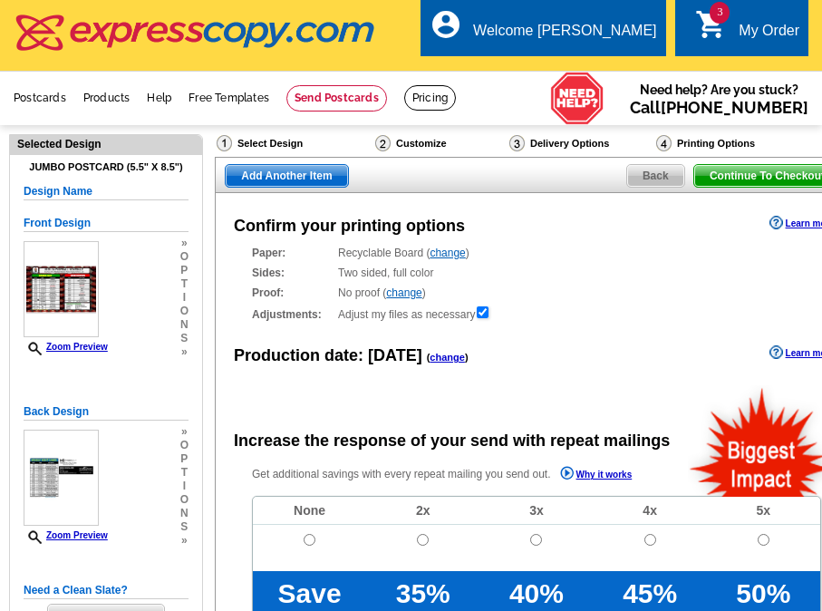
radio input "false"
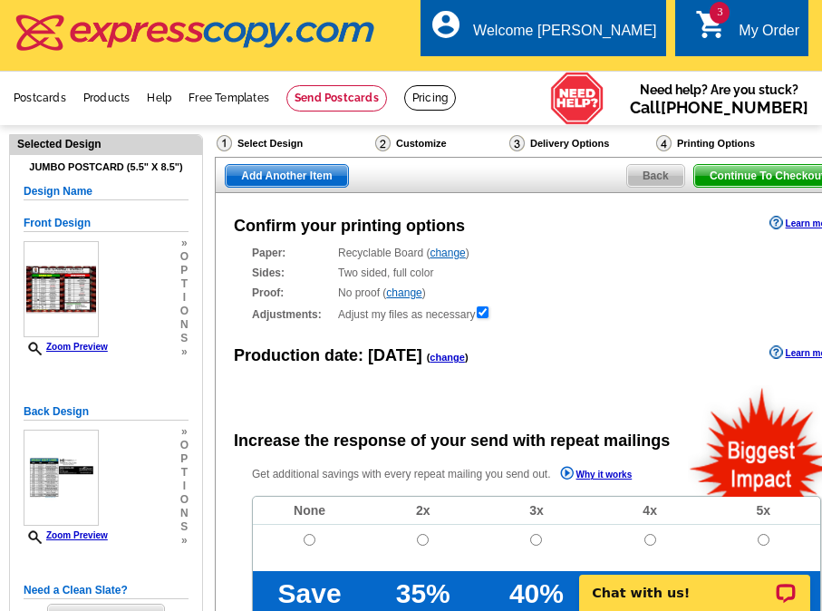
click at [454, 362] on link "change" at bounding box center [446, 357] width 35 height 11
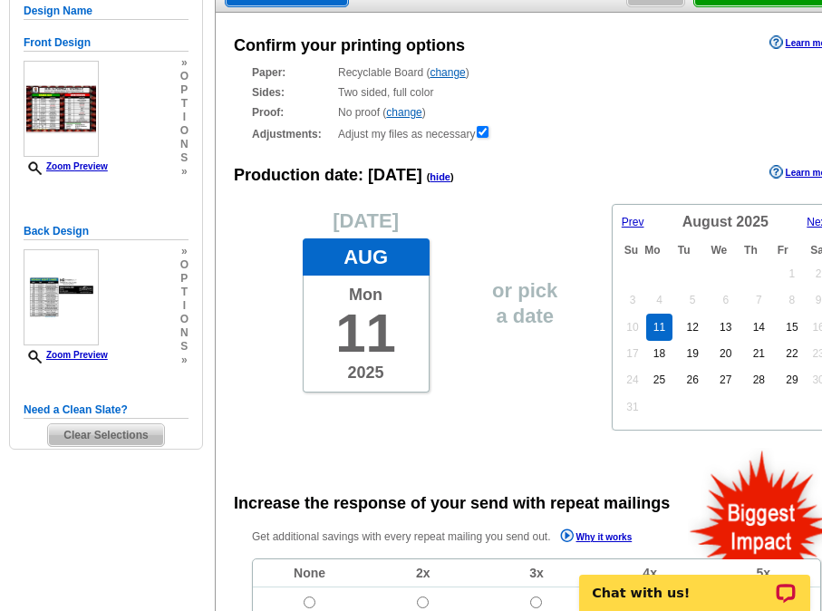
scroll to position [181, 0]
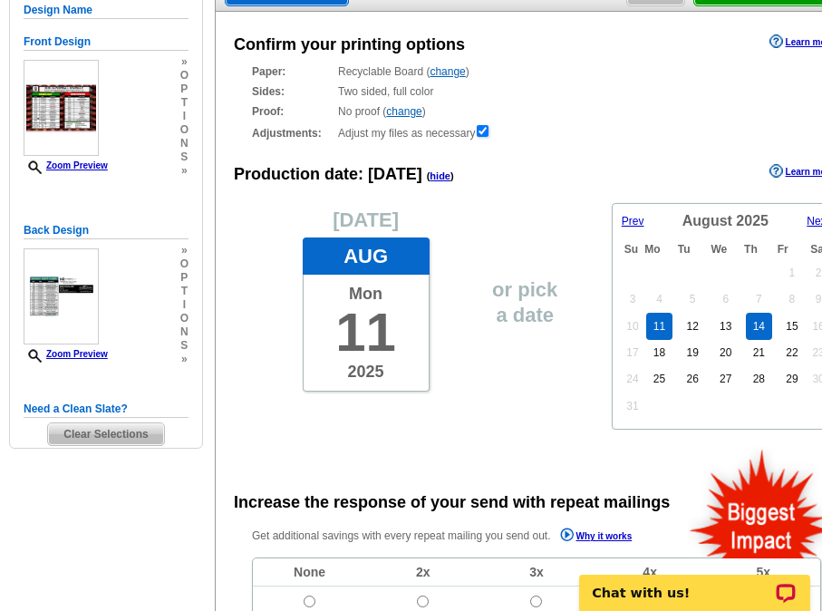
click at [764, 328] on link "14" at bounding box center [759, 326] width 26 height 27
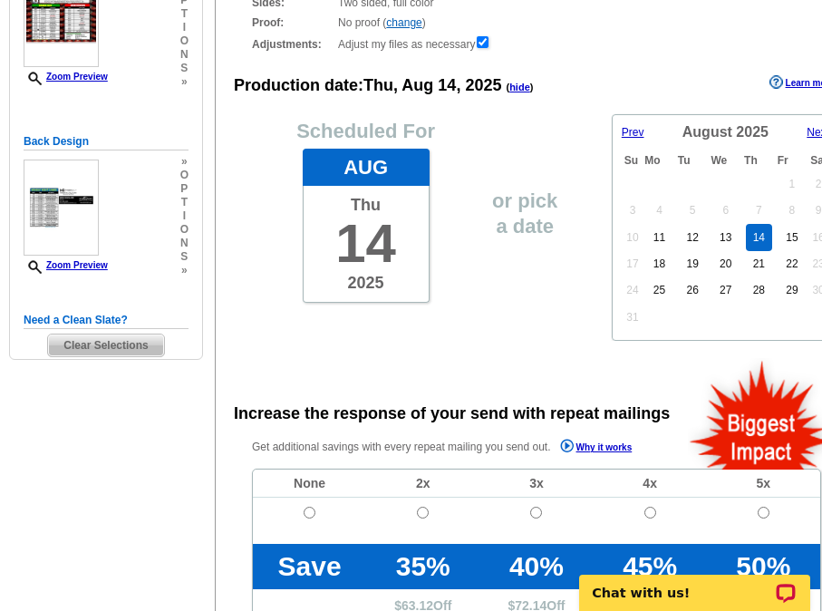
scroll to position [272, 0]
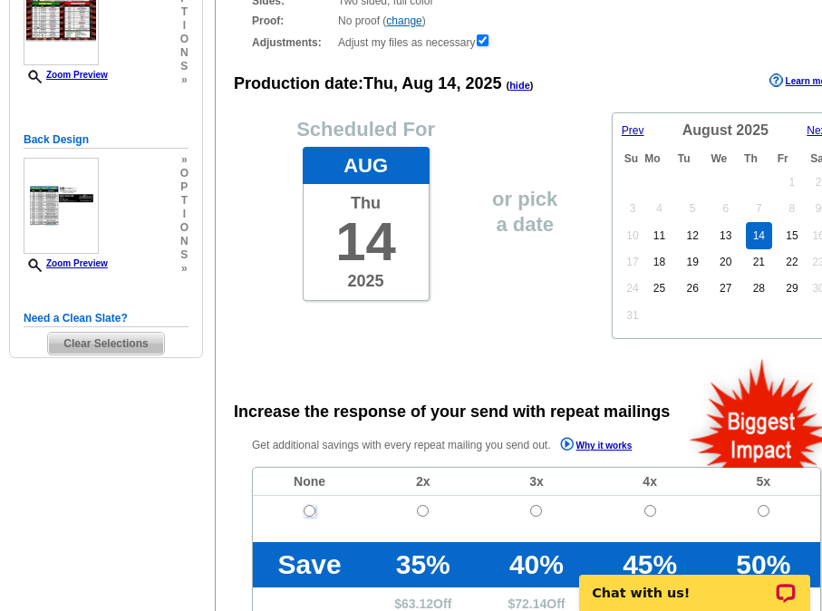
click at [311, 510] on input "radio" at bounding box center [310, 511] width 12 height 12
radio input "true"
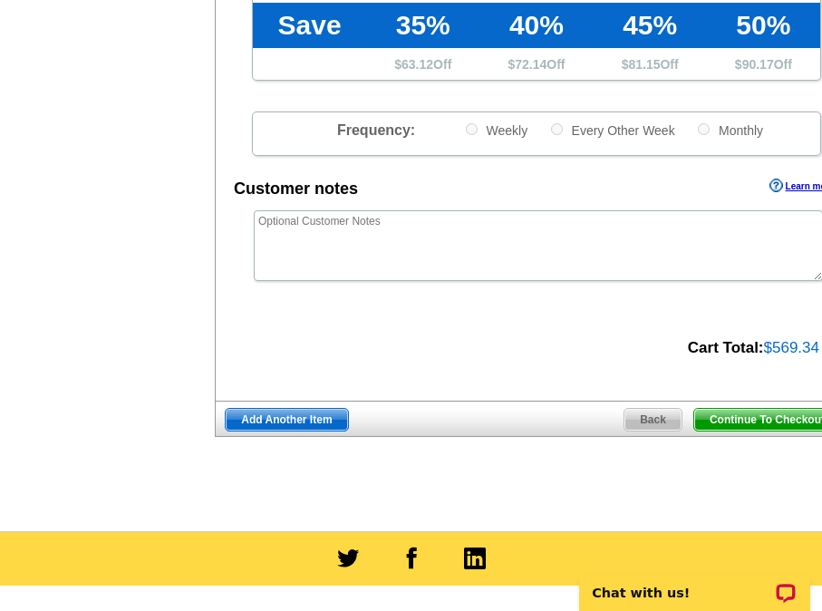
scroll to position [815, 0]
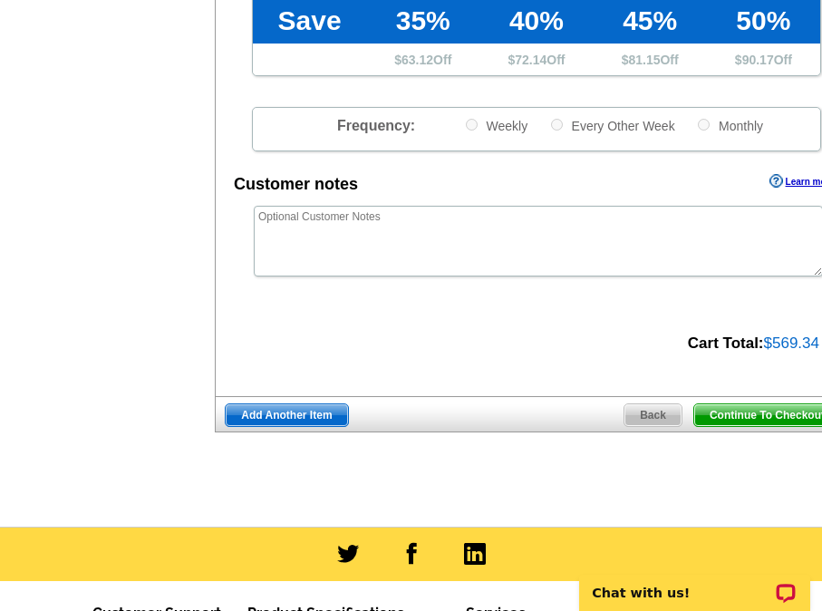
click at [276, 420] on span "Add Another Item" at bounding box center [286, 415] width 121 height 22
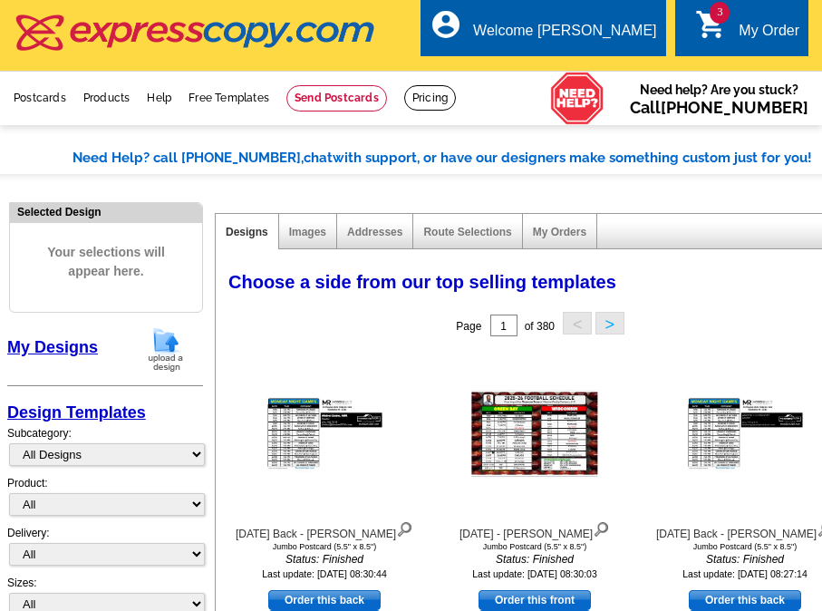
click at [168, 353] on img at bounding box center [165, 349] width 47 height 46
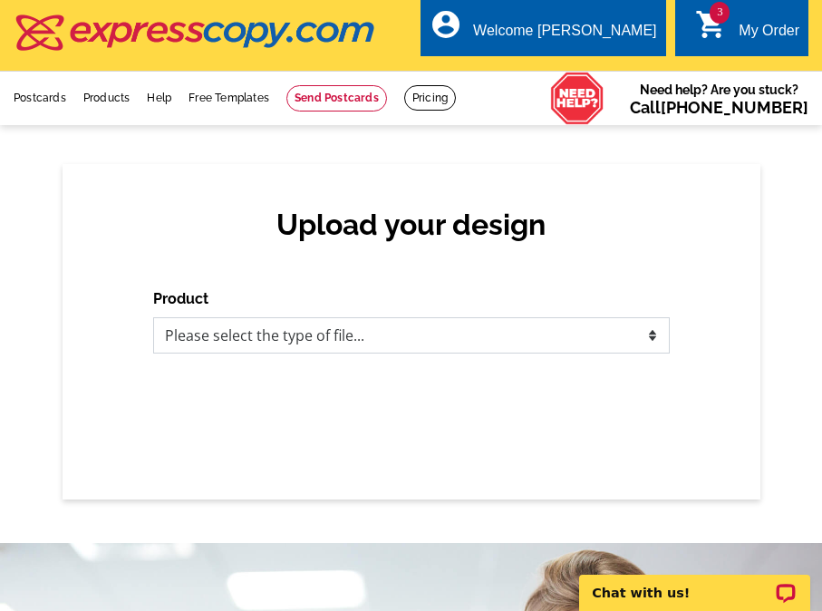
click at [364, 326] on select "Please select the type of file... Postcards Business Cards Letters and flyers G…" at bounding box center [411, 335] width 516 height 36
select select "1"
click at [153, 318] on select "Please select the type of file... Postcards Business Cards Letters and flyers G…" at bounding box center [411, 335] width 516 height 36
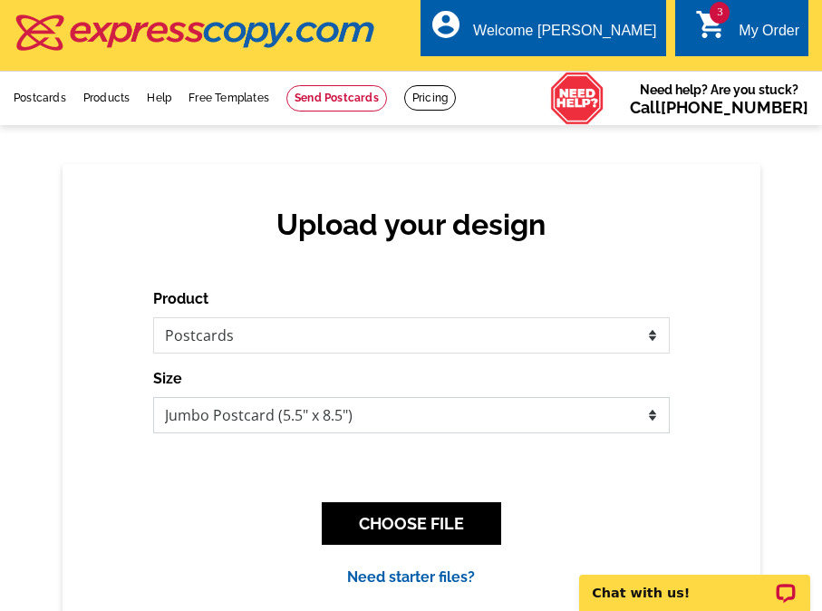
click at [395, 400] on select "Jumbo Postcard (5.5" x 8.5") Regular Postcard (4.25" x 5.6") Panoramic Postcard…" at bounding box center [411, 415] width 516 height 36
click at [390, 406] on select "Jumbo Postcard (5.5" x 8.5") Regular Postcard (4.25" x 5.6") Panoramic Postcard…" at bounding box center [411, 415] width 516 height 36
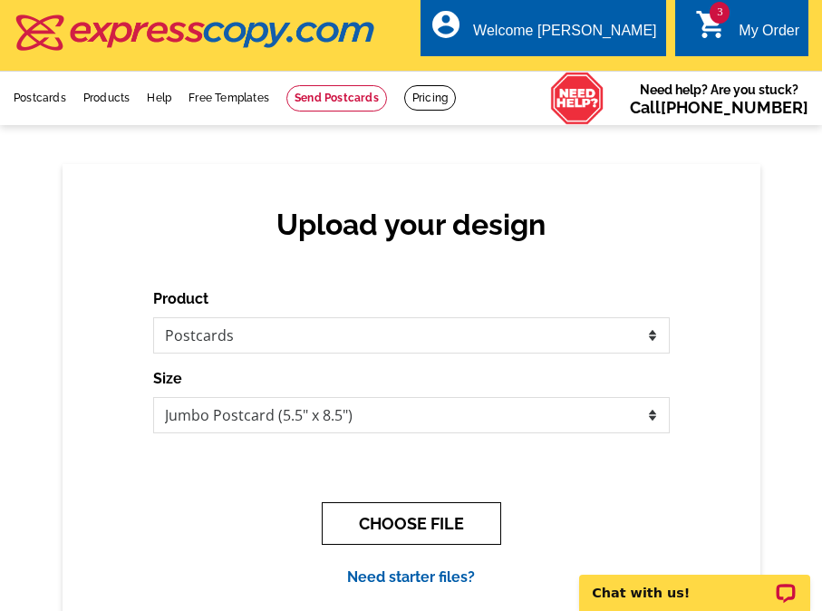
click at [391, 532] on button "CHOOSE FILE" at bounding box center [411, 523] width 179 height 43
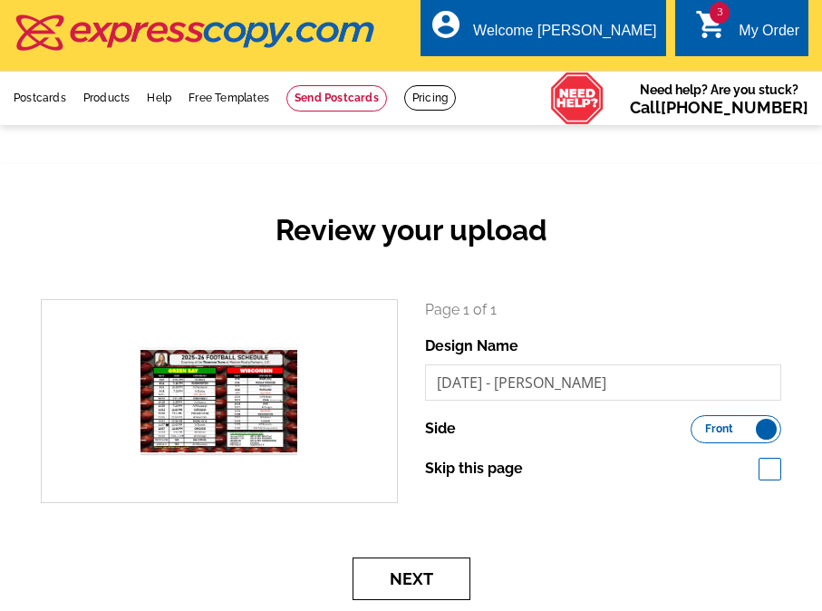
click at [438, 584] on button "Next" at bounding box center [411, 578] width 118 height 43
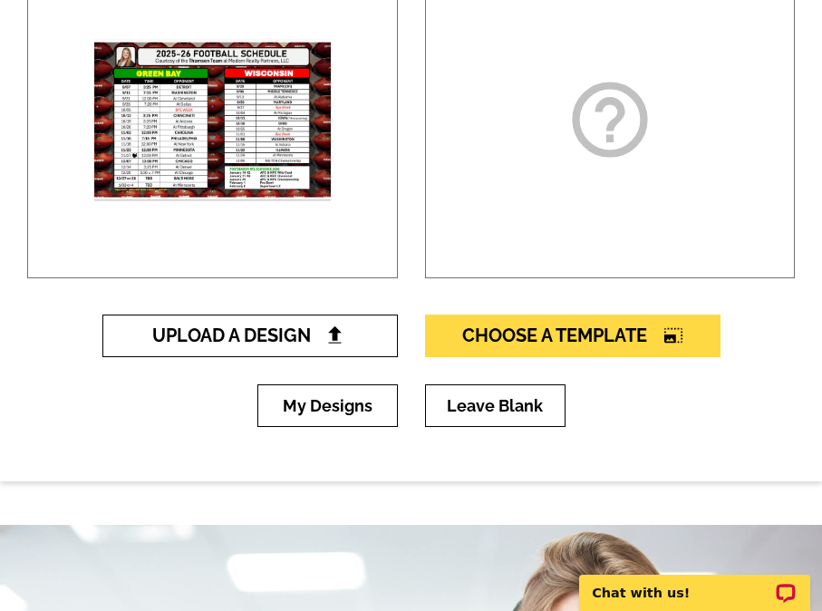
click at [305, 327] on span "Upload A Design" at bounding box center [249, 335] width 195 height 22
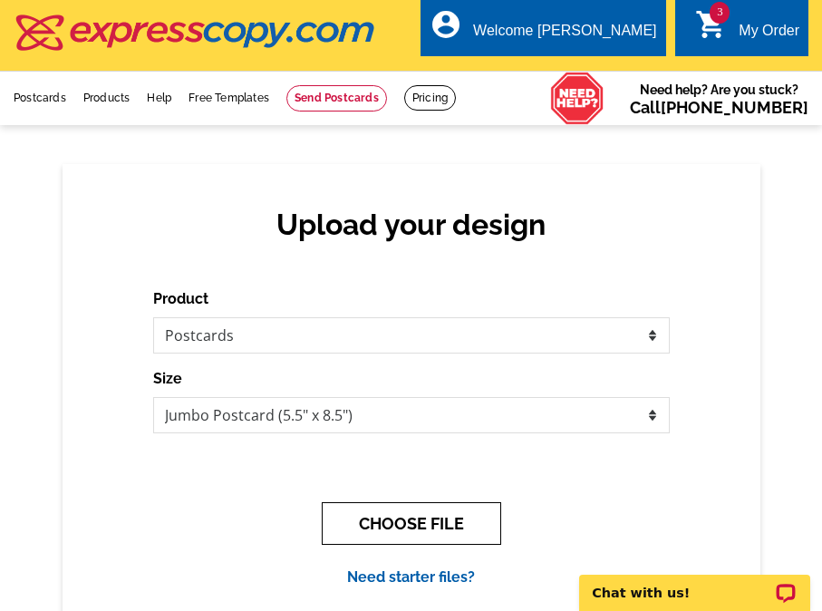
click at [390, 526] on button "CHOOSE FILE" at bounding box center [411, 523] width 179 height 43
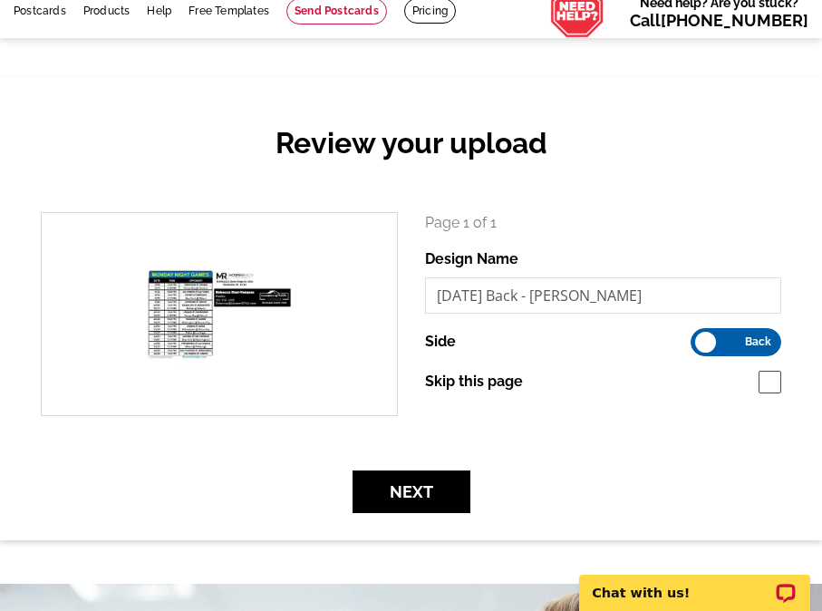
scroll to position [91, 0]
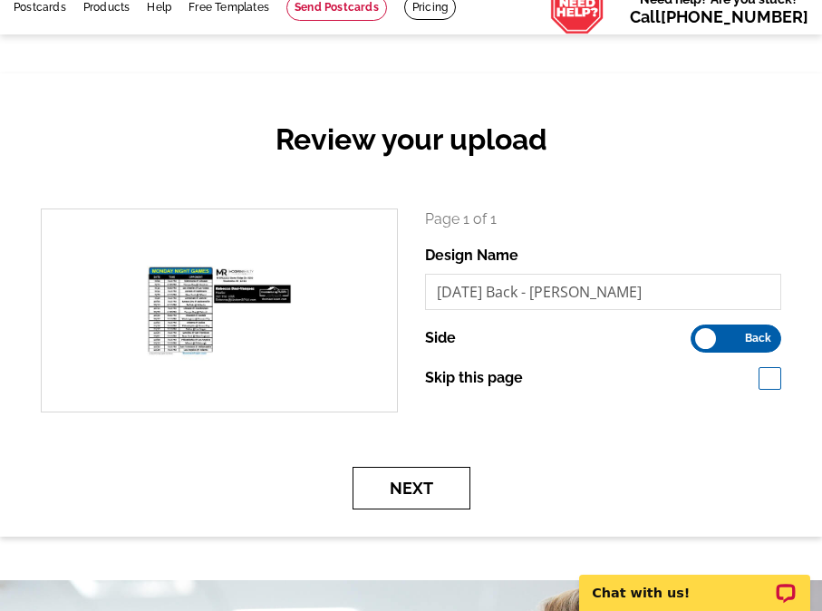
click at [410, 499] on button "Next" at bounding box center [411, 488] width 118 height 43
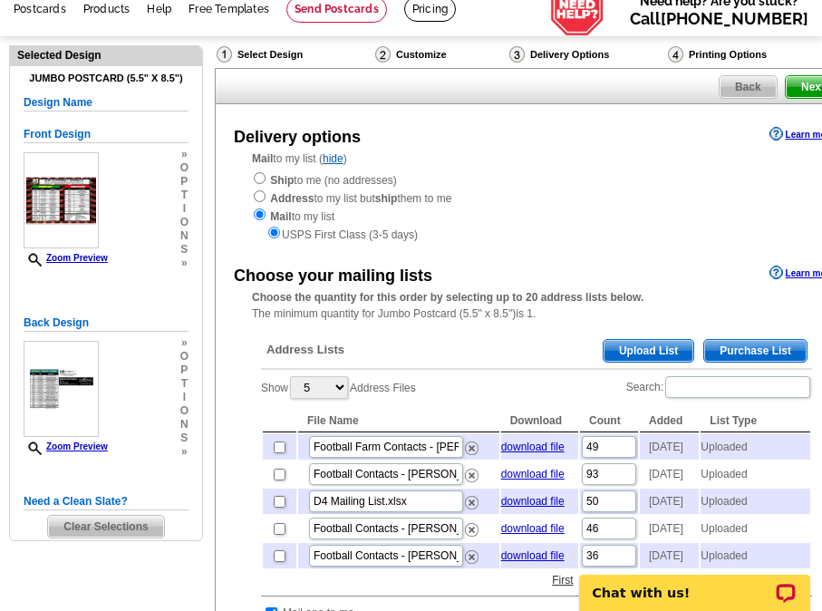
scroll to position [91, 0]
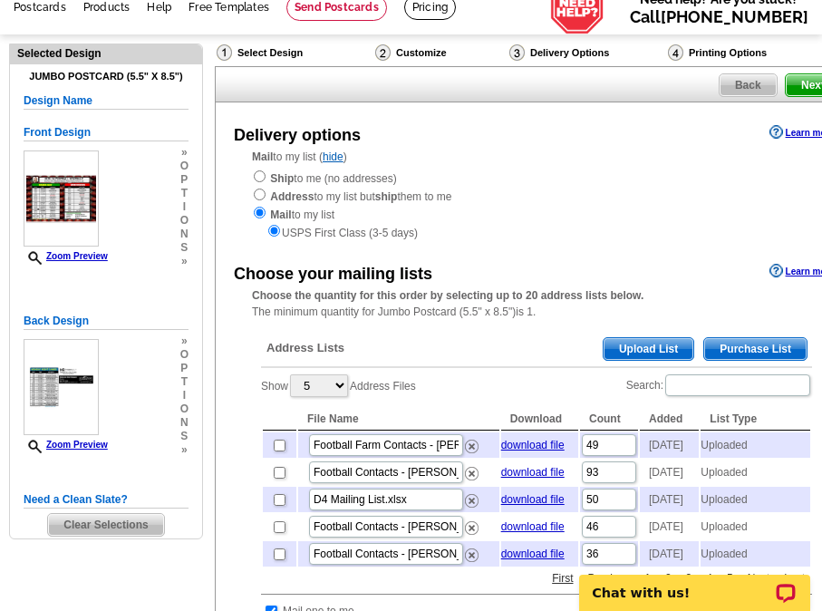
click at [653, 351] on span "Upload List" at bounding box center [648, 349] width 90 height 22
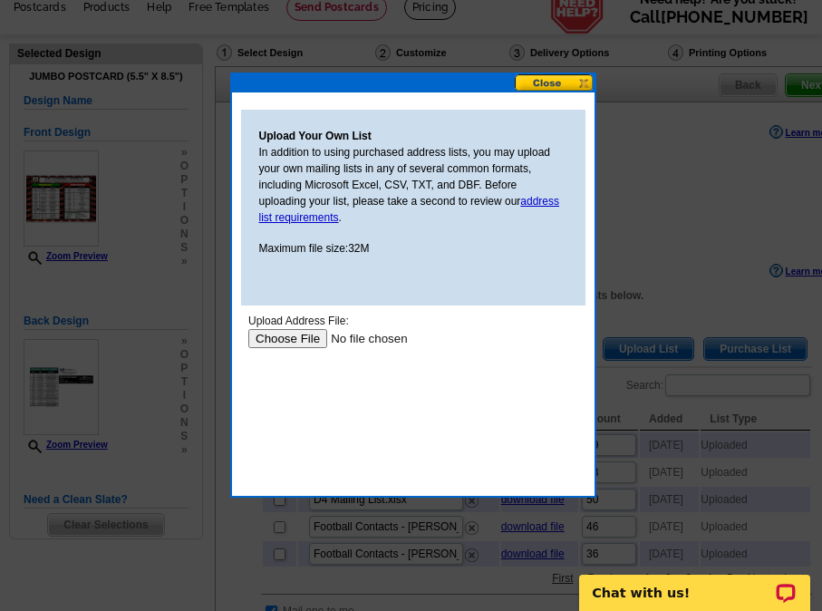
scroll to position [0, 0]
click at [279, 338] on input "file" at bounding box center [361, 338] width 229 height 19
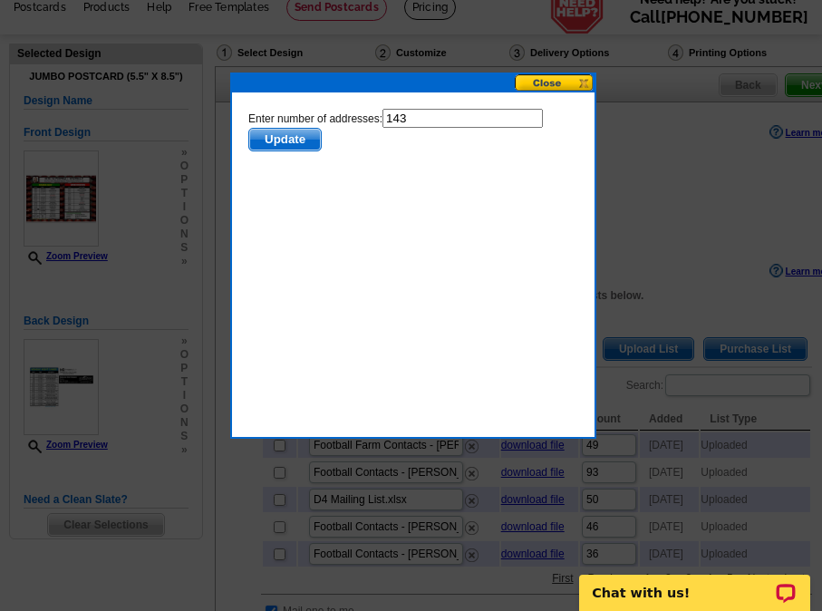
click at [434, 119] on input "143" at bounding box center [461, 118] width 160 height 19
type input "142"
click at [278, 140] on span "Update" at bounding box center [284, 140] width 72 height 22
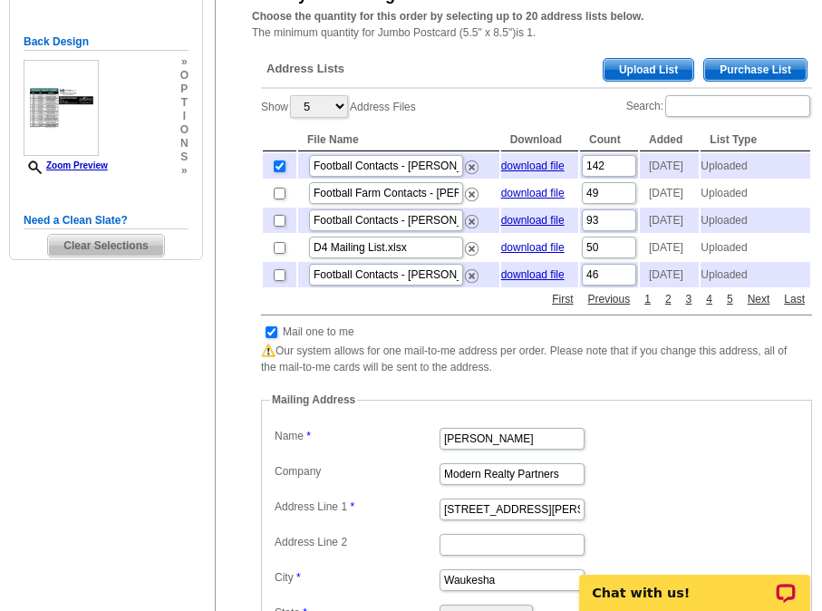
scroll to position [544, 0]
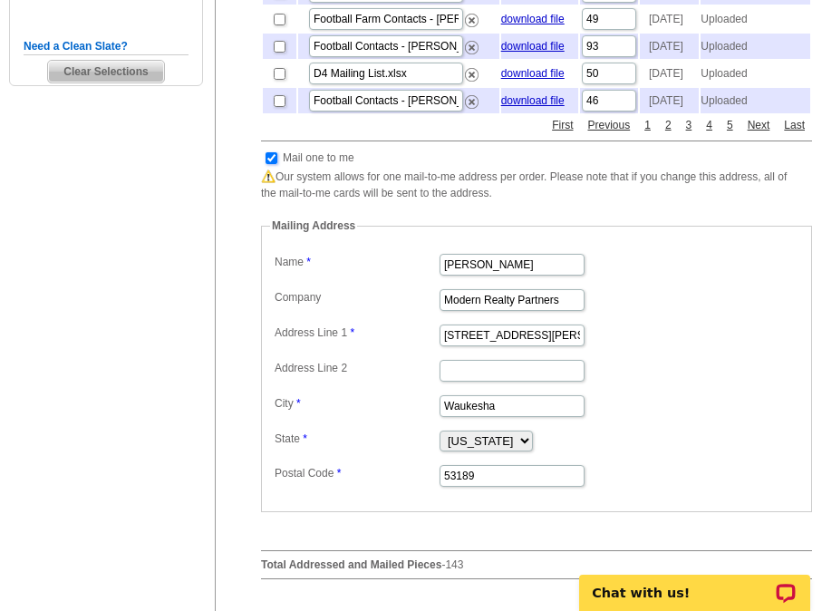
click at [270, 164] on input "checkbox" at bounding box center [271, 158] width 12 height 12
checkbox input "false"
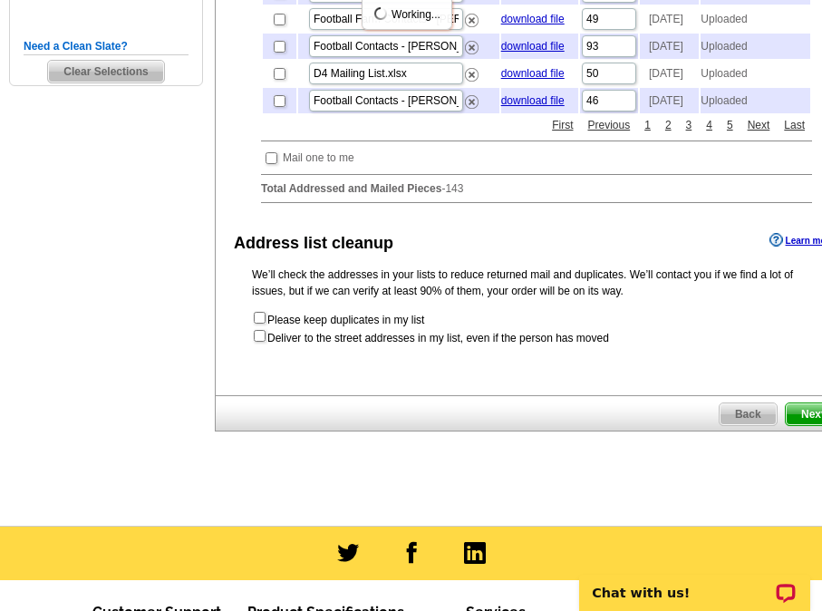
click at [810, 425] on span "Next" at bounding box center [813, 414] width 54 height 22
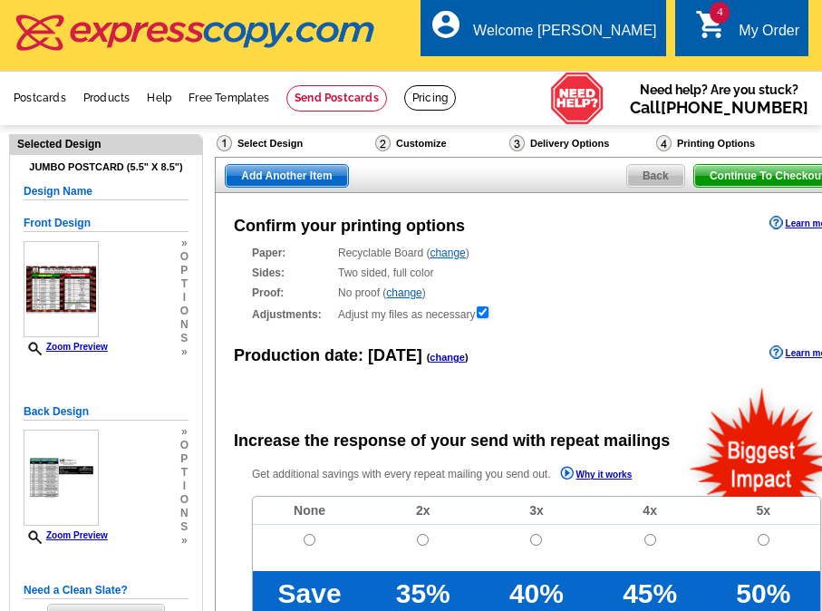
radio input "false"
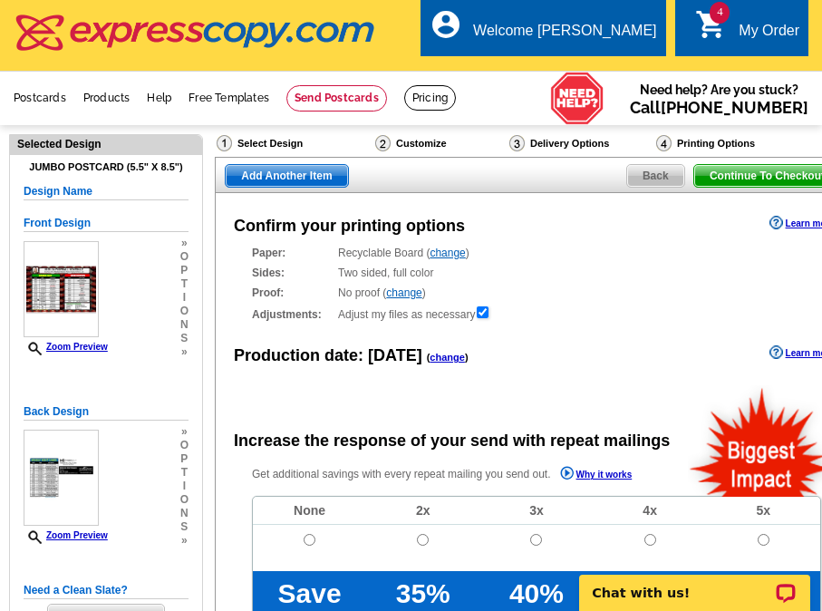
click at [449, 358] on link "change" at bounding box center [446, 357] width 35 height 11
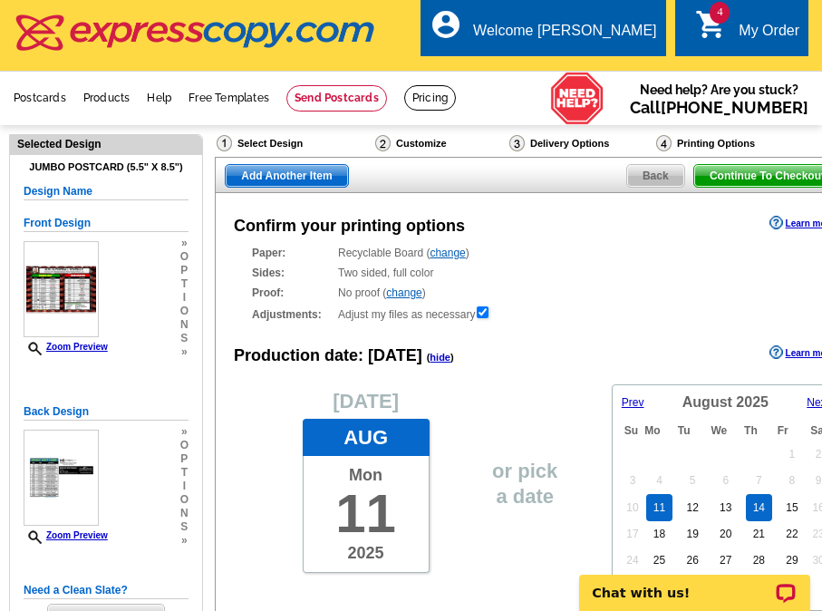
click at [763, 511] on link "14" at bounding box center [759, 507] width 26 height 27
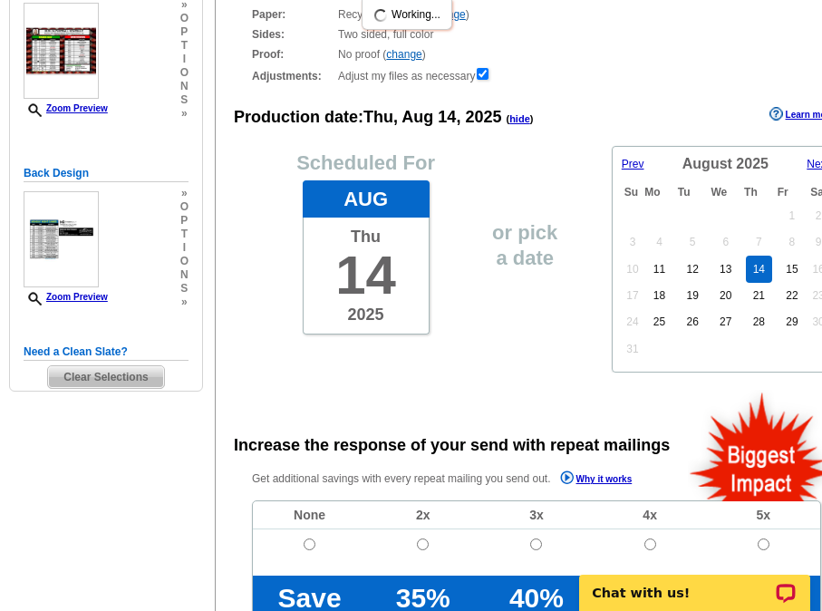
scroll to position [272, 0]
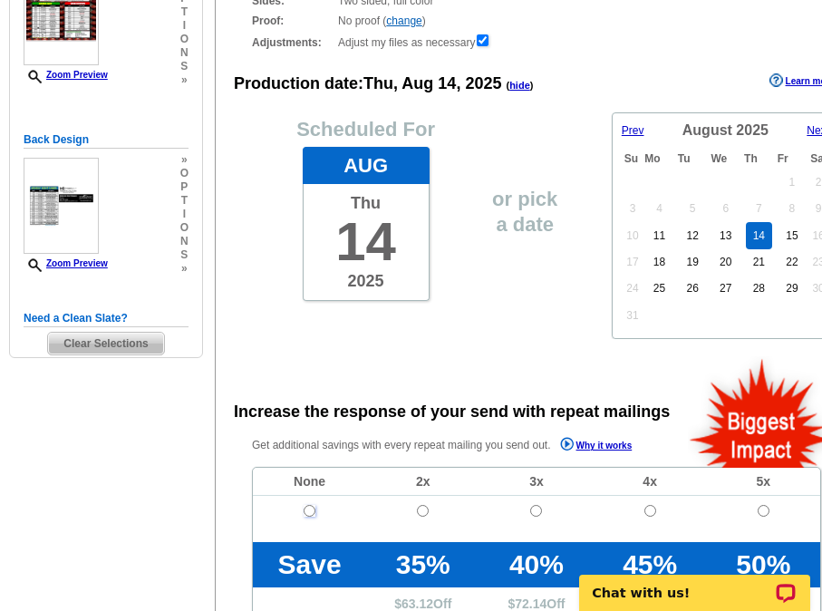
click at [307, 507] on input "radio" at bounding box center [310, 511] width 12 height 12
radio input "true"
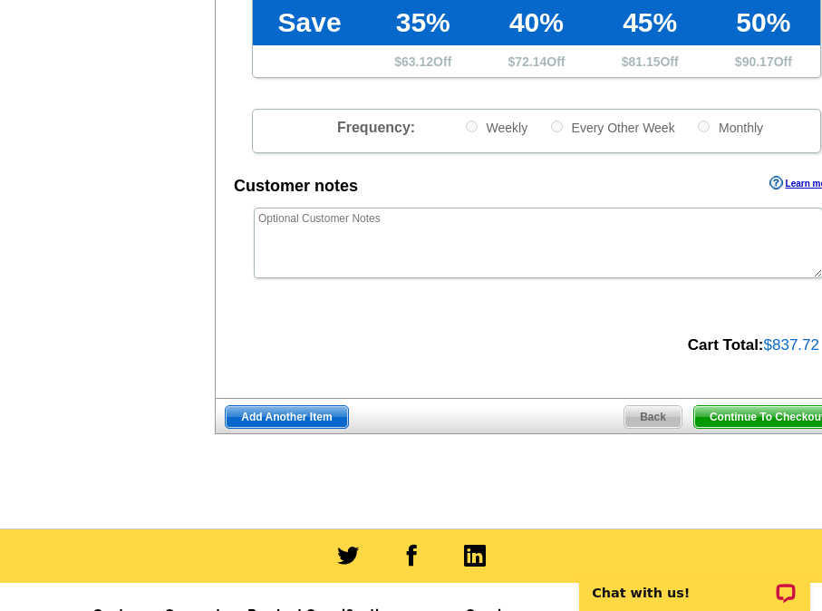
scroll to position [815, 0]
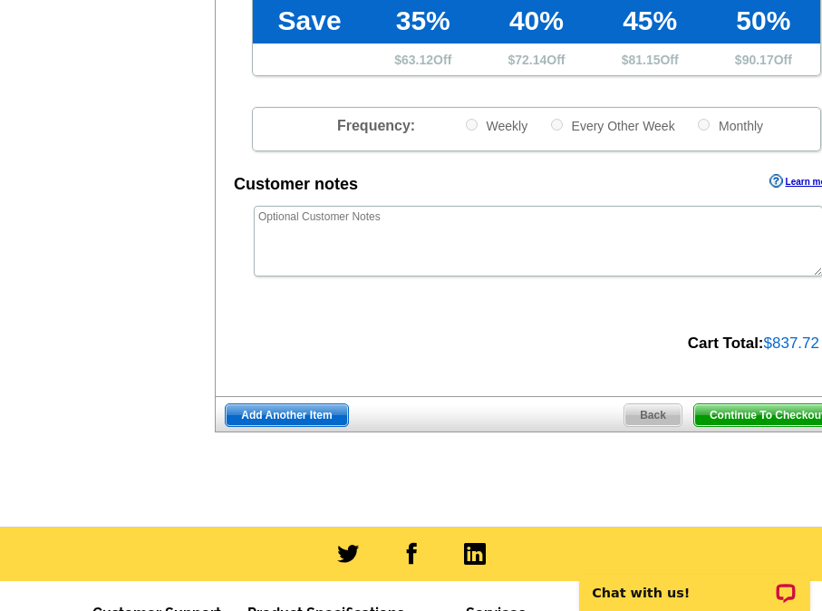
click at [781, 422] on span "Continue To Checkout" at bounding box center [767, 415] width 146 height 22
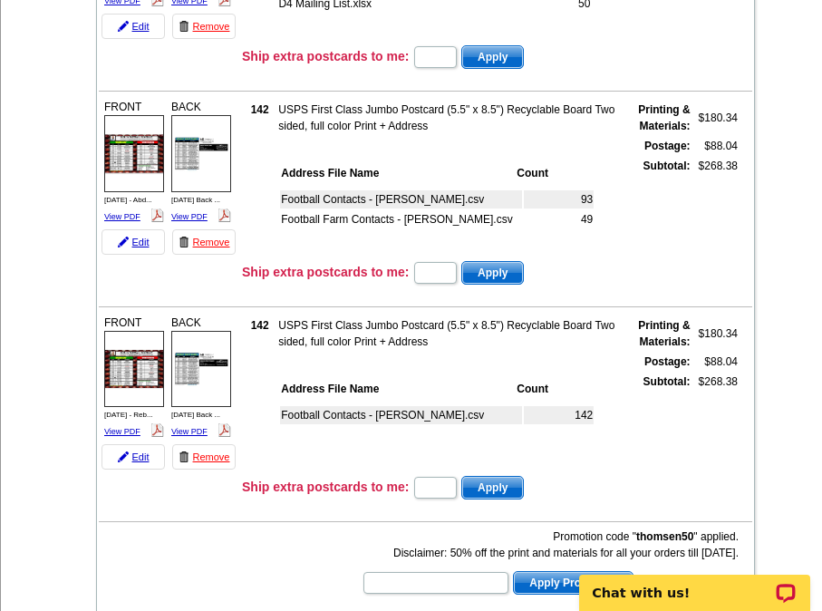
scroll to position [634, 0]
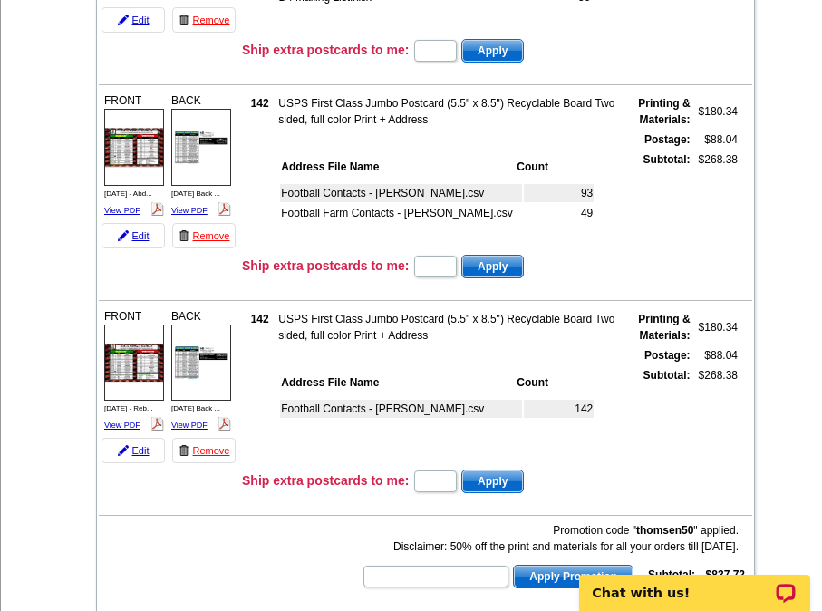
click at [786, 420] on div "Quantity Description Scheduled Production Date: [DATE] FRONT" at bounding box center [424, 100] width 729 height 1031
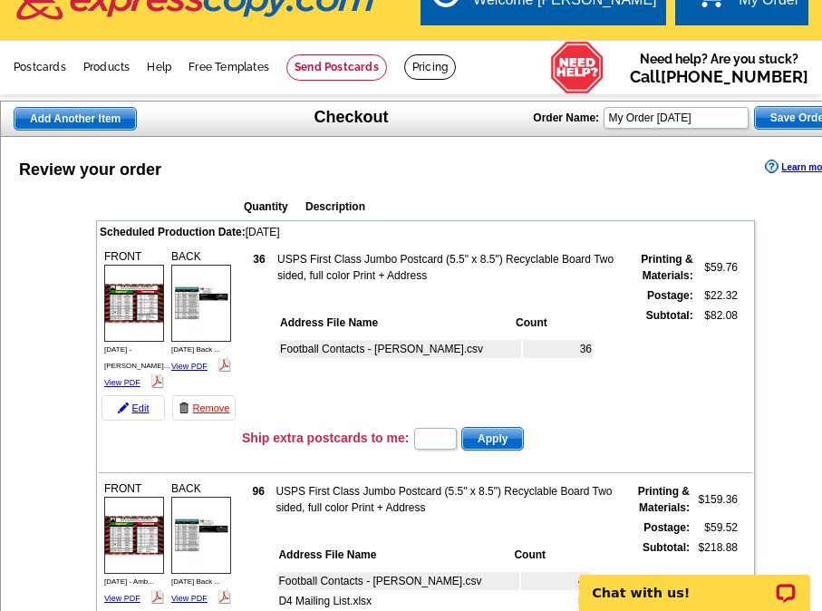
scroll to position [0, 0]
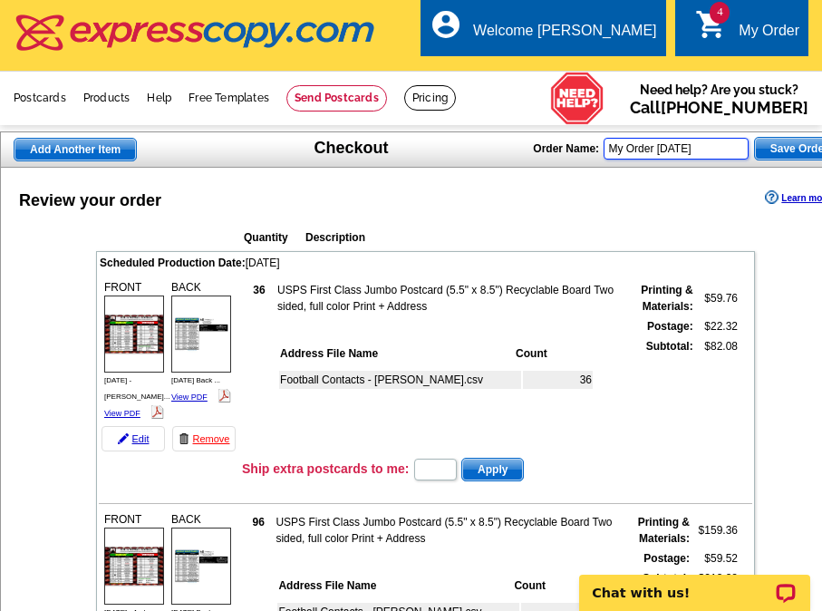
click at [691, 147] on input "My Order [DATE]" at bounding box center [675, 149] width 145 height 22
drag, startPoint x: 717, startPoint y: 148, endPoint x: 486, endPoint y: 167, distance: 231.8
click at [486, 167] on div "Add Another Item Checkout Order Name: My Order [DATE] Save Order" at bounding box center [427, 149] width 854 height 36
type input "Aug 2025-2"
click at [802, 150] on span "Save Order" at bounding box center [799, 149] width 89 height 22
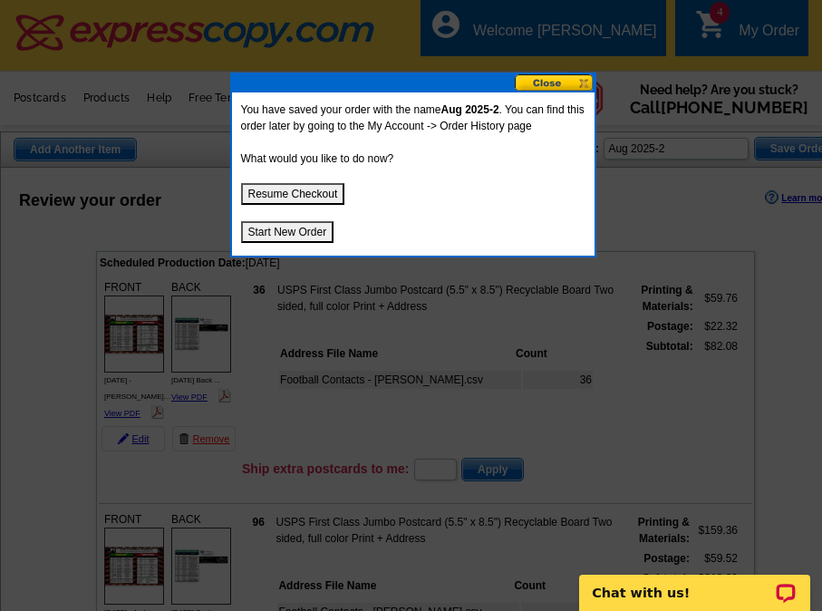
click at [548, 85] on button at bounding box center [555, 82] width 80 height 17
